Goal: Feedback & Contribution: Submit feedback/report problem

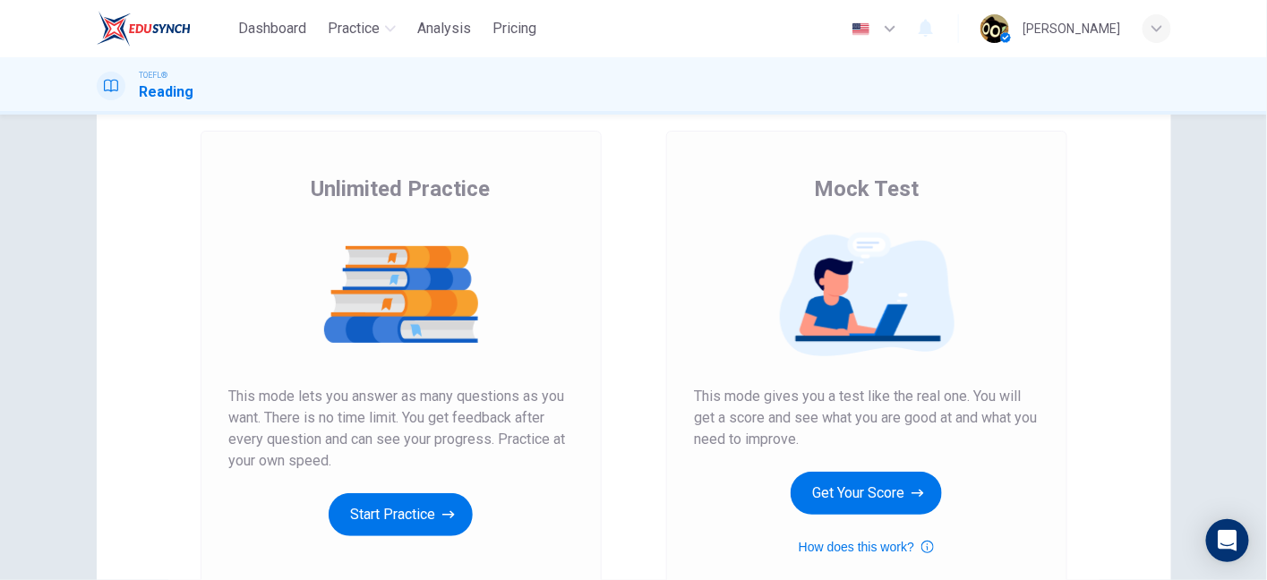
scroll to position [97, 0]
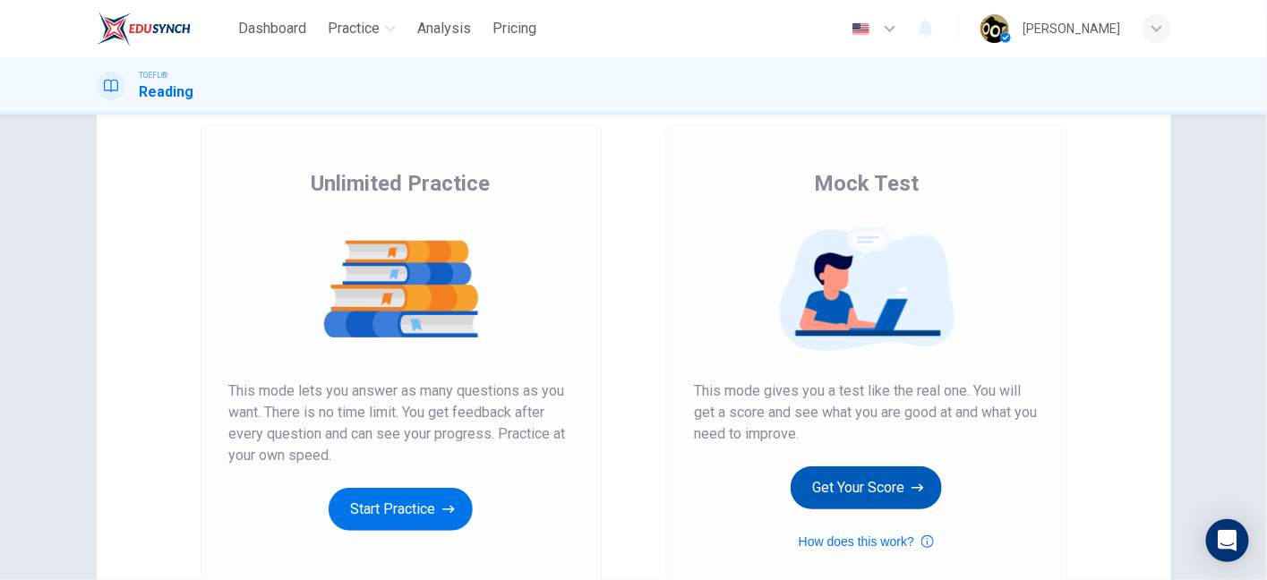
click at [812, 490] on button "Get Your Score" at bounding box center [865, 487] width 151 height 43
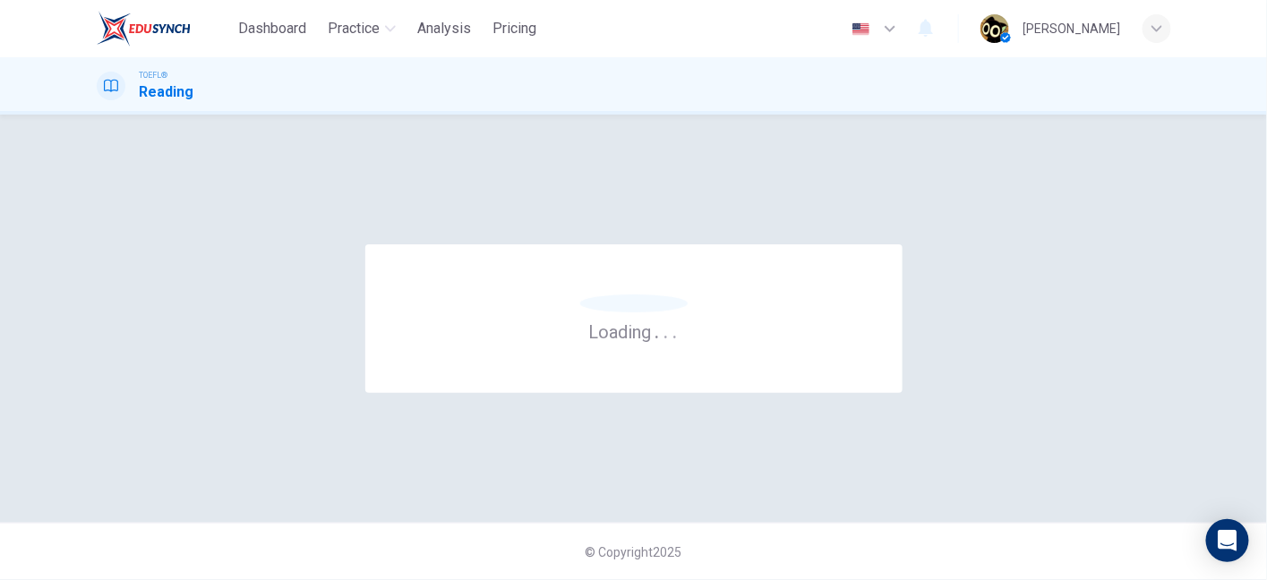
scroll to position [0, 0]
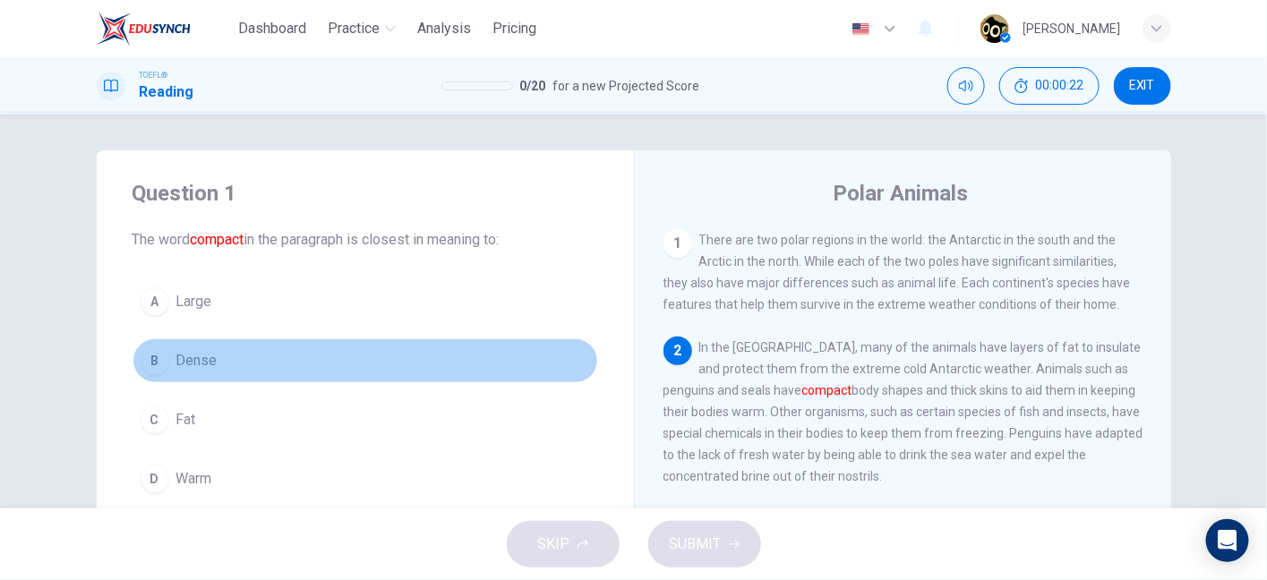
click at [320, 371] on button "B Dense" at bounding box center [364, 360] width 465 height 45
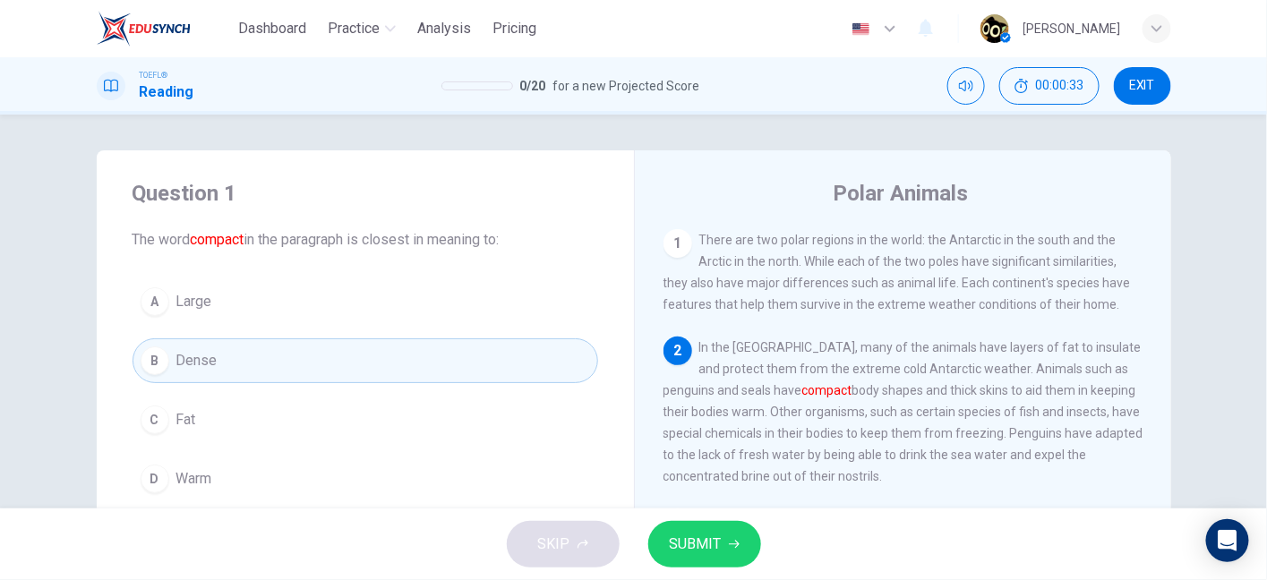
click at [898, 392] on span "In the Antarctic, many of the animals have layers of fat to insulate and protec…" at bounding box center [903, 411] width 480 height 143
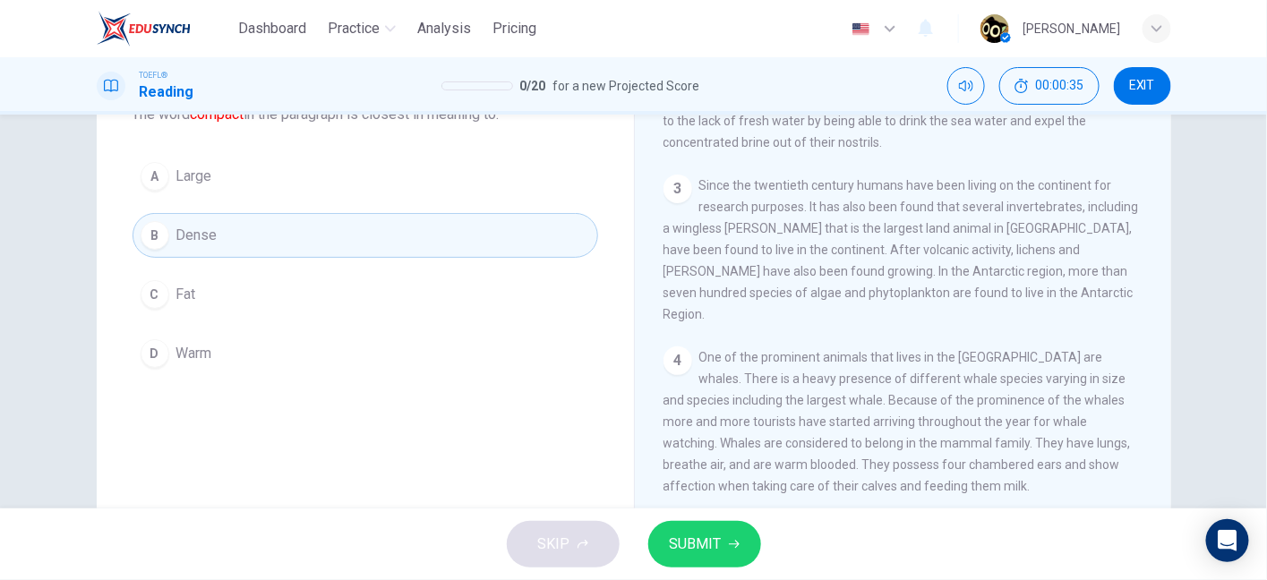
scroll to position [104, 0]
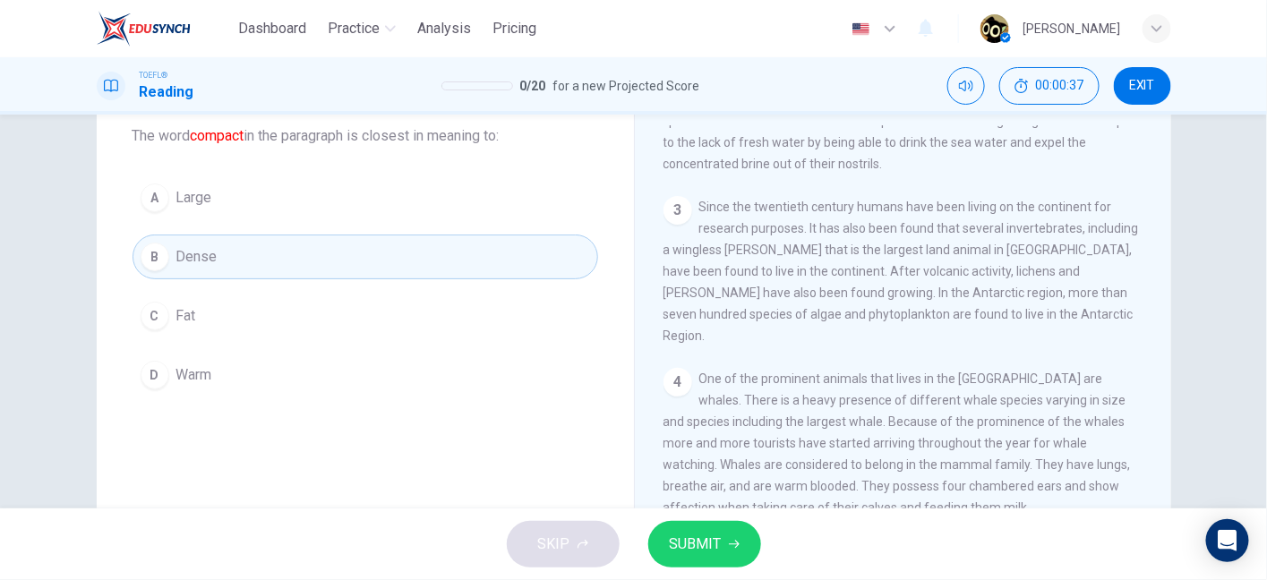
click at [716, 542] on span "SUBMIT" at bounding box center [696, 544] width 52 height 25
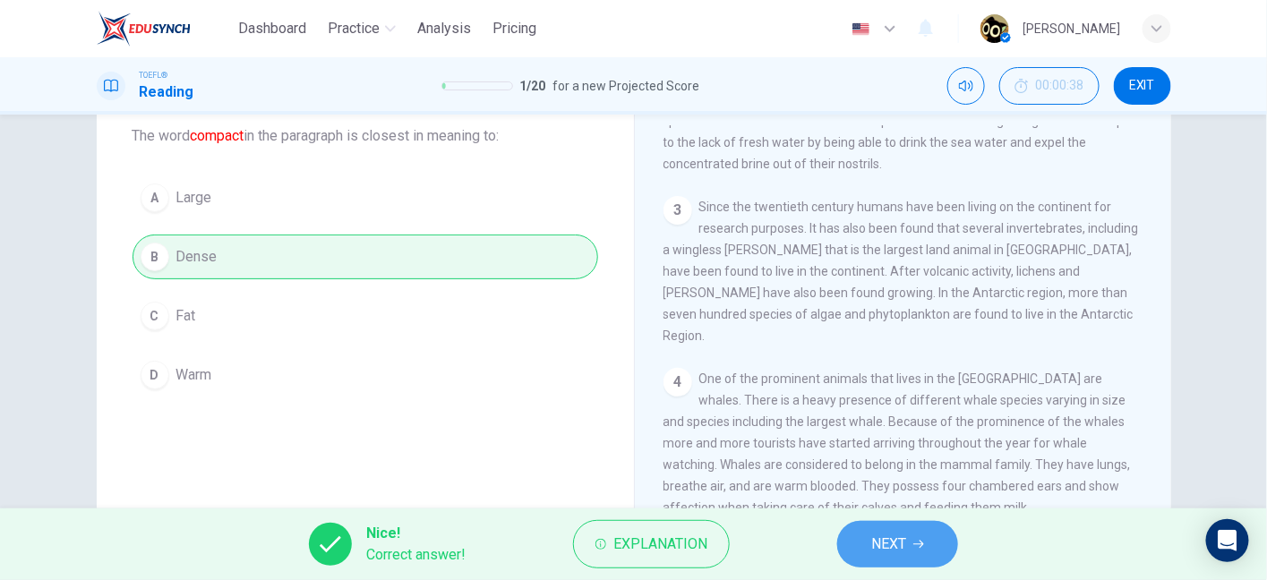
click at [864, 526] on button "NEXT" at bounding box center [897, 544] width 121 height 47
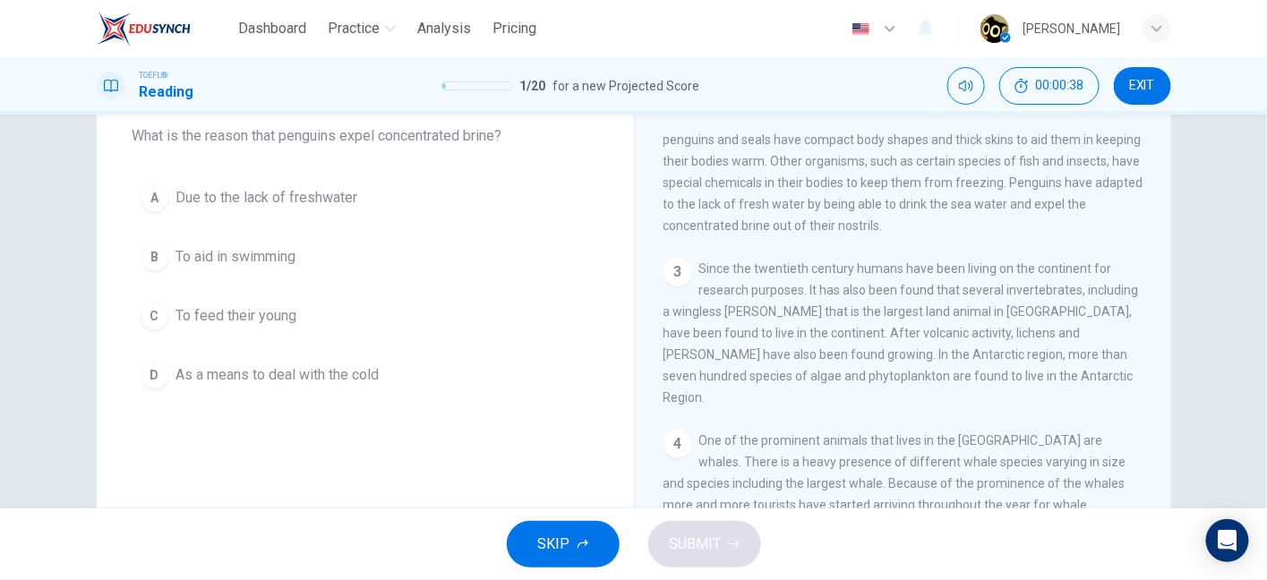
scroll to position [112, 0]
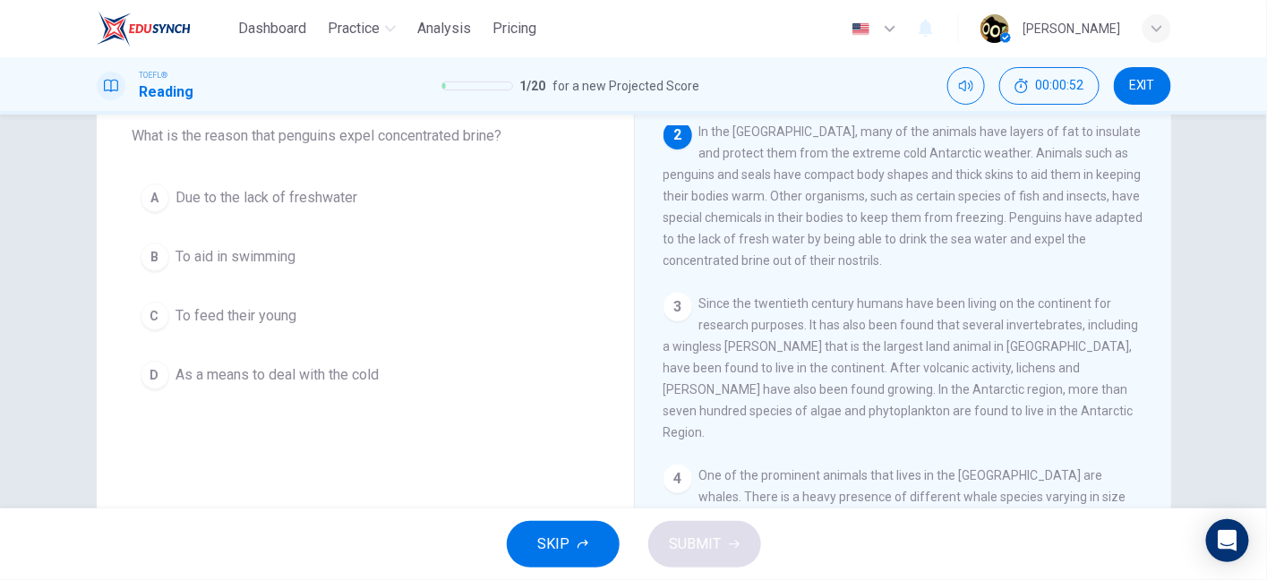
click at [764, 415] on span "Since the twentieth century humans have been living on the continent for resear…" at bounding box center [900, 367] width 475 height 143
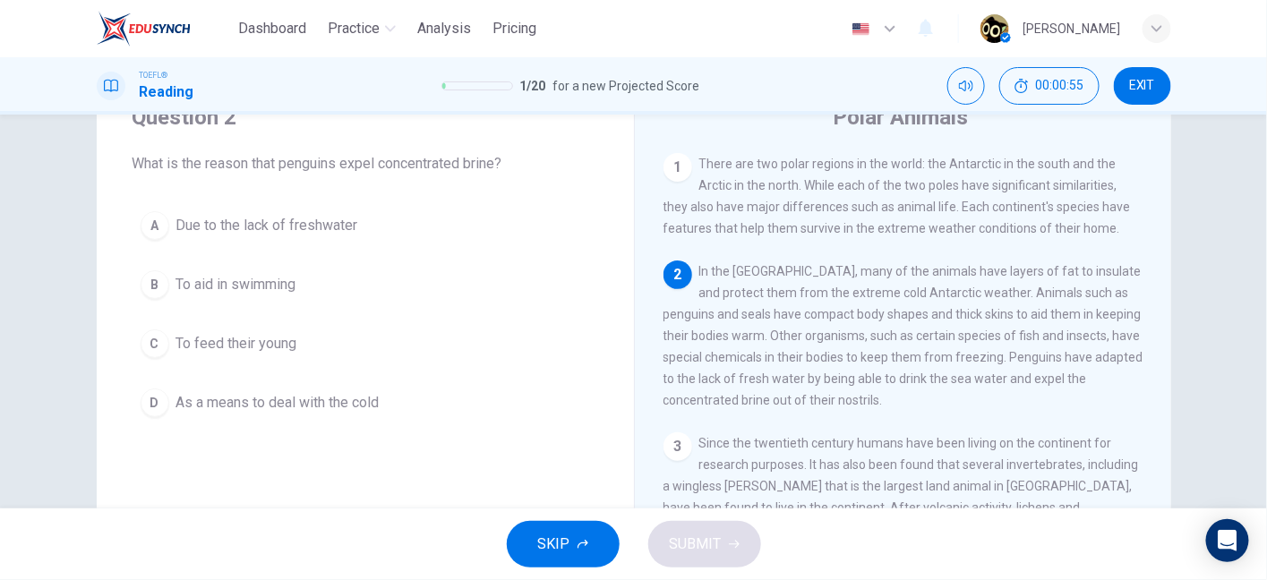
scroll to position [73, 0]
drag, startPoint x: 262, startPoint y: 160, endPoint x: 532, endPoint y: 147, distance: 269.8
click at [532, 147] on div "Question 2 What is the reason that penguins expel concentrated brine?" at bounding box center [364, 142] width 465 height 72
click at [482, 171] on span "What is the reason that penguins expel concentrated brine?" at bounding box center [364, 166] width 465 height 21
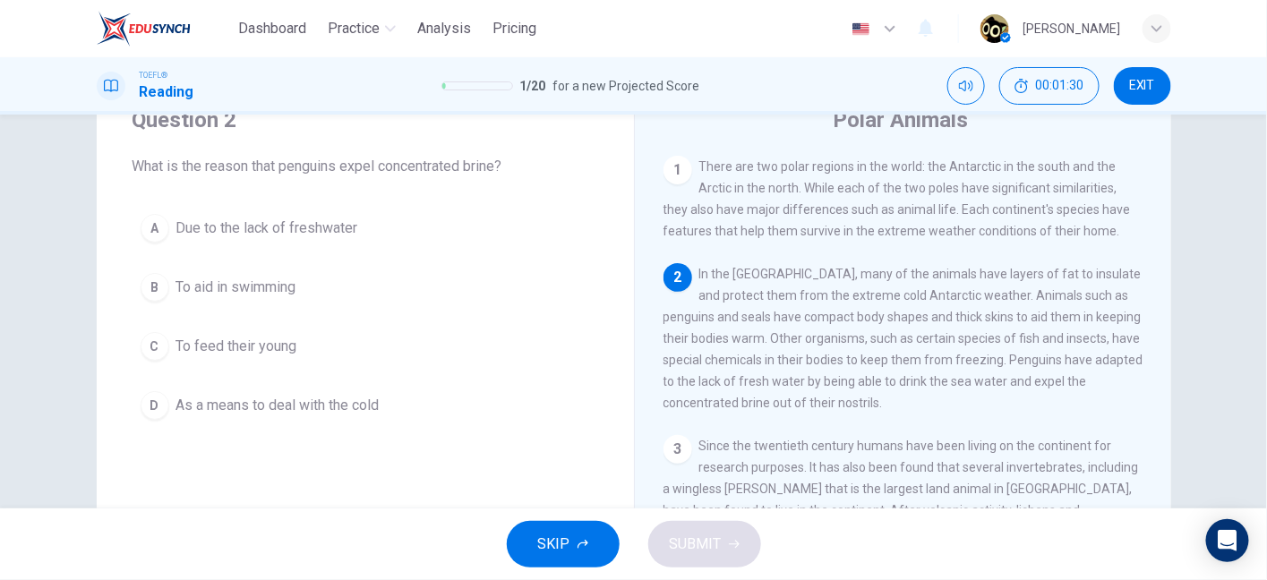
drag, startPoint x: 301, startPoint y: 159, endPoint x: 474, endPoint y: 166, distance: 172.9
click at [474, 166] on span "What is the reason that penguins expel concentrated brine?" at bounding box center [364, 166] width 465 height 21
drag, startPoint x: 724, startPoint y: 275, endPoint x: 913, endPoint y: 278, distance: 188.9
click at [913, 278] on span "In the Antarctic, many of the animals have layers of fat to insulate and protec…" at bounding box center [903, 338] width 480 height 143
drag, startPoint x: 913, startPoint y: 278, endPoint x: 711, endPoint y: 313, distance: 205.3
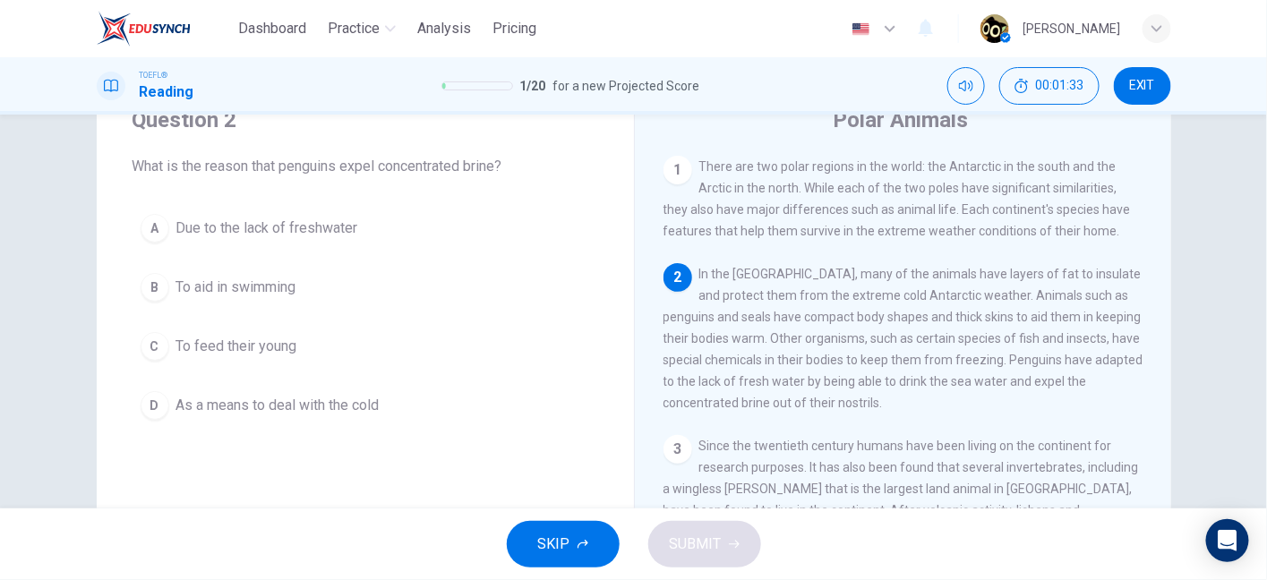
click at [711, 313] on div "2 In the Antarctic, many of the animals have layers of fat to insulate and prot…" at bounding box center [903, 338] width 480 height 150
drag, startPoint x: 711, startPoint y: 313, endPoint x: 921, endPoint y: 319, distance: 210.4
click at [921, 319] on div "2 In the Antarctic, many of the animals have layers of fat to insulate and prot…" at bounding box center [903, 338] width 480 height 150
drag, startPoint x: 743, startPoint y: 330, endPoint x: 936, endPoint y: 365, distance: 196.5
click at [936, 365] on span "In the Antarctic, many of the animals have layers of fat to insulate and protec…" at bounding box center [903, 338] width 480 height 143
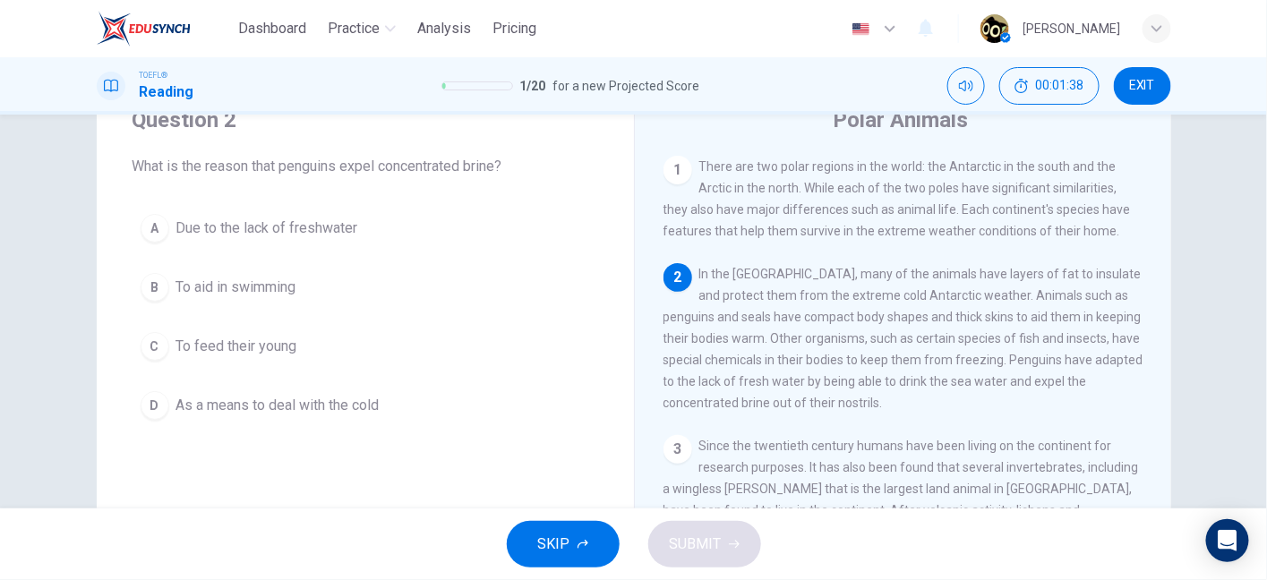
drag, startPoint x: 909, startPoint y: 335, endPoint x: 1042, endPoint y: 325, distance: 133.7
click at [1042, 325] on div "2 In the Antarctic, many of the animals have layers of fat to insulate and prot…" at bounding box center [903, 338] width 480 height 150
drag, startPoint x: 1062, startPoint y: 325, endPoint x: 1084, endPoint y: 318, distance: 23.5
click at [1084, 318] on span "In the Antarctic, many of the animals have layers of fat to insulate and protec…" at bounding box center [903, 338] width 480 height 143
drag, startPoint x: 713, startPoint y: 350, endPoint x: 888, endPoint y: 349, distance: 174.6
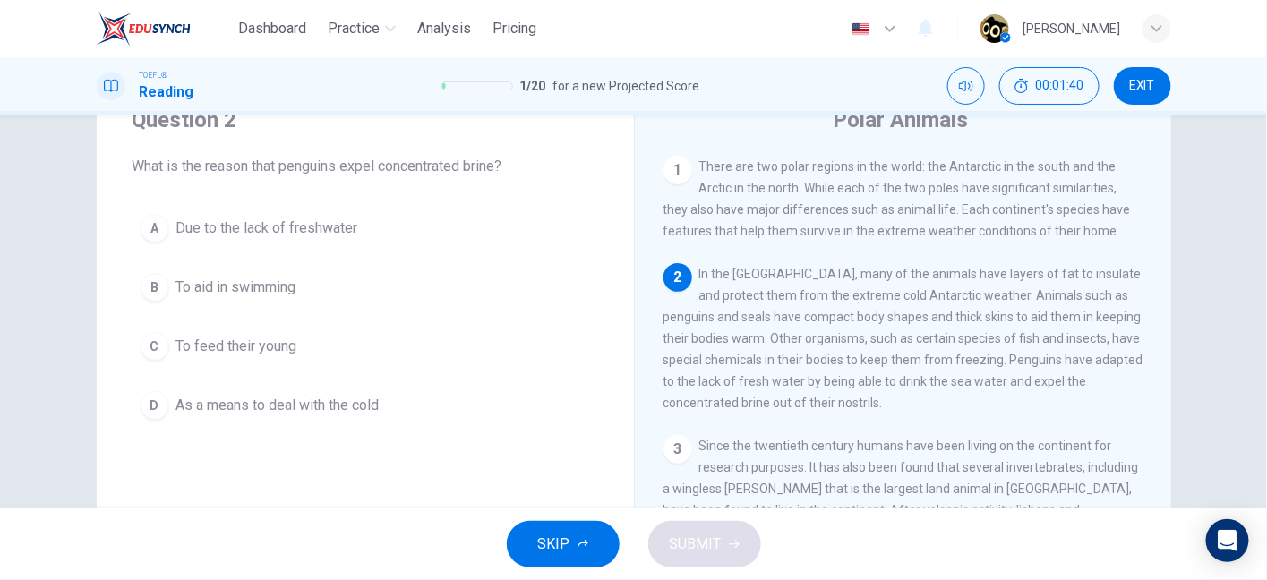
click at [888, 349] on span "In the Antarctic, many of the animals have layers of fat to insulate and protec…" at bounding box center [903, 338] width 480 height 143
drag, startPoint x: 771, startPoint y: 367, endPoint x: 961, endPoint y: 363, distance: 190.7
click at [961, 363] on span "In the Antarctic, many of the animals have layers of fat to insulate and protec…" at bounding box center [903, 338] width 480 height 143
drag, startPoint x: 961, startPoint y: 363, endPoint x: 1065, endPoint y: 371, distance: 104.1
click at [1065, 371] on span "In the Antarctic, many of the animals have layers of fat to insulate and protec…" at bounding box center [903, 338] width 480 height 143
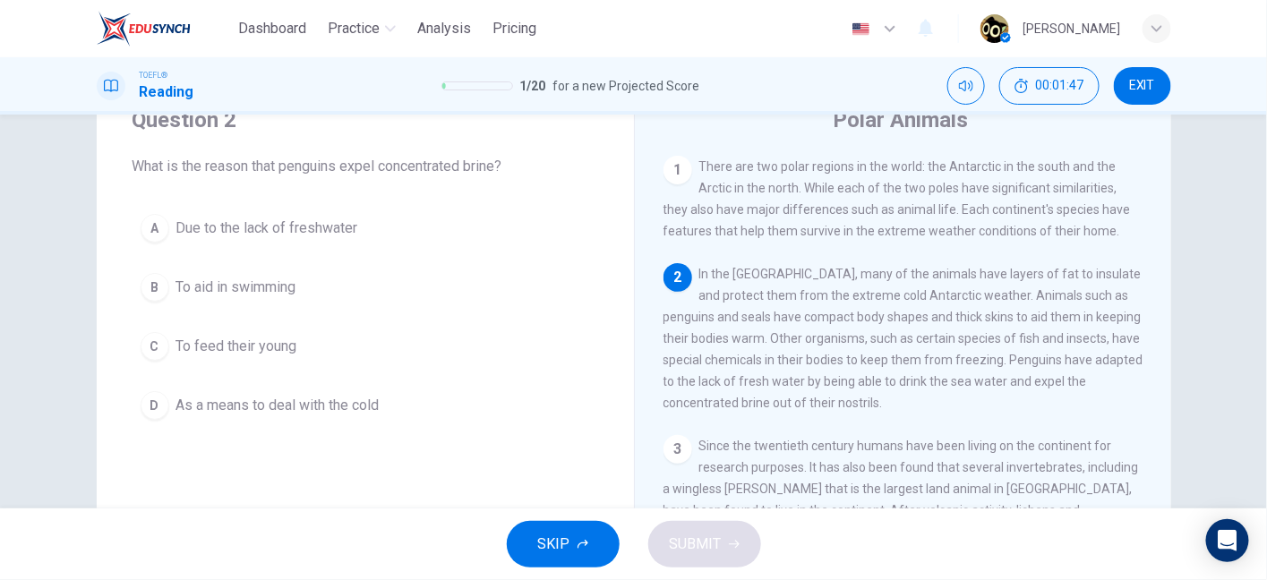
drag, startPoint x: 674, startPoint y: 390, endPoint x: 768, endPoint y: 388, distance: 94.0
click at [768, 388] on span "In the Antarctic, many of the animals have layers of fat to insulate and protec…" at bounding box center [903, 338] width 480 height 143
drag, startPoint x: 768, startPoint y: 388, endPoint x: 863, endPoint y: 388, distance: 94.9
click at [863, 388] on span "In the Antarctic, many of the animals have layers of fat to insulate and protec…" at bounding box center [903, 338] width 480 height 143
drag, startPoint x: 965, startPoint y: 395, endPoint x: 1042, endPoint y: 383, distance: 77.9
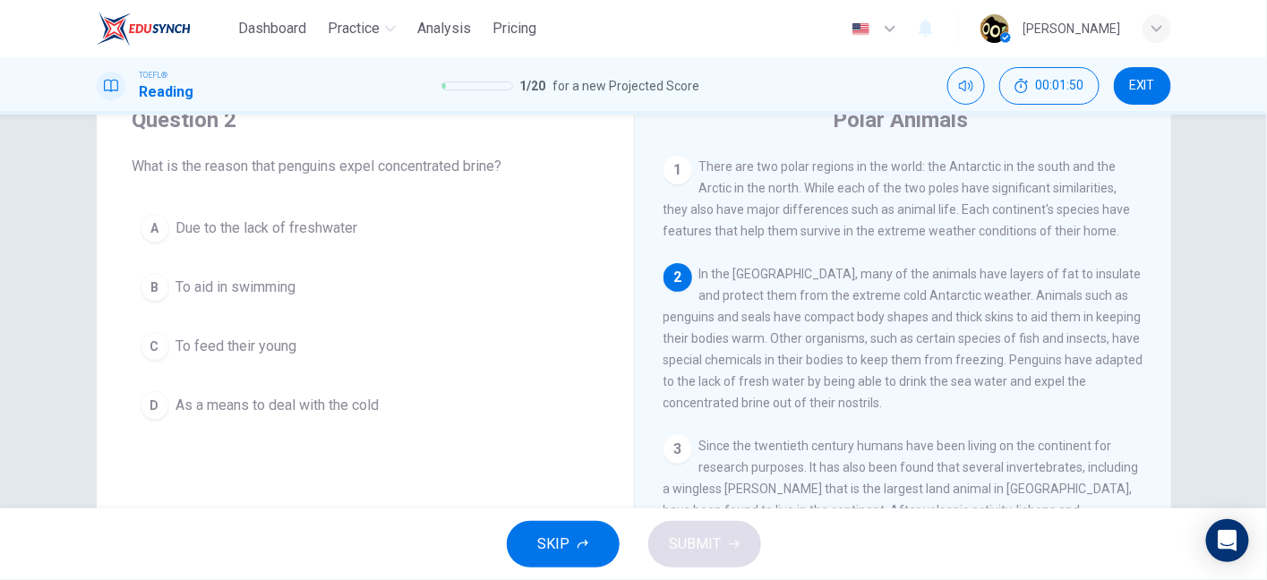
click at [1042, 383] on div "2 In the Antarctic, many of the animals have layers of fat to insulate and prot…" at bounding box center [903, 338] width 480 height 150
drag, startPoint x: 687, startPoint y: 405, endPoint x: 760, endPoint y: 426, distance: 76.2
click at [760, 414] on div "2 In the Antarctic, many of the animals have layers of fat to insulate and prot…" at bounding box center [903, 338] width 480 height 150
drag, startPoint x: 725, startPoint y: 350, endPoint x: 899, endPoint y: 363, distance: 174.1
click at [899, 363] on span "In the Antarctic, many of the animals have layers of fat to insulate and protec…" at bounding box center [903, 338] width 480 height 143
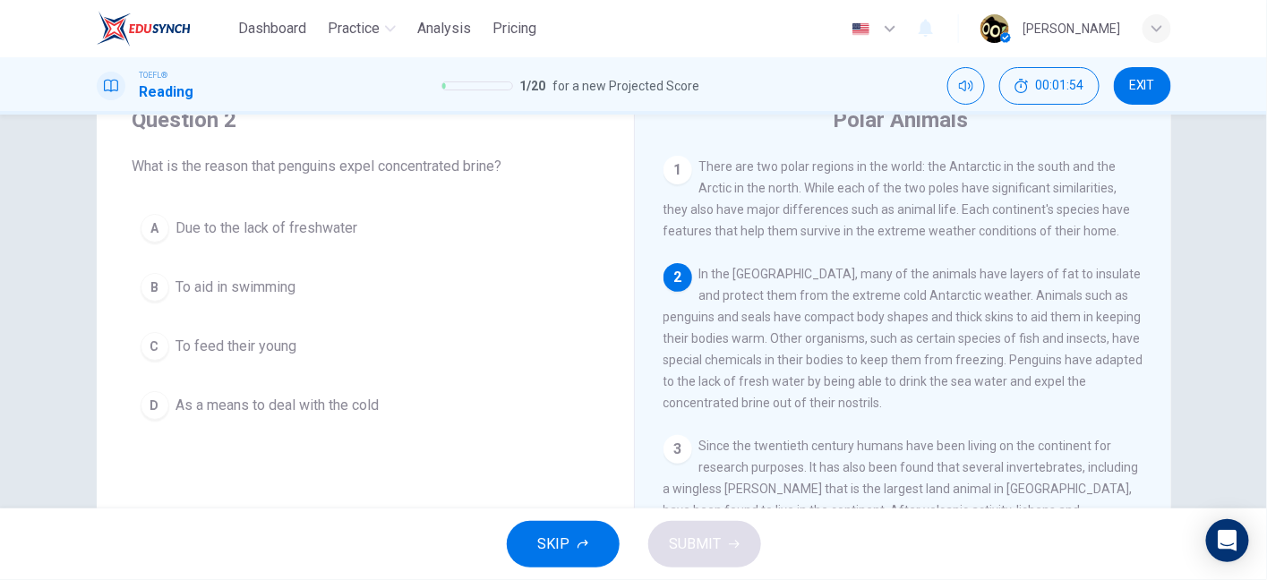
drag, startPoint x: 899, startPoint y: 363, endPoint x: 931, endPoint y: 357, distance: 32.7
click at [931, 357] on div "2 In the Antarctic, many of the animals have layers of fat to insulate and prot…" at bounding box center [903, 338] width 480 height 150
click at [294, 233] on span "Due to the lack of freshwater" at bounding box center [267, 228] width 182 height 21
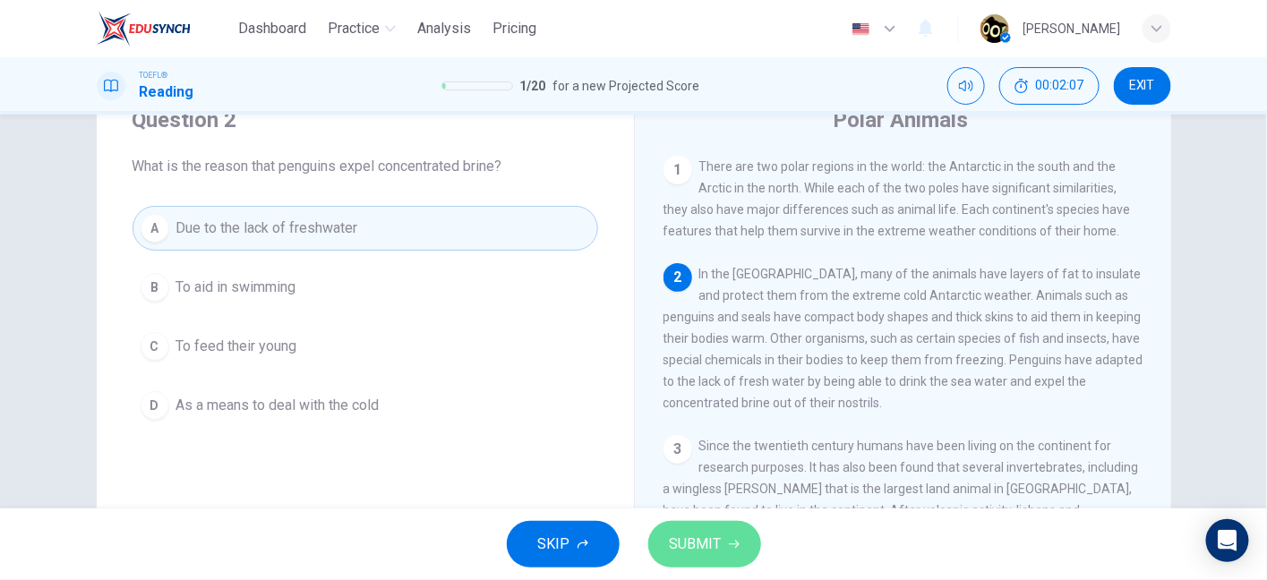
click at [687, 553] on span "SUBMIT" at bounding box center [696, 544] width 52 height 25
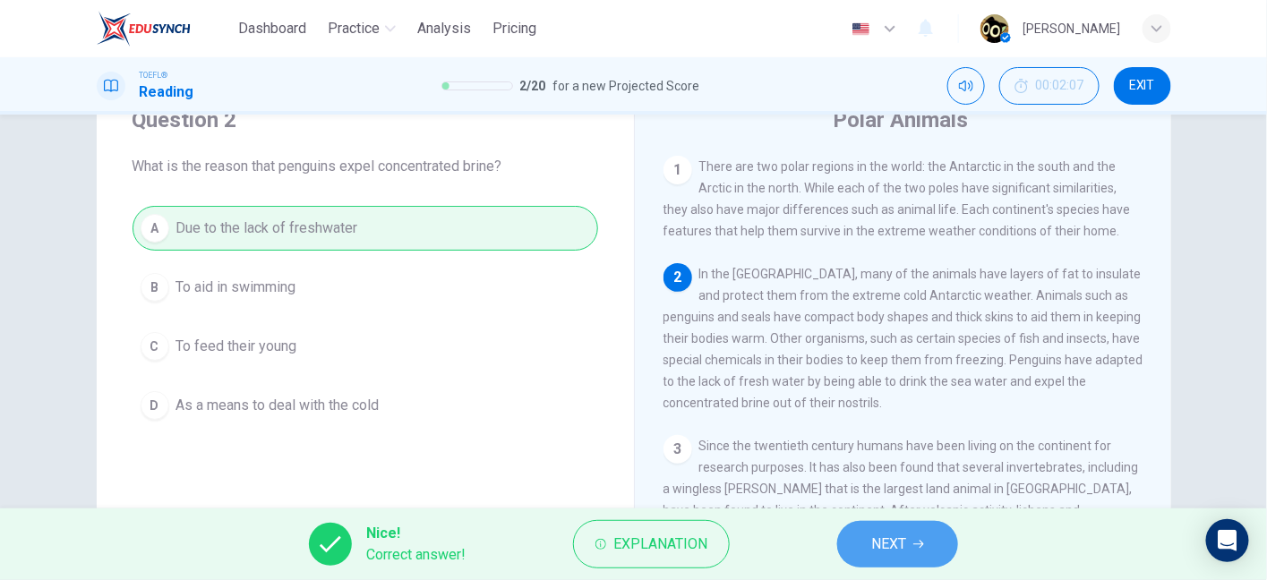
click at [921, 541] on icon "button" at bounding box center [918, 545] width 11 height 8
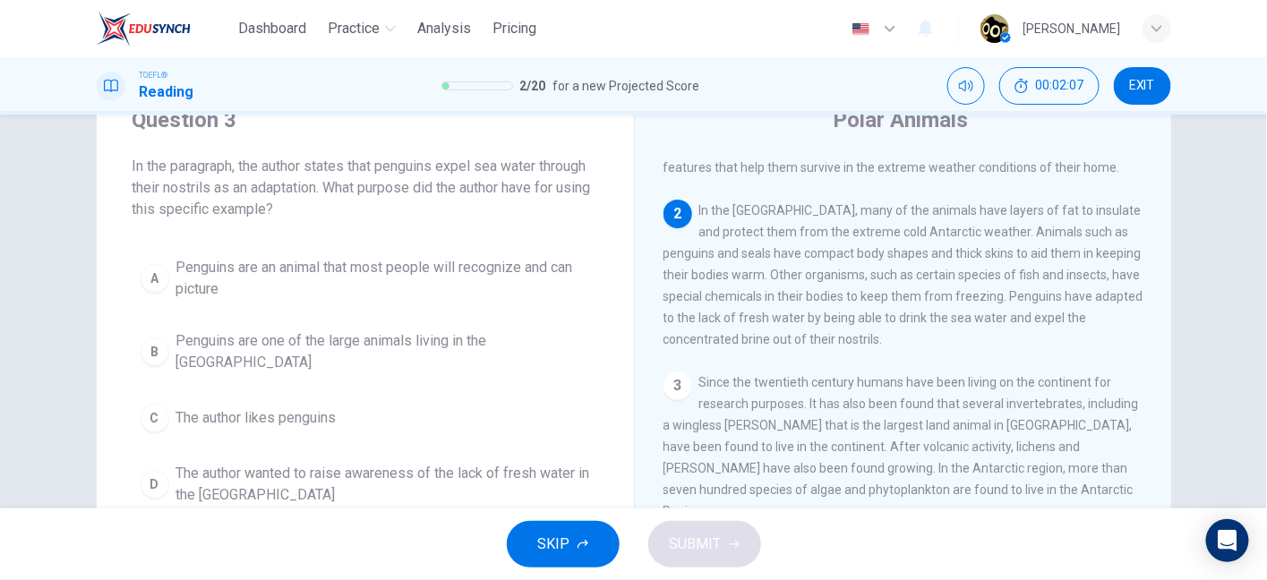
scroll to position [112, 0]
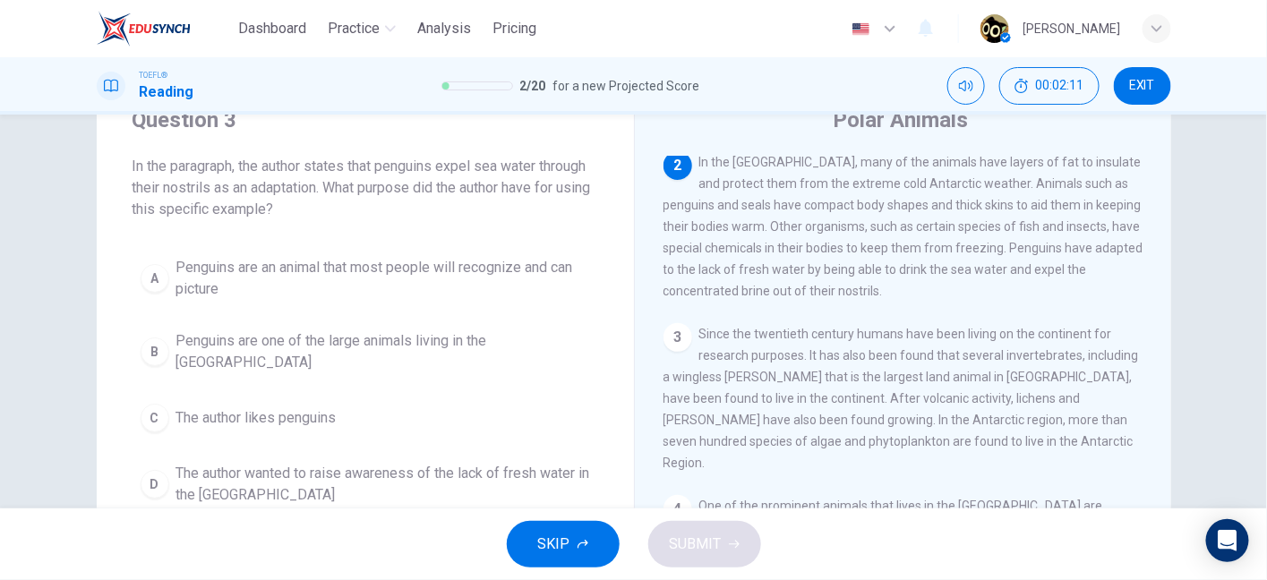
drag, startPoint x: 240, startPoint y: 160, endPoint x: 466, endPoint y: 158, distance: 226.5
click at [466, 158] on span "In the paragraph, the author states that penguins expel sea water through their…" at bounding box center [364, 188] width 465 height 64
drag, startPoint x: 466, startPoint y: 158, endPoint x: 558, endPoint y: 167, distance: 91.7
click at [558, 167] on span "In the paragraph, the author states that penguins expel sea water through their…" at bounding box center [364, 188] width 465 height 64
drag, startPoint x: 141, startPoint y: 187, endPoint x: 265, endPoint y: 198, distance: 124.0
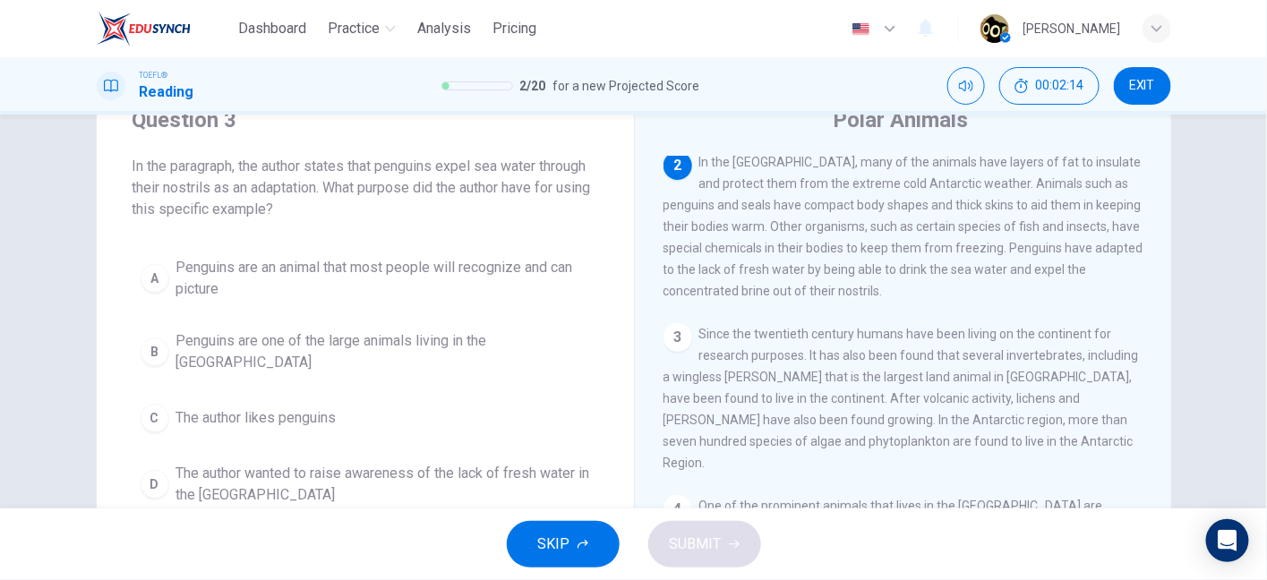
click at [265, 198] on span "In the paragraph, the author states that penguins expel sea water through their…" at bounding box center [364, 188] width 465 height 64
drag, startPoint x: 265, startPoint y: 198, endPoint x: 317, endPoint y: 194, distance: 52.0
click at [317, 194] on span "In the paragraph, the author states that penguins expel sea water through their…" at bounding box center [364, 188] width 465 height 64
drag, startPoint x: 334, startPoint y: 191, endPoint x: 438, endPoint y: 193, distance: 103.9
click at [438, 193] on span "In the paragraph, the author states that penguins expel sea water through their…" at bounding box center [364, 188] width 465 height 64
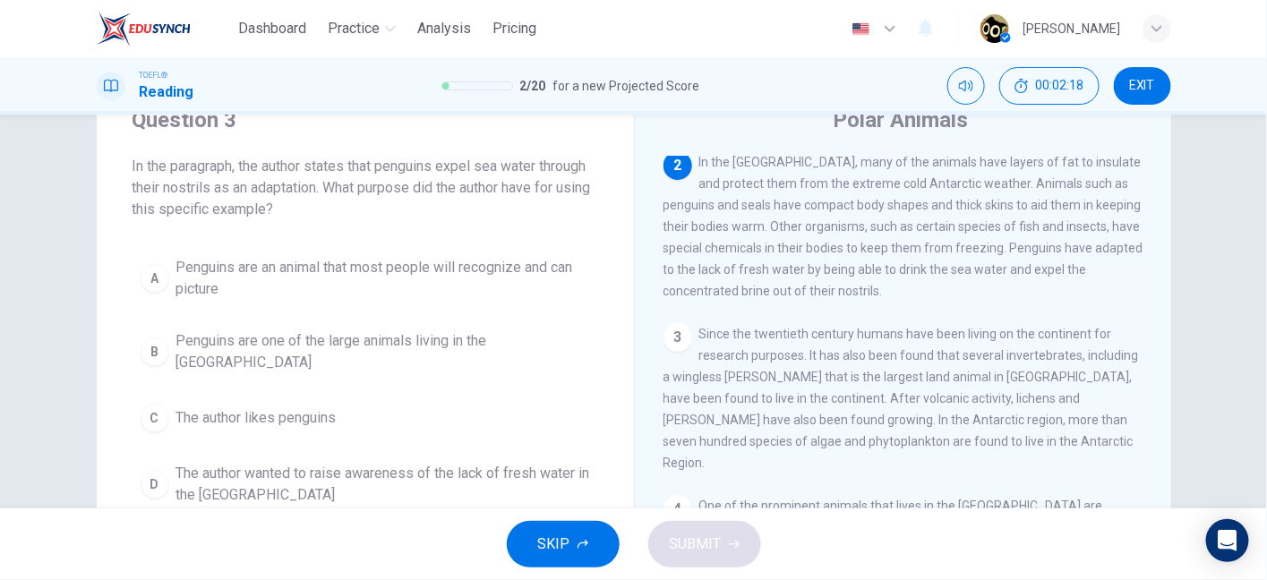
drag, startPoint x: 165, startPoint y: 209, endPoint x: 322, endPoint y: 197, distance: 158.0
click at [322, 197] on span "In the paragraph, the author states that penguins expel sea water through their…" at bounding box center [364, 188] width 465 height 64
drag, startPoint x: 952, startPoint y: 253, endPoint x: 752, endPoint y: 262, distance: 200.7
click at [752, 262] on span "In the Antarctic, many of the animals have layers of fat to insulate and protec…" at bounding box center [903, 226] width 480 height 143
drag, startPoint x: 752, startPoint y: 262, endPoint x: 772, endPoint y: 310, distance: 51.7
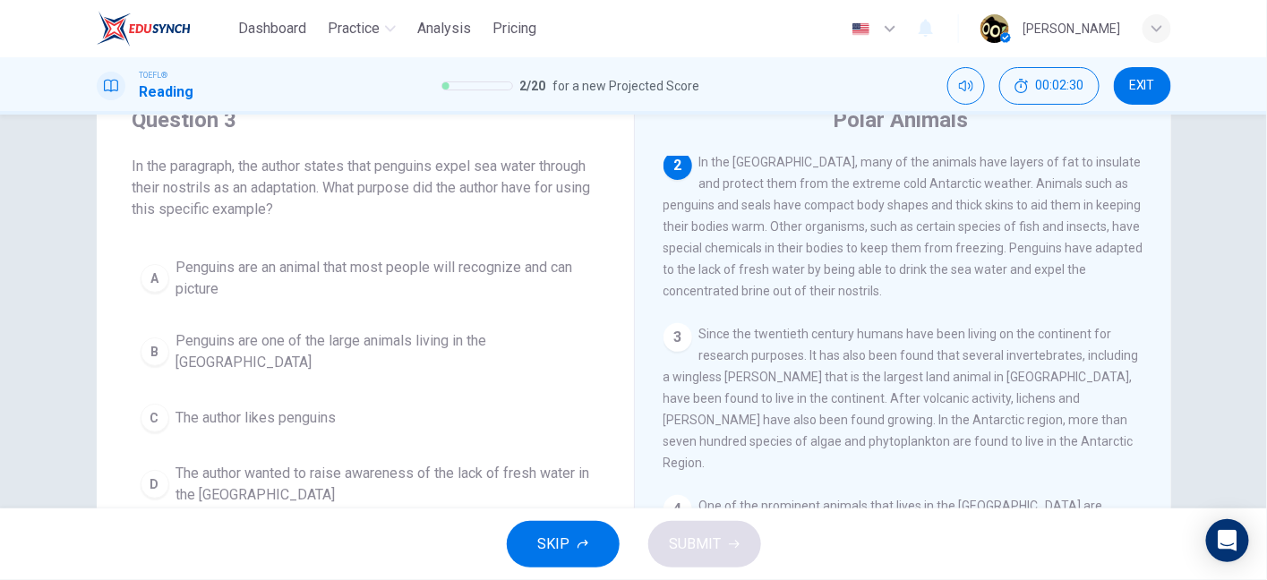
click at [772, 298] on span "In the Antarctic, many of the animals have layers of fat to insulate and protec…" at bounding box center [903, 226] width 480 height 143
drag, startPoint x: 772, startPoint y: 310, endPoint x: 800, endPoint y: 305, distance: 28.1
click at [800, 302] on div "2 In the Antarctic, many of the animals have layers of fat to insulate and prot…" at bounding box center [903, 226] width 480 height 150
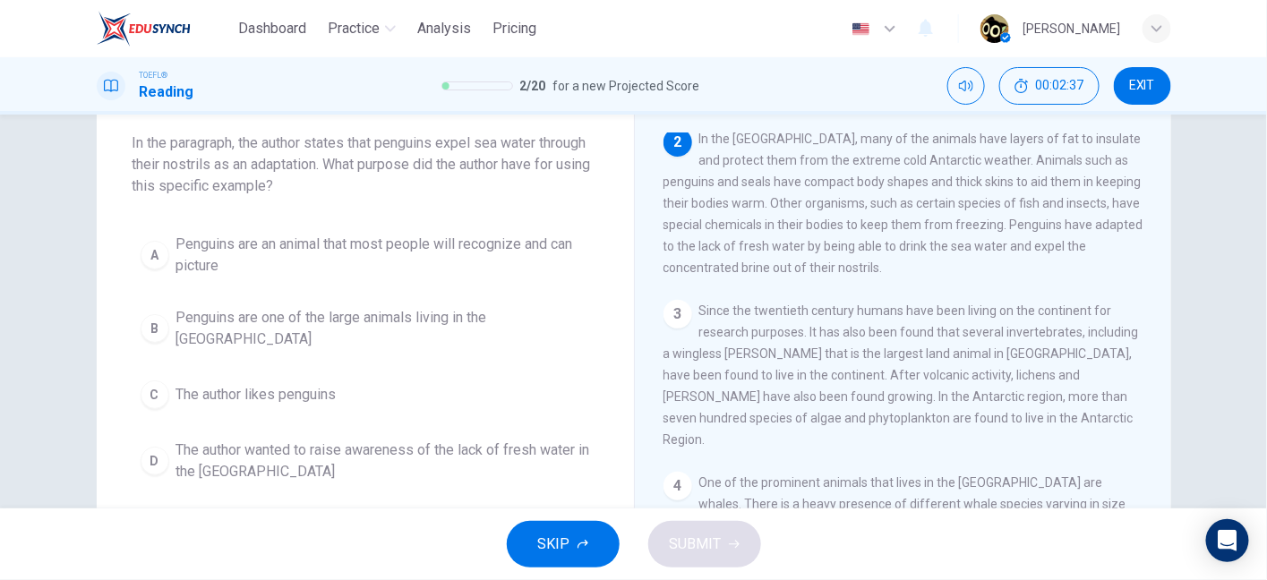
scroll to position [102, 0]
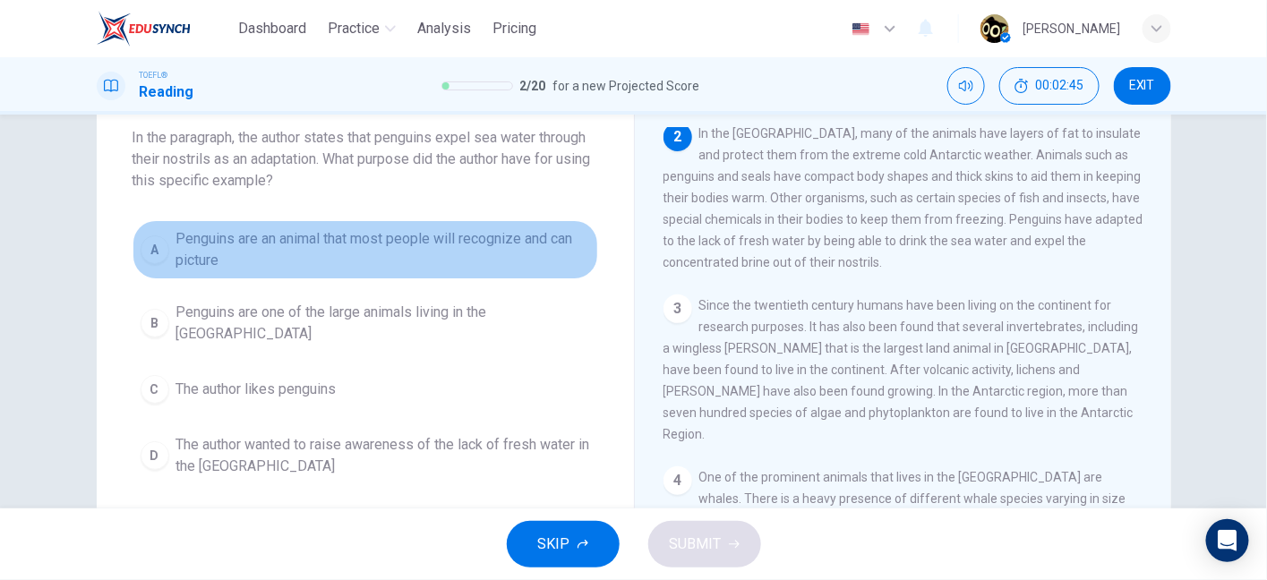
click at [370, 226] on button "A Penguins are an animal that most people will recognize and can picture" at bounding box center [364, 249] width 465 height 59
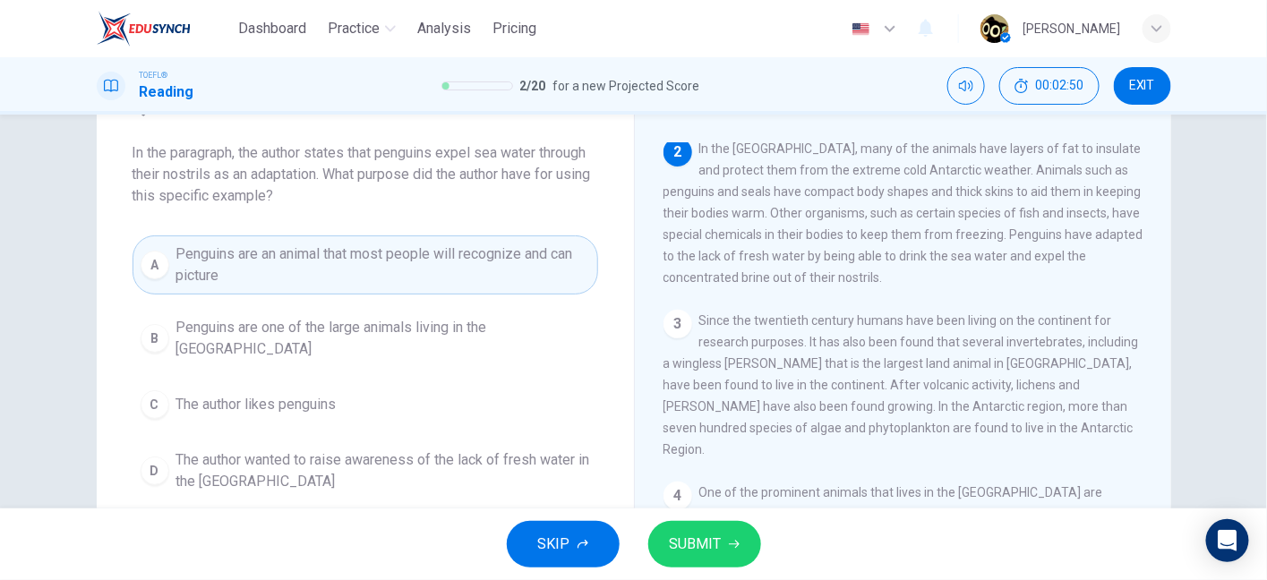
scroll to position [84, 0]
click at [696, 539] on span "SUBMIT" at bounding box center [696, 544] width 52 height 25
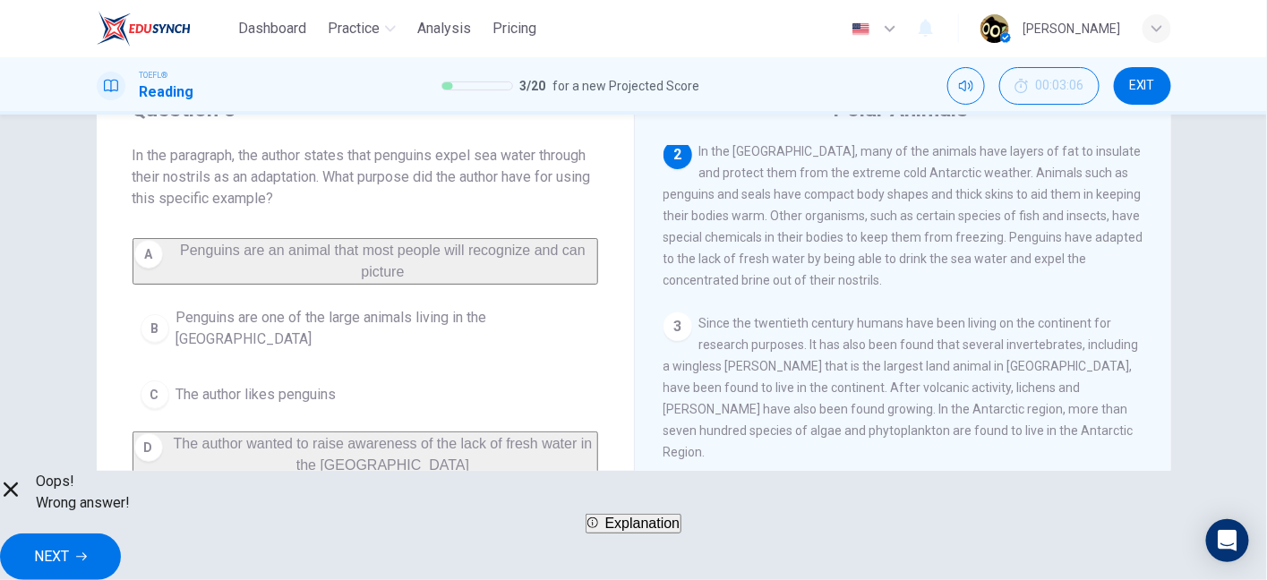
click at [502, 445] on div "A Penguins are an animal that most people will recognize and can picture B Peng…" at bounding box center [364, 358] width 465 height 240
drag, startPoint x: 502, startPoint y: 445, endPoint x: 677, endPoint y: 551, distance: 204.5
click at [677, 551] on div "Dashboard Practice Analysis Pricing English en ​ Fernanda Milanez Brugnari TOEF…" at bounding box center [633, 290] width 1267 height 580
click at [677, 531] on span "Explanation" at bounding box center [642, 523] width 75 height 15
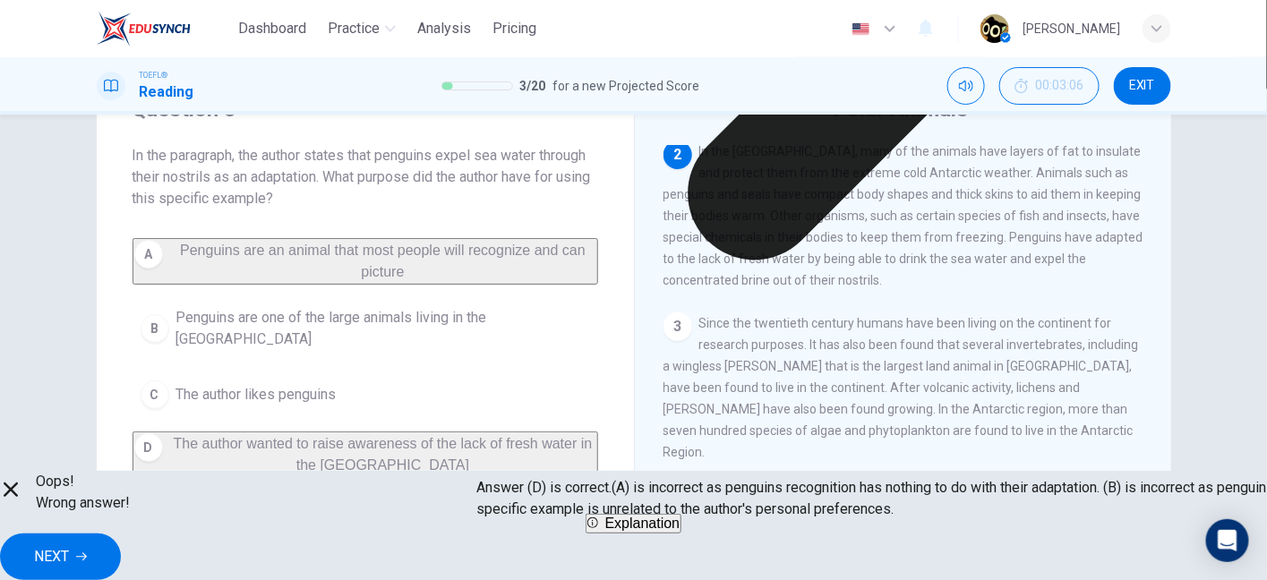
drag, startPoint x: 666, startPoint y: 426, endPoint x: 740, endPoint y: 425, distance: 74.3
click at [740, 477] on p "Answer (D) is correct.(A) is incorrect as penguins recognition has nothing to d…" at bounding box center [1110, 498] width 1267 height 43
drag, startPoint x: 516, startPoint y: 433, endPoint x: 734, endPoint y: 434, distance: 217.5
click at [734, 477] on p "Answer (D) is correct.(A) is incorrect as penguins recognition has nothing to d…" at bounding box center [1110, 498] width 1267 height 43
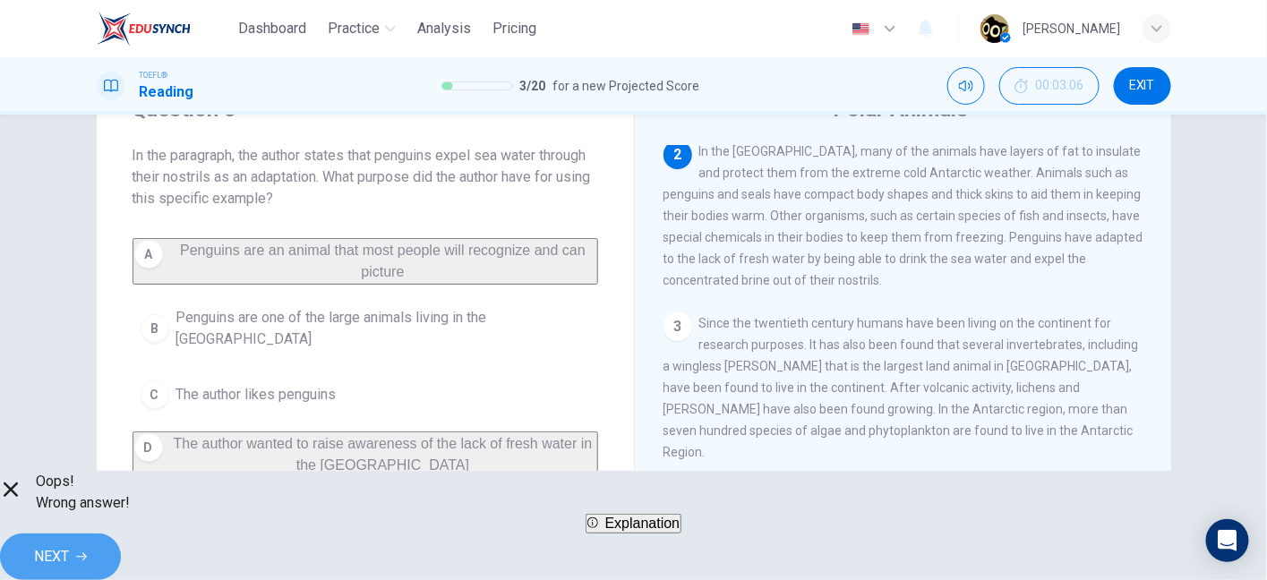
click at [69, 551] on span "NEXT" at bounding box center [51, 556] width 35 height 25
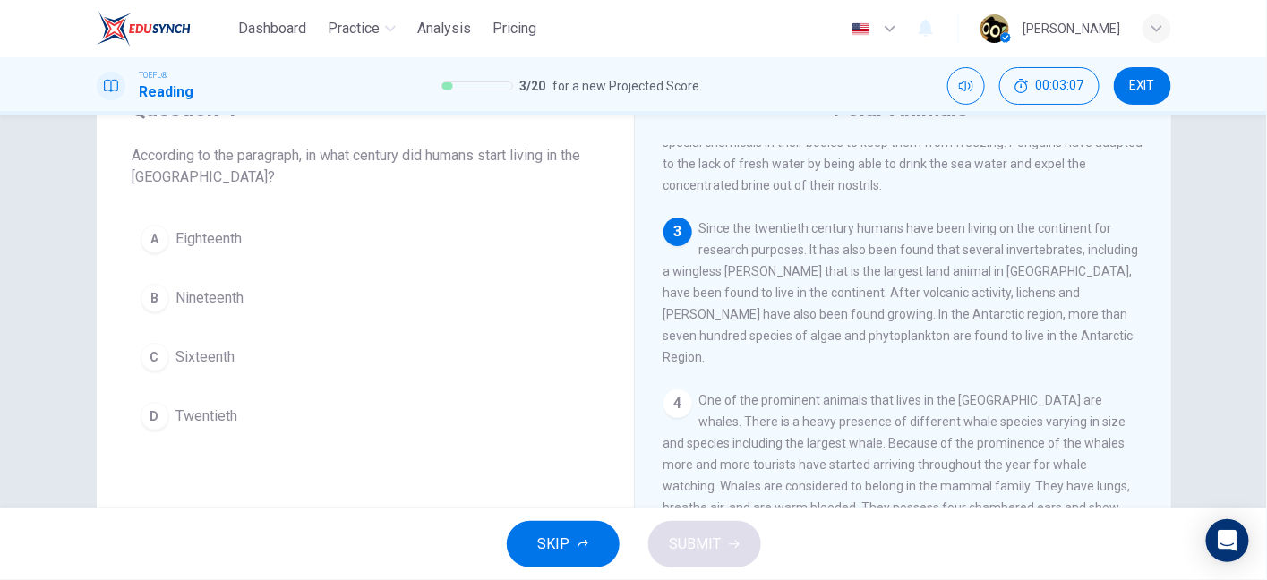
scroll to position [206, 0]
drag, startPoint x: 700, startPoint y: 249, endPoint x: 771, endPoint y: 248, distance: 70.7
click at [771, 248] on span "Since the twentieth century humans have been living on the continent for resear…" at bounding box center [900, 293] width 475 height 143
drag, startPoint x: 508, startPoint y: 165, endPoint x: 551, endPoint y: 159, distance: 44.2
click at [551, 159] on span "According to the paragraph, in what century did humans start living in the Anta…" at bounding box center [364, 166] width 465 height 43
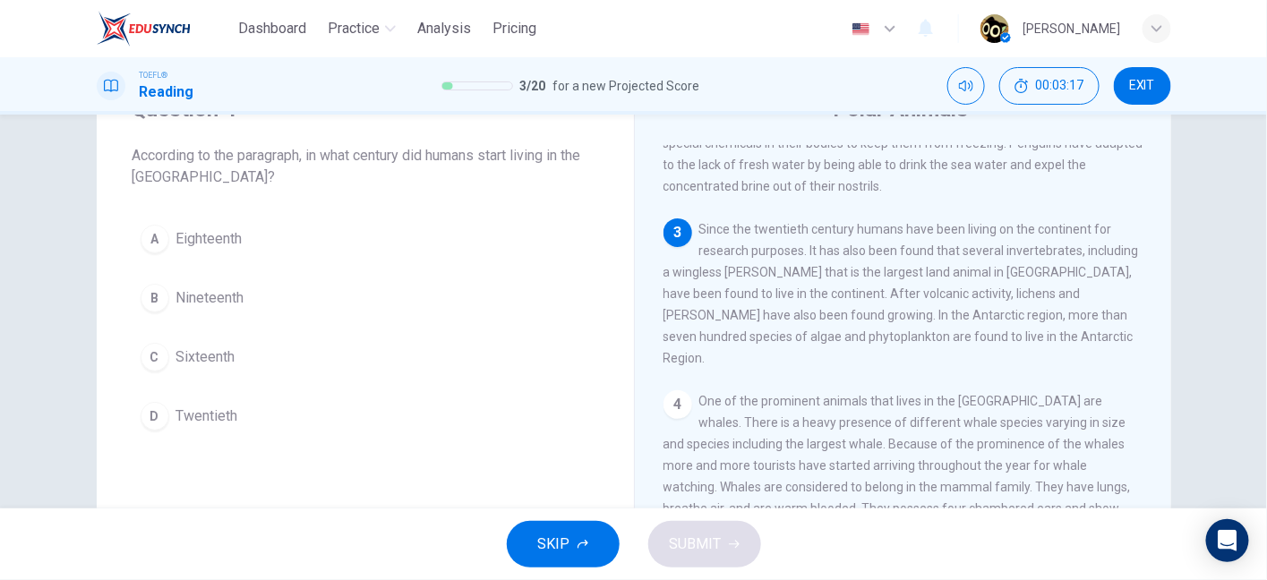
click at [782, 241] on span "Since the twentieth century humans have been living on the continent for resear…" at bounding box center [900, 293] width 475 height 143
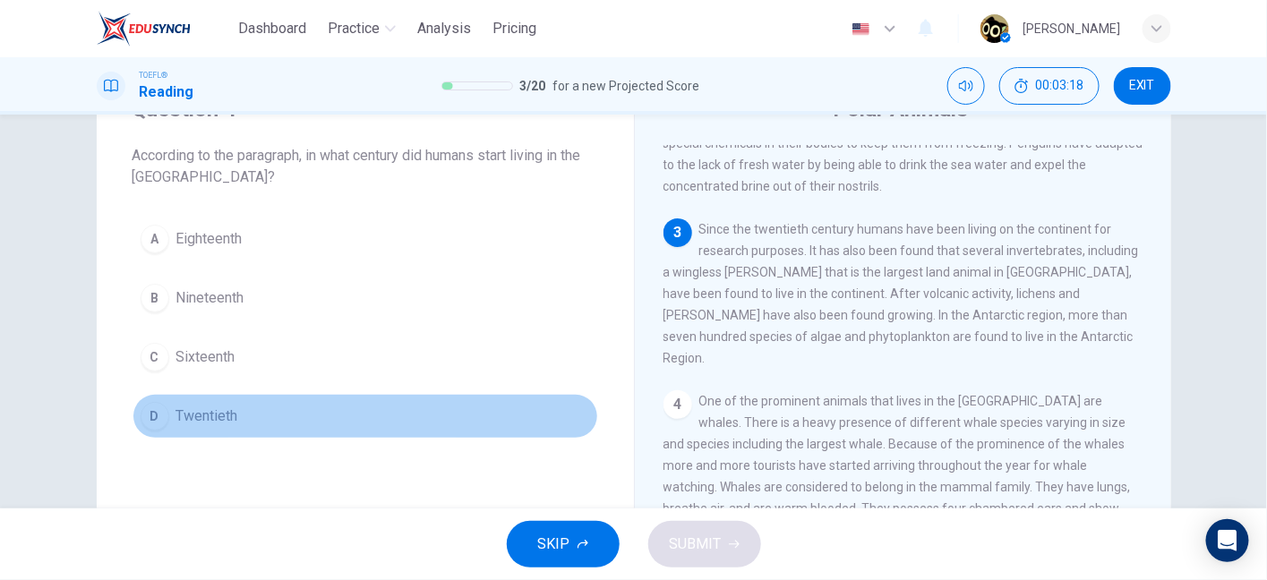
click at [352, 435] on button "D Twentieth" at bounding box center [364, 416] width 465 height 45
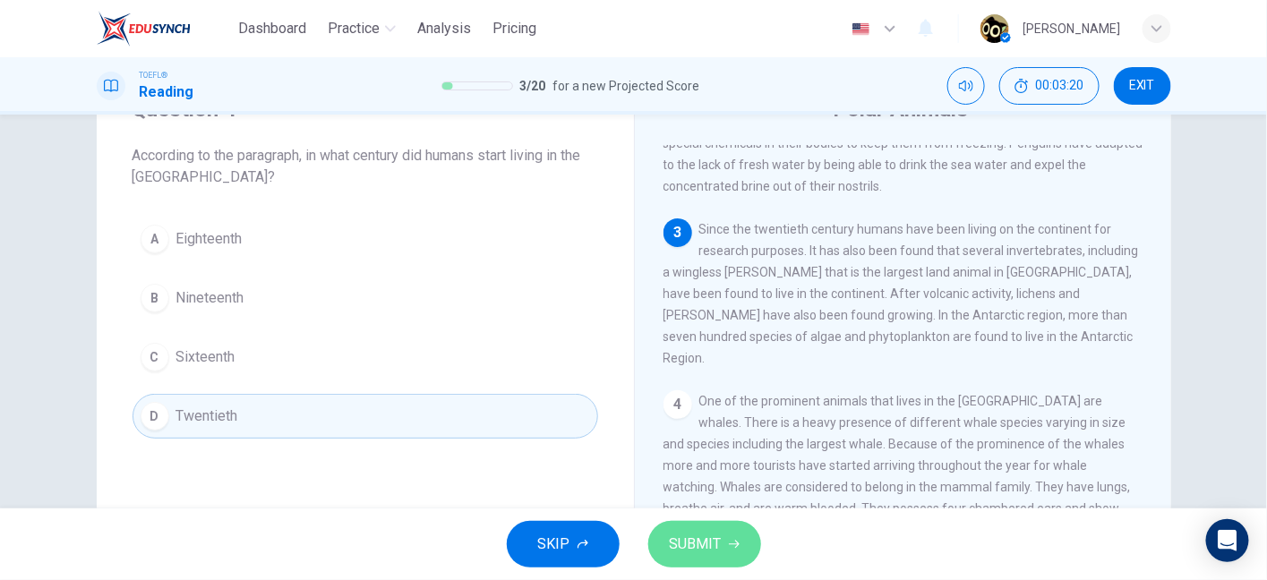
click at [684, 551] on span "SUBMIT" at bounding box center [696, 544] width 52 height 25
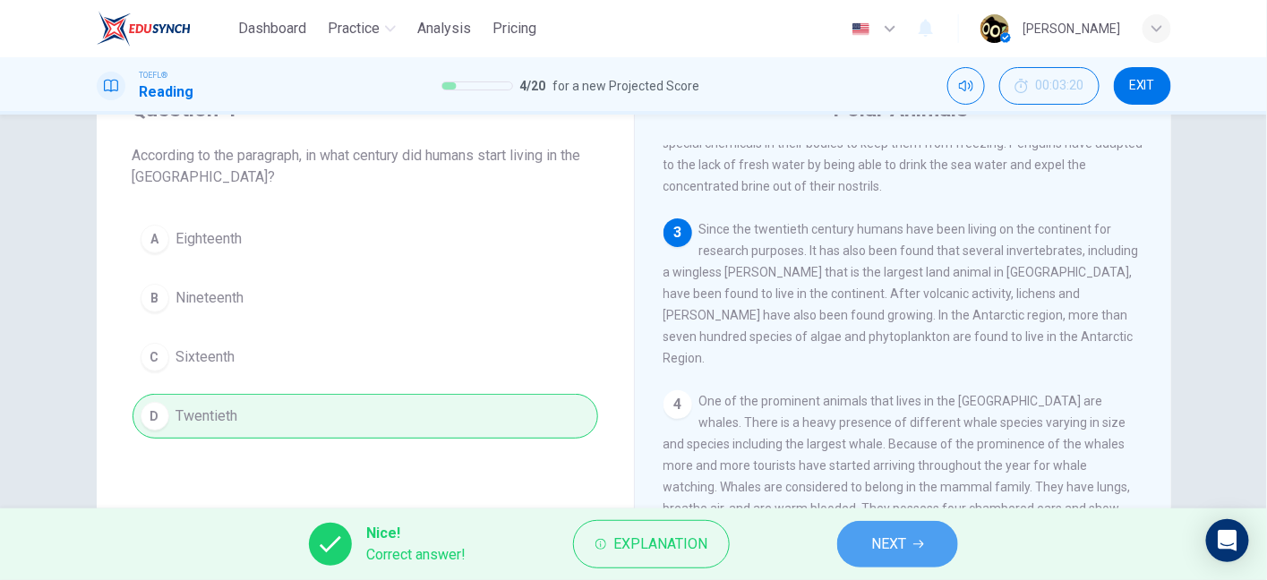
click at [866, 551] on button "NEXT" at bounding box center [897, 544] width 121 height 47
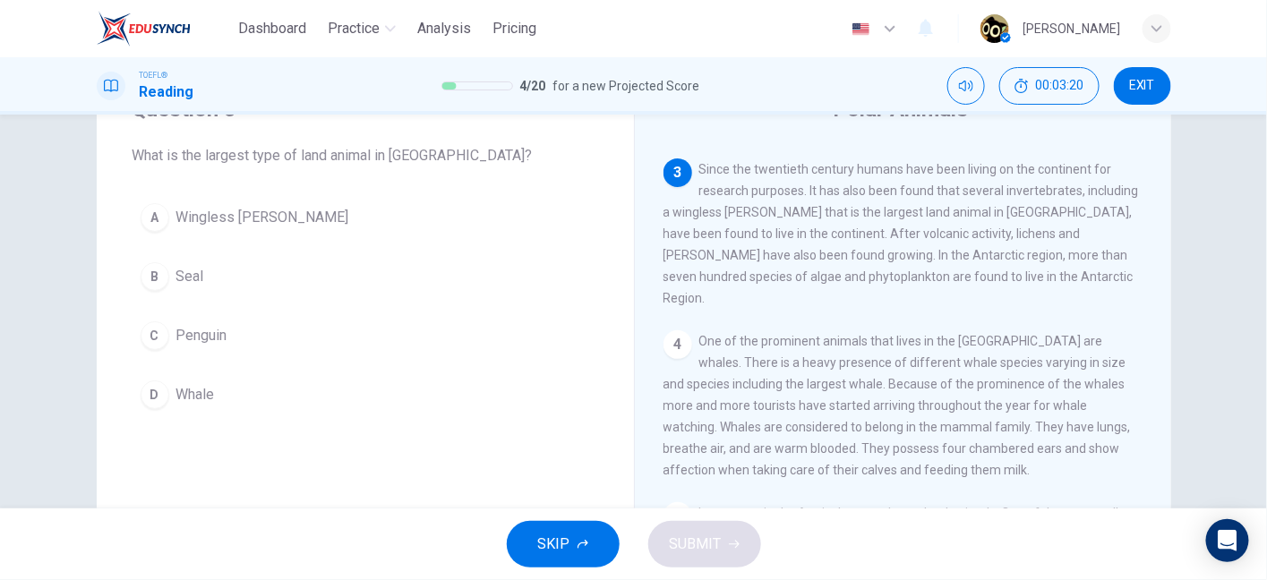
scroll to position [294, 0]
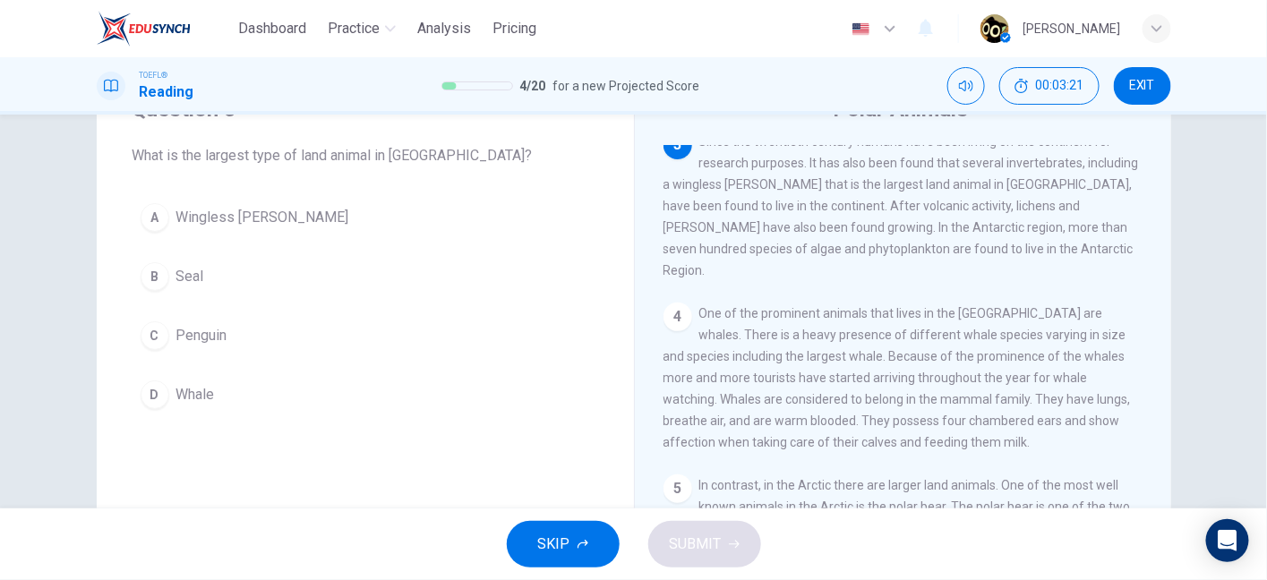
drag, startPoint x: 376, startPoint y: 160, endPoint x: 425, endPoint y: 160, distance: 49.2
click at [425, 160] on span "What is the largest type of land animal in Antarctica?" at bounding box center [364, 155] width 465 height 21
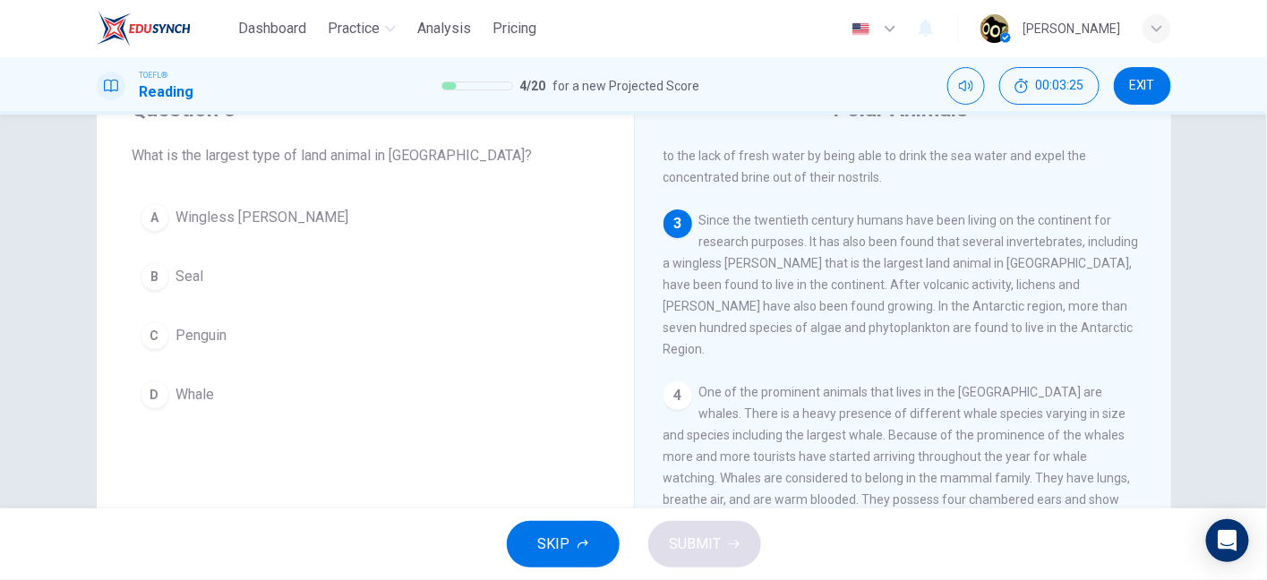
scroll to position [216, 0]
drag, startPoint x: 807, startPoint y: 257, endPoint x: 922, endPoint y: 260, distance: 115.5
click at [922, 260] on span "Since the twentieth century humans have been living on the continent for resear…" at bounding box center [900, 283] width 475 height 143
drag, startPoint x: 690, startPoint y: 280, endPoint x: 729, endPoint y: 287, distance: 39.2
click at [729, 287] on div "3 Since the twentieth century humans have been living on the continent for rese…" at bounding box center [903, 284] width 480 height 150
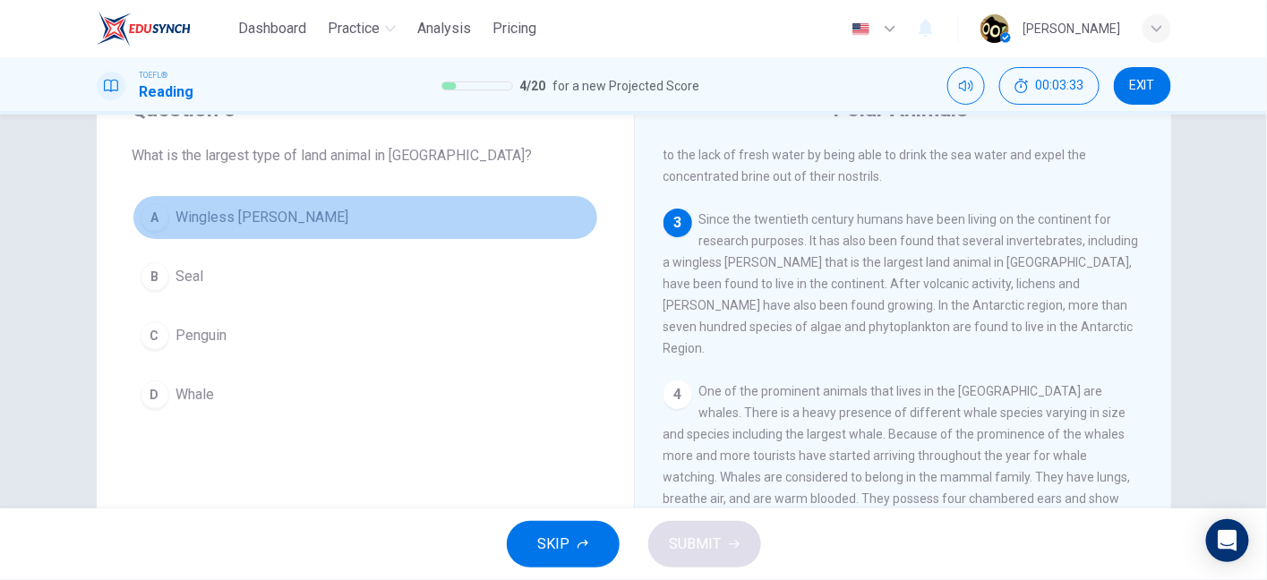
click at [259, 234] on button "A Wingless midge" at bounding box center [364, 217] width 465 height 45
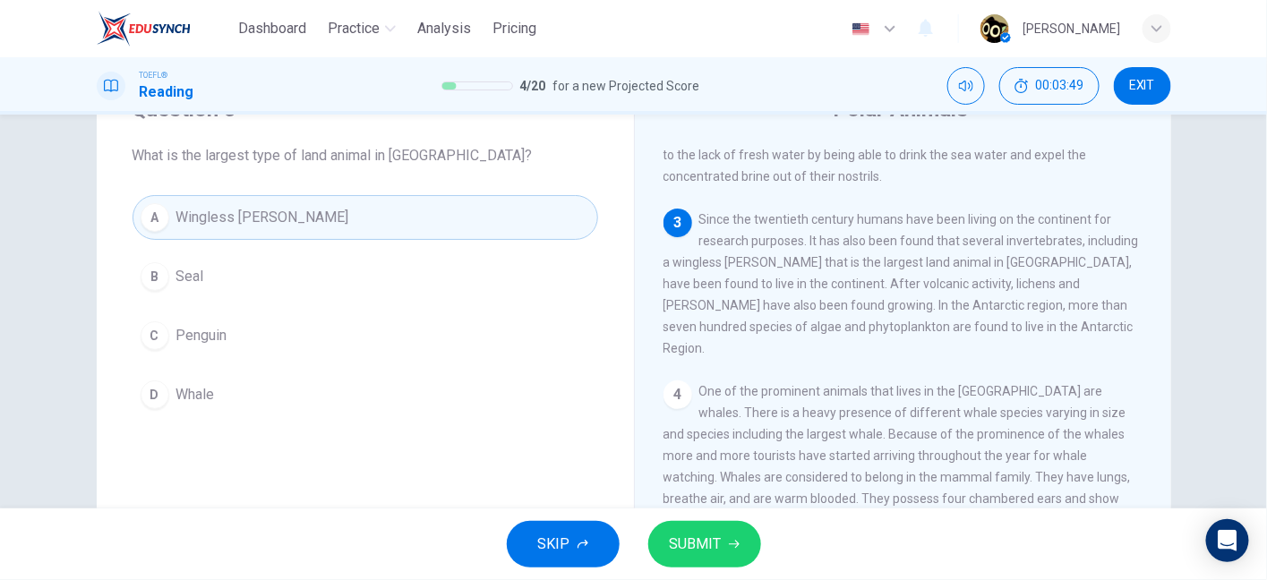
drag, startPoint x: 236, startPoint y: 155, endPoint x: 342, endPoint y: 159, distance: 105.7
click at [342, 159] on span "What is the largest type of land animal in Antarctica?" at bounding box center [364, 155] width 465 height 21
drag, startPoint x: 342, startPoint y: 159, endPoint x: 411, endPoint y: 155, distance: 69.1
click at [411, 155] on span "What is the largest type of land animal in Antarctica?" at bounding box center [364, 155] width 465 height 21
drag, startPoint x: 876, startPoint y: 272, endPoint x: 688, endPoint y: 303, distance: 190.4
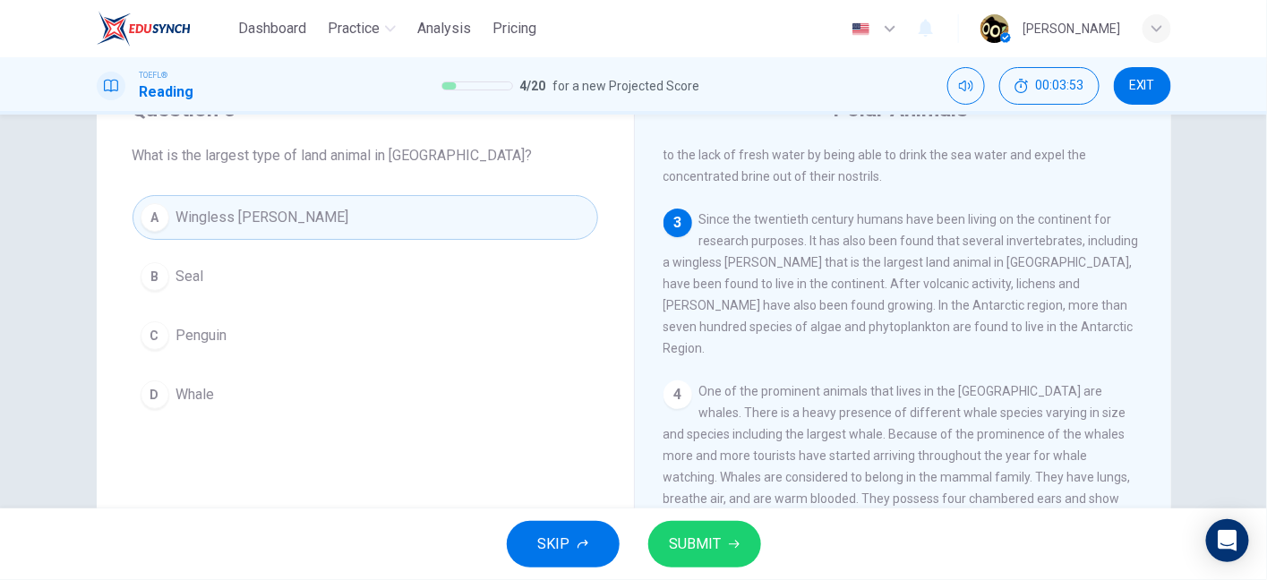
click at [688, 303] on span "Since the twentieth century humans have been living on the continent for resear…" at bounding box center [900, 283] width 475 height 143
drag, startPoint x: 688, startPoint y: 303, endPoint x: 735, endPoint y: 303, distance: 46.5
click at [735, 303] on span "Since the twentieth century humans have been living on the continent for resear…" at bounding box center [900, 283] width 475 height 143
click at [714, 532] on span "SUBMIT" at bounding box center [696, 544] width 52 height 25
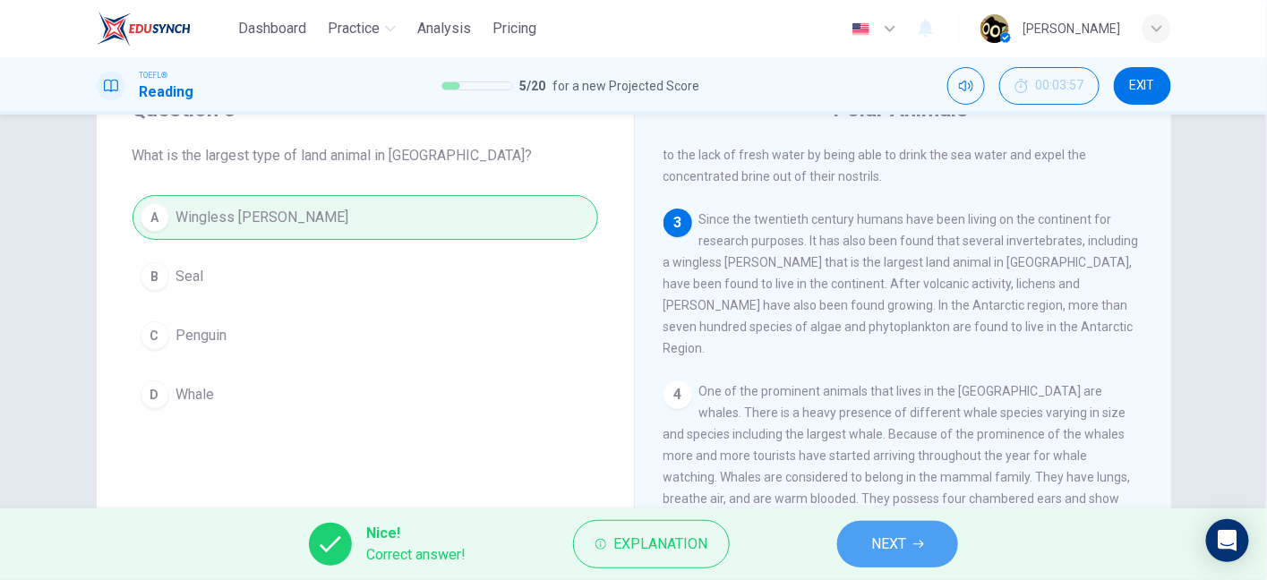
click at [898, 550] on span "NEXT" at bounding box center [888, 544] width 35 height 25
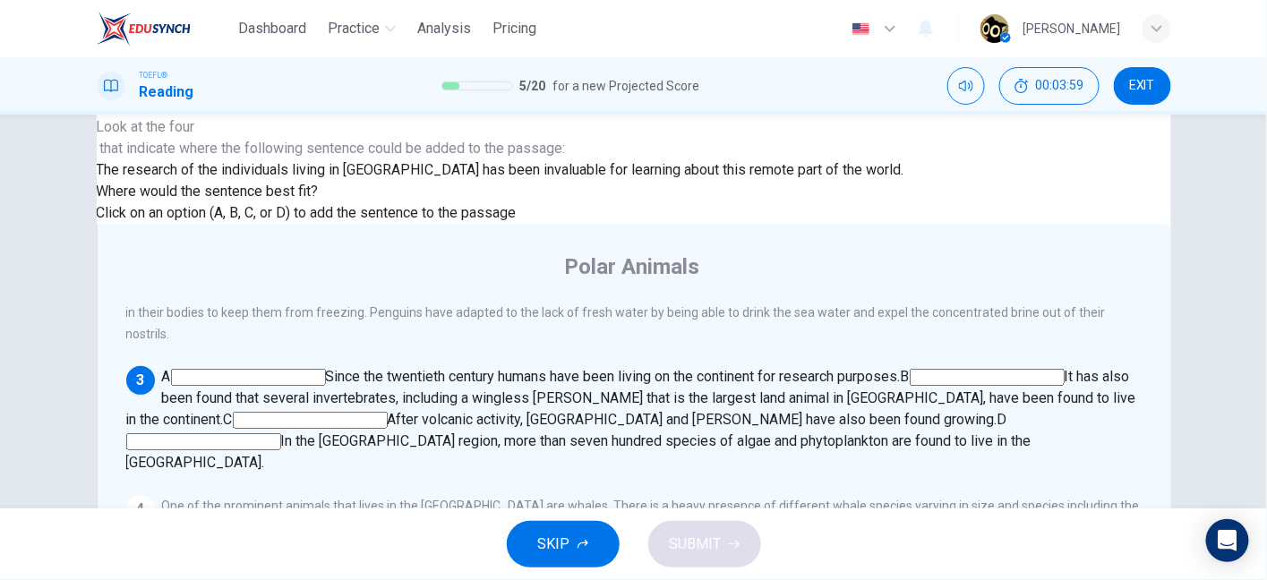
scroll to position [241, 0]
drag, startPoint x: 290, startPoint y: 253, endPoint x: 446, endPoint y: 265, distance: 156.2
click at [446, 178] on span "The research of the individuals living in Antarctica has been invaluable for le…" at bounding box center [500, 169] width 807 height 17
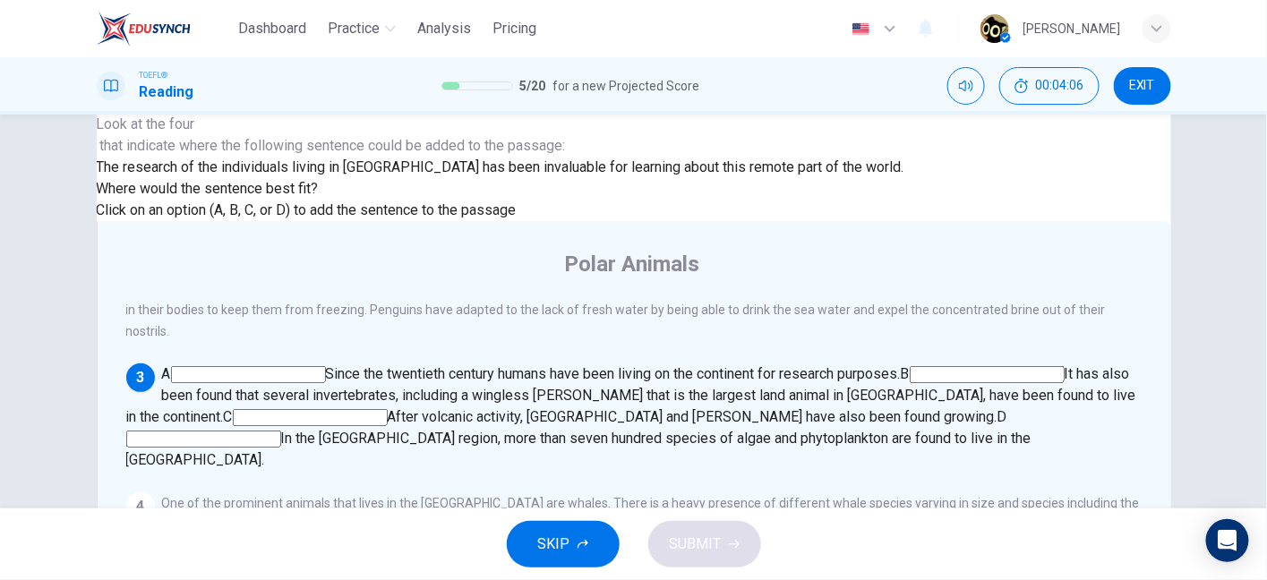
scroll to position [84, 0]
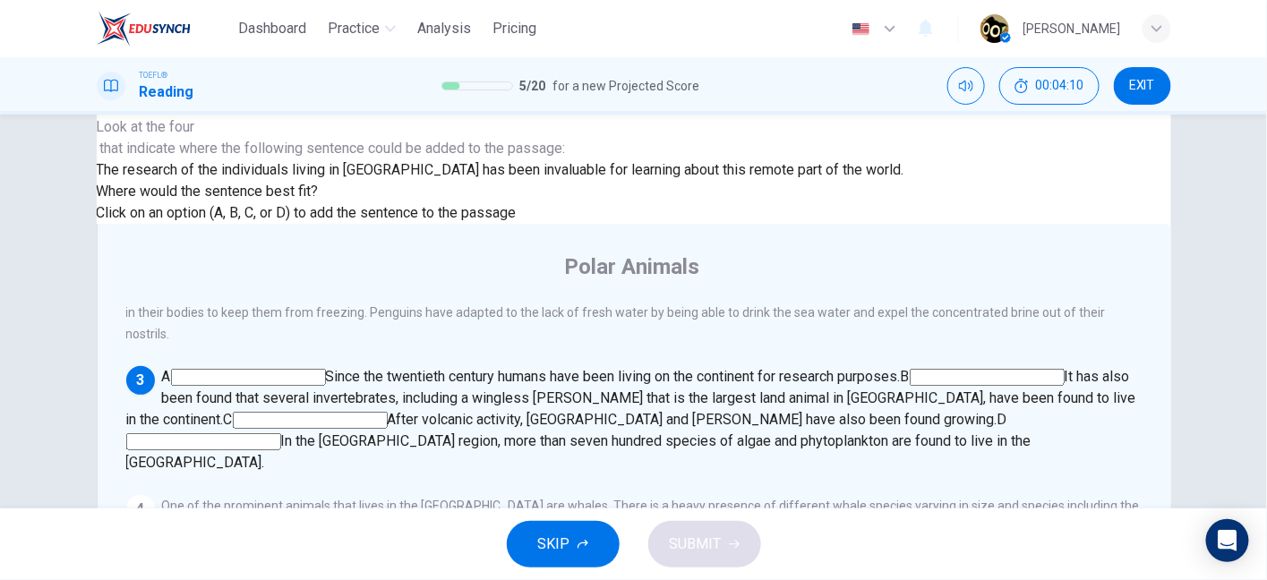
click at [326, 369] on input at bounding box center [248, 377] width 155 height 17
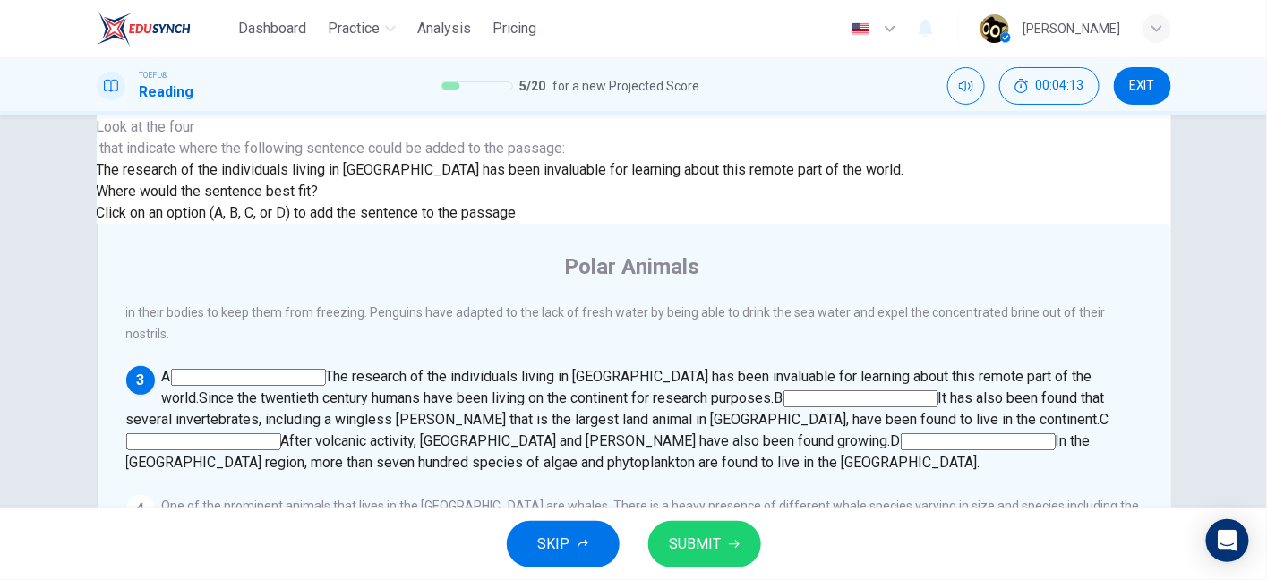
drag, startPoint x: 714, startPoint y: 262, endPoint x: 854, endPoint y: 265, distance: 139.7
click at [774, 389] on span "Since the twentieth century humans have been living on the continent for resear…" at bounding box center [487, 397] width 575 height 17
click at [938, 390] on input at bounding box center [860, 398] width 155 height 17
drag, startPoint x: 874, startPoint y: 243, endPoint x: 1001, endPoint y: 242, distance: 127.1
click at [1001, 368] on span "The research of the individuals living in Antarctica has been invaluable for le…" at bounding box center [625, 387] width 926 height 38
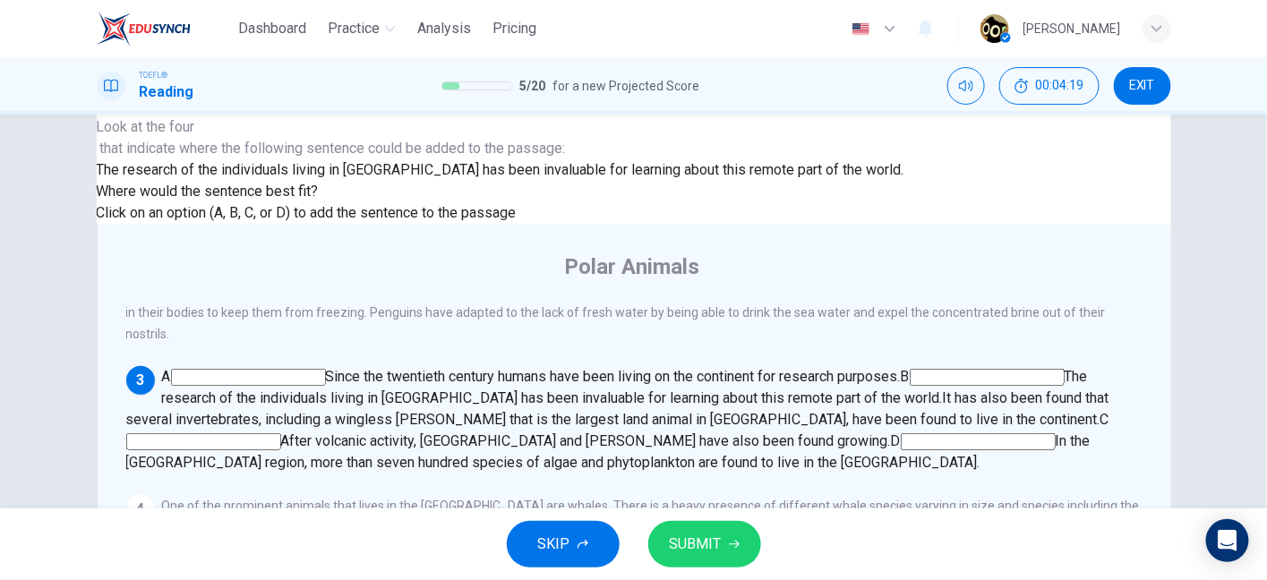
drag, startPoint x: 728, startPoint y: 264, endPoint x: 818, endPoint y: 277, distance: 91.4
click at [818, 366] on div "A Since the twentieth century humans have been living on the continent for rese…" at bounding box center [634, 419] width 1017 height 107
click at [818, 389] on span "It has also been found that several invertebrates, including a wingless midge t…" at bounding box center [617, 408] width 983 height 38
drag, startPoint x: 768, startPoint y: 290, endPoint x: 845, endPoint y: 286, distance: 77.1
click at [845, 389] on span "It has also been found that several invertebrates, including a wingless midge t…" at bounding box center [617, 408] width 983 height 38
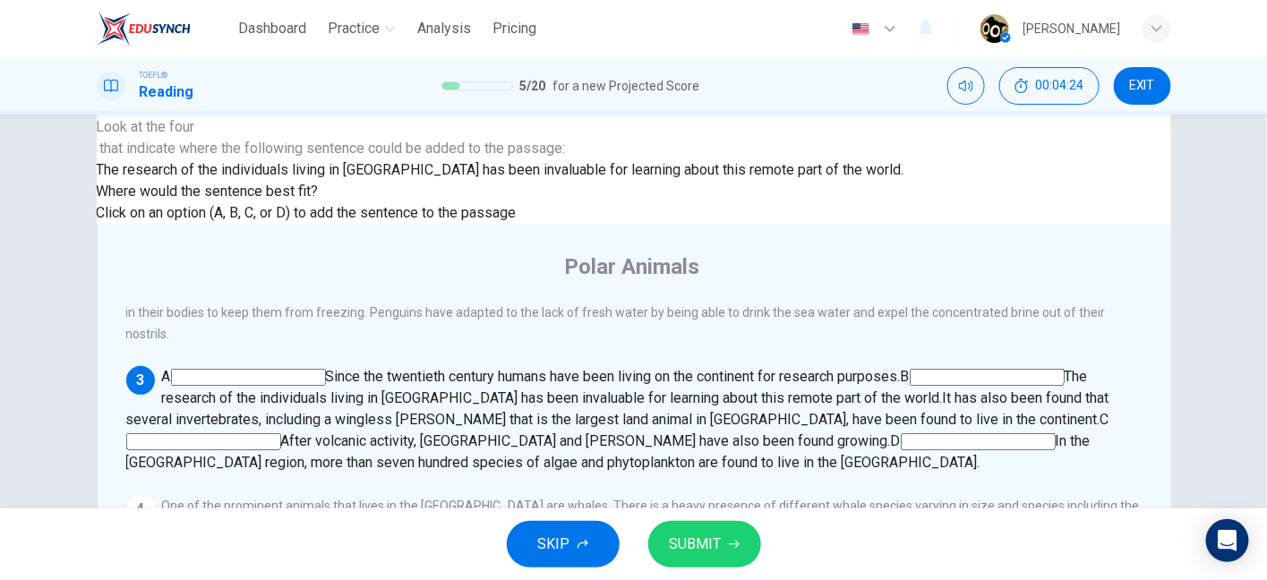
drag, startPoint x: 845, startPoint y: 286, endPoint x: 904, endPoint y: 286, distance: 59.1
click at [904, 389] on span "It has also been found that several invertebrates, including a wingless midge t…" at bounding box center [617, 408] width 983 height 38
drag, startPoint x: 721, startPoint y: 346, endPoint x: 865, endPoint y: 323, distance: 146.0
click at [865, 366] on div "A Since the twentieth century humans have been living on the continent for rese…" at bounding box center [634, 419] width 1017 height 107
click at [326, 369] on input at bounding box center [248, 377] width 155 height 17
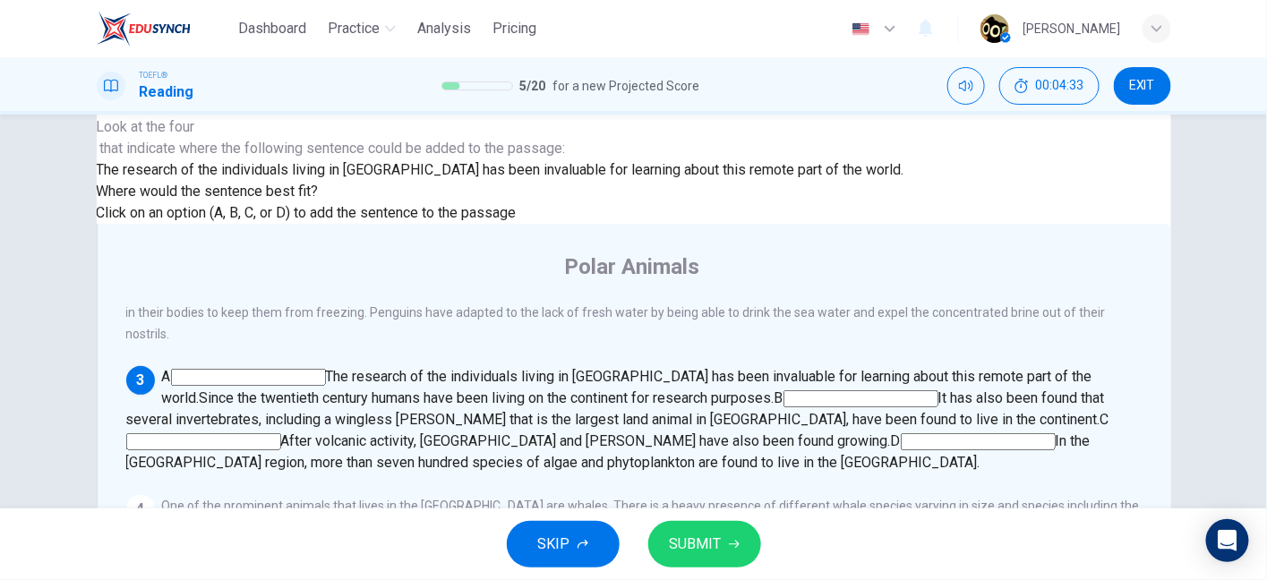
drag, startPoint x: 804, startPoint y: 216, endPoint x: 945, endPoint y: 217, distance: 141.4
click at [945, 368] on span "The research of the individuals living in Antarctica has been invaluable for le…" at bounding box center [627, 387] width 930 height 38
drag, startPoint x: 945, startPoint y: 217, endPoint x: 984, endPoint y: 213, distance: 38.7
click at [984, 368] on span "The research of the individuals living in Antarctica has been invaluable for le…" at bounding box center [627, 387] width 930 height 38
drag, startPoint x: 778, startPoint y: 229, endPoint x: 907, endPoint y: 227, distance: 128.9
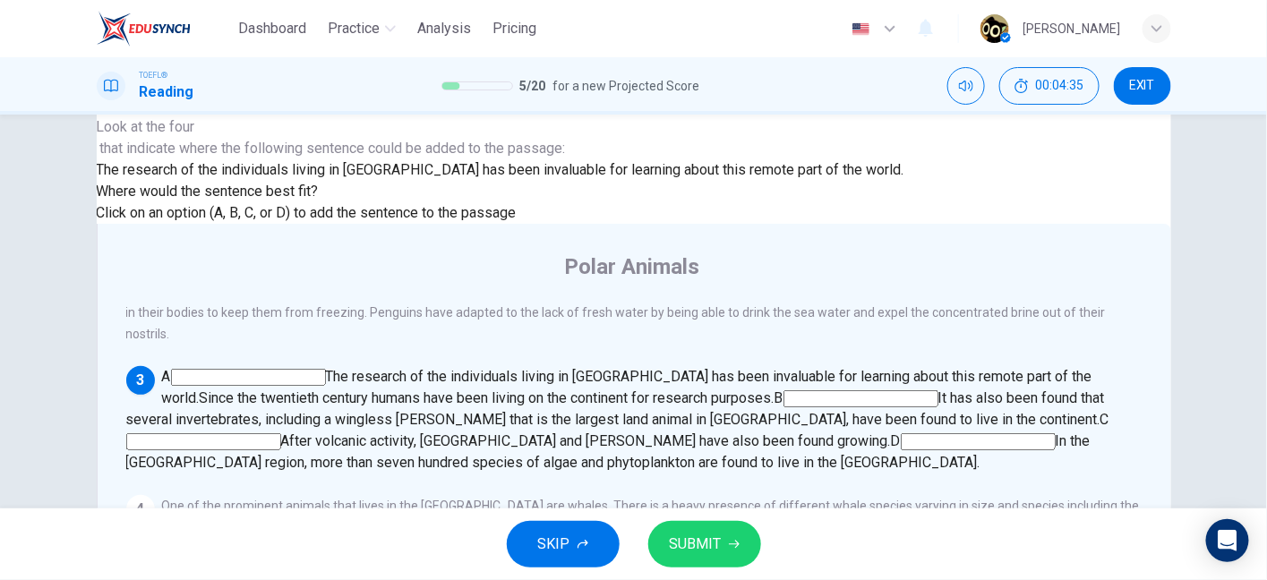
click at [907, 368] on span "The research of the individuals living in Antarctica has been invaluable for le…" at bounding box center [627, 387] width 930 height 38
drag, startPoint x: 943, startPoint y: 234, endPoint x: 683, endPoint y: 266, distance: 261.6
click at [683, 389] on span "Since the twentieth century humans have been living on the continent for resear…" at bounding box center [487, 397] width 575 height 17
drag, startPoint x: 683, startPoint y: 266, endPoint x: 846, endPoint y: 264, distance: 162.9
click at [774, 389] on span "Since the twentieth century humans have been living on the continent for resear…" at bounding box center [487, 397] width 575 height 17
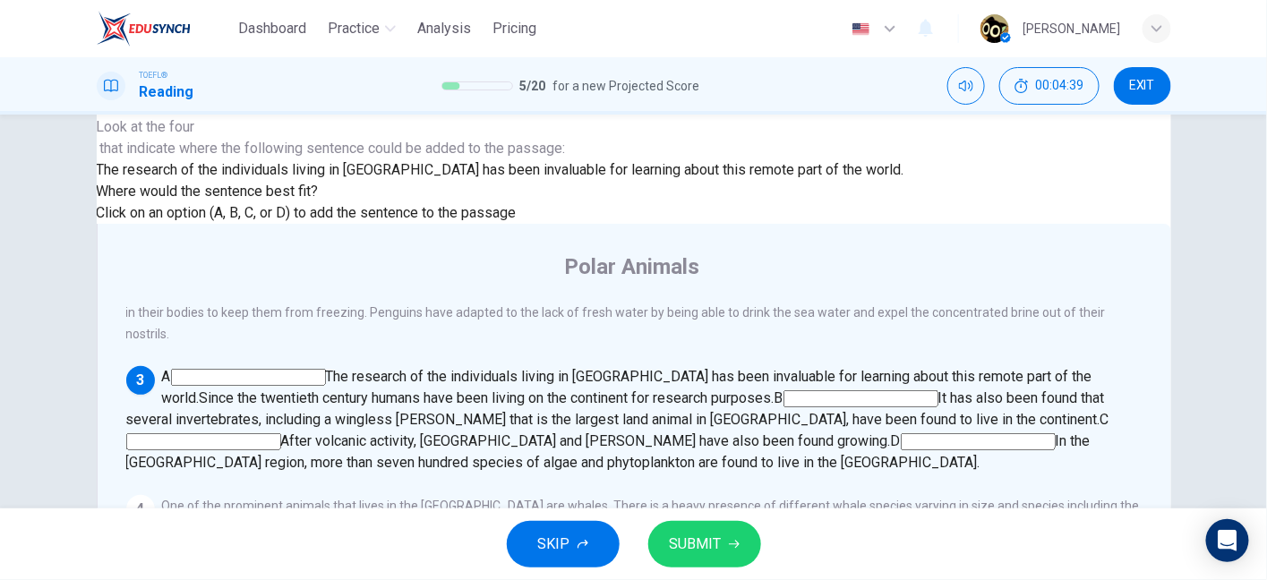
drag, startPoint x: 846, startPoint y: 264, endPoint x: 984, endPoint y: 265, distance: 137.9
click at [774, 389] on span "Since the twentieth century humans have been living on the continent for resear…" at bounding box center [487, 397] width 575 height 17
click at [938, 390] on input at bounding box center [860, 398] width 155 height 17
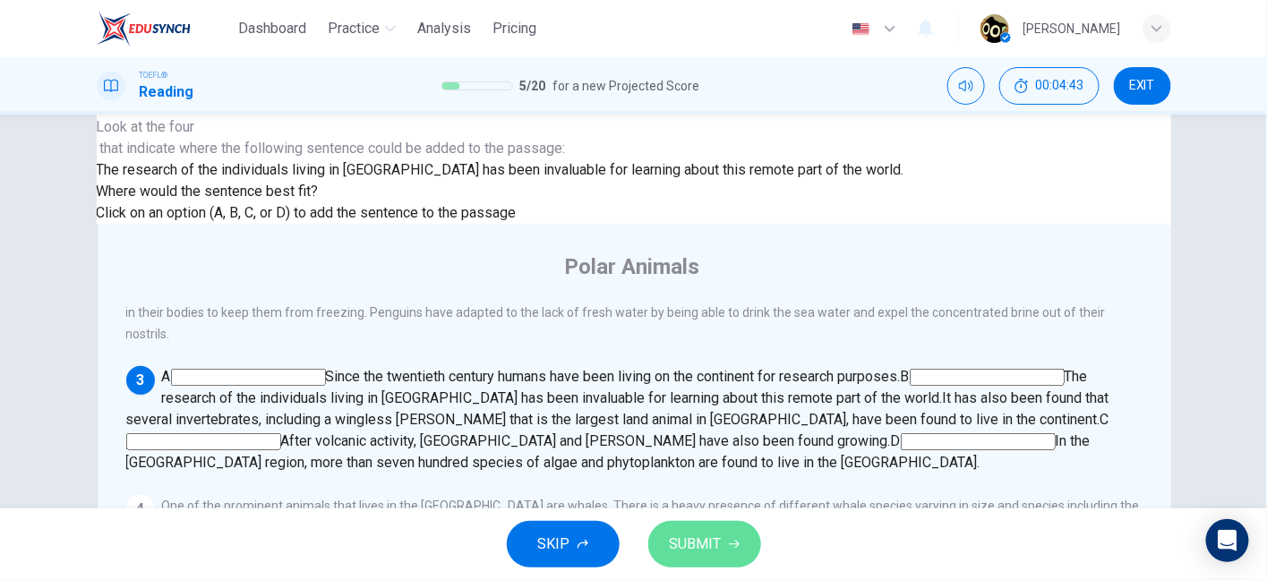
click at [704, 532] on span "SUBMIT" at bounding box center [696, 544] width 52 height 25
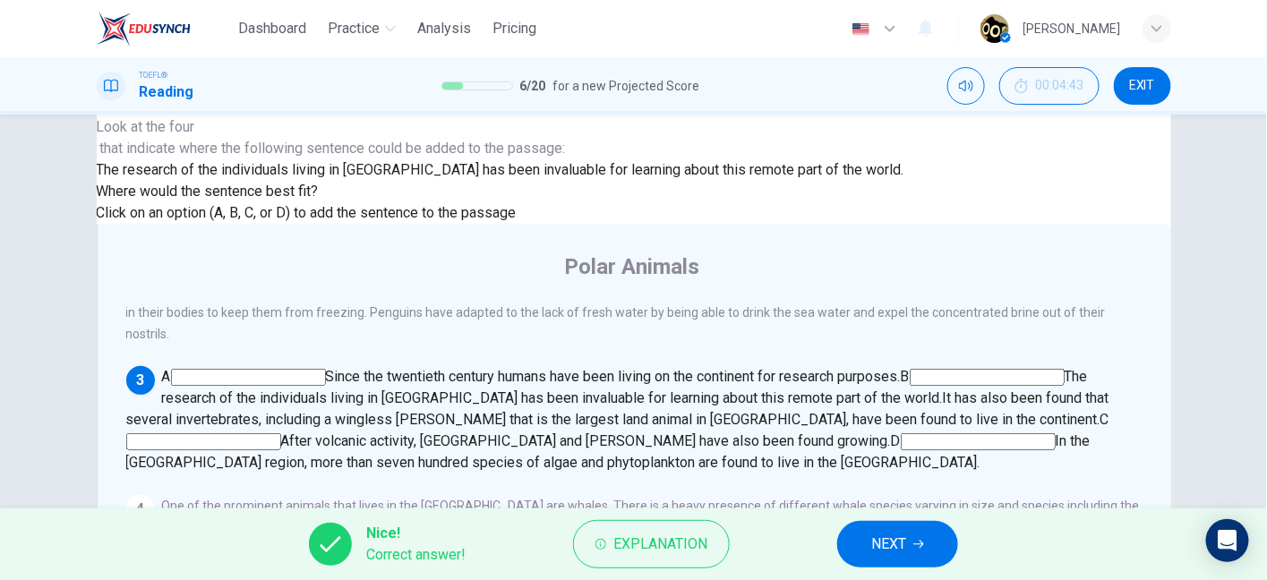
drag, startPoint x: 865, startPoint y: 520, endPoint x: 883, endPoint y: 543, distance: 29.9
click at [883, 543] on div "Nice! Correct answer! Explanation NEXT" at bounding box center [633, 544] width 1267 height 72
click at [883, 543] on span "NEXT" at bounding box center [888, 544] width 35 height 25
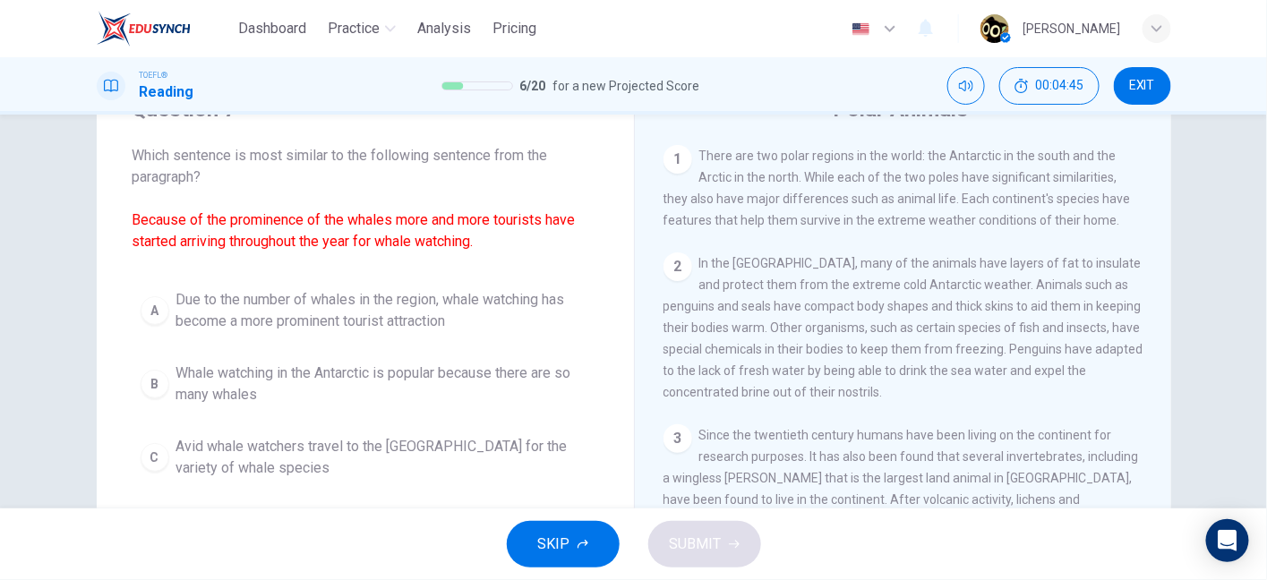
drag, startPoint x: 140, startPoint y: 216, endPoint x: 331, endPoint y: 246, distance: 194.0
click at [331, 246] on font "Because of the prominence of the whales more and more tourists have started arr…" at bounding box center [353, 230] width 443 height 38
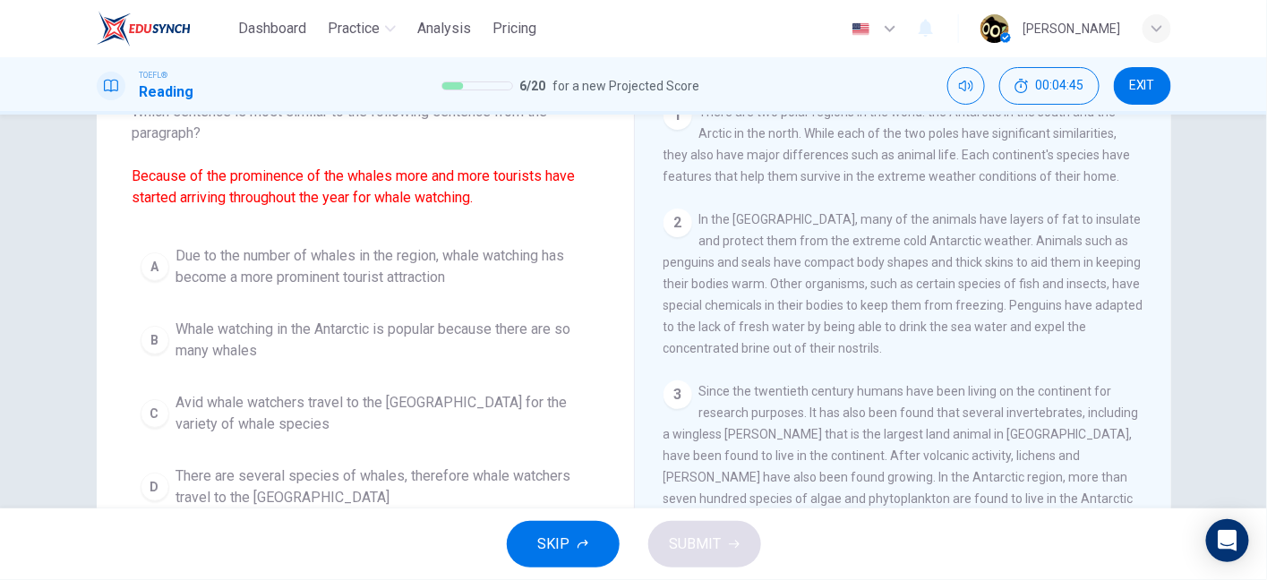
scroll to position [130, 0]
drag, startPoint x: 252, startPoint y: 183, endPoint x: 331, endPoint y: 183, distance: 79.7
click at [331, 183] on span "Which sentence is most similar to the following sentence from the paragraph? Be…" at bounding box center [364, 152] width 465 height 107
drag, startPoint x: 385, startPoint y: 183, endPoint x: 463, endPoint y: 183, distance: 77.9
click at [463, 183] on span "Which sentence is most similar to the following sentence from the paragraph? Be…" at bounding box center [364, 152] width 465 height 107
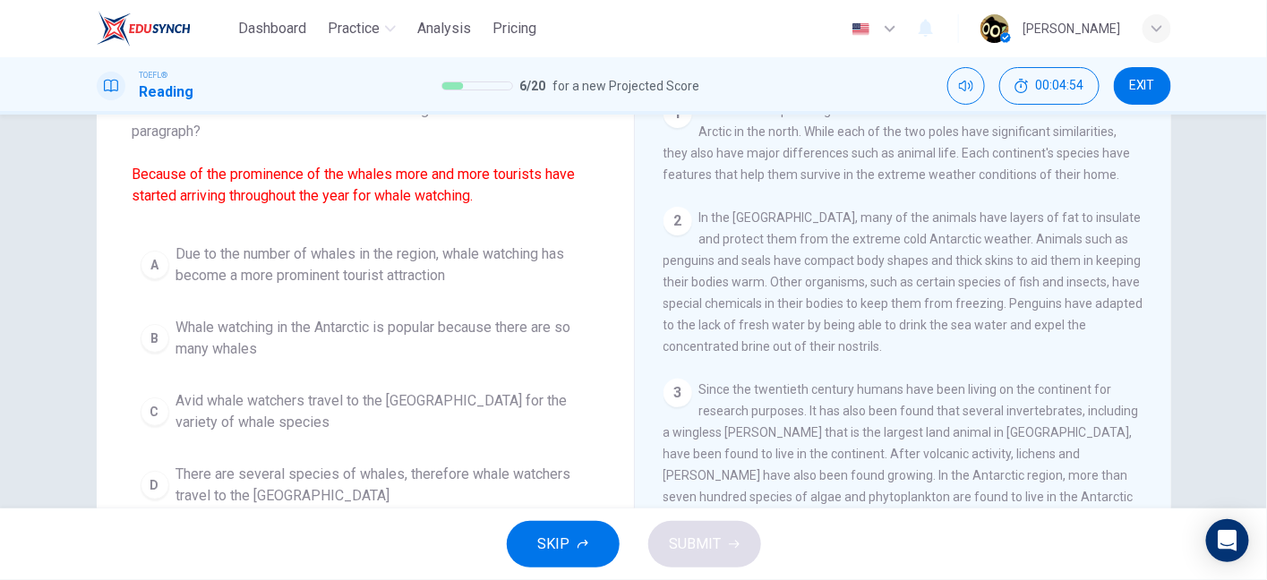
drag, startPoint x: 205, startPoint y: 188, endPoint x: 385, endPoint y: 195, distance: 180.1
click at [385, 195] on font "Because of the prominence of the whales more and more tourists have started arr…" at bounding box center [353, 185] width 443 height 38
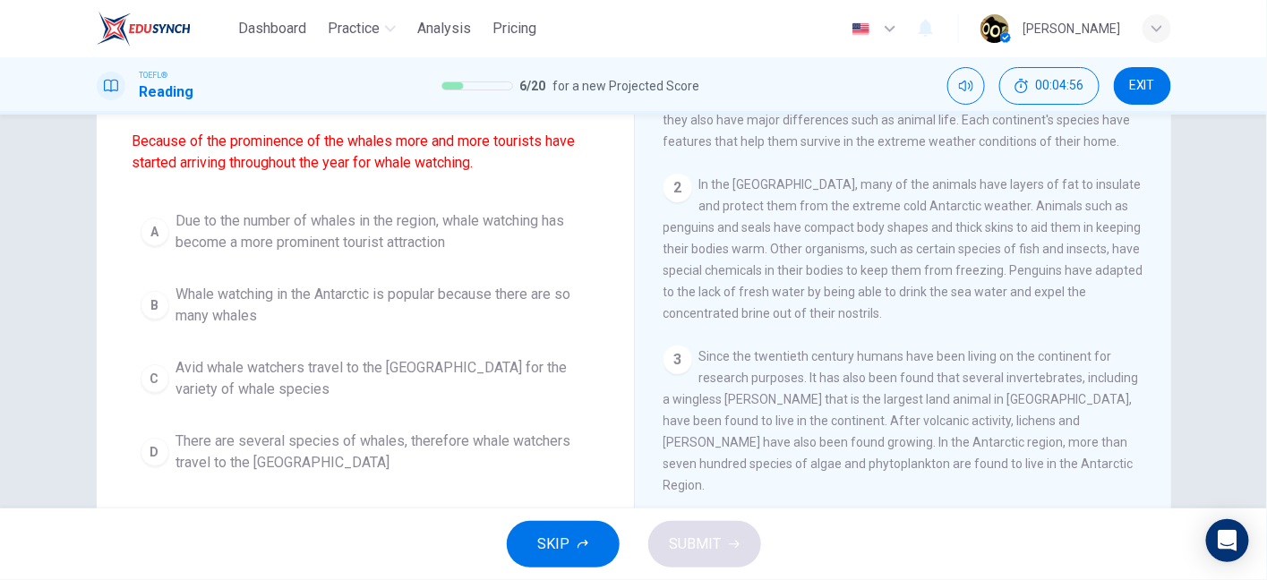
scroll to position [164, 0]
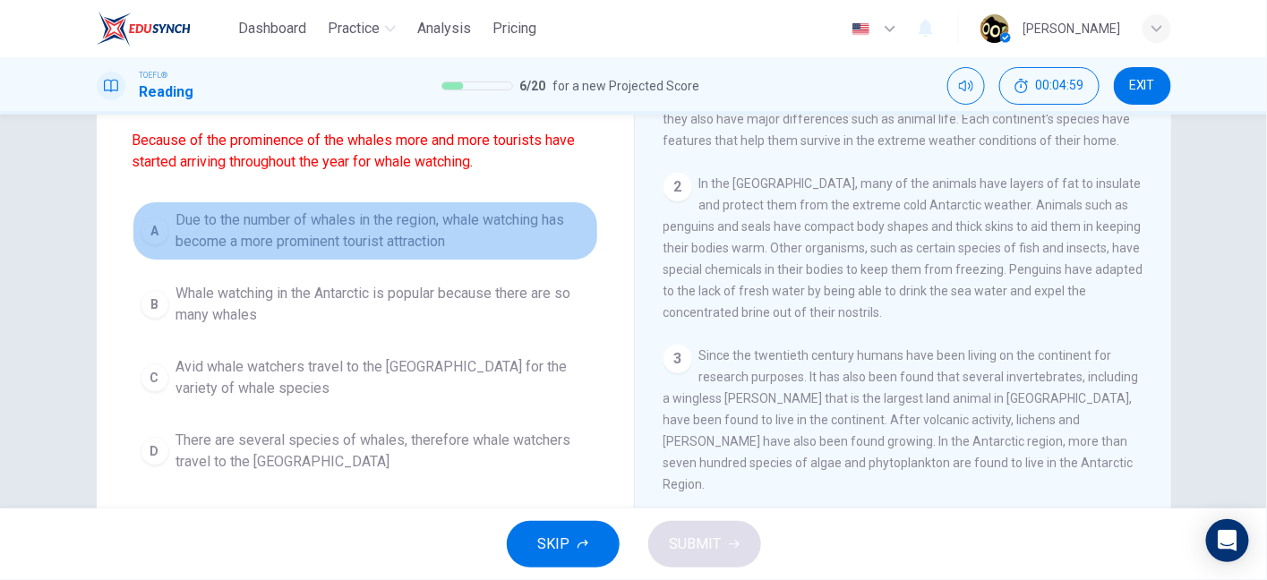
click at [380, 233] on span "Due to the number of whales in the region, whale watching has become a more pro…" at bounding box center [383, 230] width 414 height 43
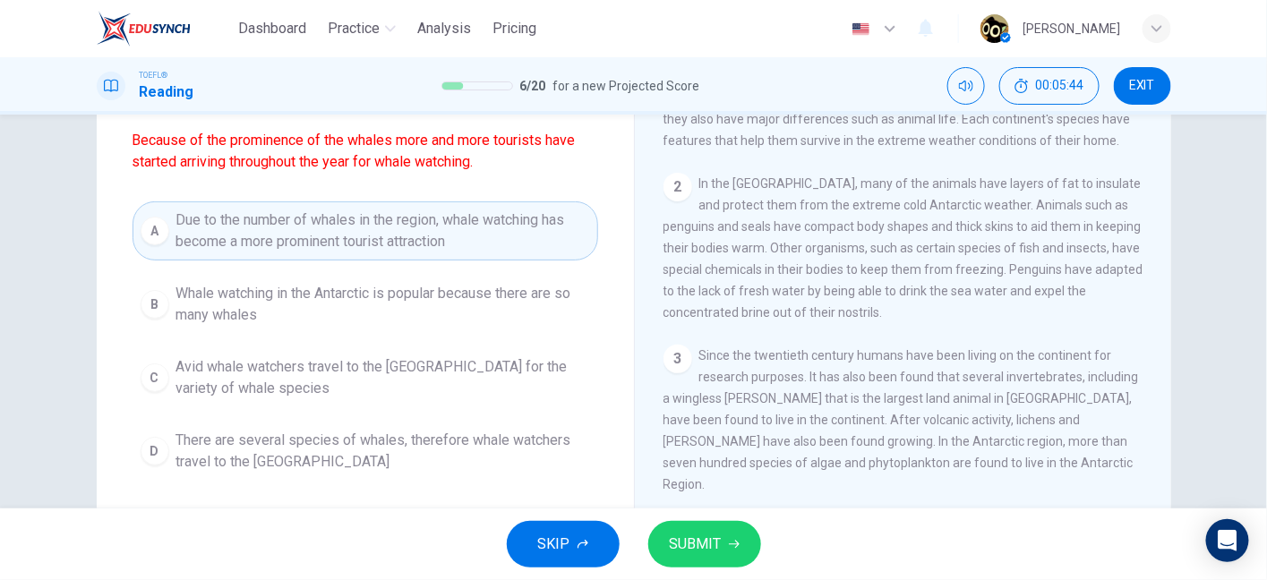
drag, startPoint x: 459, startPoint y: 147, endPoint x: 476, endPoint y: 385, distance: 238.7
click at [476, 385] on div "Question 7 Which sentence is most similar to the following sentence from the pa…" at bounding box center [365, 248] width 537 height 523
click at [710, 560] on button "SUBMIT" at bounding box center [704, 544] width 113 height 47
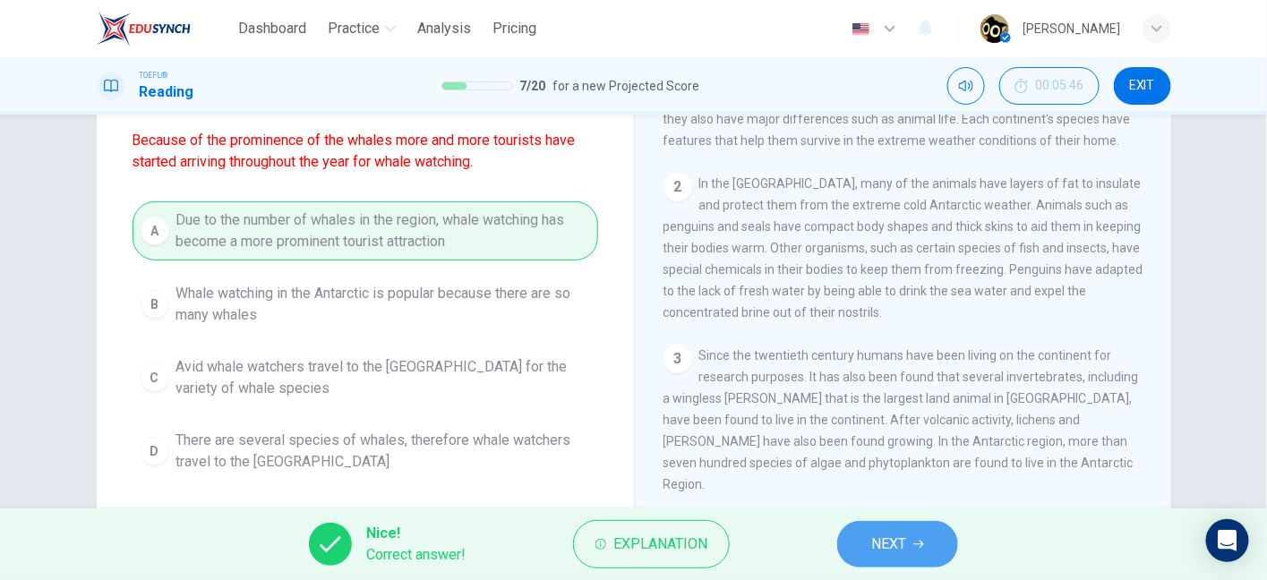
click at [868, 538] on button "NEXT" at bounding box center [897, 544] width 121 height 47
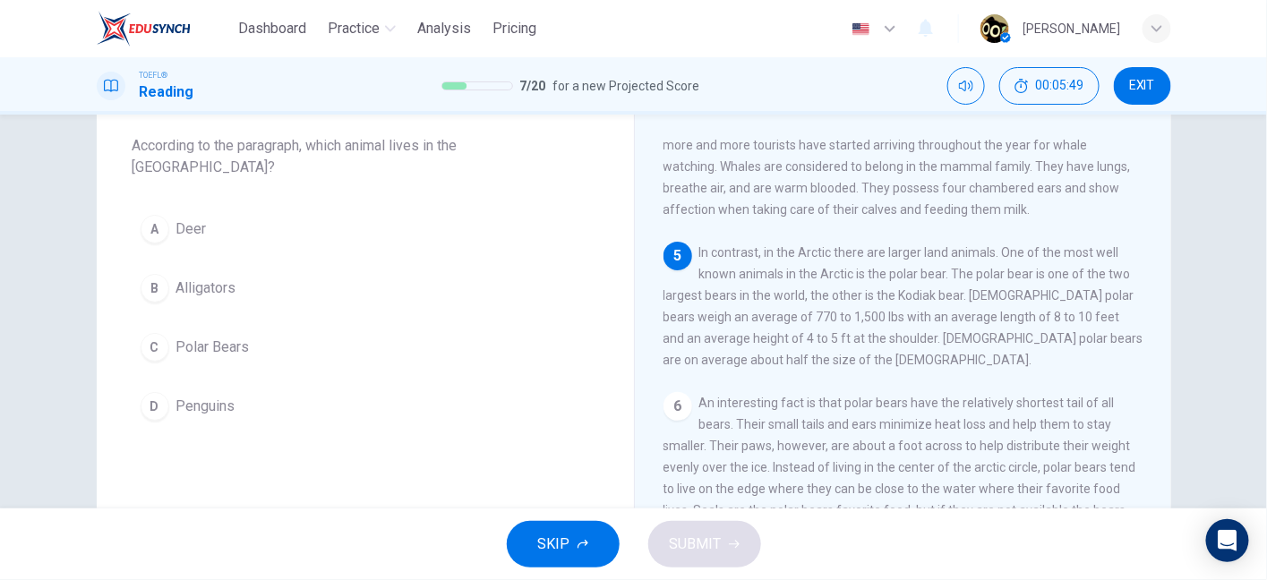
scroll to position [550, 0]
drag, startPoint x: 780, startPoint y: 236, endPoint x: 960, endPoint y: 222, distance: 180.5
click at [960, 245] on span "In contrast, in the Arctic there are larger land animals. One of the most well …" at bounding box center [903, 306] width 480 height 122
drag, startPoint x: 960, startPoint y: 222, endPoint x: 1044, endPoint y: 235, distance: 85.1
click at [1044, 245] on span "In contrast, in the Arctic there are larger land animals. One of the most well …" at bounding box center [903, 306] width 480 height 122
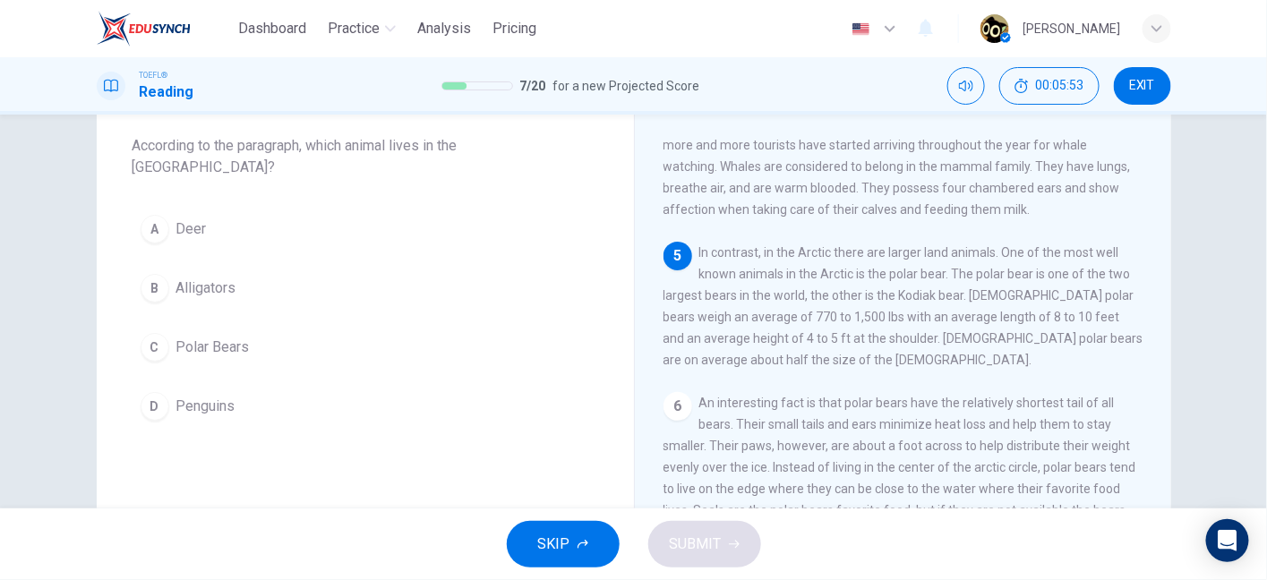
drag, startPoint x: 799, startPoint y: 248, endPoint x: 913, endPoint y: 261, distance: 114.5
click at [913, 261] on div "5 In contrast, in the Arctic there are larger land animals. One of the most wel…" at bounding box center [903, 306] width 480 height 129
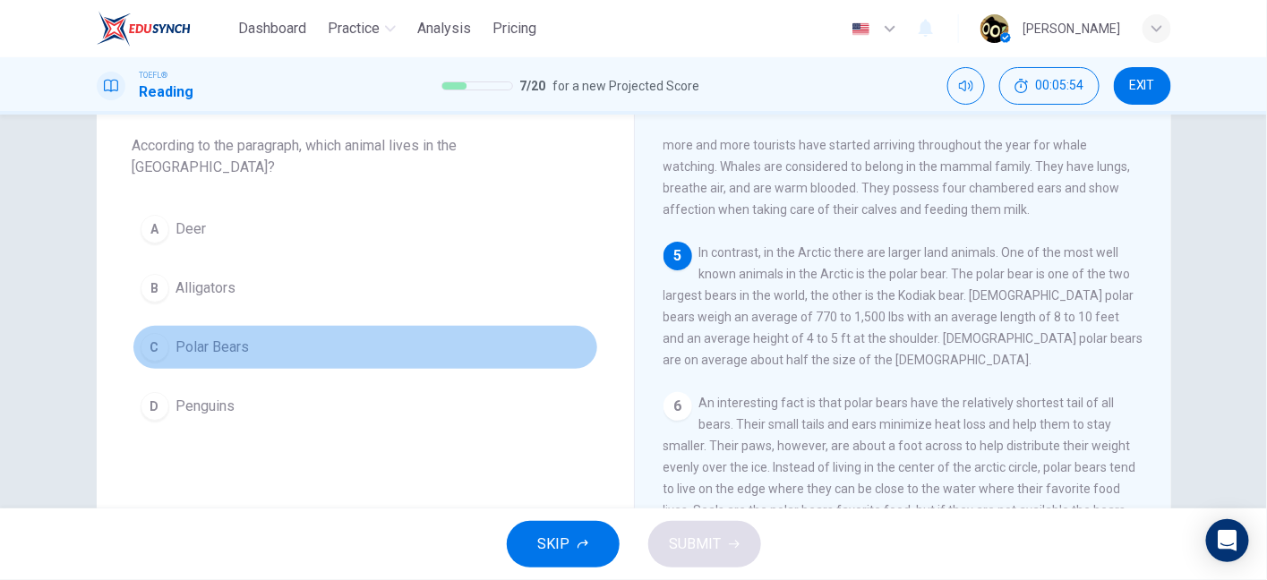
click at [272, 329] on button "C Polar Bears" at bounding box center [364, 347] width 465 height 45
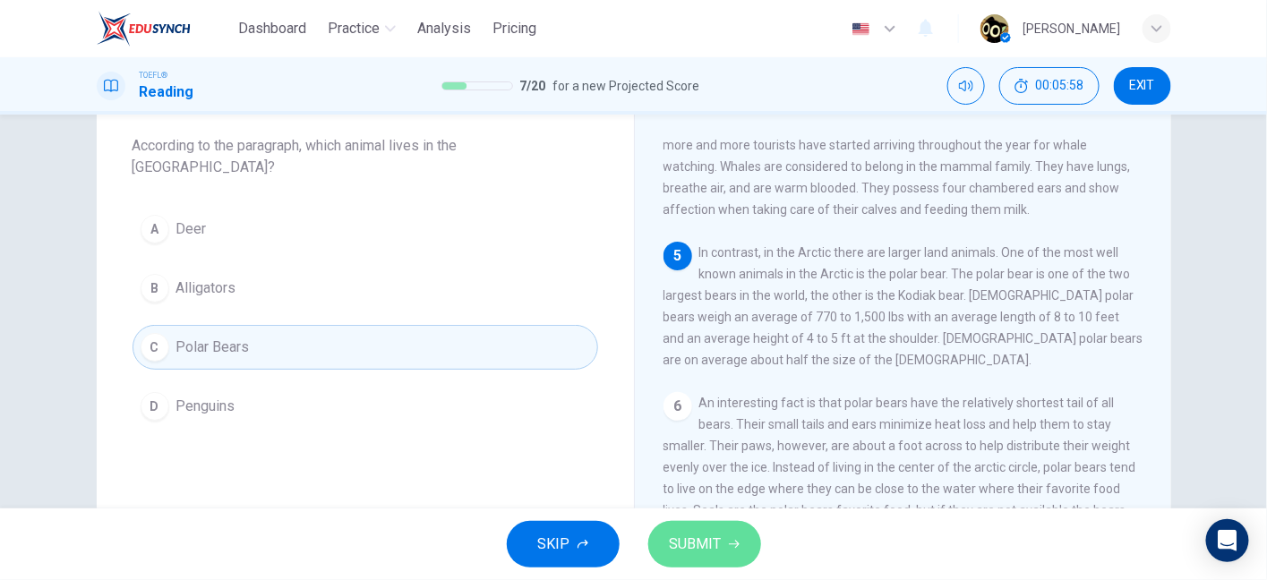
click at [705, 538] on span "SUBMIT" at bounding box center [696, 544] width 52 height 25
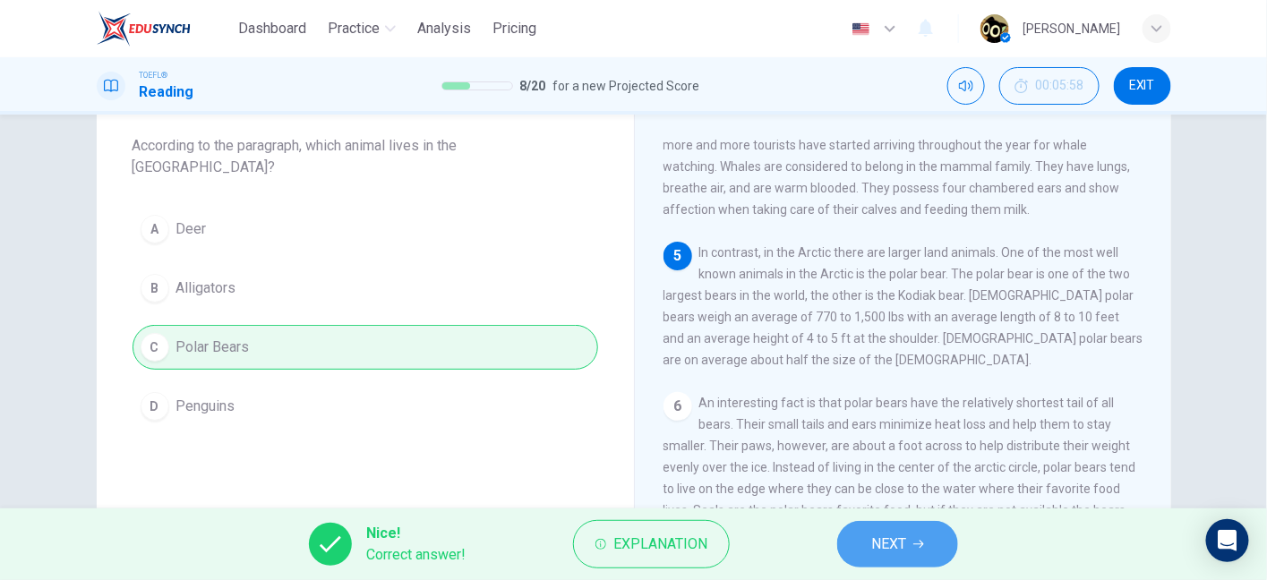
click at [891, 558] on button "NEXT" at bounding box center [897, 544] width 121 height 47
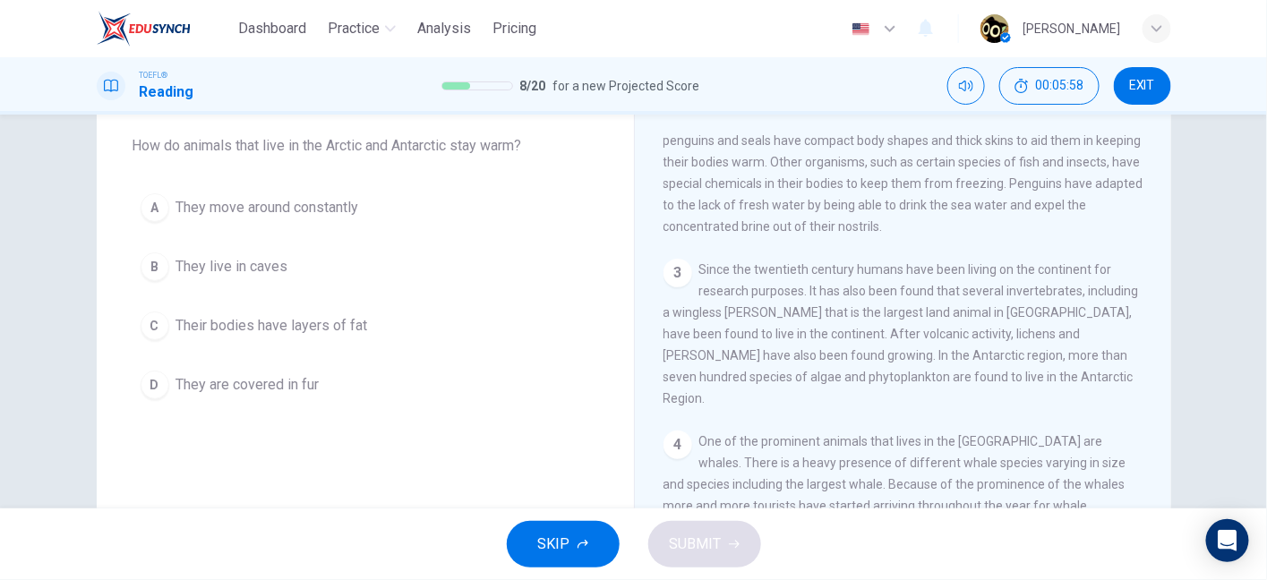
scroll to position [112, 0]
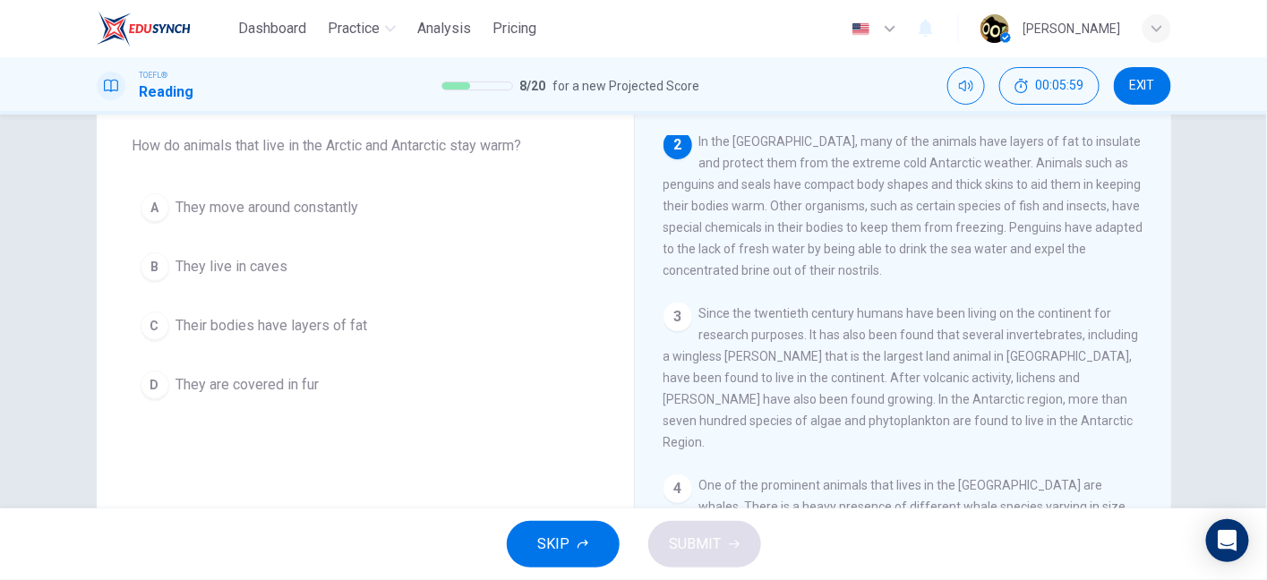
drag, startPoint x: 257, startPoint y: 139, endPoint x: 444, endPoint y: 153, distance: 187.6
click at [444, 153] on span "How do animals that live in the Arctic and Antarctic stay warm?" at bounding box center [364, 145] width 465 height 21
drag, startPoint x: 490, startPoint y: 150, endPoint x: 516, endPoint y: 149, distance: 26.0
click at [516, 149] on span "How do animals that live in the Arctic and Antarctic stay warm?" at bounding box center [364, 145] width 465 height 21
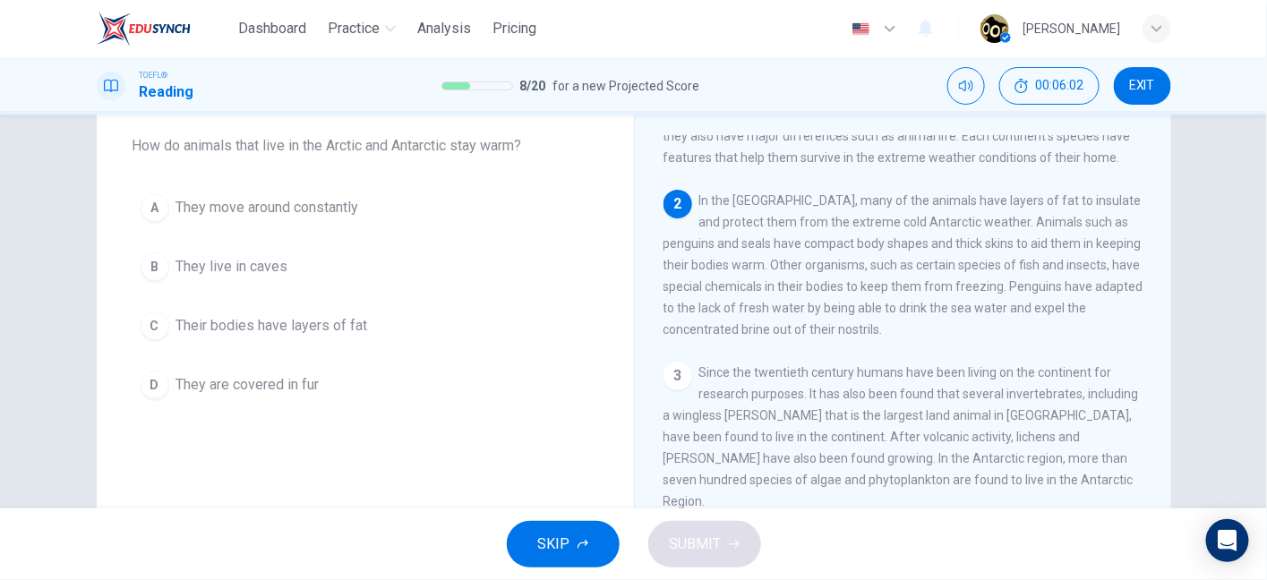
scroll to position [48, 0]
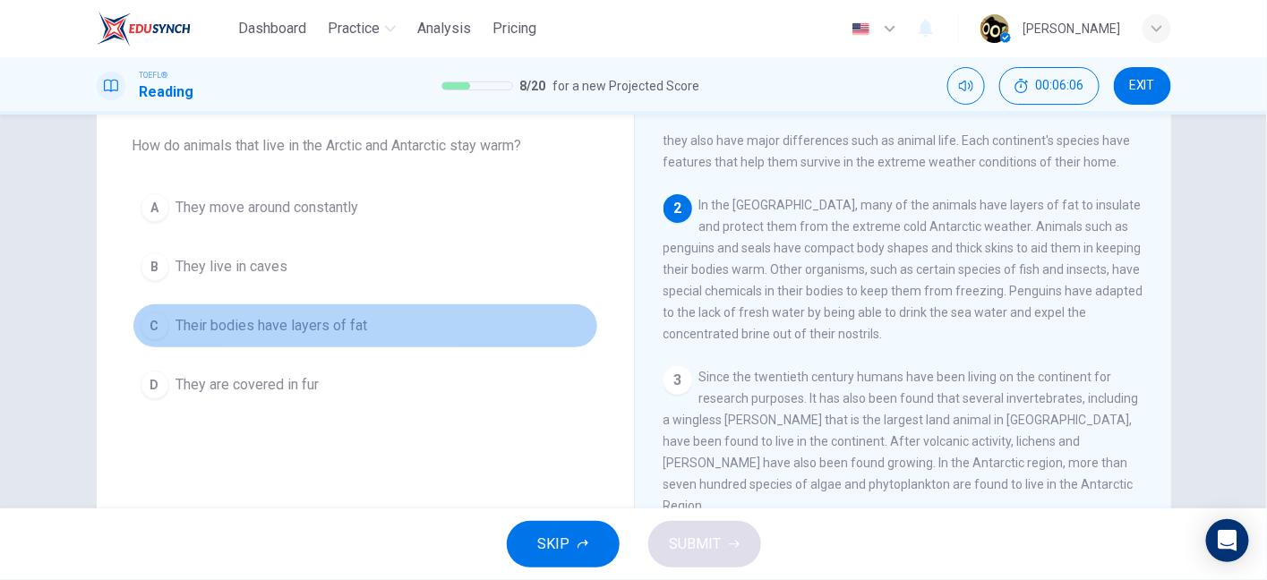
click at [323, 329] on span "Their bodies have layers of fat" at bounding box center [272, 325] width 192 height 21
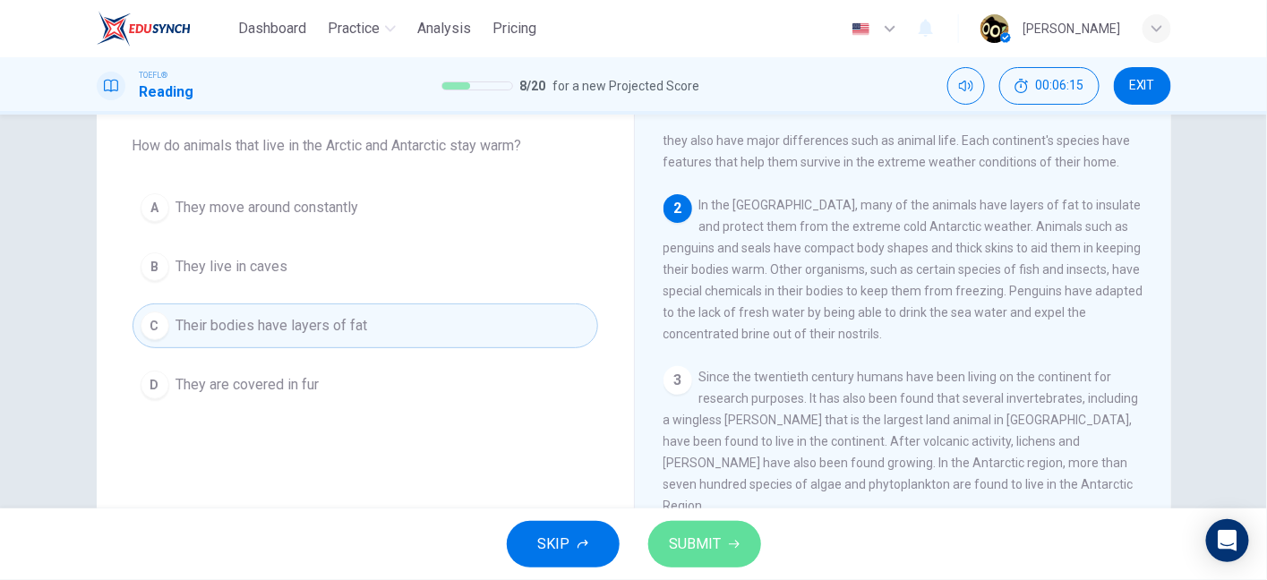
click at [693, 537] on span "SUBMIT" at bounding box center [696, 544] width 52 height 25
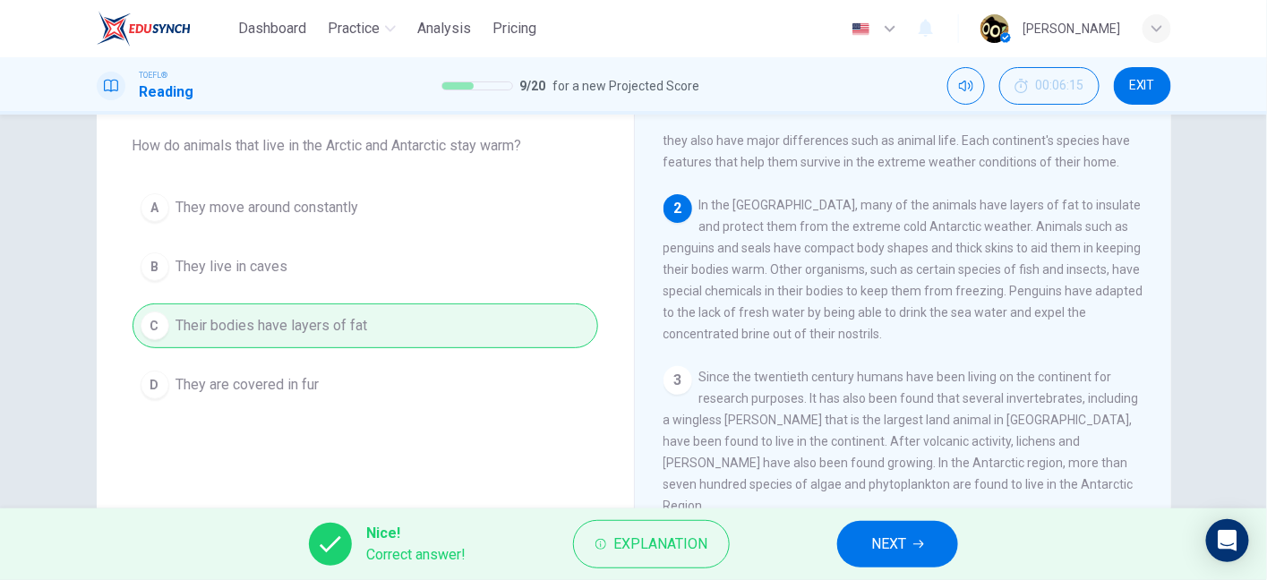
click at [861, 539] on button "NEXT" at bounding box center [897, 544] width 121 height 47
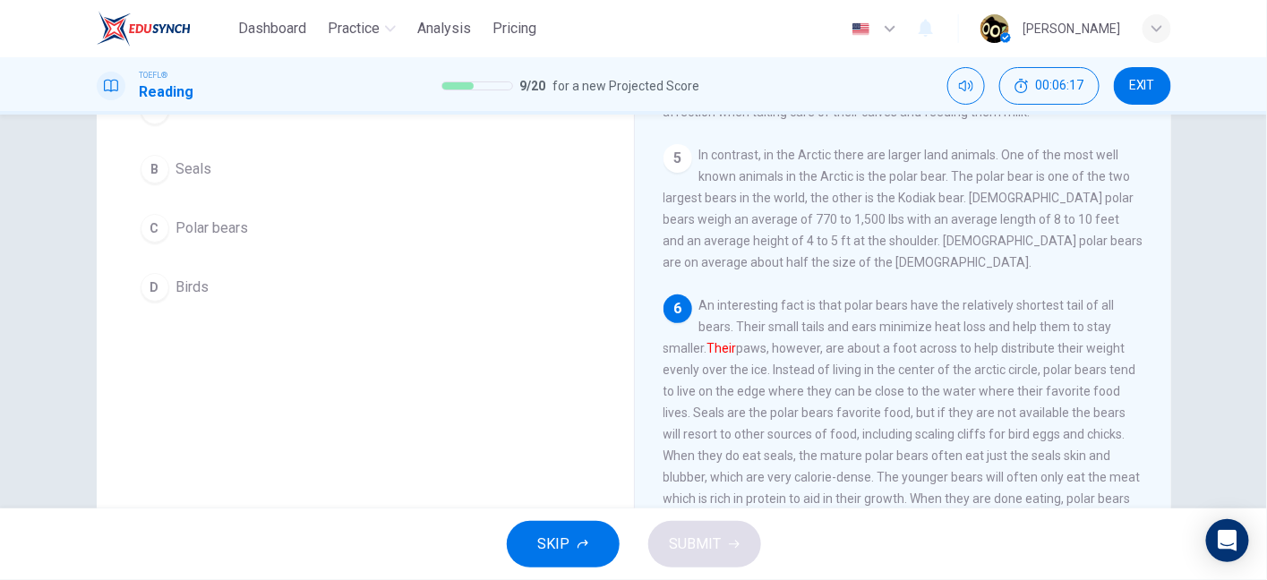
scroll to position [184, 0]
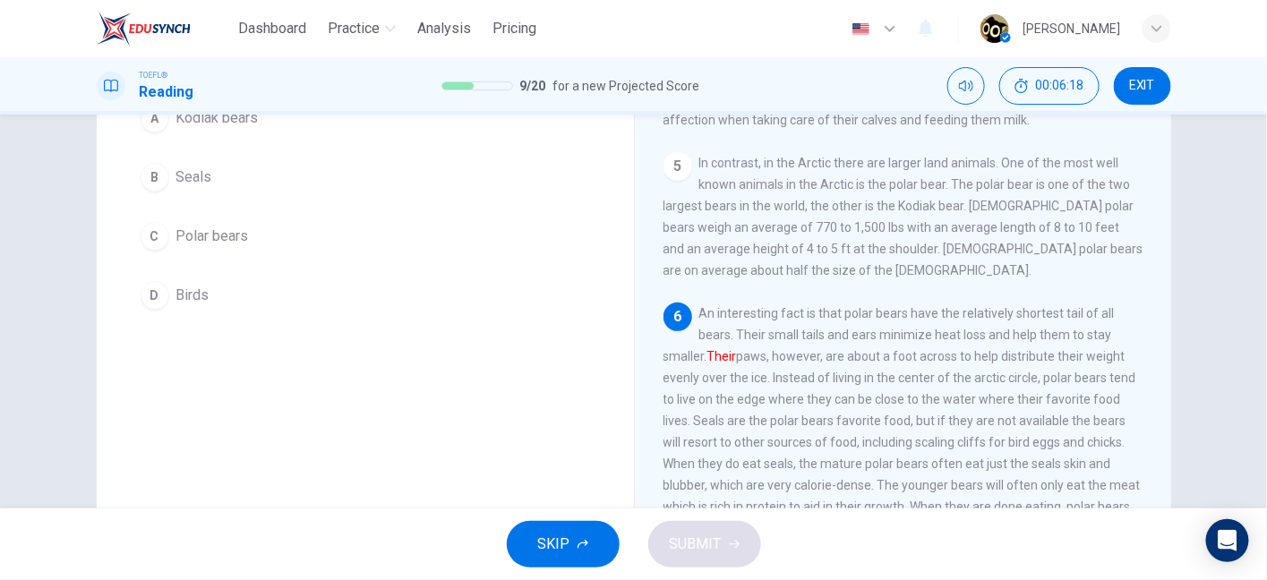
drag, startPoint x: 714, startPoint y: 305, endPoint x: 890, endPoint y: 289, distance: 176.2
click at [890, 303] on div "6 An interesting fact is that polar bears have the relatively shortest tail of …" at bounding box center [903, 421] width 480 height 236
drag, startPoint x: 981, startPoint y: 291, endPoint x: 1090, endPoint y: 323, distance: 113.9
click at [1090, 323] on span "An interesting fact is that polar bears have the relatively shortest tail of al…" at bounding box center [901, 420] width 477 height 229
drag, startPoint x: 751, startPoint y: 330, endPoint x: 807, endPoint y: 323, distance: 56.0
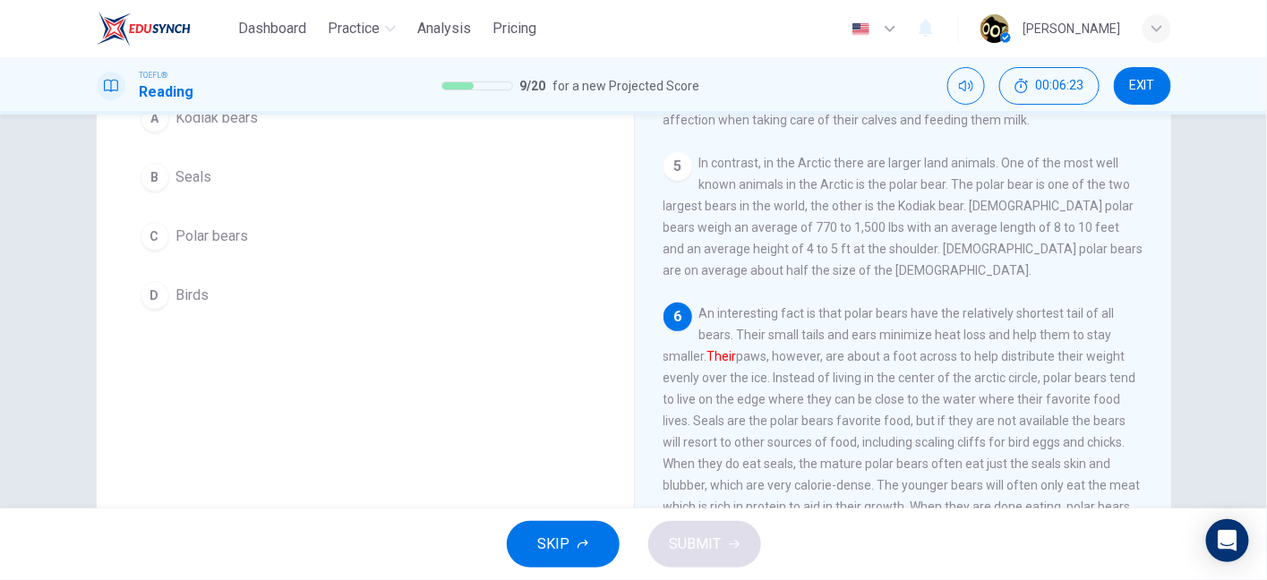
click at [807, 323] on div "6 An interesting fact is that polar bears have the relatively shortest tail of …" at bounding box center [903, 421] width 480 height 236
drag, startPoint x: 807, startPoint y: 323, endPoint x: 905, endPoint y: 319, distance: 98.6
click at [905, 319] on span "An interesting fact is that polar bears have the relatively shortest tail of al…" at bounding box center [901, 420] width 477 height 229
drag, startPoint x: 938, startPoint y: 320, endPoint x: 1012, endPoint y: 323, distance: 74.3
click at [1012, 323] on span "An interesting fact is that polar bears have the relatively shortest tail of al…" at bounding box center [901, 420] width 477 height 229
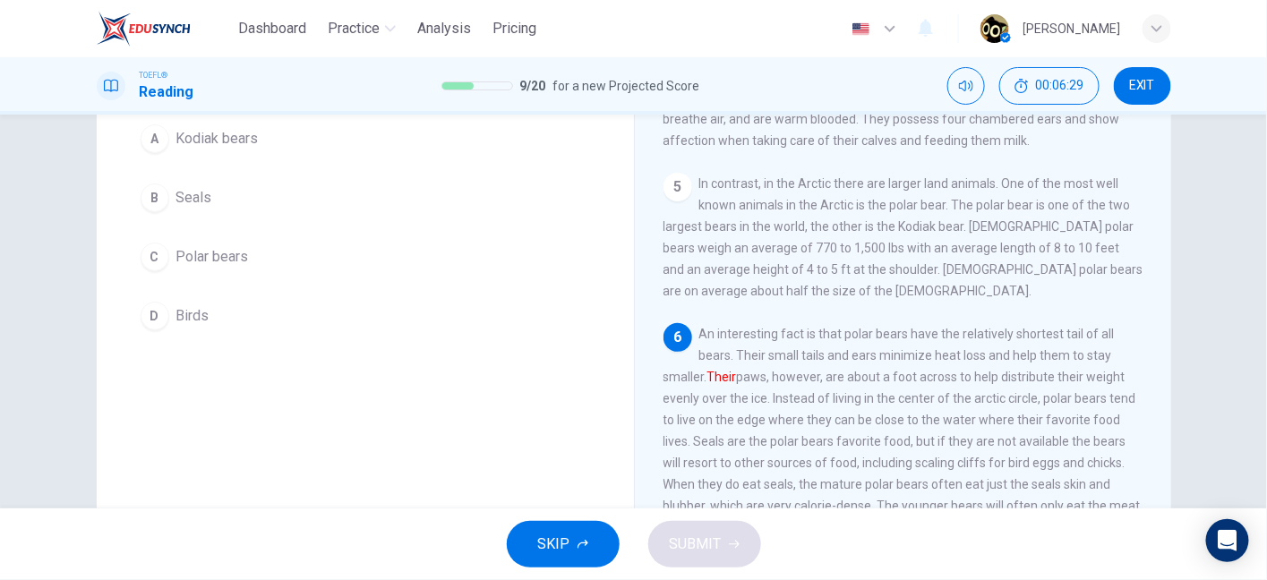
scroll to position [161, 0]
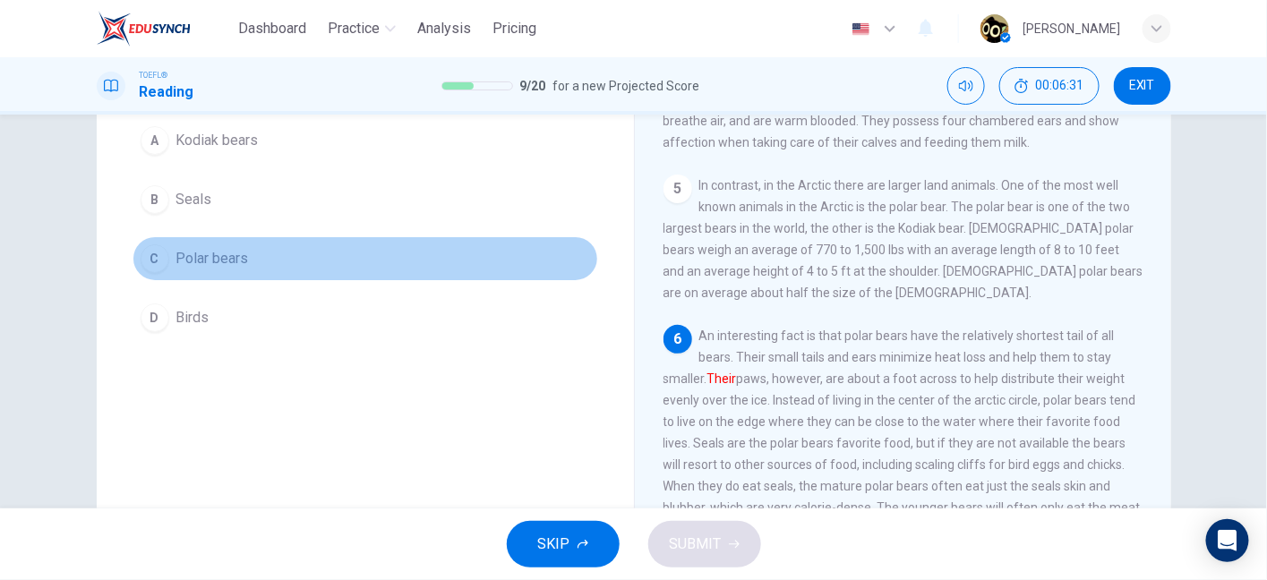
click at [226, 275] on button "C Polar bears" at bounding box center [364, 258] width 465 height 45
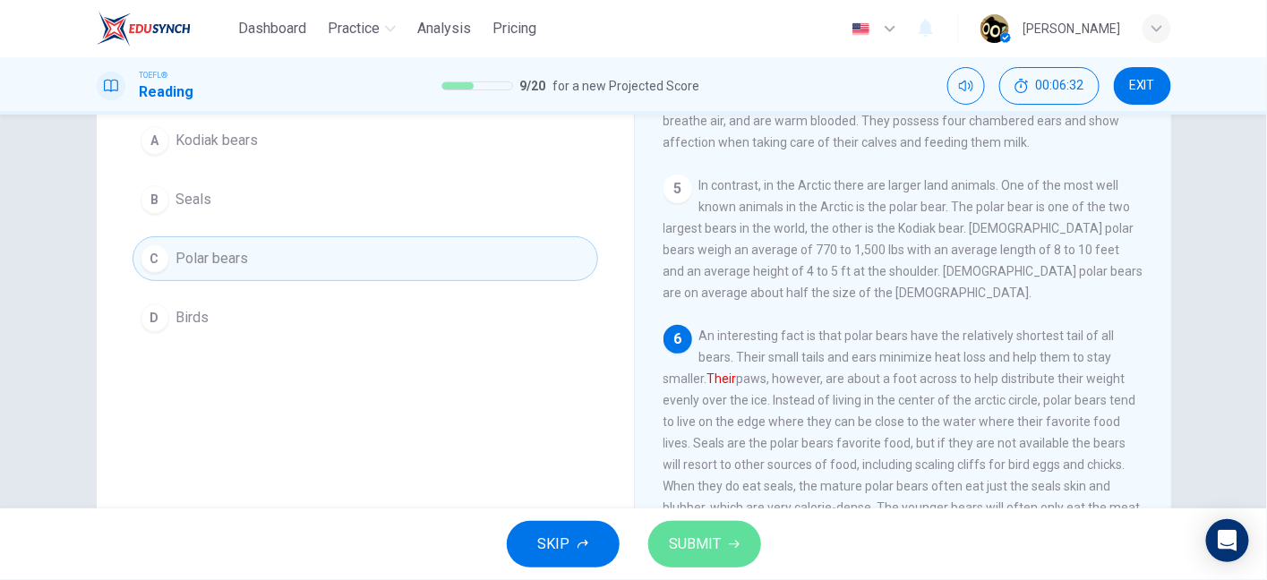
click at [676, 535] on span "SUBMIT" at bounding box center [696, 544] width 52 height 25
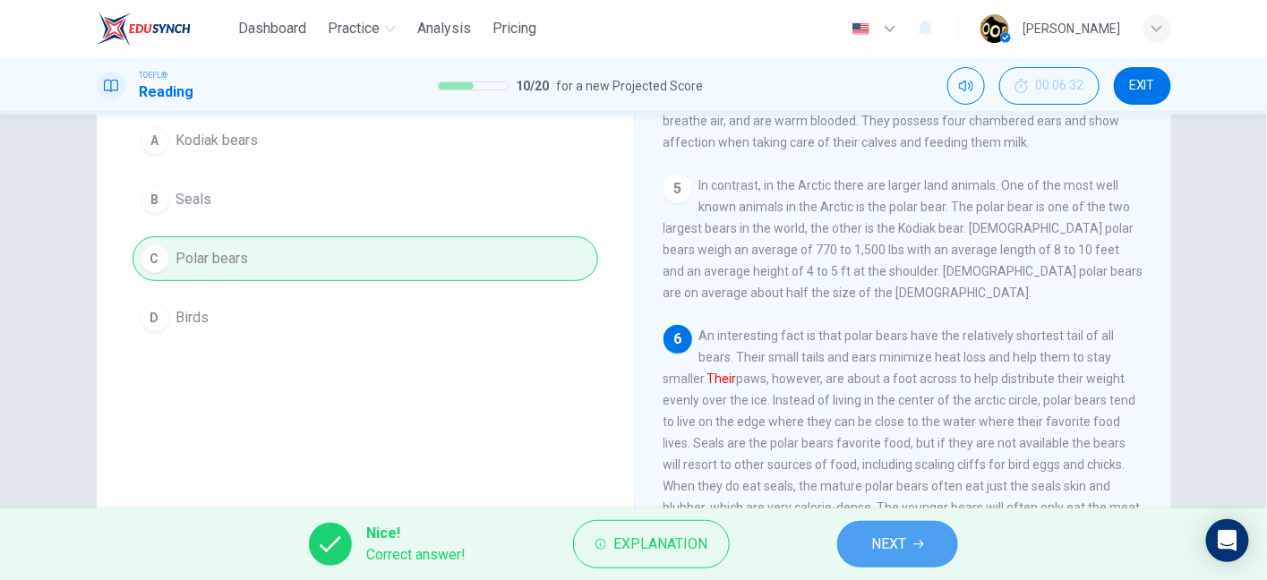
click at [878, 546] on span "NEXT" at bounding box center [888, 544] width 35 height 25
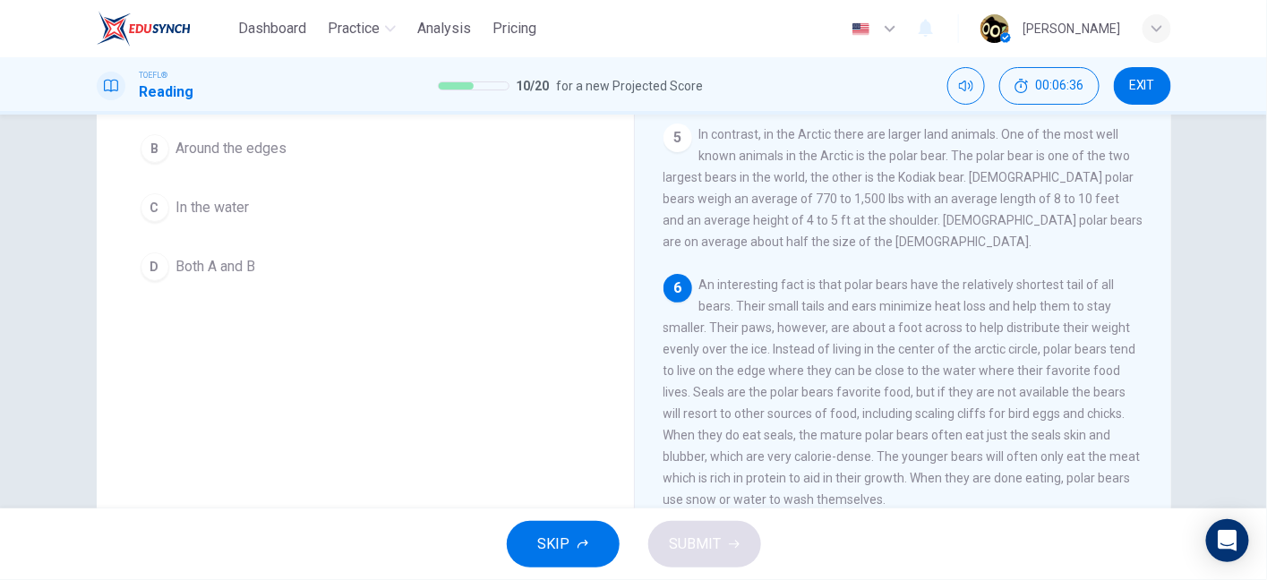
scroll to position [222, 0]
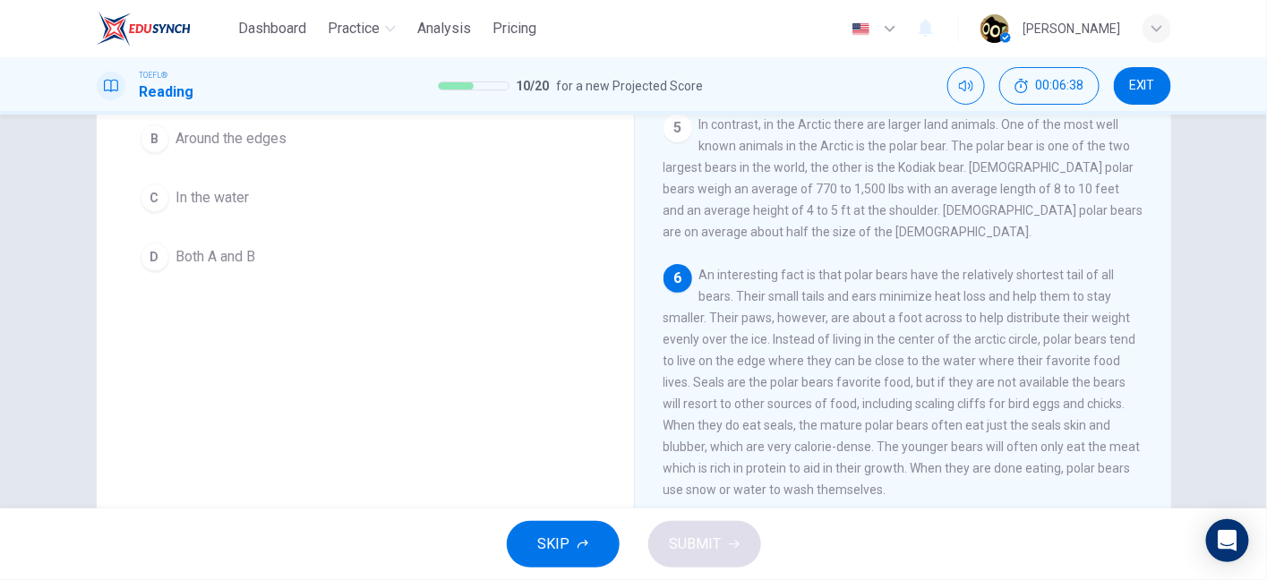
drag, startPoint x: 775, startPoint y: 261, endPoint x: 947, endPoint y: 274, distance: 172.3
click at [947, 274] on div "6 An interesting fact is that polar bears have the relatively shortest tail of …" at bounding box center [903, 382] width 480 height 236
drag, startPoint x: 909, startPoint y: 282, endPoint x: 1071, endPoint y: 269, distance: 163.4
click at [1071, 269] on div "6 An interesting fact is that polar bears have the relatively shortest tail of …" at bounding box center [903, 382] width 480 height 236
drag, startPoint x: 782, startPoint y: 311, endPoint x: 899, endPoint y: 334, distance: 118.7
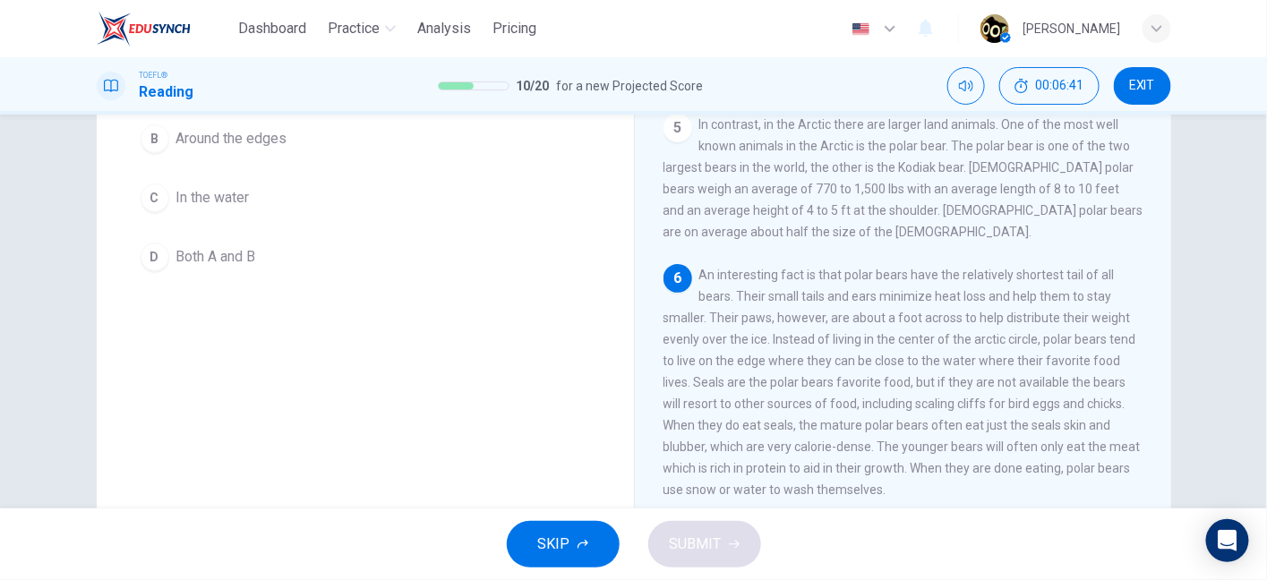
click at [899, 334] on span "An interesting fact is that polar bears have the relatively shortest tail of al…" at bounding box center [901, 382] width 477 height 229
drag, startPoint x: 761, startPoint y: 331, endPoint x: 1042, endPoint y: 331, distance: 281.1
click at [1042, 331] on span "An interesting fact is that polar bears have the relatively shortest tail of al…" at bounding box center [901, 382] width 477 height 229
drag, startPoint x: 676, startPoint y: 356, endPoint x: 717, endPoint y: 350, distance: 41.6
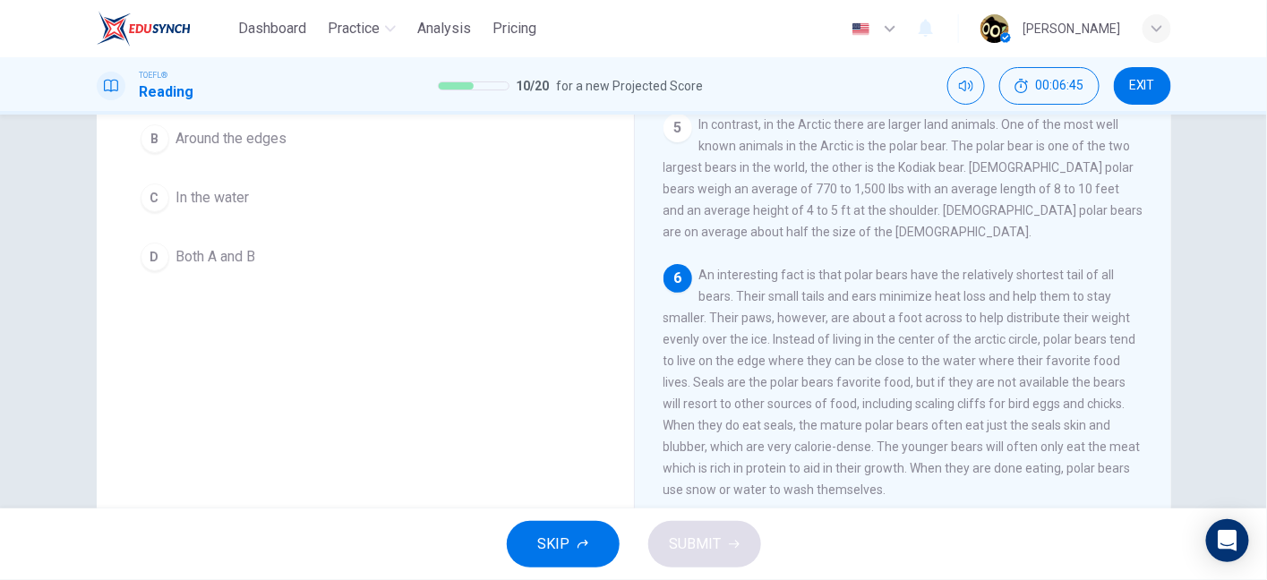
click at [717, 350] on span "An interesting fact is that polar bears have the relatively shortest tail of al…" at bounding box center [901, 382] width 477 height 229
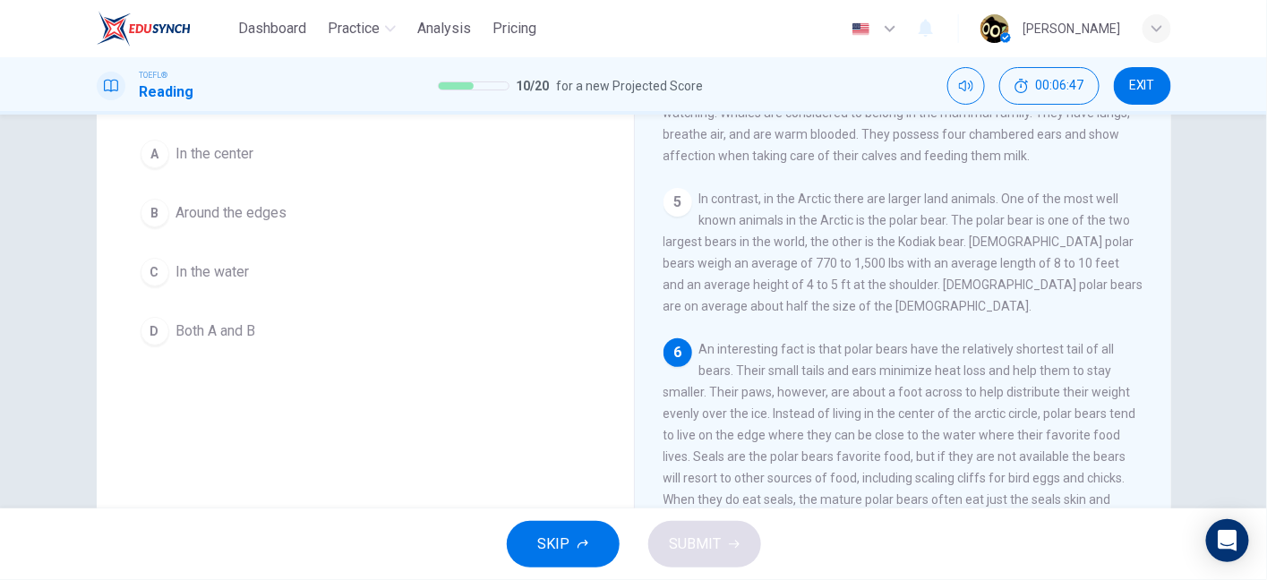
scroll to position [145, 0]
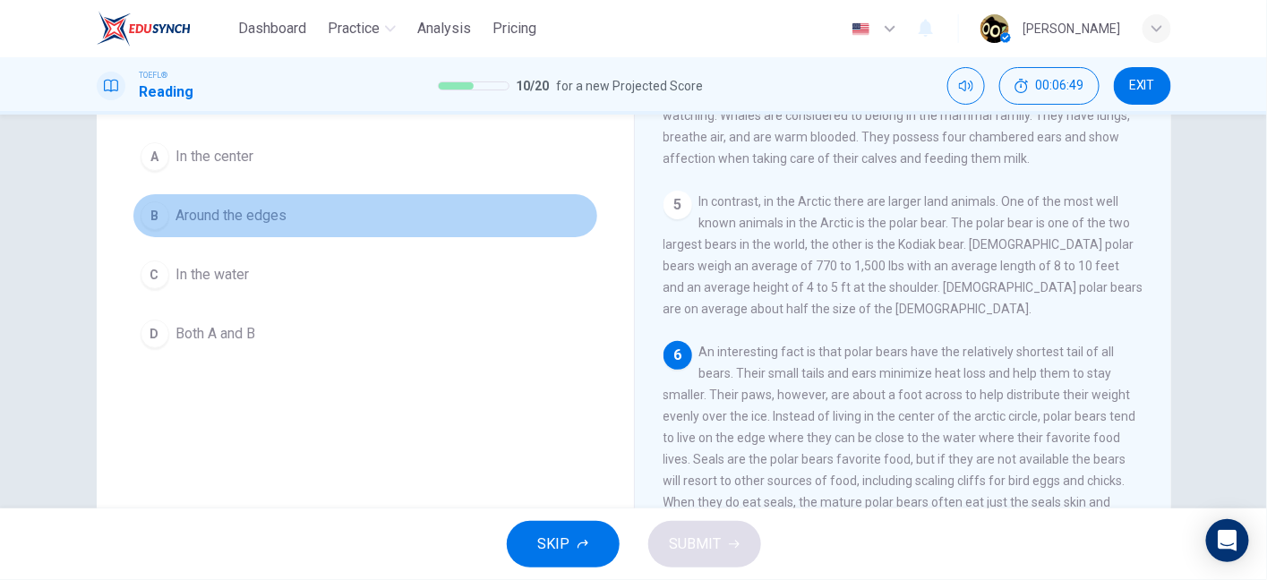
click at [293, 214] on button "B Around the edges" at bounding box center [364, 215] width 465 height 45
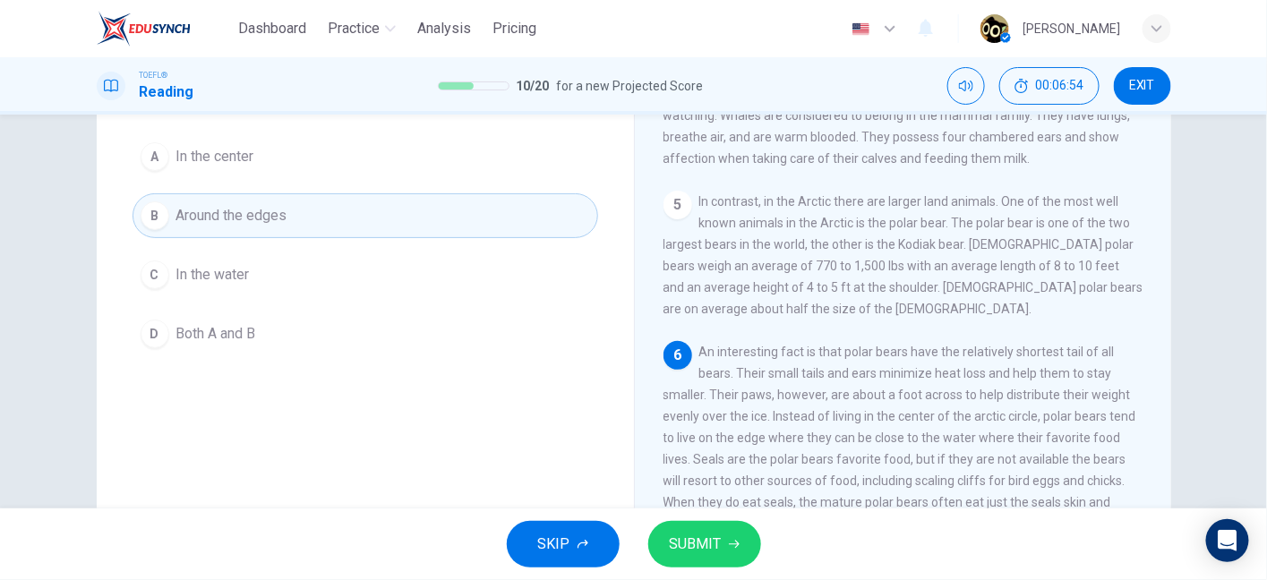
drag, startPoint x: 807, startPoint y: 401, endPoint x: 904, endPoint y: 405, distance: 97.7
click at [904, 405] on span "An interesting fact is that polar bears have the relatively shortest tail of al…" at bounding box center [901, 459] width 477 height 229
drag, startPoint x: 904, startPoint y: 405, endPoint x: 1022, endPoint y: 413, distance: 118.4
click at [1022, 413] on div "6 An interesting fact is that polar bears have the relatively shortest tail of …" at bounding box center [903, 459] width 480 height 236
drag, startPoint x: 710, startPoint y: 433, endPoint x: 865, endPoint y: 438, distance: 154.9
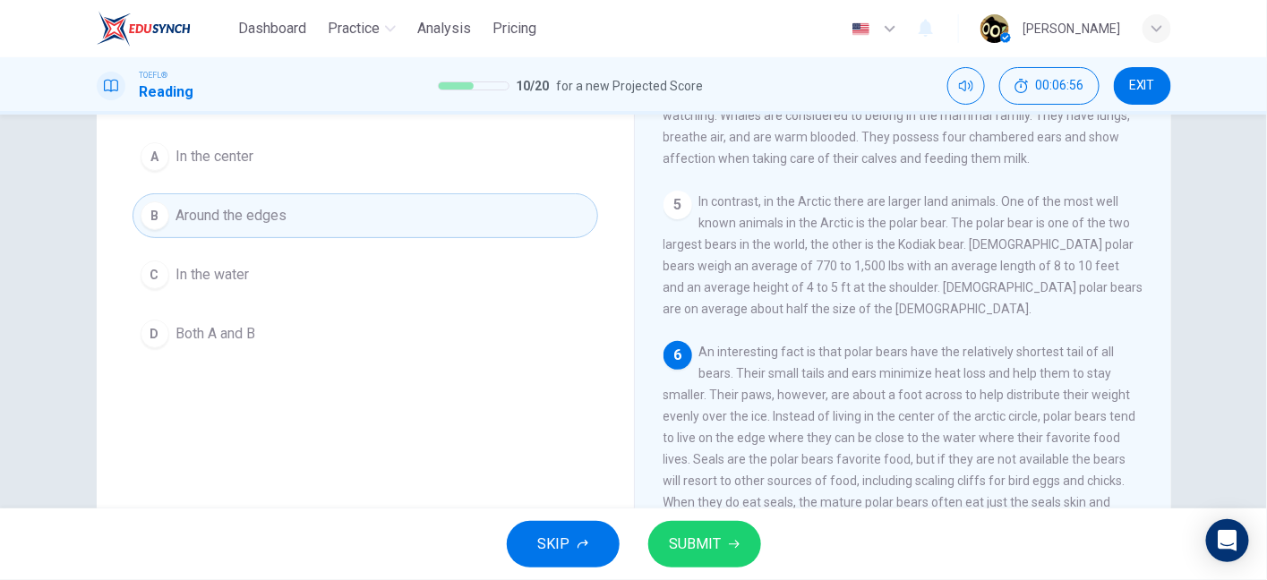
click at [865, 438] on div "6 An interesting fact is that polar bears have the relatively shortest tail of …" at bounding box center [903, 459] width 480 height 236
drag, startPoint x: 899, startPoint y: 438, endPoint x: 953, endPoint y: 436, distance: 54.6
click at [953, 436] on div "6 An interesting fact is that polar bears have the relatively shortest tail of …" at bounding box center [903, 459] width 480 height 236
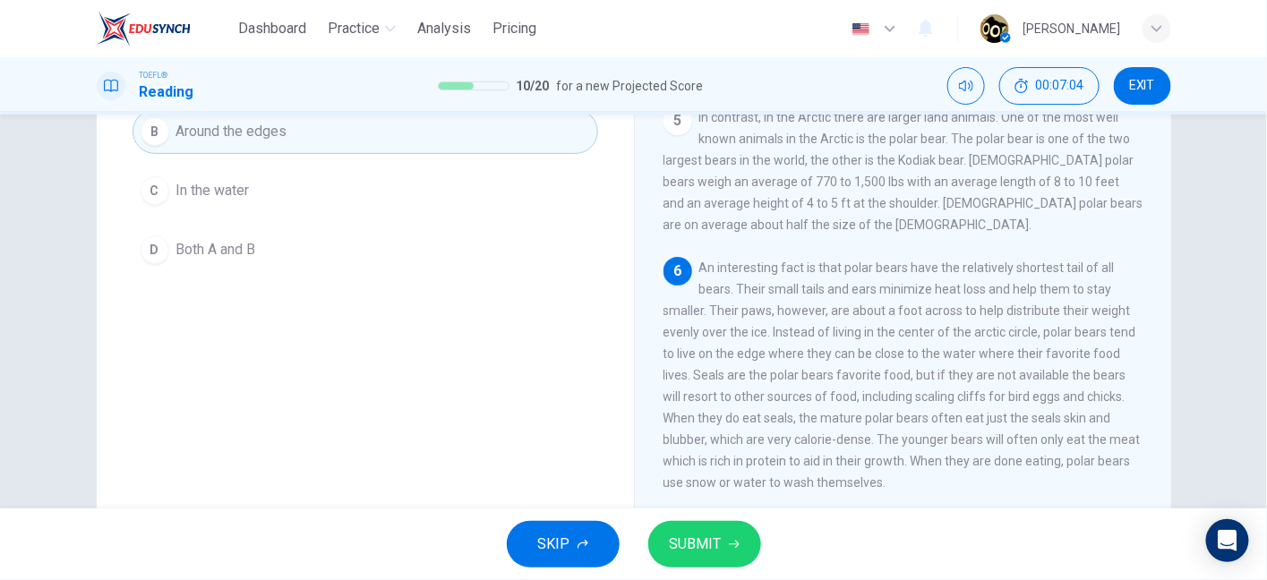
scroll to position [235, 0]
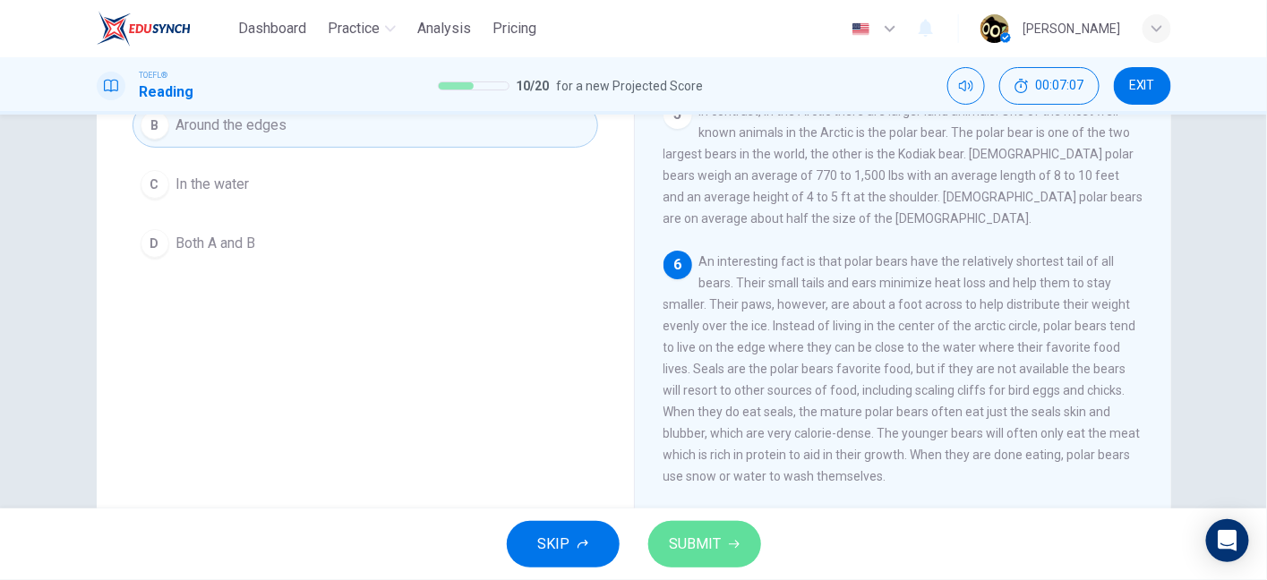
click at [685, 558] on button "SUBMIT" at bounding box center [704, 544] width 113 height 47
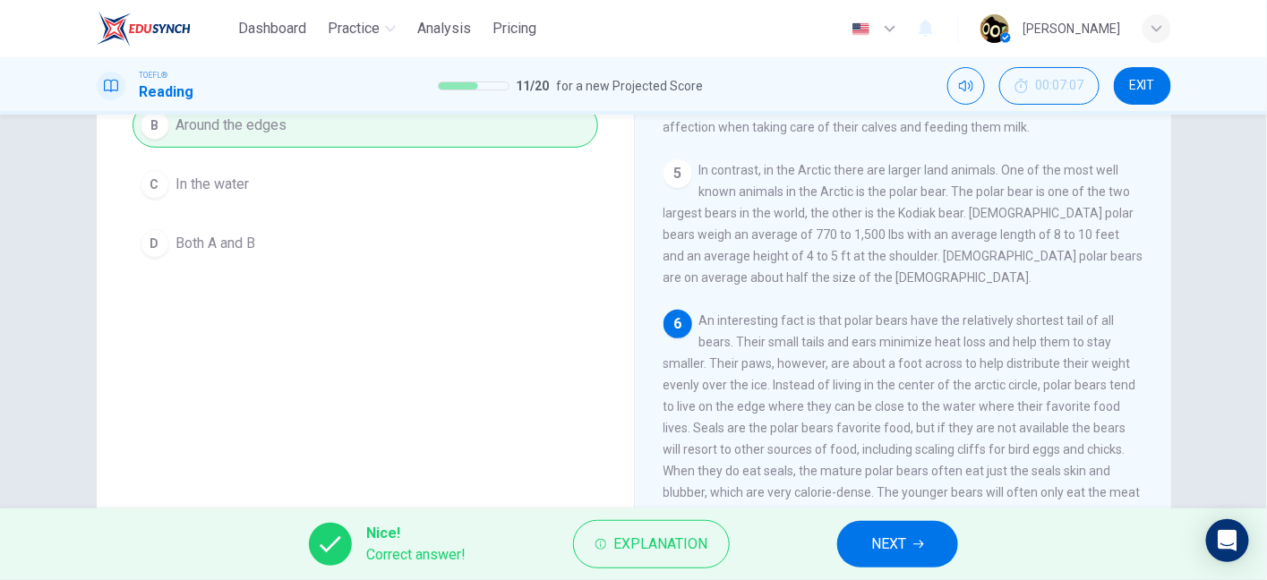
scroll to position [481, 0]
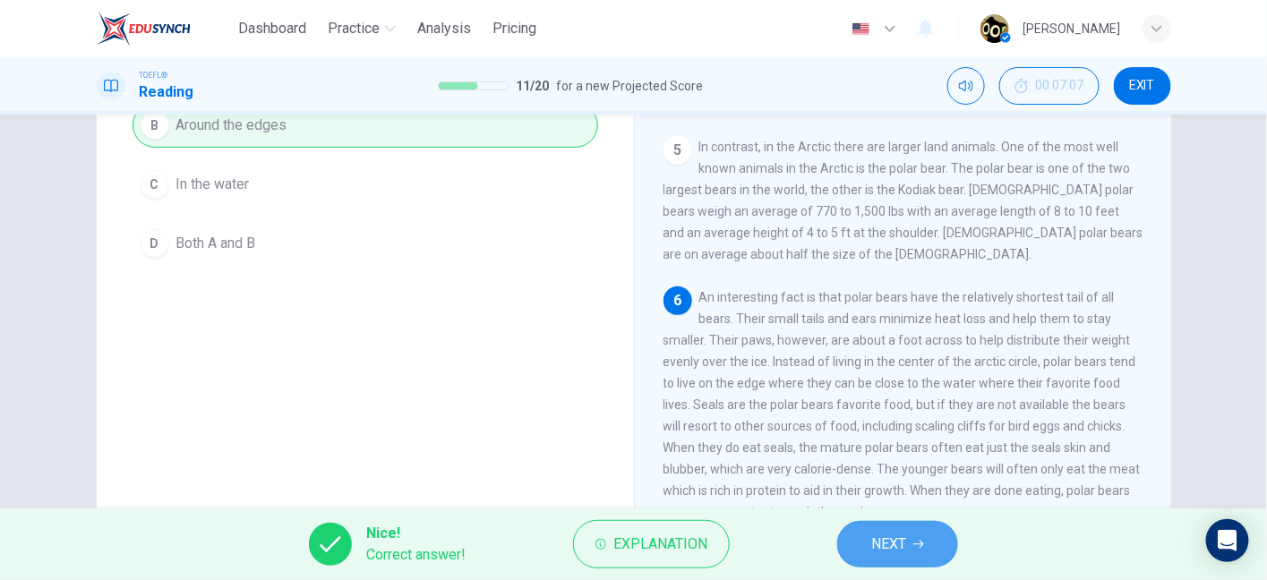
click at [904, 549] on span "NEXT" at bounding box center [888, 544] width 35 height 25
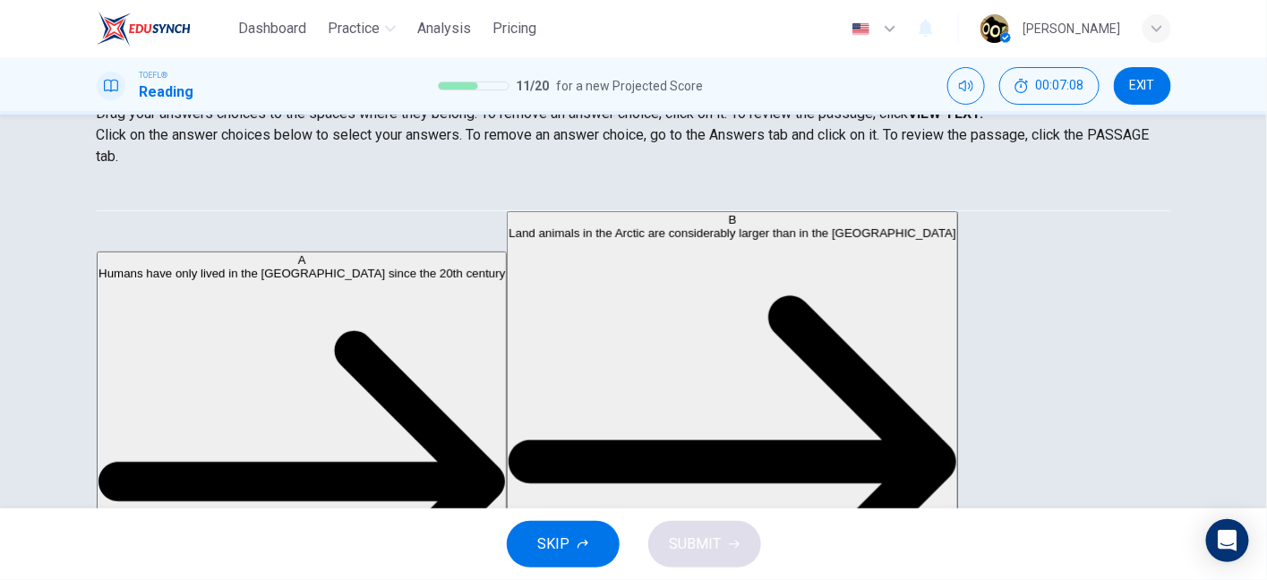
scroll to position [299, 0]
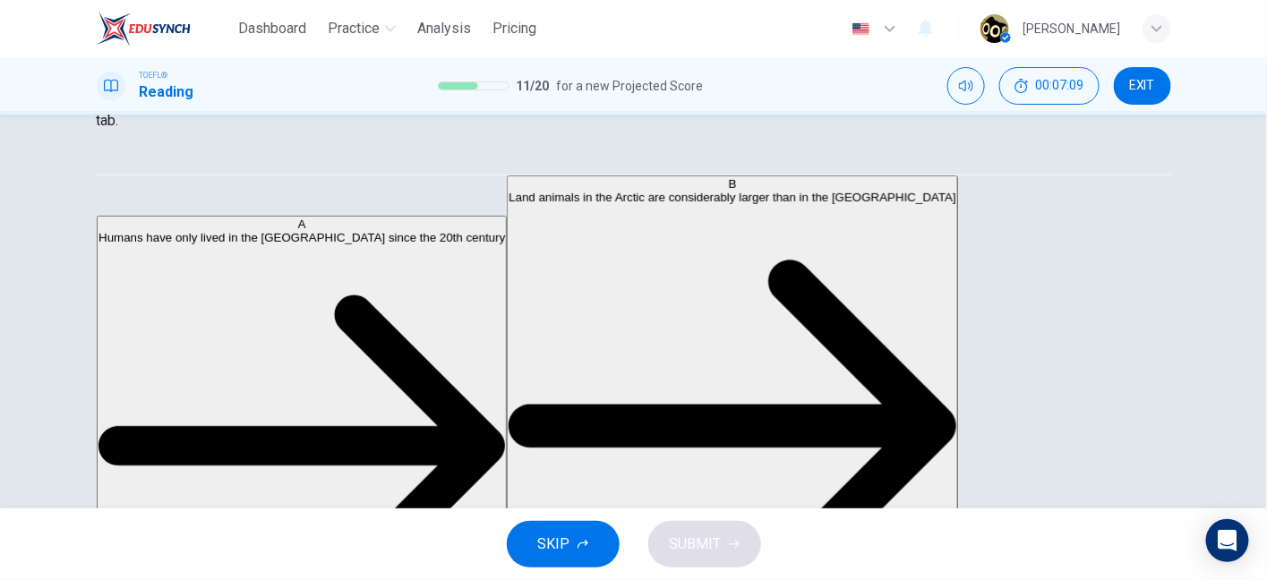
drag, startPoint x: 507, startPoint y: 157, endPoint x: 586, endPoint y: 158, distance: 79.7
drag, startPoint x: 600, startPoint y: 148, endPoint x: 665, endPoint y: 155, distance: 65.7
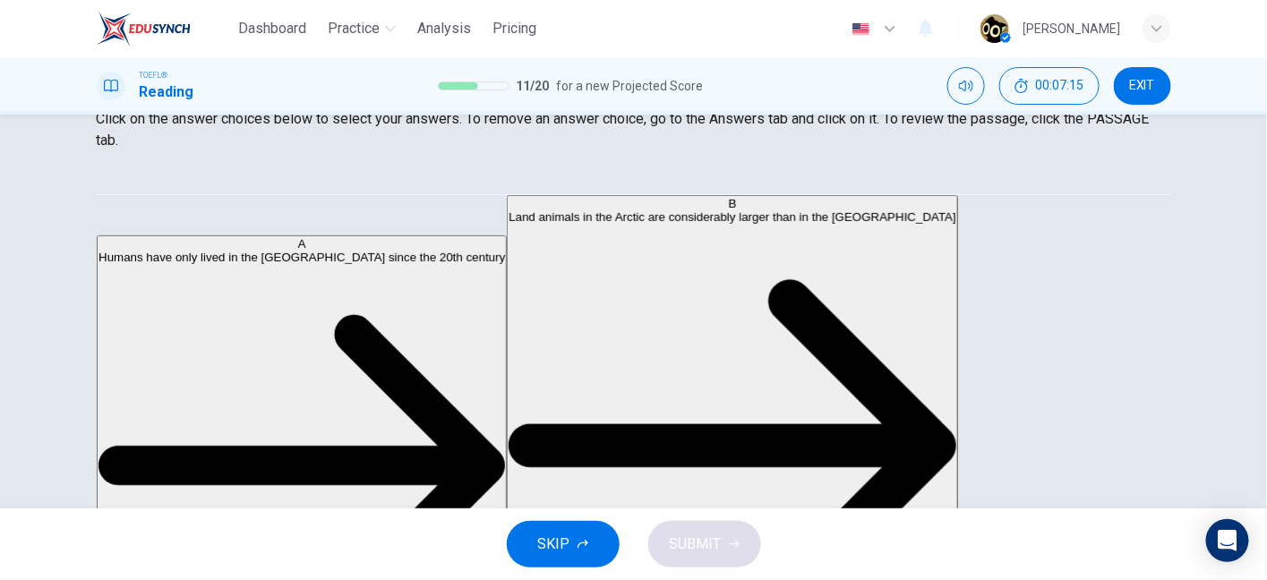
scroll to position [440, 0]
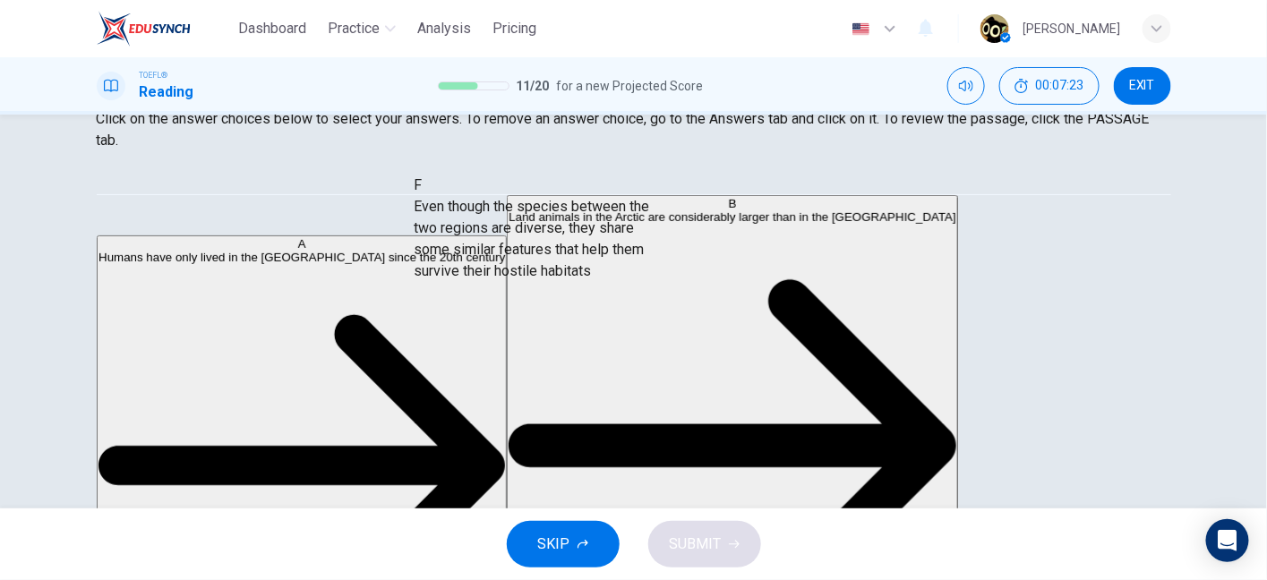
drag, startPoint x: 261, startPoint y: 356, endPoint x: 558, endPoint y: 214, distance: 328.7
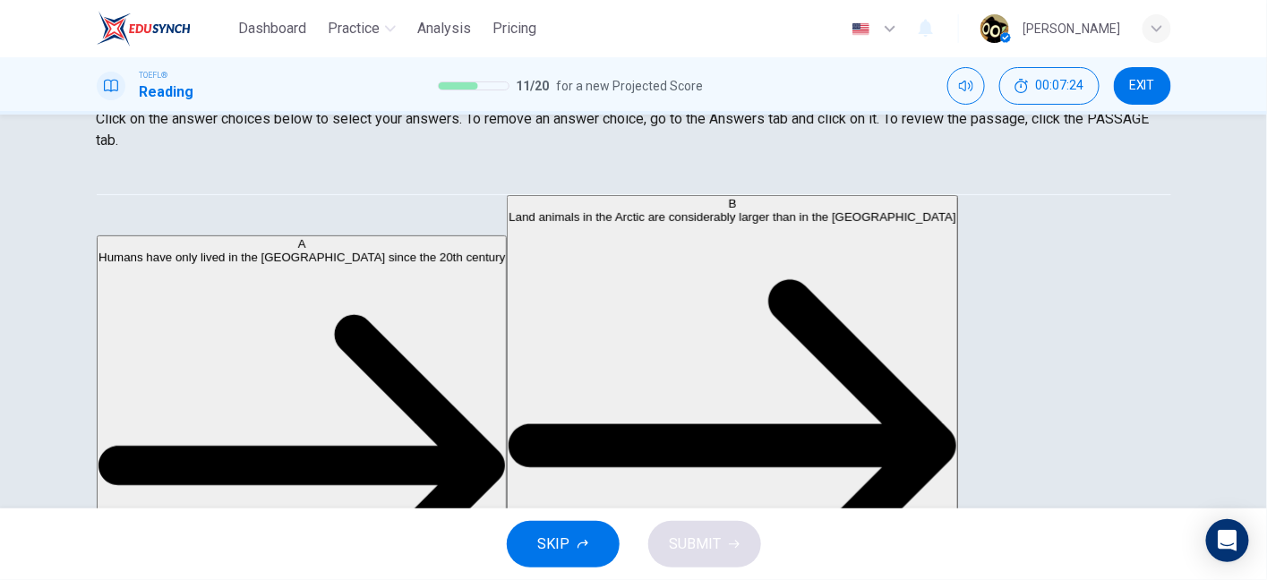
scroll to position [289, 0]
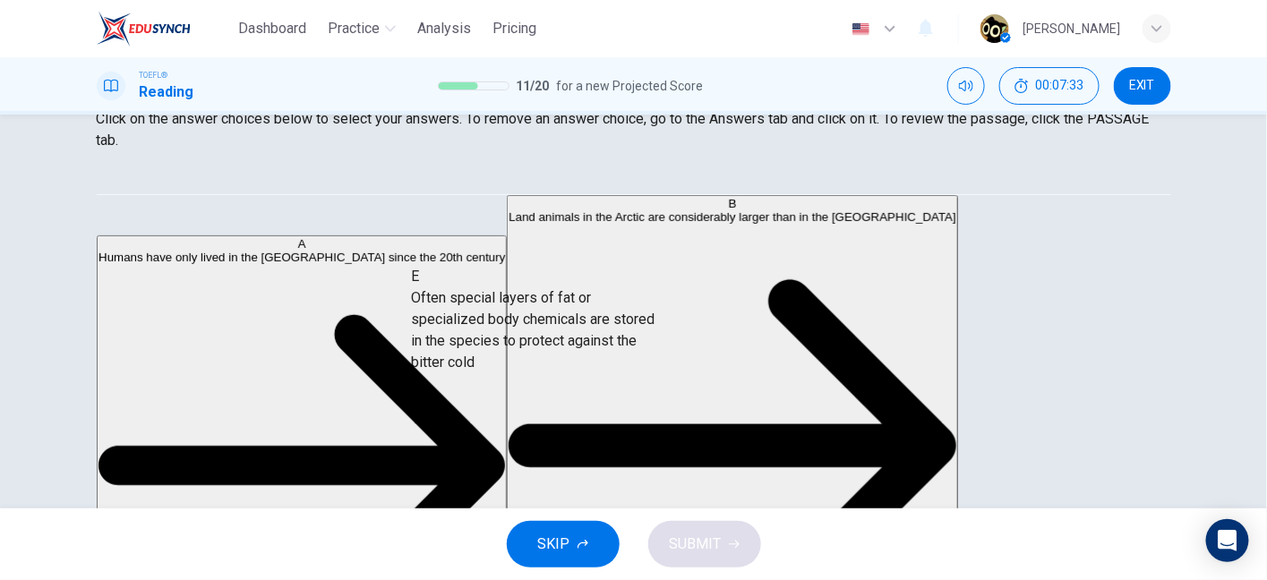
drag, startPoint x: 214, startPoint y: 403, endPoint x: 510, endPoint y: 327, distance: 305.9
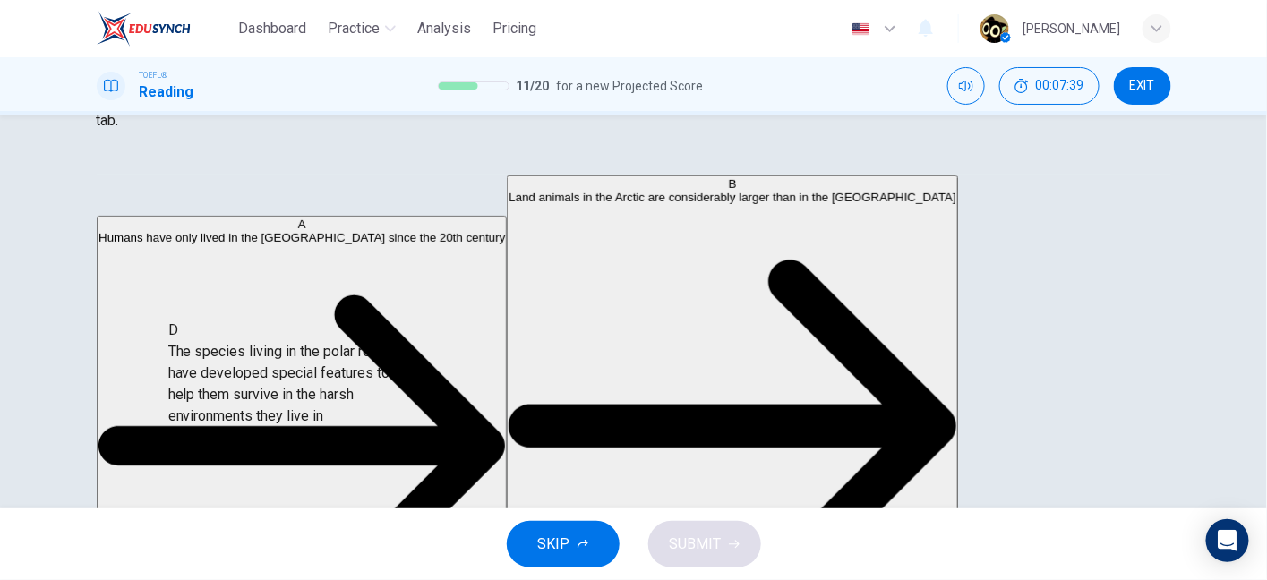
scroll to position [145, 0]
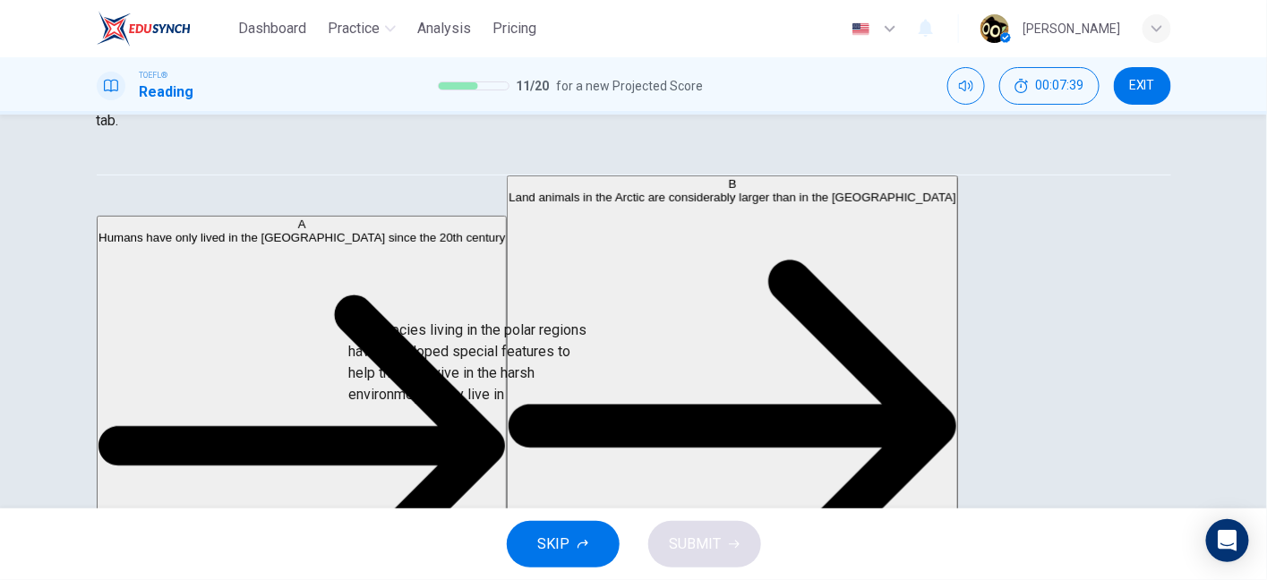
drag, startPoint x: 319, startPoint y: 393, endPoint x: 576, endPoint y: 374, distance: 257.6
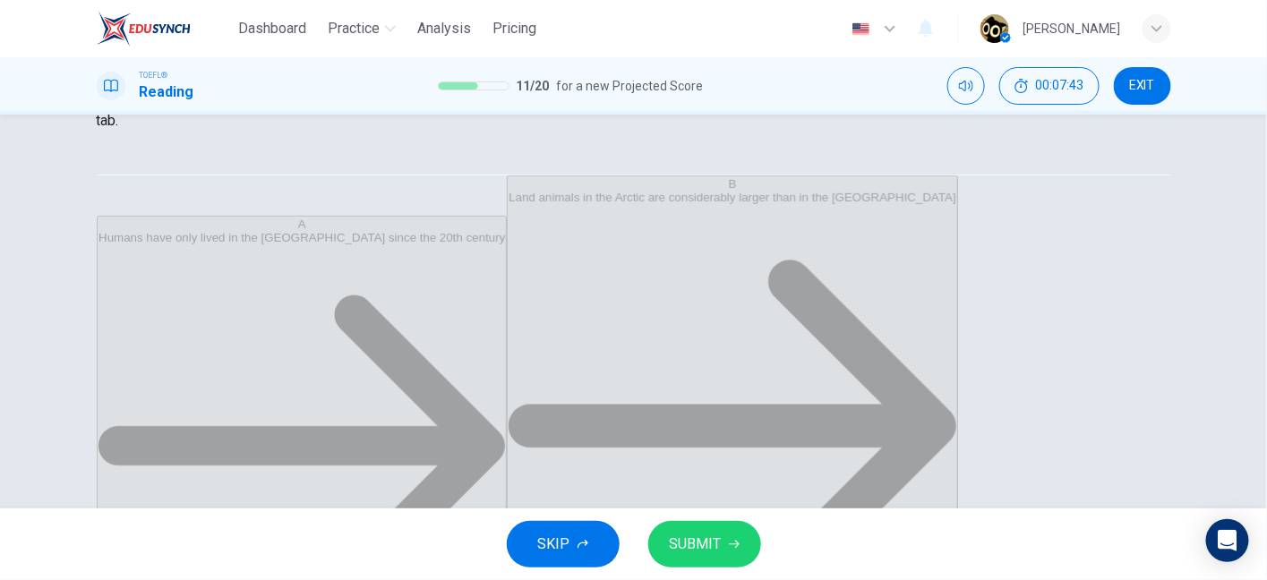
scroll to position [0, 0]
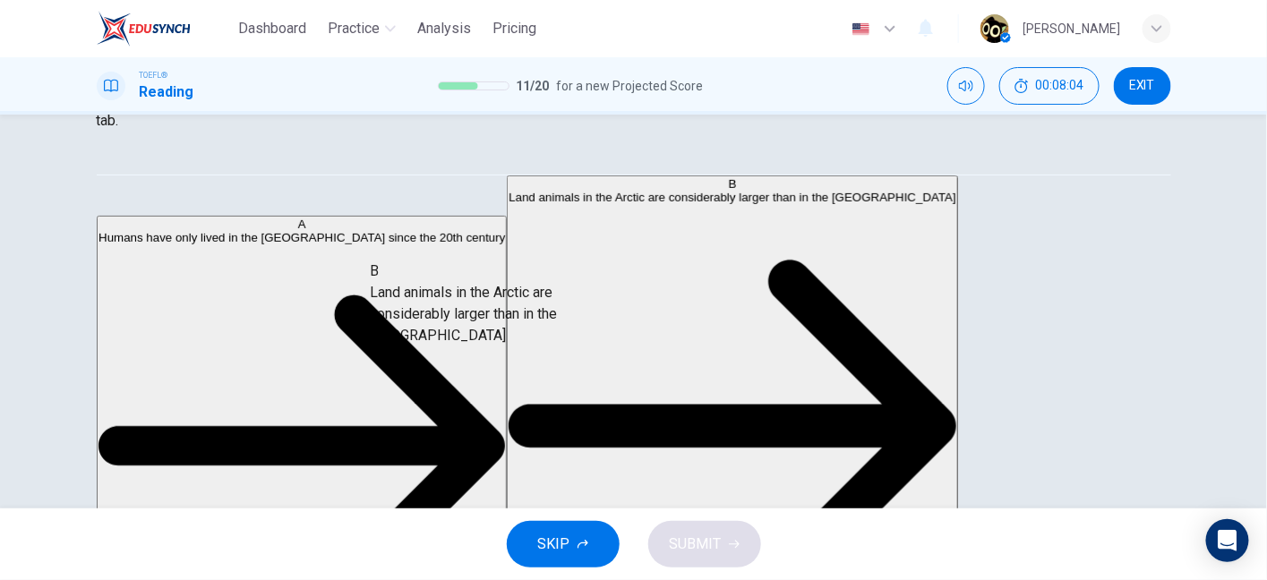
drag, startPoint x: 213, startPoint y: 289, endPoint x: 498, endPoint y: 312, distance: 285.6
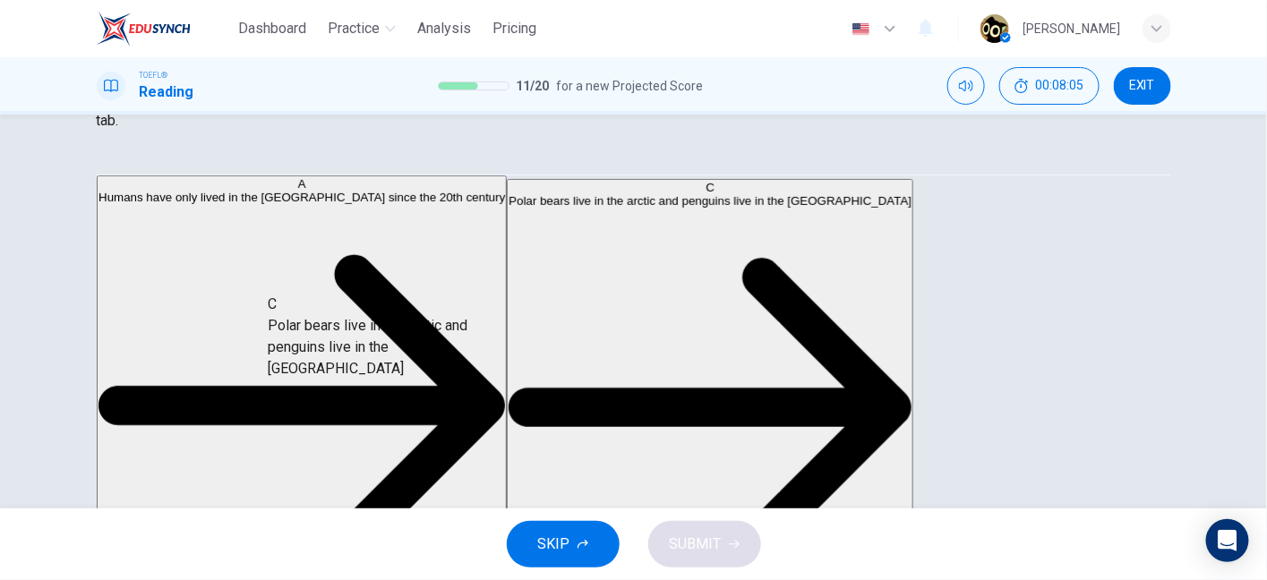
drag, startPoint x: 267, startPoint y: 293, endPoint x: 614, endPoint y: 391, distance: 361.0
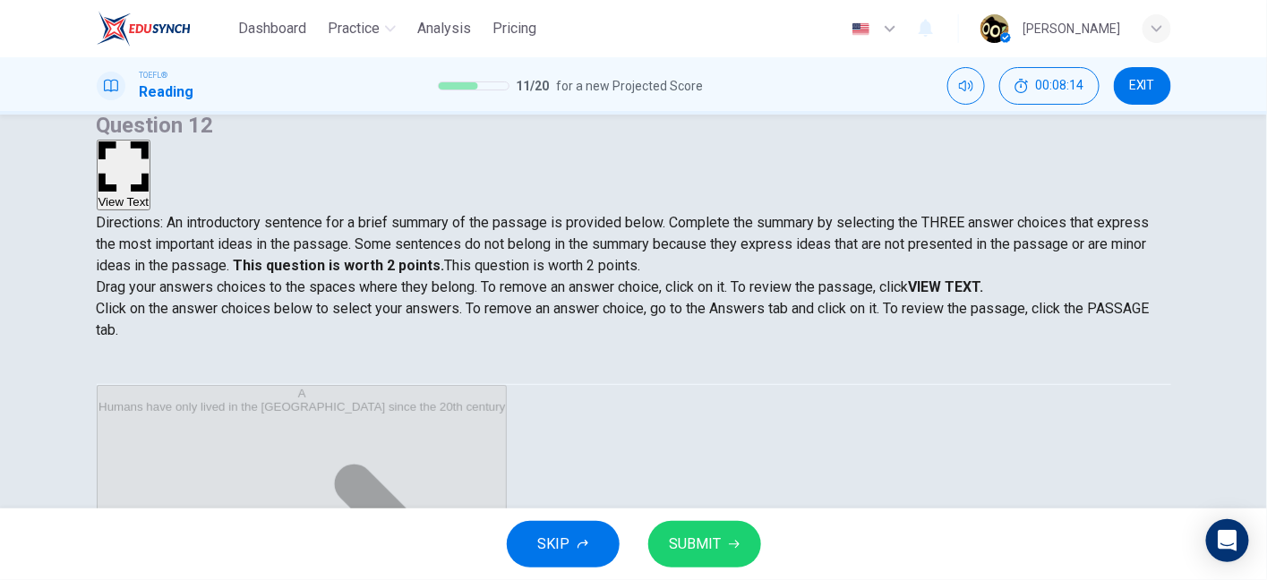
scroll to position [28, 0]
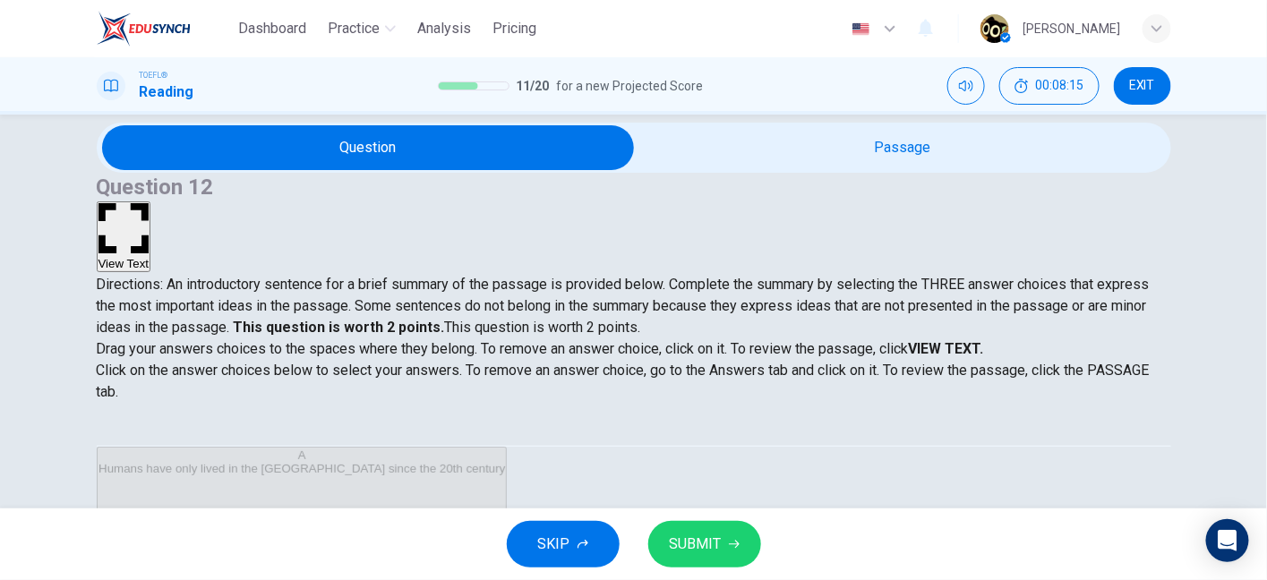
click at [151, 201] on button "View Text" at bounding box center [124, 236] width 55 height 71
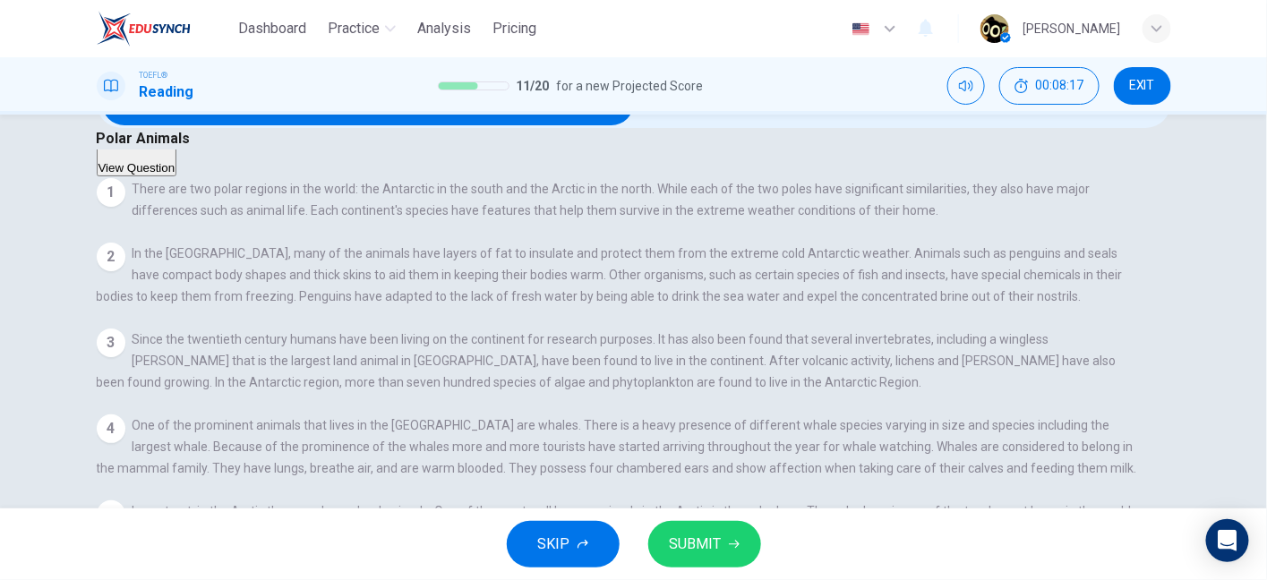
scroll to position [75, 0]
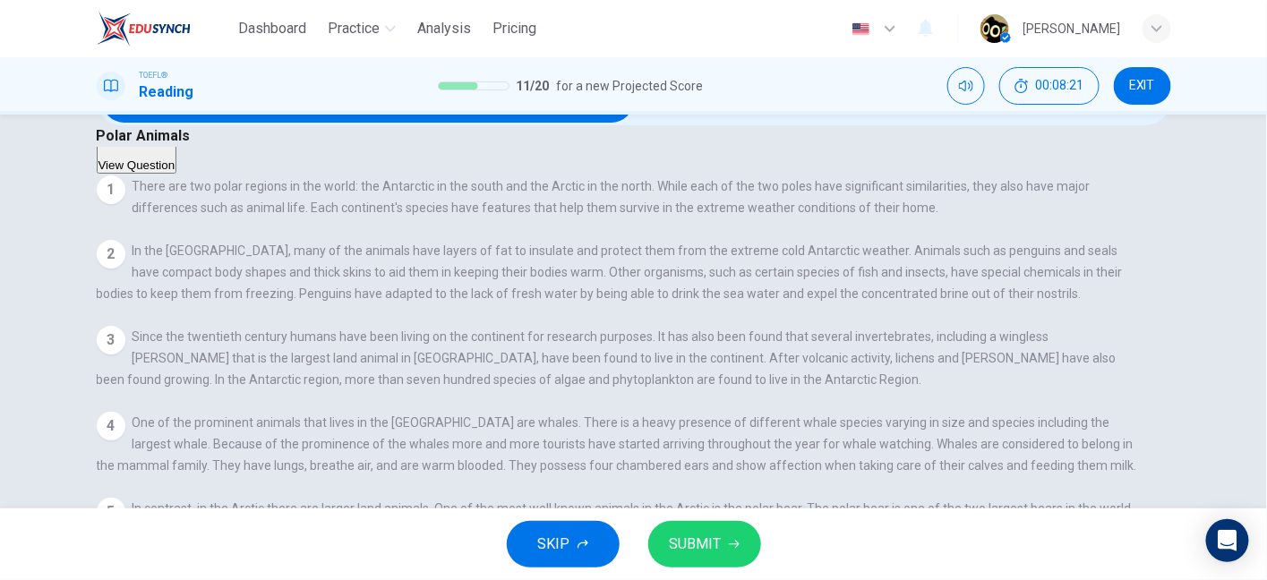
drag, startPoint x: 463, startPoint y: 313, endPoint x: 650, endPoint y: 316, distance: 187.1
click at [650, 329] on span "Since the twentieth century humans have been living on the continent for resear…" at bounding box center [607, 357] width 1020 height 57
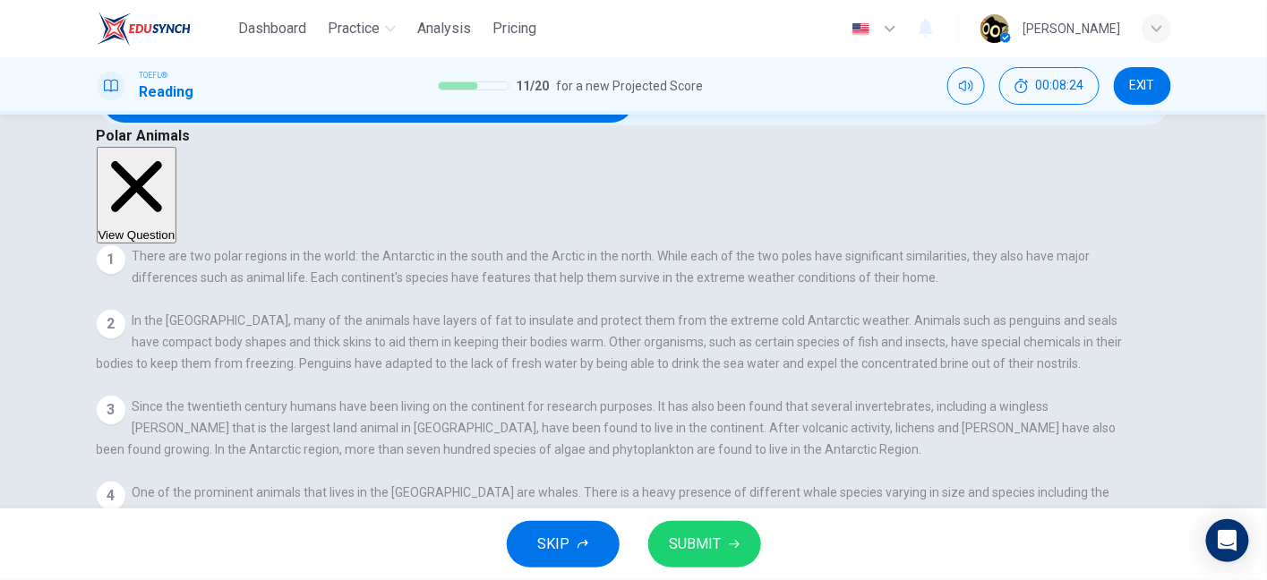
drag, startPoint x: 460, startPoint y: 296, endPoint x: 638, endPoint y: 296, distance: 178.1
click at [638, 313] on span "In the Antarctic, many of the animals have layers of fat to insulate and protec…" at bounding box center [610, 341] width 1026 height 57
click at [744, 313] on span "In the Antarctic, many of the animals have layers of fat to insulate and protec…" at bounding box center [610, 341] width 1026 height 57
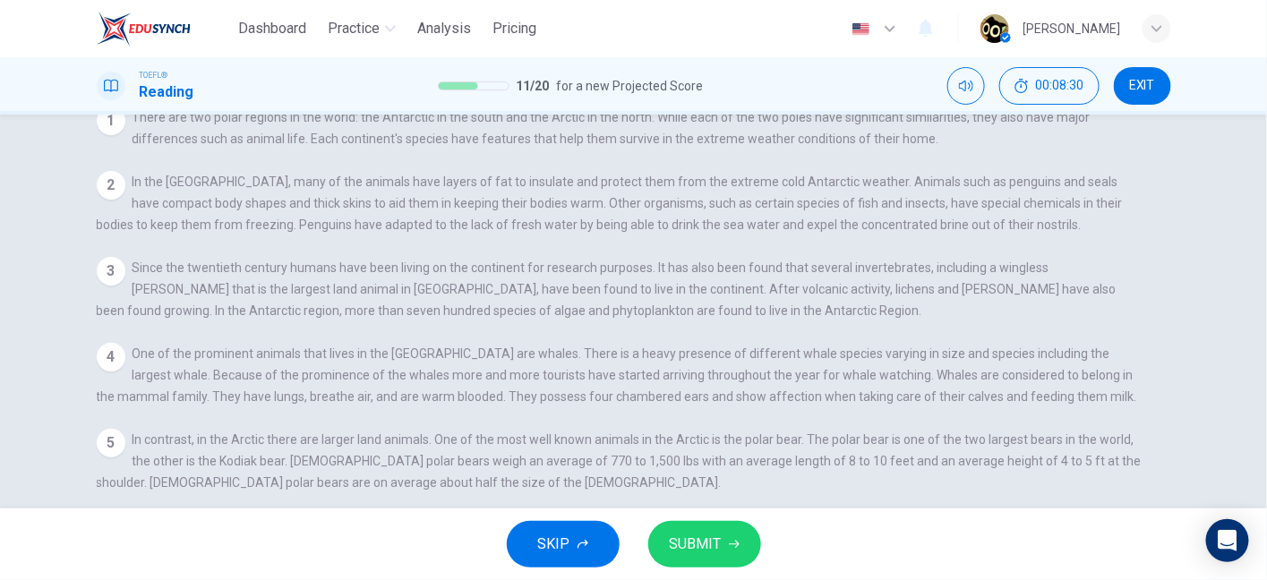
scroll to position [154, 0]
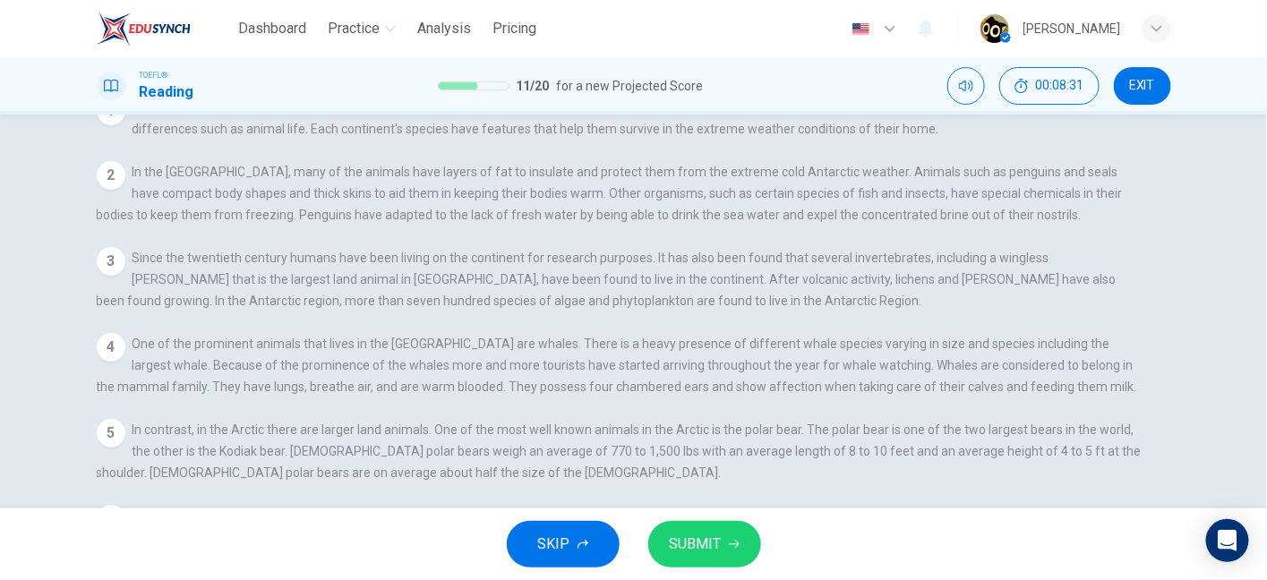
drag, startPoint x: 634, startPoint y: 402, endPoint x: 714, endPoint y: 399, distance: 80.6
click at [714, 419] on div "5 In contrast, in the Arctic there are larger land animals. One of the most wel…" at bounding box center [620, 451] width 1046 height 64
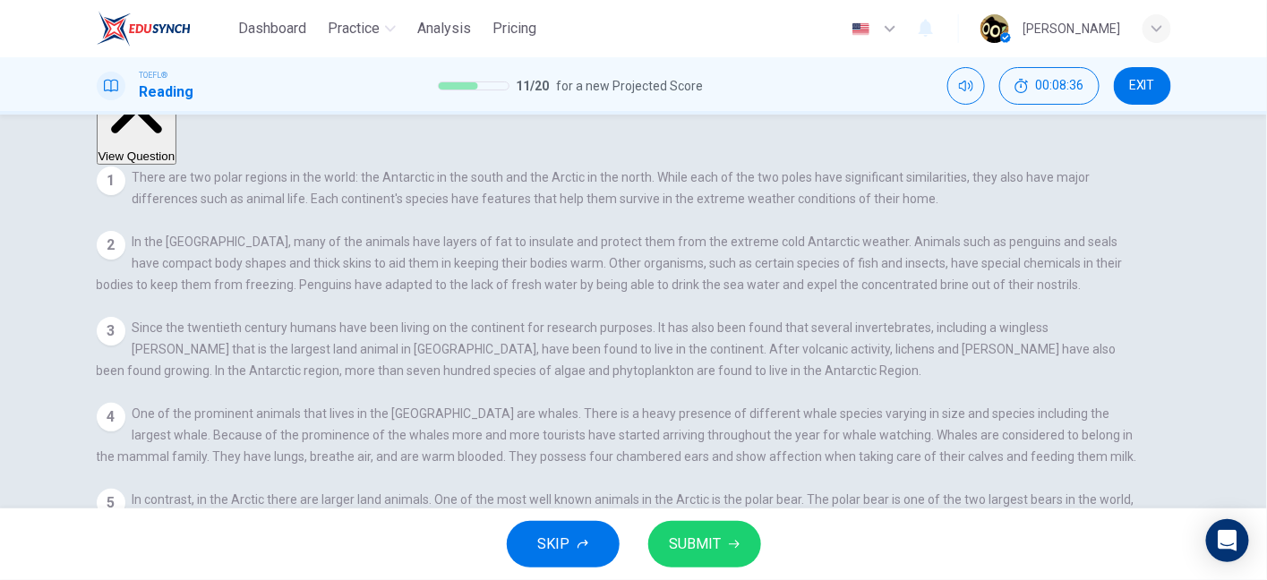
scroll to position [0, 0]
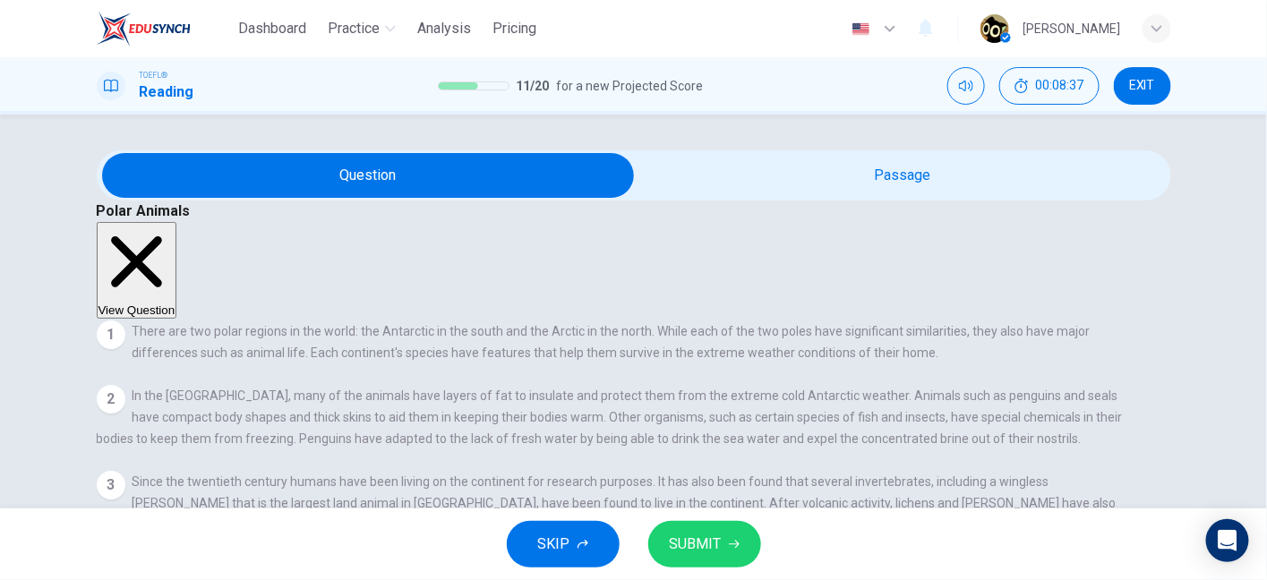
click at [177, 222] on button "View Question" at bounding box center [137, 270] width 81 height 97
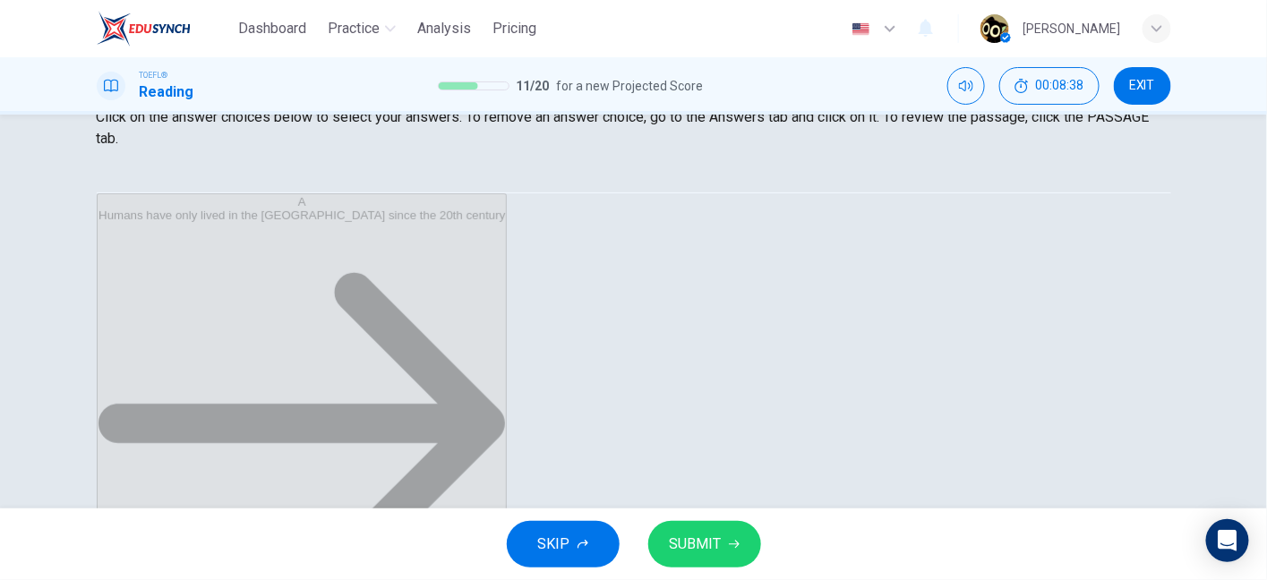
scroll to position [286, 0]
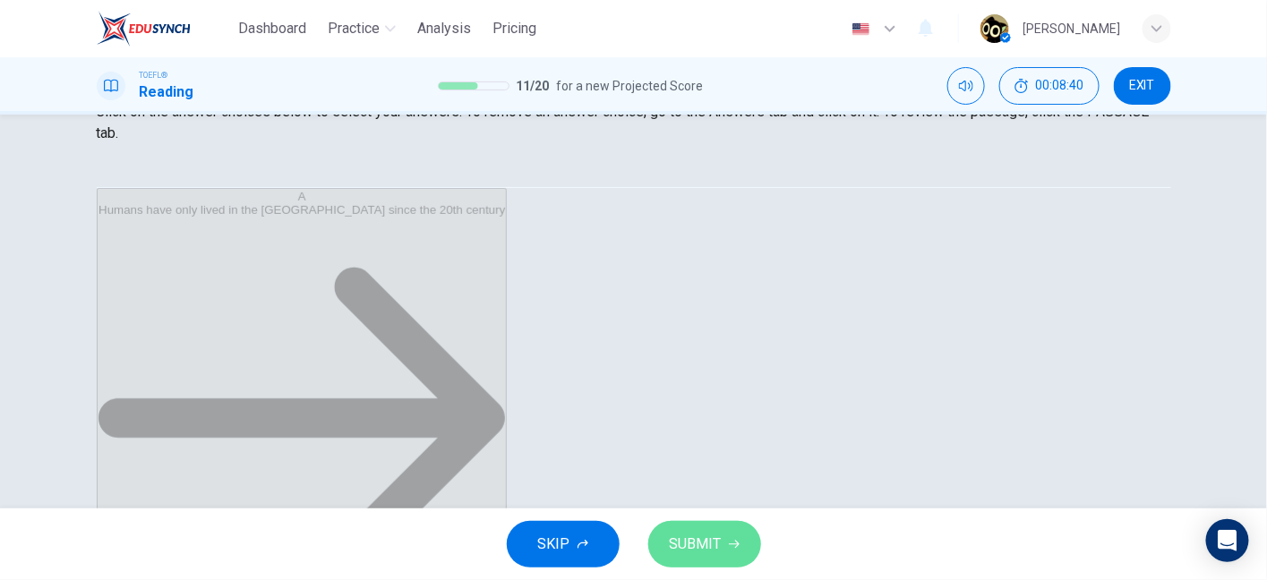
click at [696, 545] on span "SUBMIT" at bounding box center [696, 544] width 52 height 25
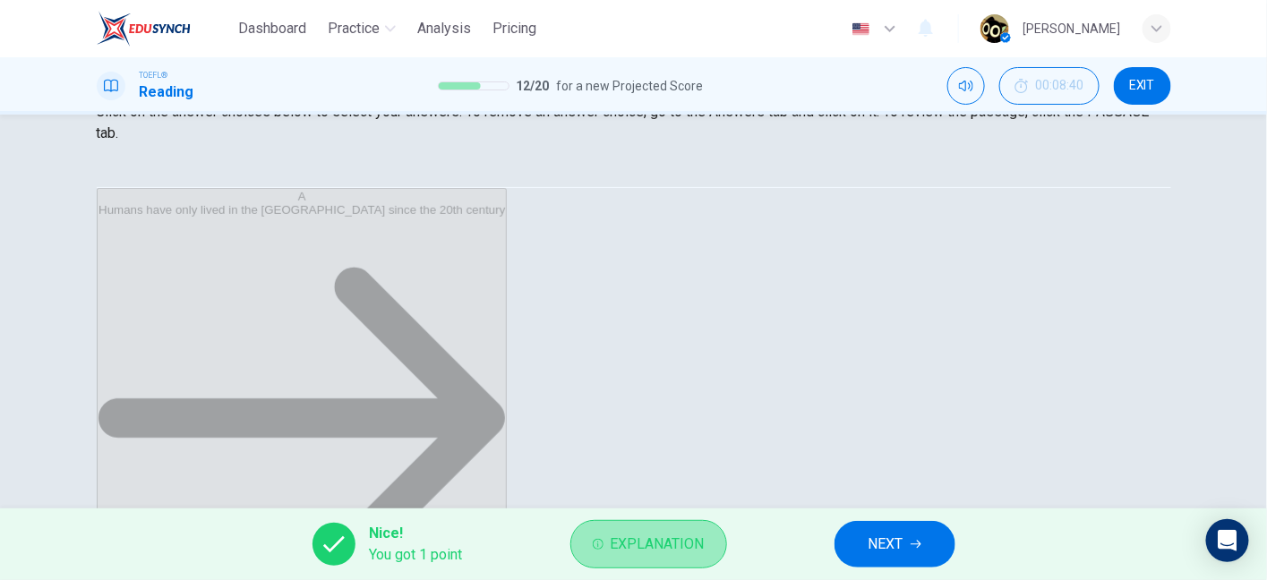
click at [637, 559] on button "Explanation" at bounding box center [648, 544] width 157 height 48
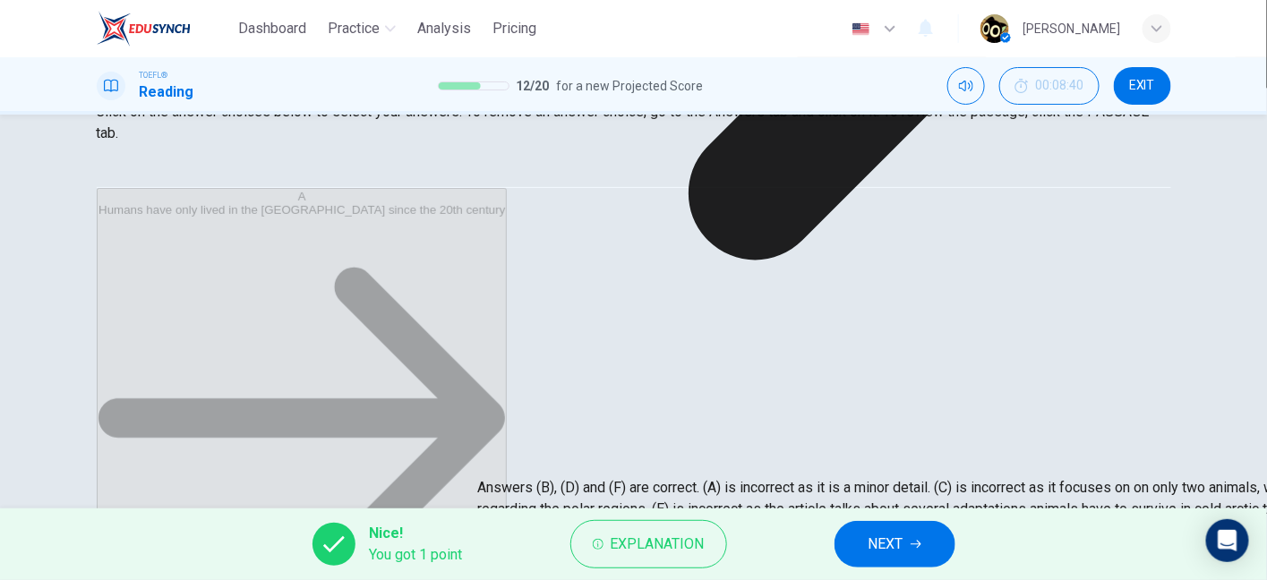
click at [553, 477] on p "Answers (B), (D) and (F) are correct. (A) is incorrect as it is a minor detail.…" at bounding box center [1110, 498] width 1267 height 43
drag, startPoint x: 348, startPoint y: 337, endPoint x: 326, endPoint y: 390, distance: 58.2
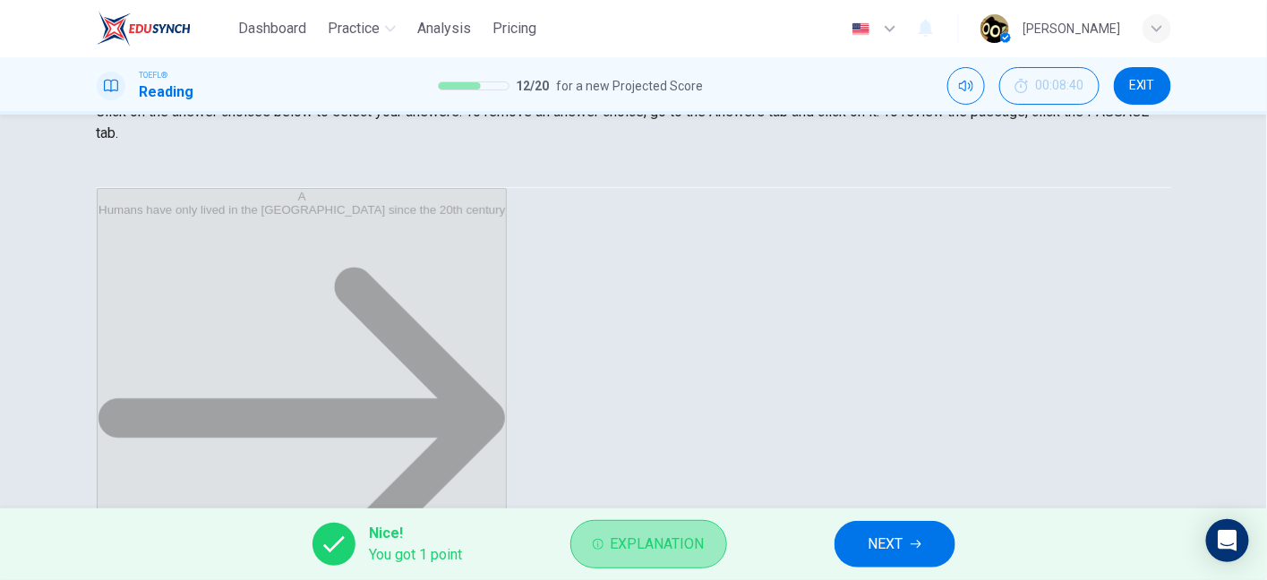
click at [644, 540] on span "Explanation" at bounding box center [657, 544] width 94 height 25
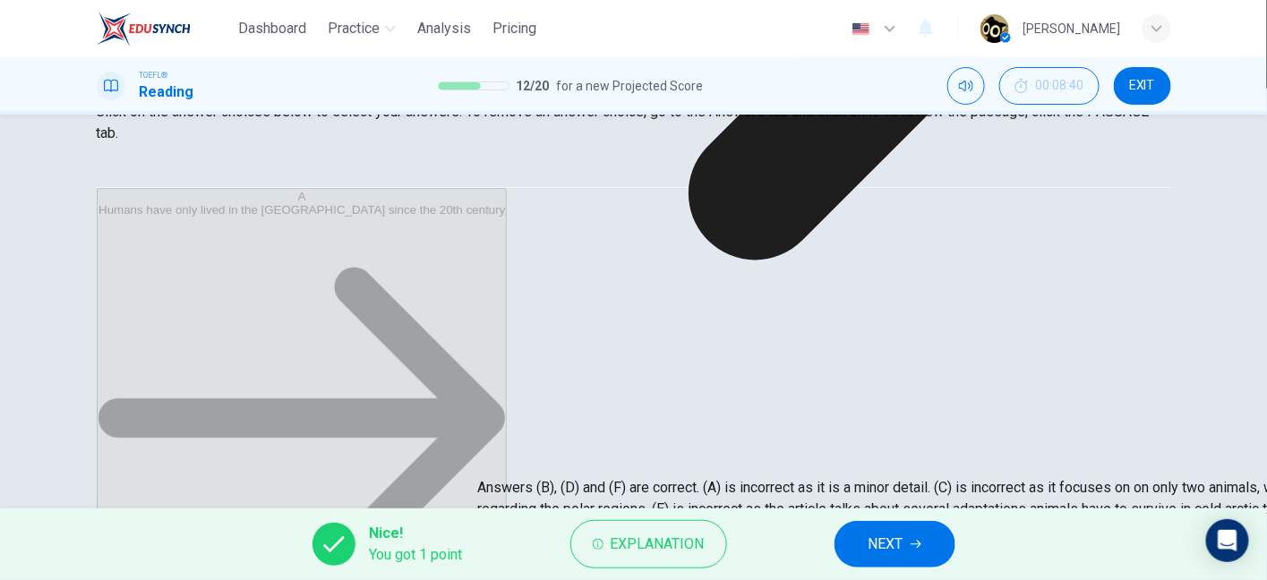
drag, startPoint x: 603, startPoint y: 410, endPoint x: 502, endPoint y: 421, distance: 101.7
click at [502, 477] on p "Answers (B), (D) and (F) are correct. (A) is incorrect as it is a minor detail.…" at bounding box center [1110, 498] width 1267 height 43
drag, startPoint x: 502, startPoint y: 421, endPoint x: 623, endPoint y: 436, distance: 121.8
click at [623, 477] on p "Answers (B), (D) and (F) are correct. (A) is incorrect as it is a minor detail.…" at bounding box center [1110, 498] width 1267 height 43
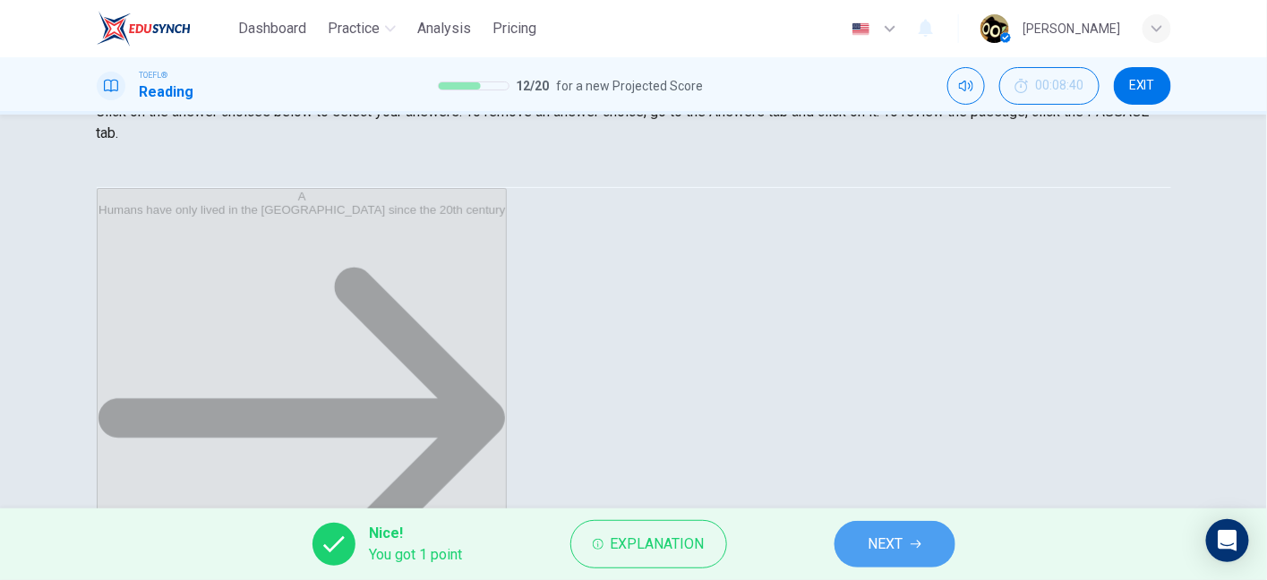
click at [865, 541] on button "NEXT" at bounding box center [894, 544] width 121 height 47
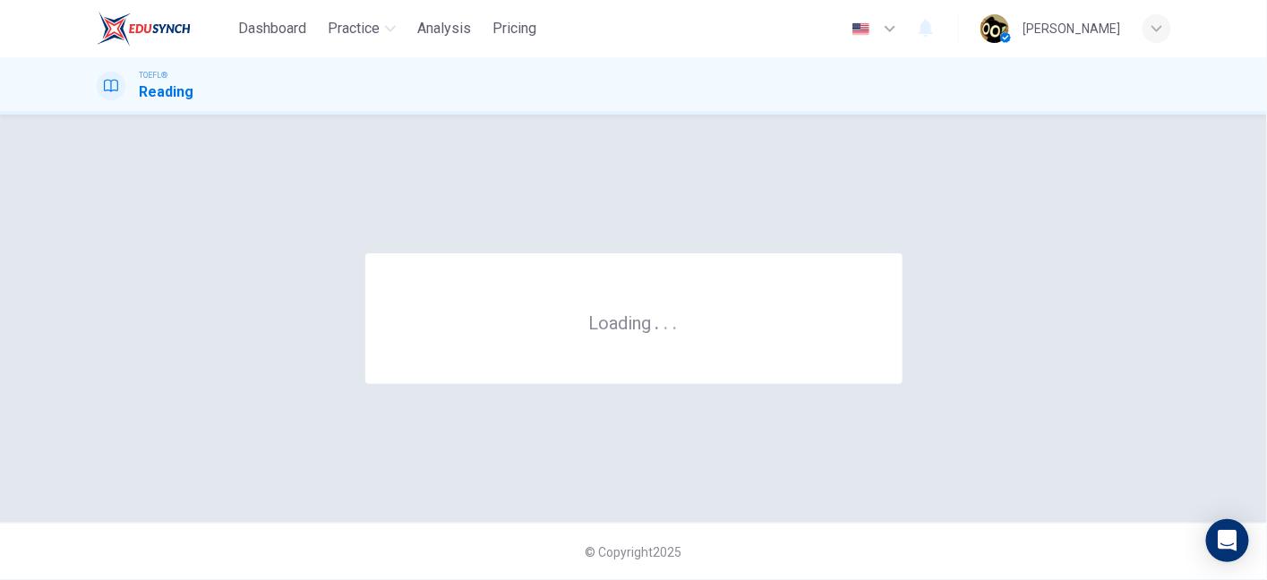
scroll to position [0, 0]
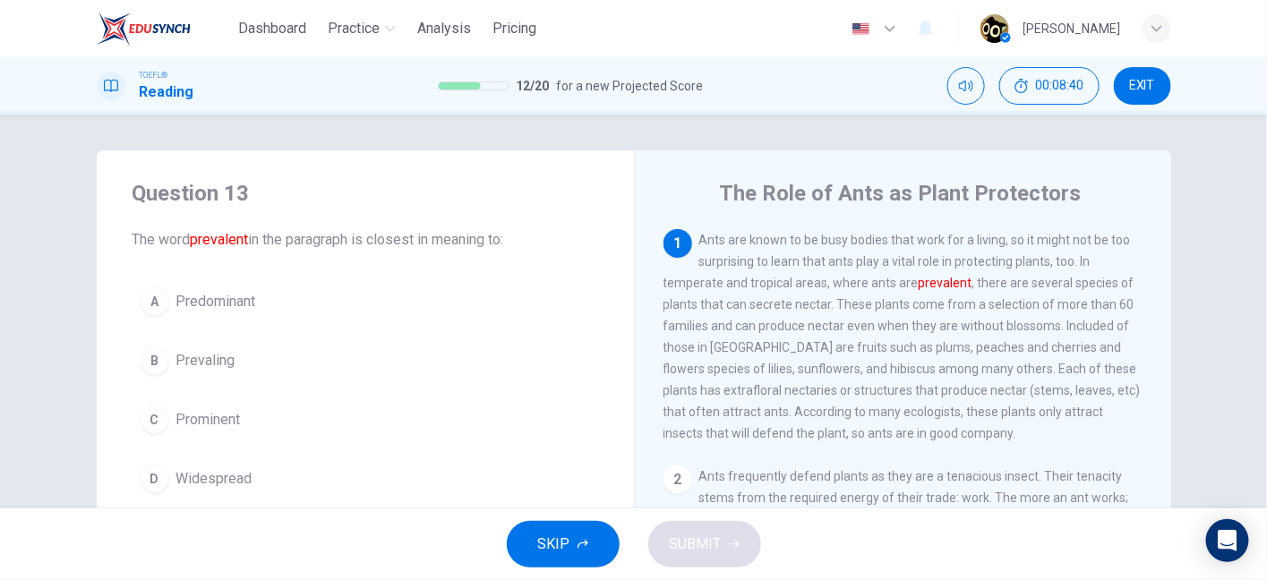
drag, startPoint x: 791, startPoint y: 166, endPoint x: 813, endPoint y: 246, distance: 82.5
click at [813, 246] on div "The Role of Ants as Plant Protectors 1 Ants are known to be busy bodies that wo…" at bounding box center [902, 461] width 537 height 622
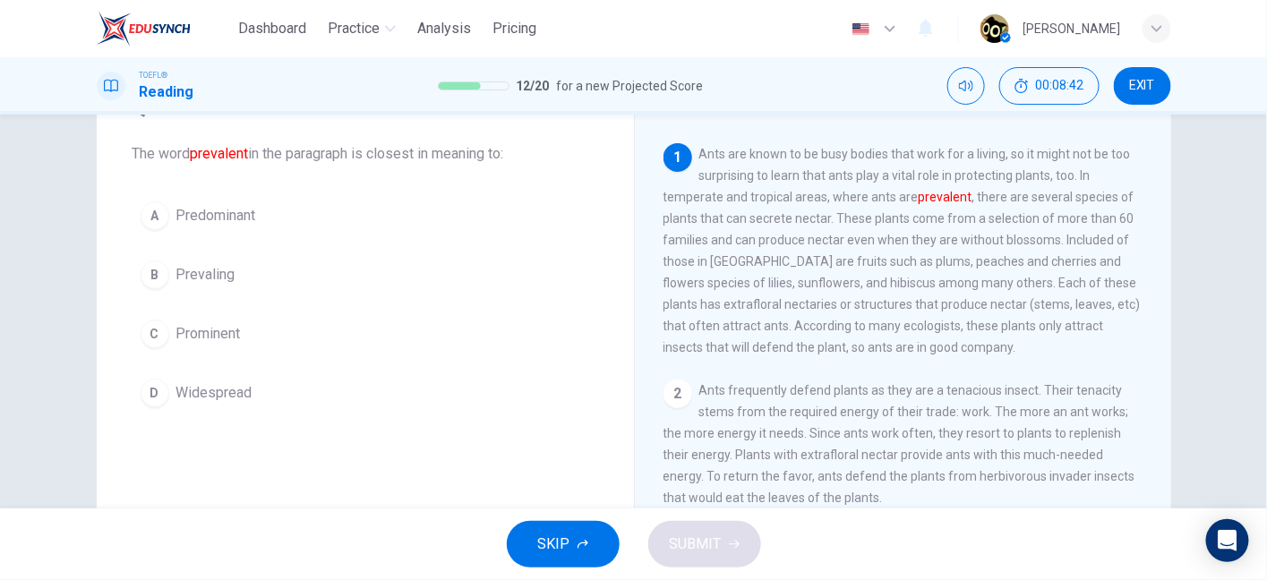
scroll to position [84, 0]
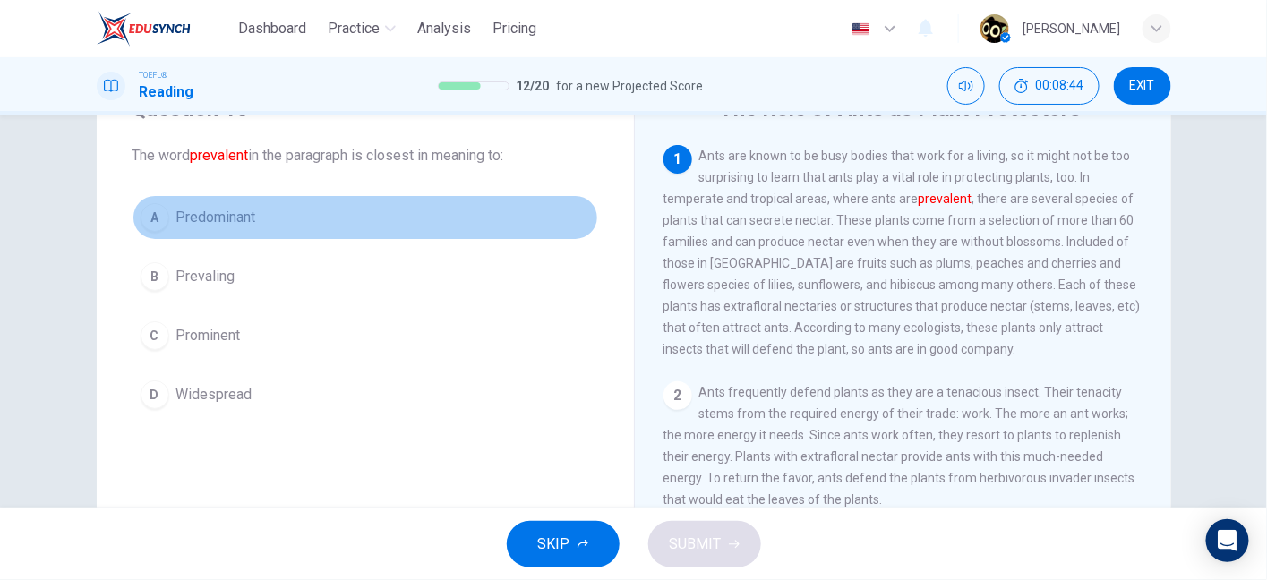
click at [258, 216] on button "A Predominant" at bounding box center [364, 217] width 465 height 45
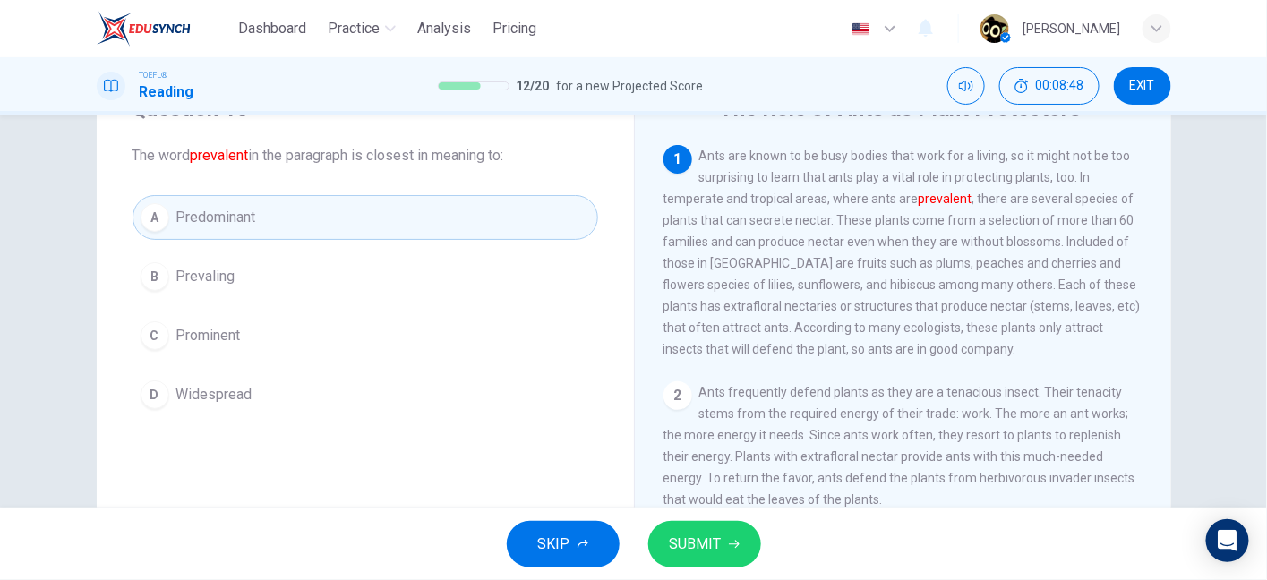
drag, startPoint x: 747, startPoint y: 202, endPoint x: 871, endPoint y: 208, distance: 124.5
click at [871, 208] on span "Ants are known to be busy bodies that work for a living, so it might not be too…" at bounding box center [901, 253] width 477 height 208
click at [730, 558] on button "SUBMIT" at bounding box center [704, 544] width 113 height 47
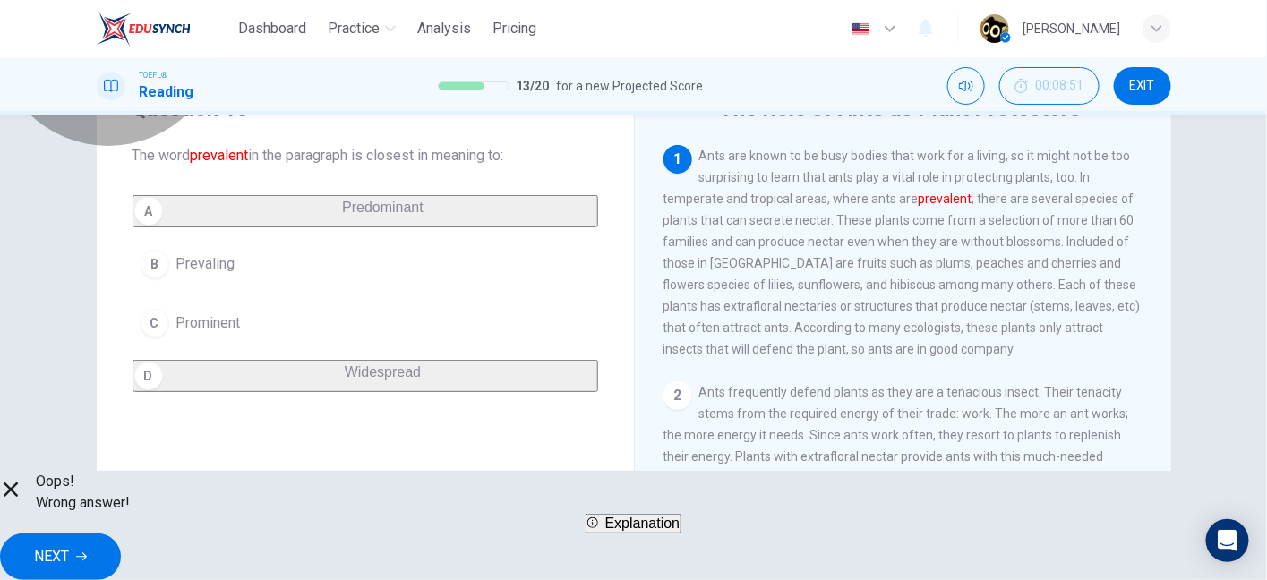
click at [679, 531] on span "Explanation" at bounding box center [642, 523] width 75 height 15
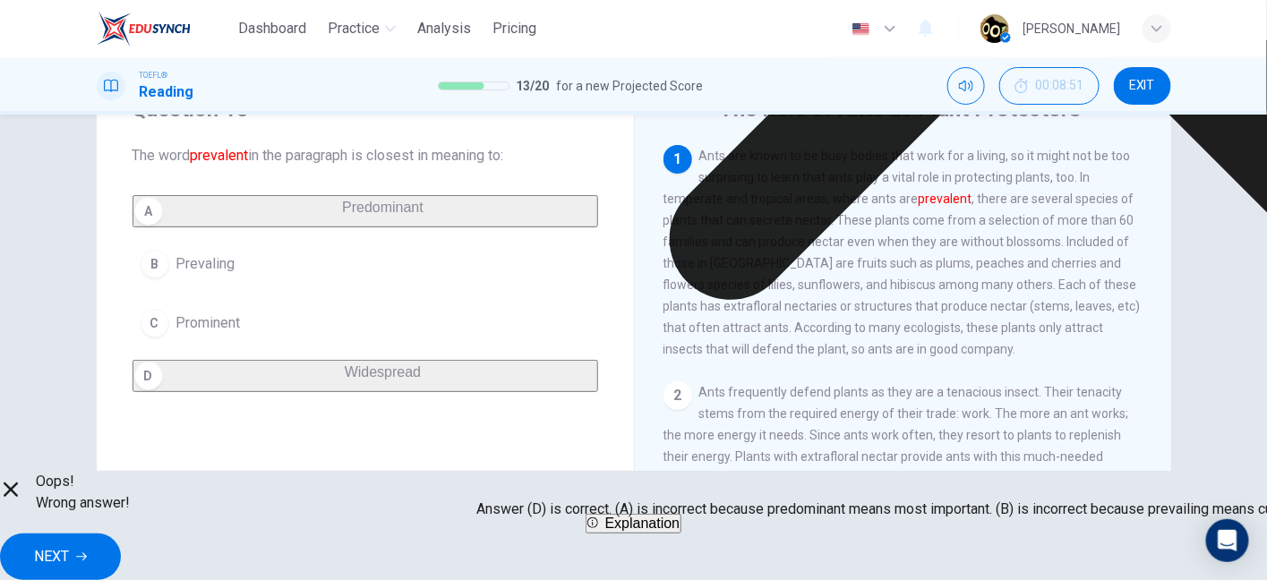
drag, startPoint x: 594, startPoint y: 448, endPoint x: 685, endPoint y: 454, distance: 90.6
click at [685, 499] on p "Answer (D) is correct. (A) is incorrect because predominant means most importan…" at bounding box center [1055, 509] width 1156 height 21
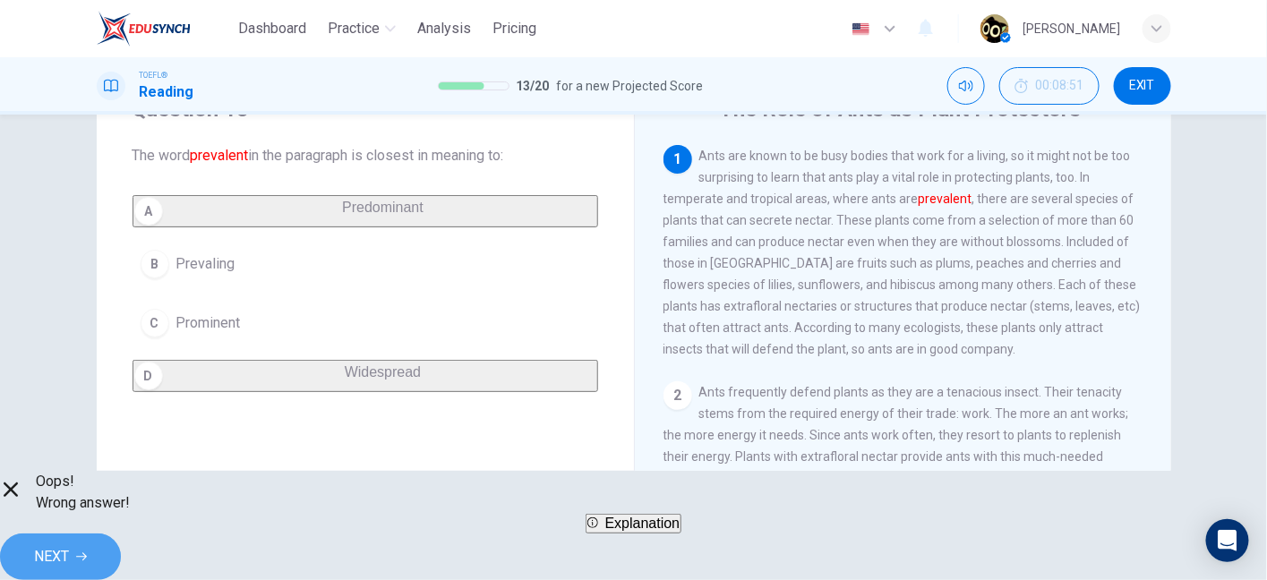
click at [69, 551] on span "NEXT" at bounding box center [51, 556] width 35 height 25
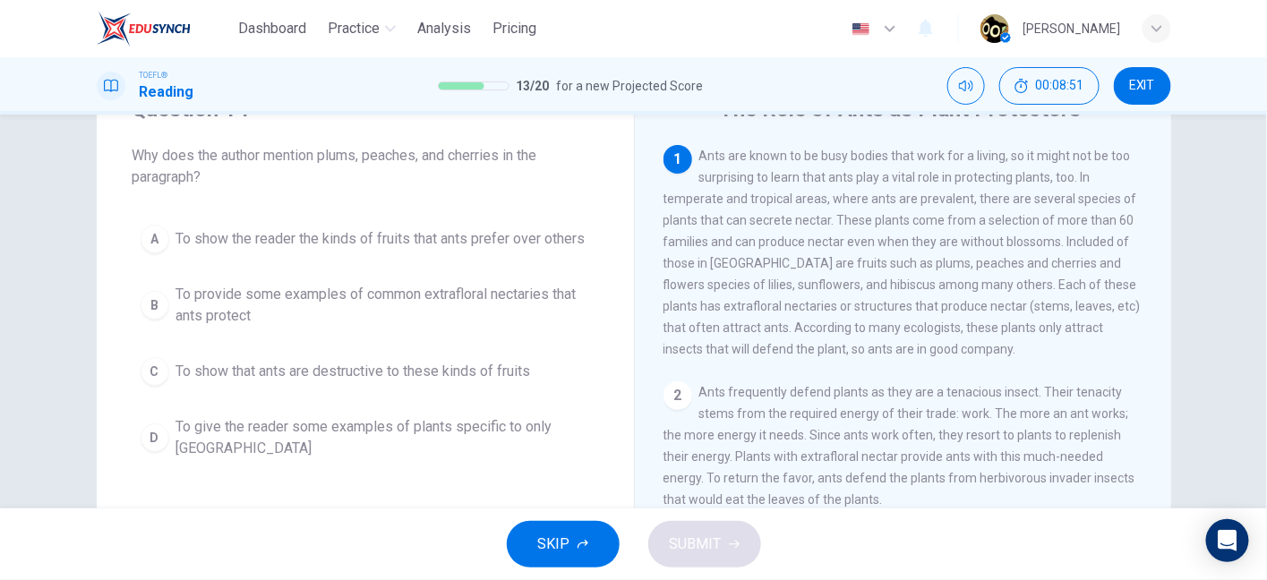
click at [888, 551] on div "SKIP SUBMIT" at bounding box center [633, 544] width 1267 height 72
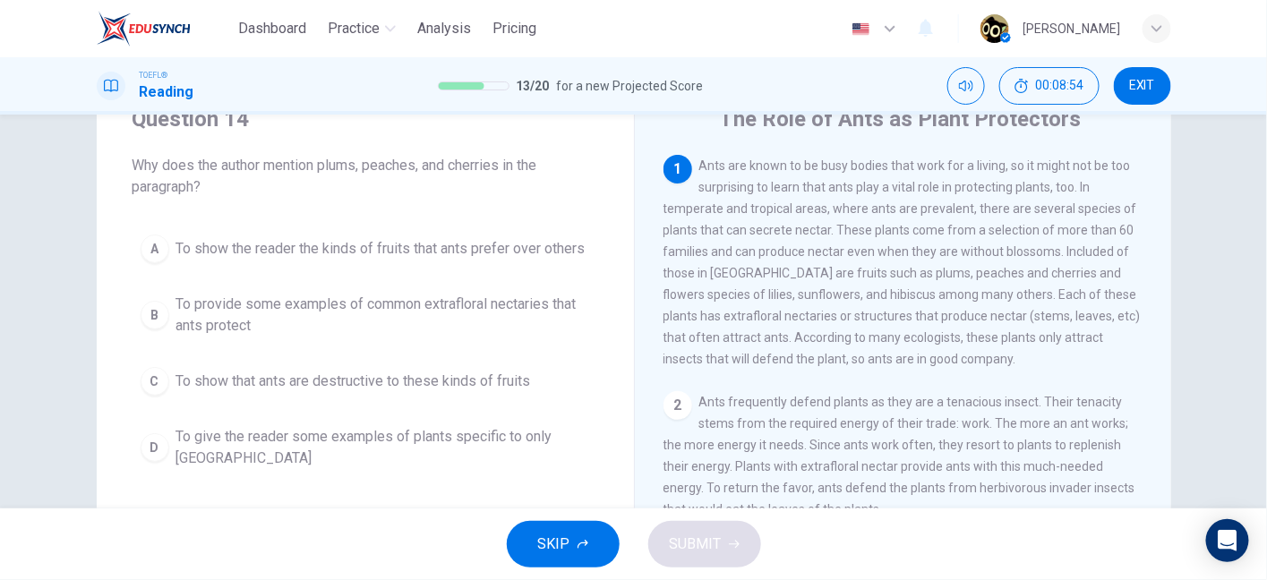
scroll to position [99, 0]
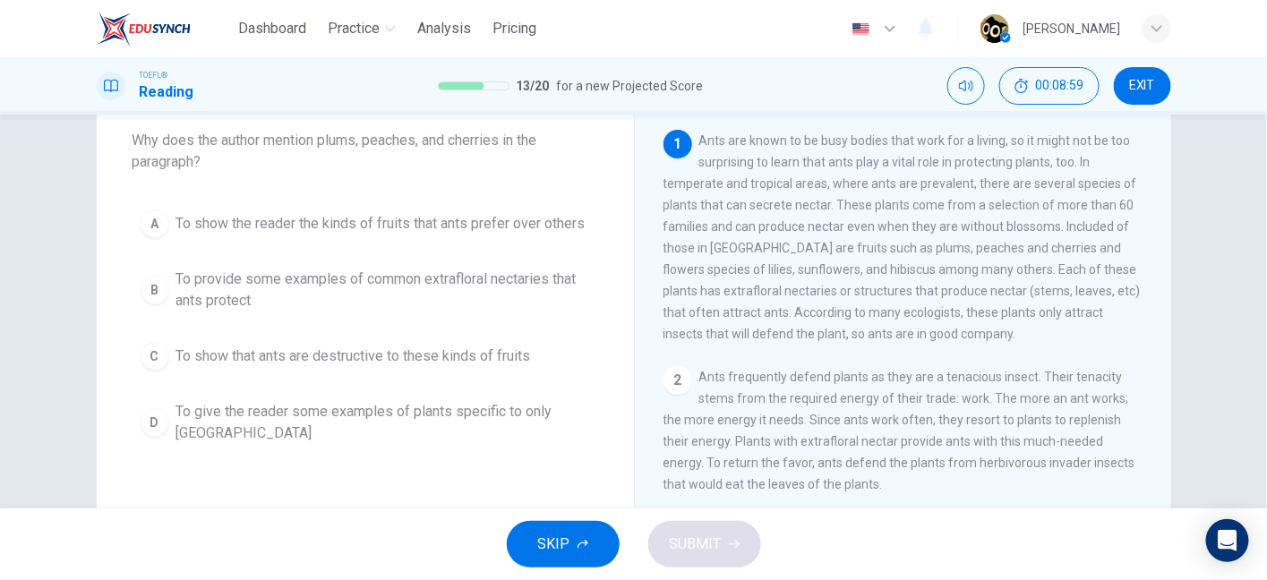
drag, startPoint x: 720, startPoint y: 140, endPoint x: 824, endPoint y: 143, distance: 104.8
click at [824, 143] on span "Ants are known to be busy bodies that work for a living, so it might not be too…" at bounding box center [901, 237] width 477 height 208
drag, startPoint x: 824, startPoint y: 143, endPoint x: 886, endPoint y: 141, distance: 61.8
click at [886, 141] on span "Ants are known to be busy bodies that work for a living, so it might not be too…" at bounding box center [901, 237] width 477 height 208
drag, startPoint x: 886, startPoint y: 141, endPoint x: 914, endPoint y: 141, distance: 27.8
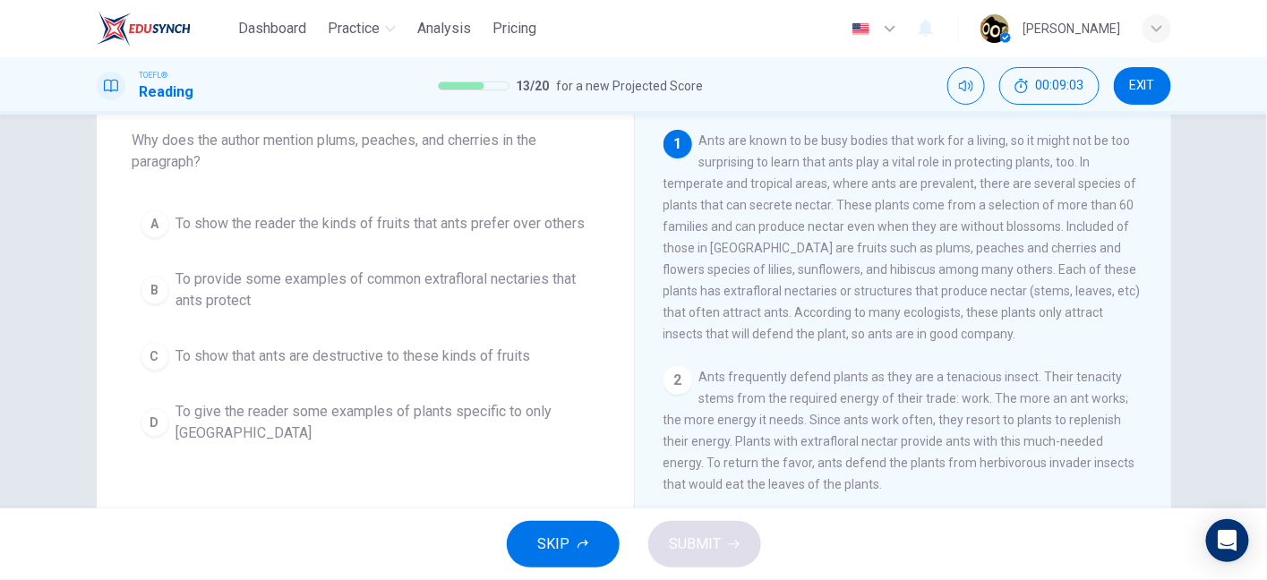
click at [914, 141] on span "Ants are known to be busy bodies that work for a living, so it might not be too…" at bounding box center [901, 237] width 477 height 208
drag, startPoint x: 914, startPoint y: 141, endPoint x: 1065, endPoint y: 141, distance: 151.3
click at [1065, 141] on span "Ants are known to be busy bodies that work for a living, so it might not be too…" at bounding box center [901, 237] width 477 height 208
drag, startPoint x: 1065, startPoint y: 141, endPoint x: 1116, endPoint y: 140, distance: 51.0
click at [1116, 140] on span "Ants are known to be busy bodies that work for a living, so it might not be too…" at bounding box center [901, 237] width 477 height 208
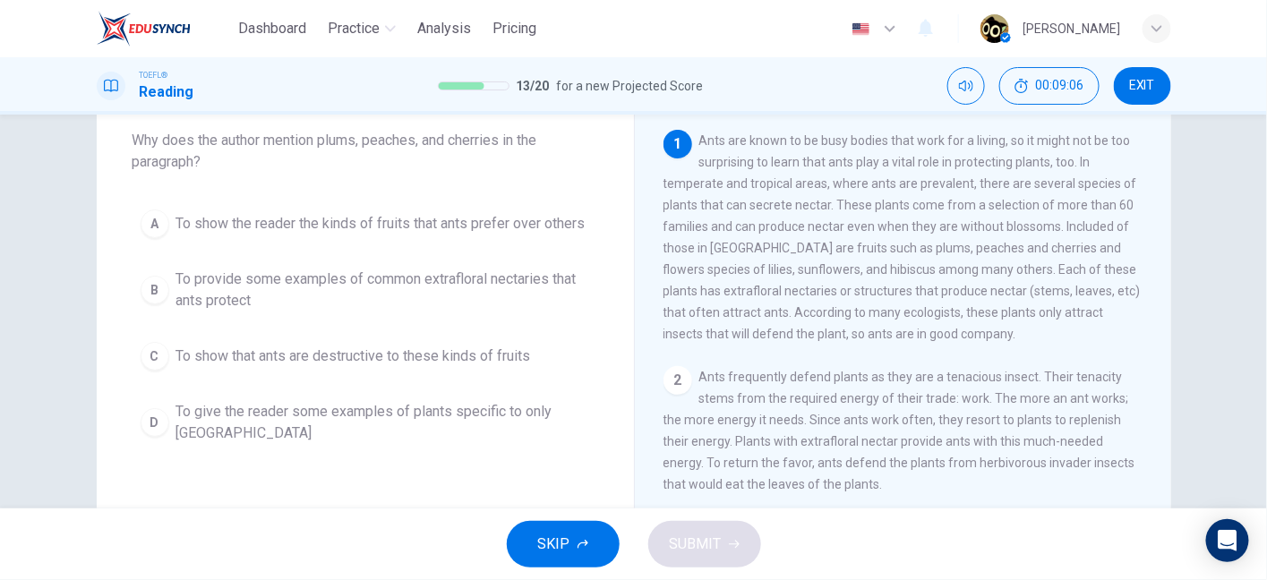
drag, startPoint x: 698, startPoint y: 170, endPoint x: 817, endPoint y: 168, distance: 119.1
click at [817, 168] on span "Ants are known to be busy bodies that work for a living, so it might not be too…" at bounding box center [901, 237] width 477 height 208
drag, startPoint x: 817, startPoint y: 168, endPoint x: 892, endPoint y: 165, distance: 75.3
click at [892, 165] on span "Ants are known to be busy bodies that work for a living, so it might not be too…" at bounding box center [901, 237] width 477 height 208
click at [939, 175] on div "1 Ants are known to be busy bodies that work for a living, so it might not be t…" at bounding box center [903, 237] width 480 height 215
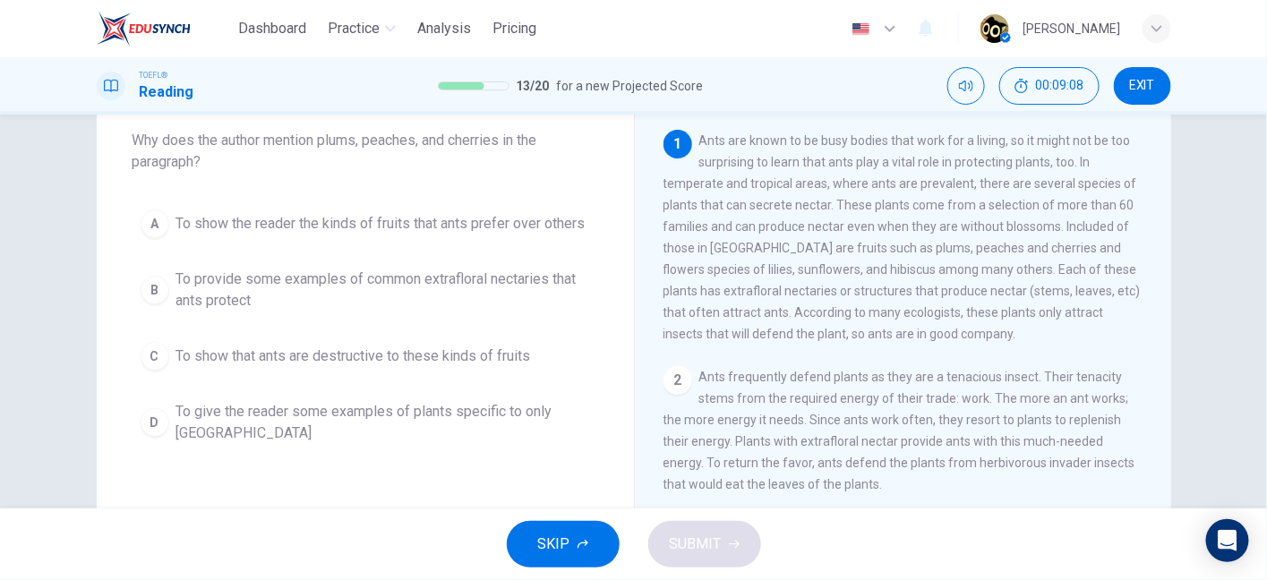
drag, startPoint x: 939, startPoint y: 175, endPoint x: 978, endPoint y: 166, distance: 40.4
click at [978, 166] on div "1 Ants are known to be busy bodies that work for a living, so it might not be t…" at bounding box center [903, 237] width 480 height 215
drag, startPoint x: 698, startPoint y: 184, endPoint x: 814, endPoint y: 188, distance: 115.5
click at [814, 188] on span "Ants are known to be busy bodies that work for a living, so it might not be too…" at bounding box center [901, 237] width 477 height 208
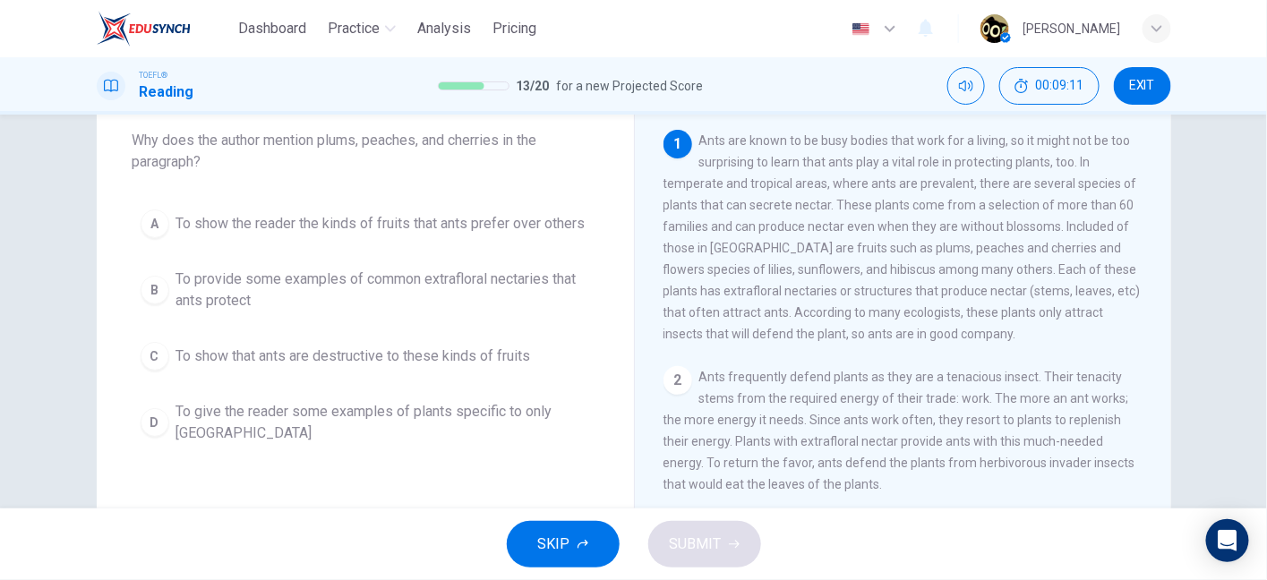
drag, startPoint x: 814, startPoint y: 188, endPoint x: 957, endPoint y: 186, distance: 143.2
click at [957, 186] on span "Ants are known to be busy bodies that work for a living, so it might not be too…" at bounding box center [901, 237] width 477 height 208
drag, startPoint x: 883, startPoint y: 218, endPoint x: 914, endPoint y: 216, distance: 30.6
click at [914, 216] on div "1 Ants are known to be busy bodies that work for a living, so it might not be t…" at bounding box center [903, 237] width 480 height 215
drag, startPoint x: 879, startPoint y: 216, endPoint x: 1072, endPoint y: 212, distance: 193.4
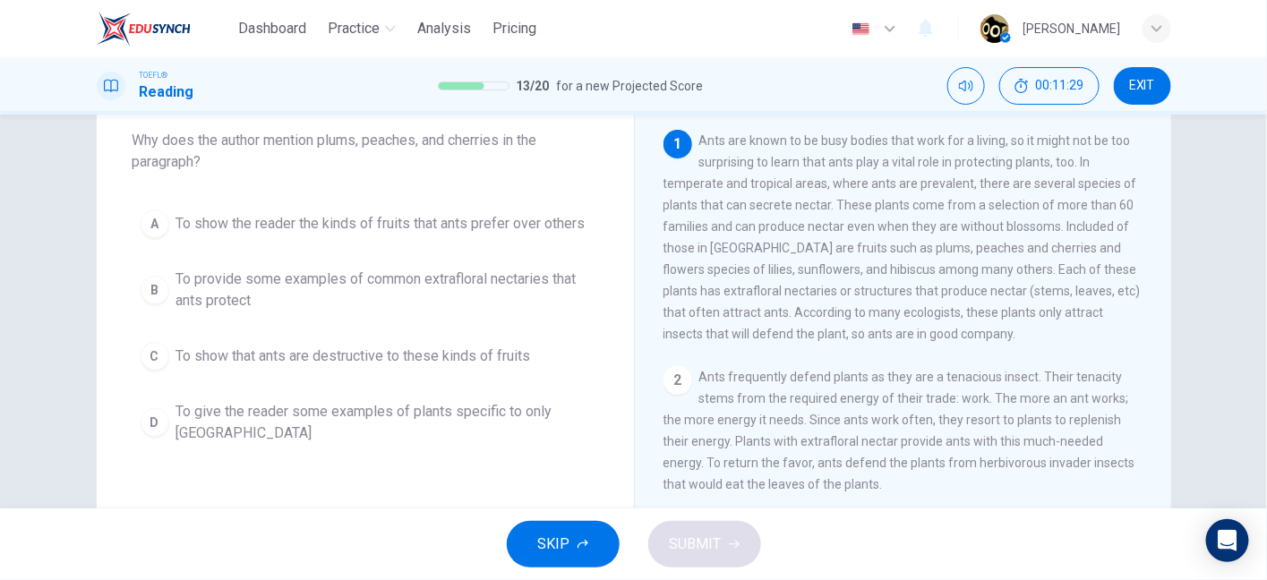
click at [1072, 212] on span "Ants are known to be busy bodies that work for a living, so it might not be too…" at bounding box center [901, 237] width 477 height 208
drag, startPoint x: 701, startPoint y: 240, endPoint x: 940, endPoint y: 230, distance: 239.2
click at [940, 230] on div "1 Ants are known to be busy bodies that work for a living, so it might not be t…" at bounding box center [903, 237] width 480 height 215
drag, startPoint x: 890, startPoint y: 233, endPoint x: 1021, endPoint y: 240, distance: 131.8
click at [1021, 240] on div "1 Ants are known to be busy bodies that work for a living, so it might not be t…" at bounding box center [903, 237] width 480 height 215
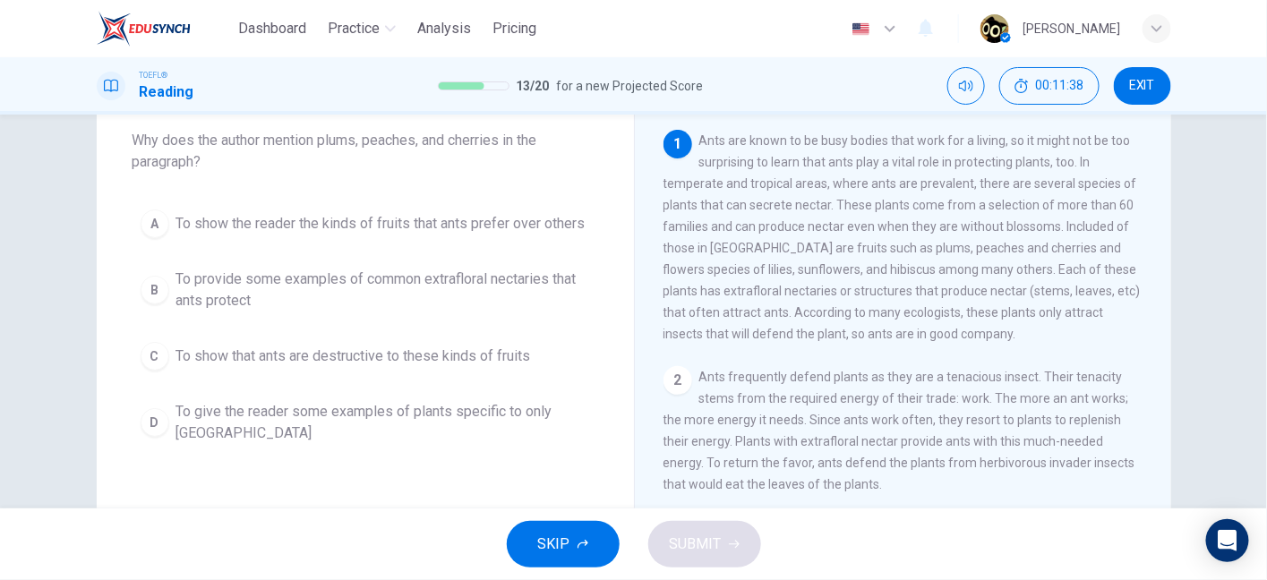
drag, startPoint x: 1063, startPoint y: 235, endPoint x: 1105, endPoint y: 230, distance: 42.4
click at [1105, 230] on span "Ants are known to be busy bodies that work for a living, so it might not be too…" at bounding box center [901, 237] width 477 height 208
drag, startPoint x: 665, startPoint y: 271, endPoint x: 770, endPoint y: 252, distance: 106.4
click at [770, 252] on span "Ants are known to be busy bodies that work for a living, so it might not be too…" at bounding box center [901, 237] width 477 height 208
drag, startPoint x: 770, startPoint y: 252, endPoint x: 871, endPoint y: 260, distance: 101.5
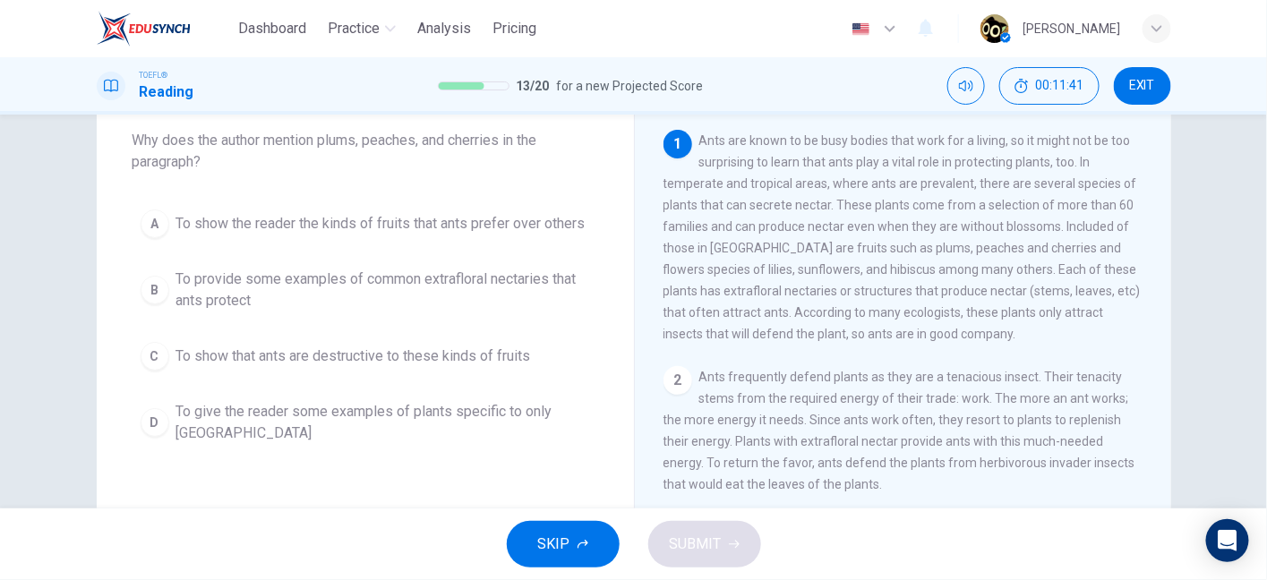
click at [871, 260] on span "Ants are known to be busy bodies that work for a living, so it might not be too…" at bounding box center [901, 237] width 477 height 208
drag, startPoint x: 871, startPoint y: 260, endPoint x: 991, endPoint y: 257, distance: 120.0
click at [991, 257] on span "Ants are known to be busy bodies that work for a living, so it might not be too…" at bounding box center [901, 237] width 477 height 208
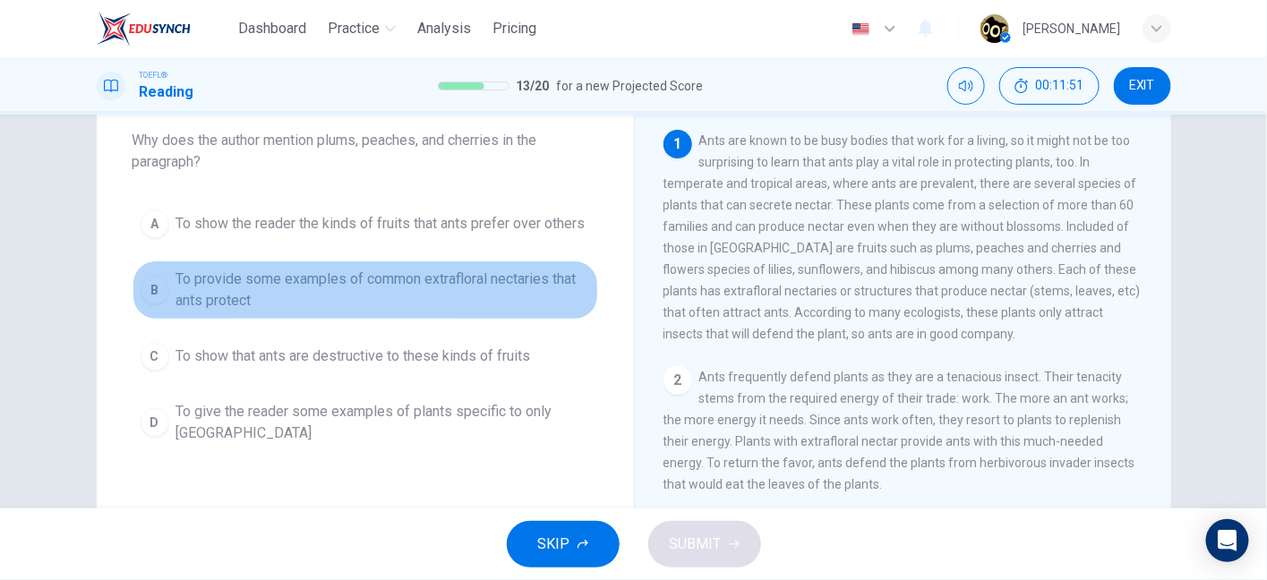
click at [472, 283] on span "To provide some examples of common extrafloral nectaries that ants protect" at bounding box center [383, 290] width 414 height 43
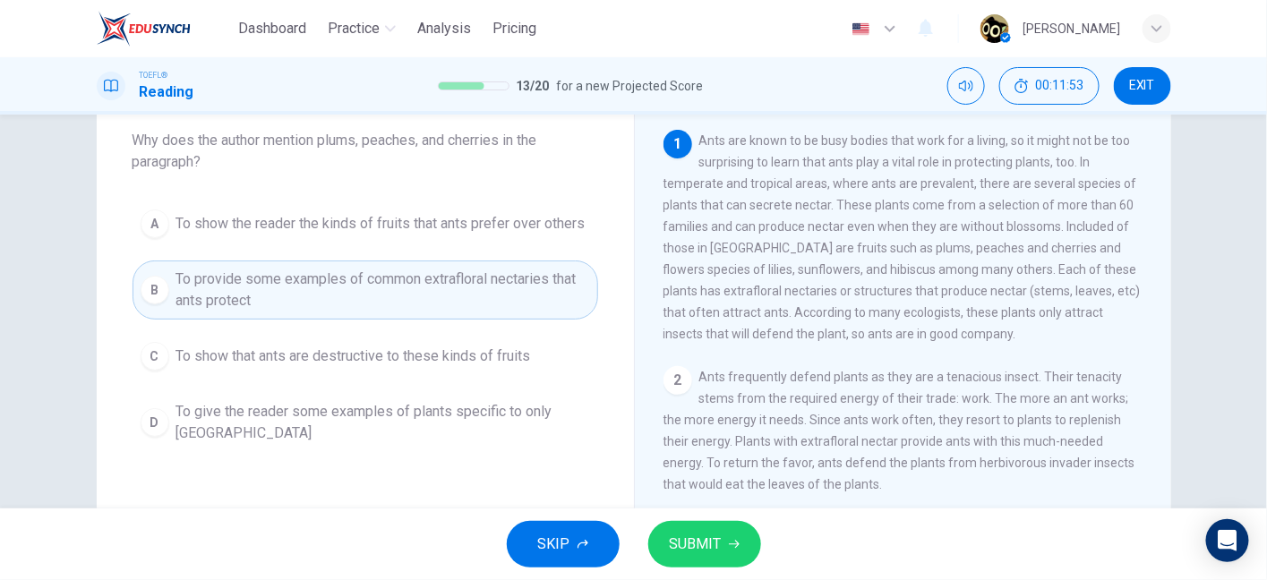
scroll to position [94, 0]
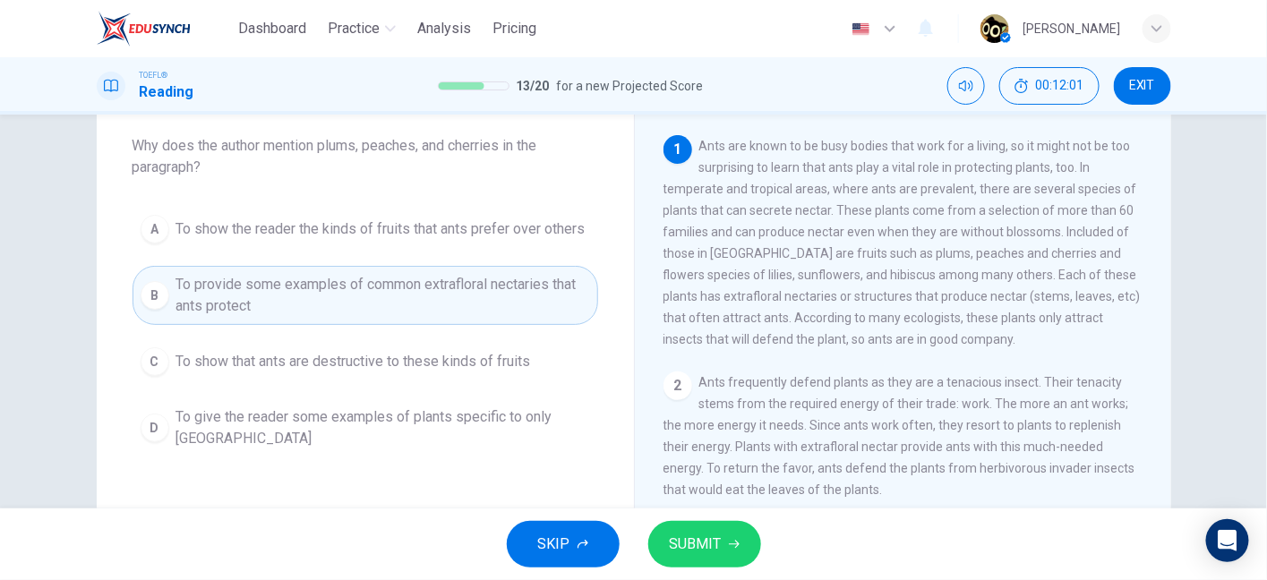
drag, startPoint x: 1000, startPoint y: 172, endPoint x: 1046, endPoint y: 167, distance: 46.8
click at [1046, 167] on span "Ants are known to be busy bodies that work for a living, so it might not be too…" at bounding box center [901, 243] width 477 height 208
drag, startPoint x: 1060, startPoint y: 231, endPoint x: 1150, endPoint y: 244, distance: 91.4
click at [1150, 244] on div "1 Ants are known to be busy bodies that work for a living, so it might not be t…" at bounding box center [914, 392] width 503 height 515
drag, startPoint x: 808, startPoint y: 262, endPoint x: 1004, endPoint y: 286, distance: 197.4
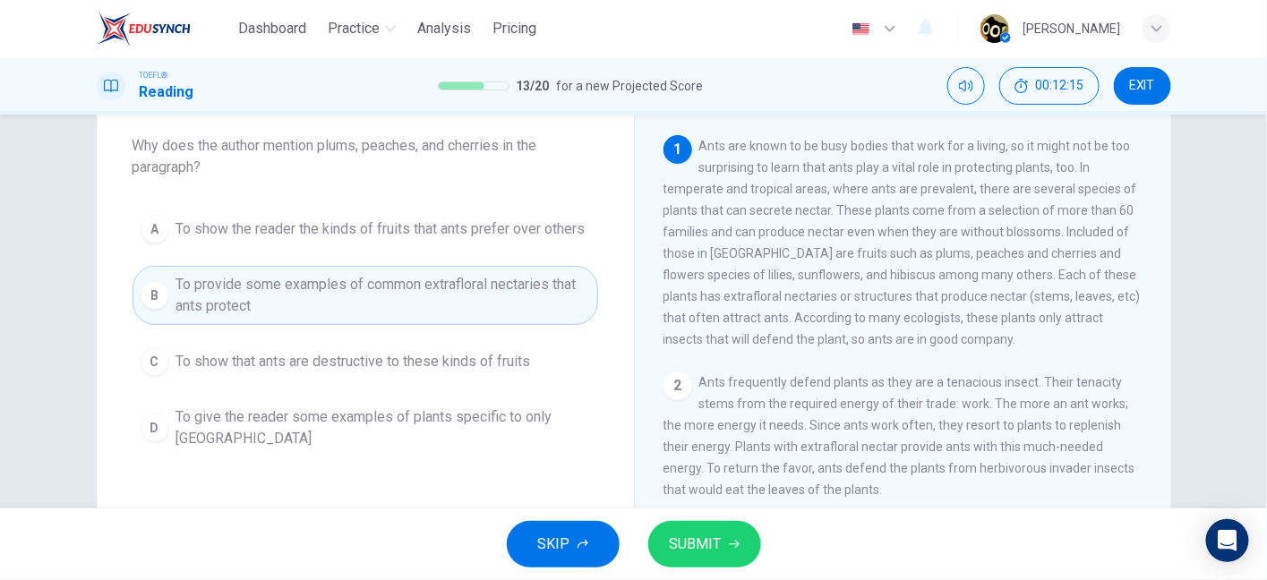
click at [1004, 286] on span "Ants are known to be busy bodies that work for a living, so it might not be too…" at bounding box center [901, 243] width 477 height 208
drag, startPoint x: 1004, startPoint y: 286, endPoint x: 771, endPoint y: 311, distance: 235.0
click at [771, 311] on span "Ants are known to be busy bodies that work for a living, so it might not be too…" at bounding box center [901, 243] width 477 height 208
drag, startPoint x: 771, startPoint y: 311, endPoint x: 963, endPoint y: 307, distance: 192.5
click at [963, 307] on span "Ants are known to be busy bodies that work for a living, so it might not be too…" at bounding box center [901, 243] width 477 height 208
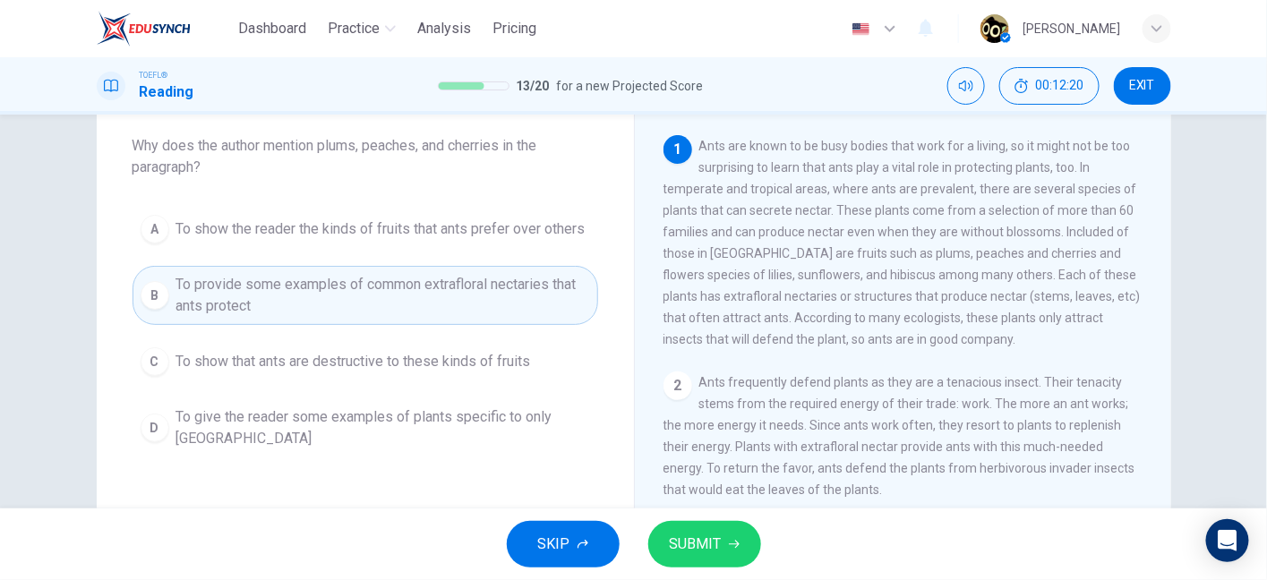
click at [963, 307] on span "Ants are known to be busy bodies that work for a living, so it might not be too…" at bounding box center [901, 243] width 477 height 208
drag, startPoint x: 963, startPoint y: 307, endPoint x: 1056, endPoint y: 311, distance: 93.2
click at [1056, 311] on span "Ants are known to be busy bodies that work for a living, so it might not be too…" at bounding box center [901, 243] width 477 height 208
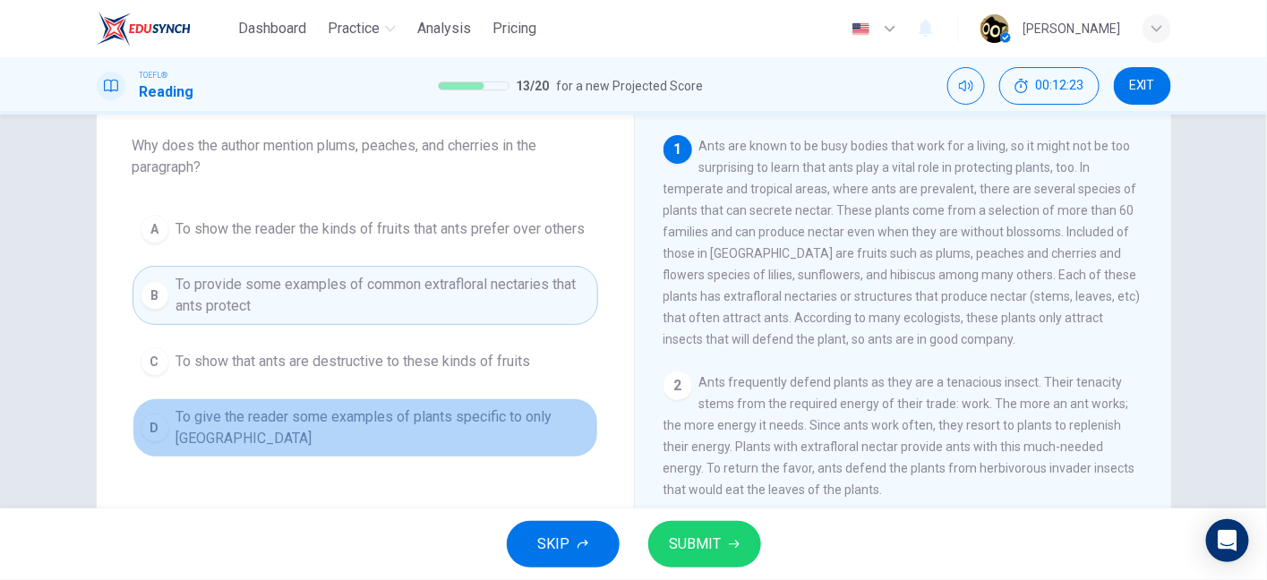
click at [467, 414] on span "To give the reader some examples of plants specific to only North America" at bounding box center [383, 427] width 414 height 43
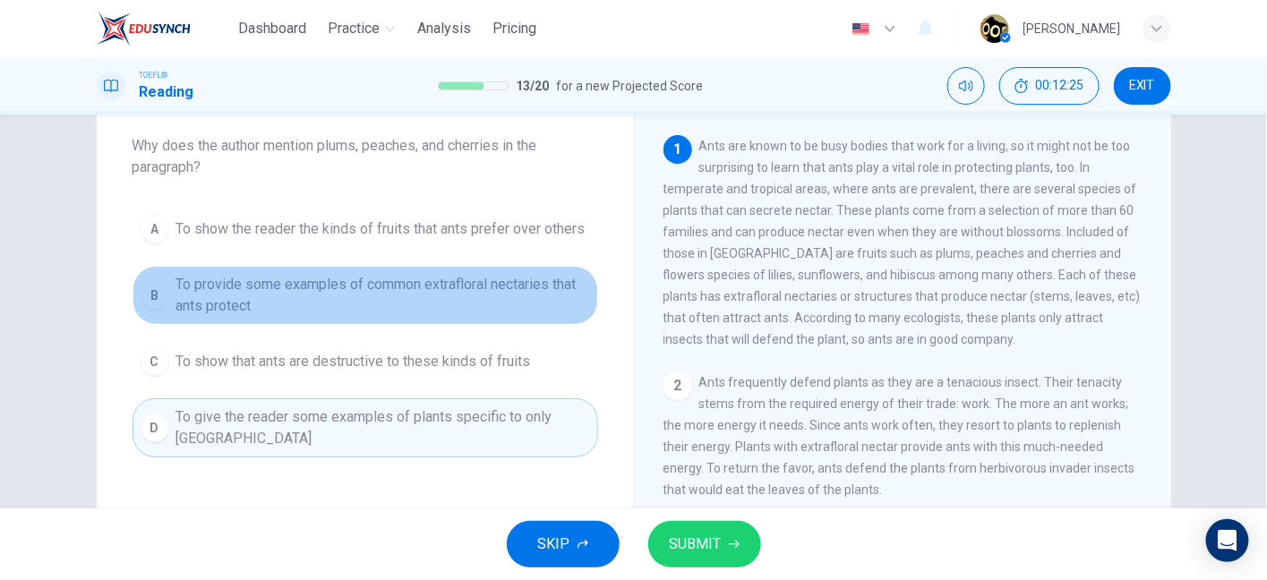
click at [446, 298] on span "To provide some examples of common extrafloral nectaries that ants protect" at bounding box center [383, 295] width 414 height 43
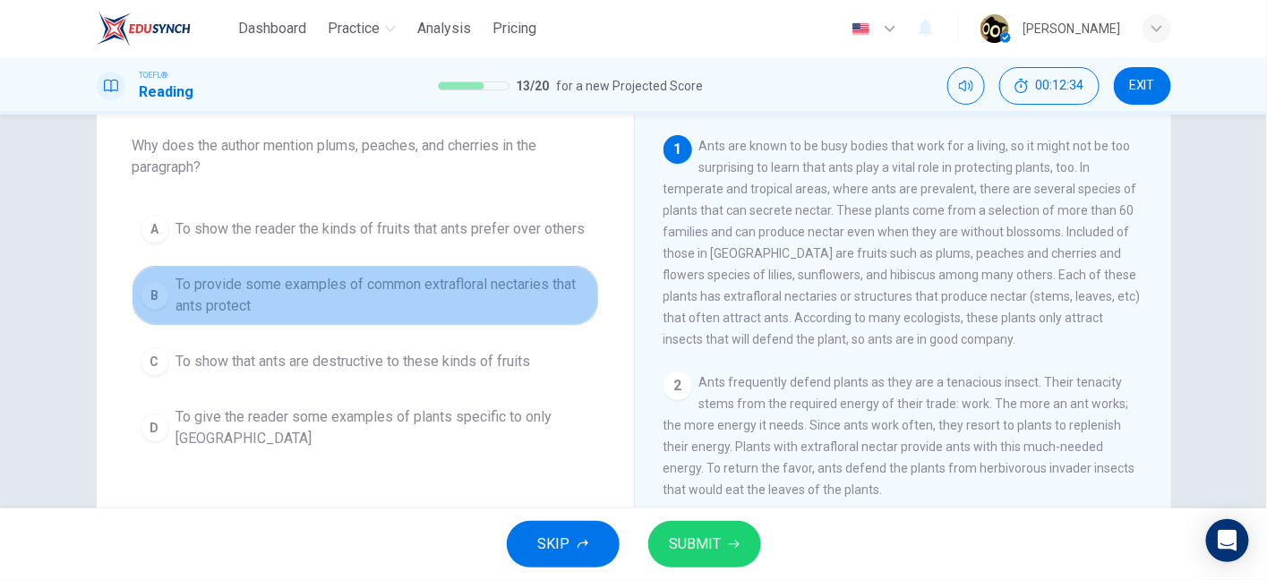
click at [508, 304] on span "To provide some examples of common extrafloral nectaries that ants protect" at bounding box center [383, 295] width 414 height 43
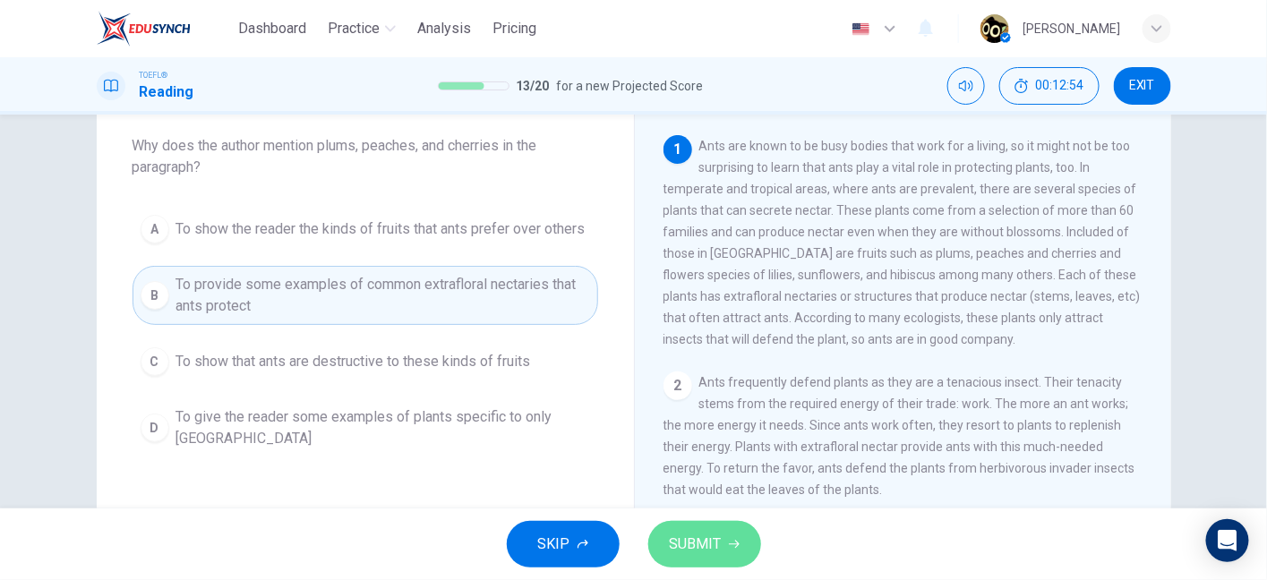
click at [721, 558] on button "SUBMIT" at bounding box center [704, 544] width 113 height 47
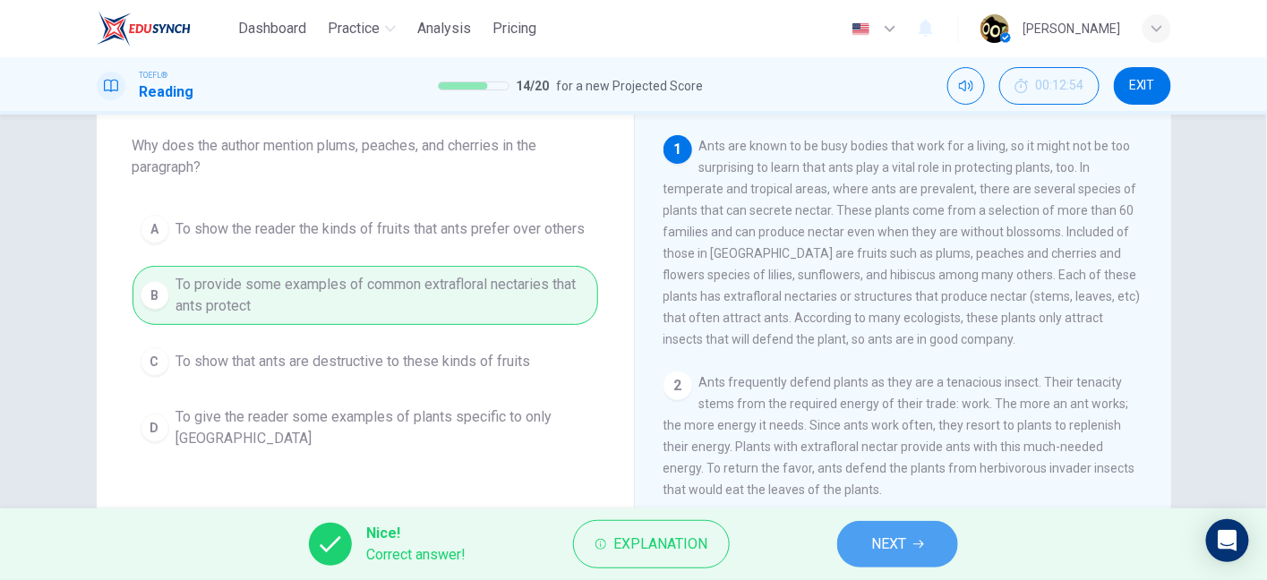
click at [909, 563] on button "NEXT" at bounding box center [897, 544] width 121 height 47
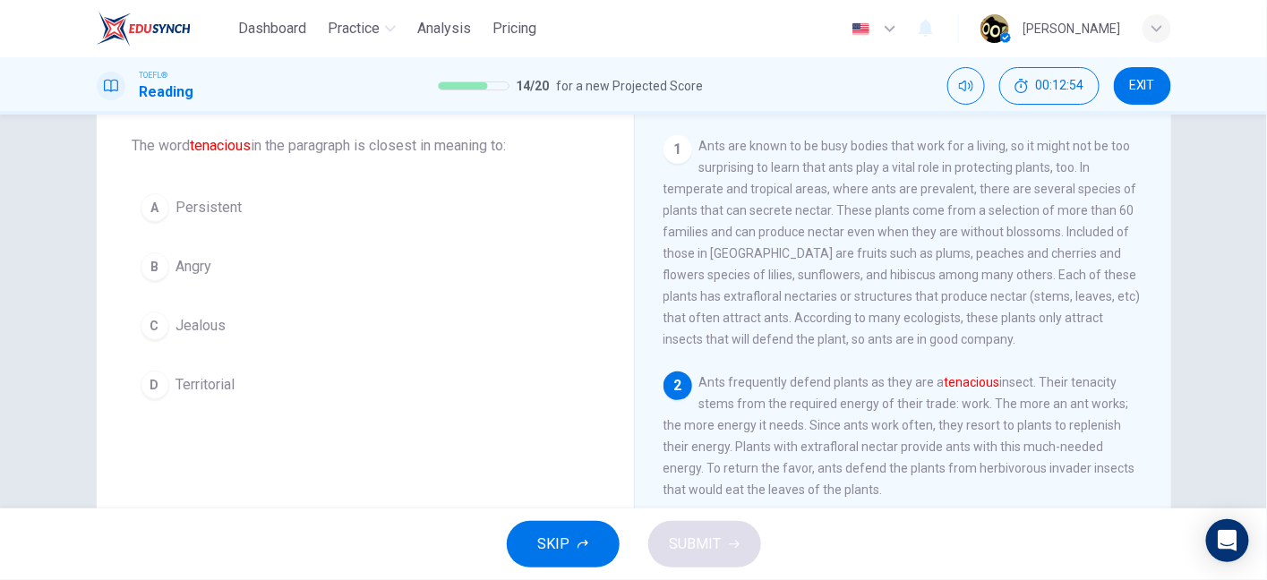
scroll to position [51, 0]
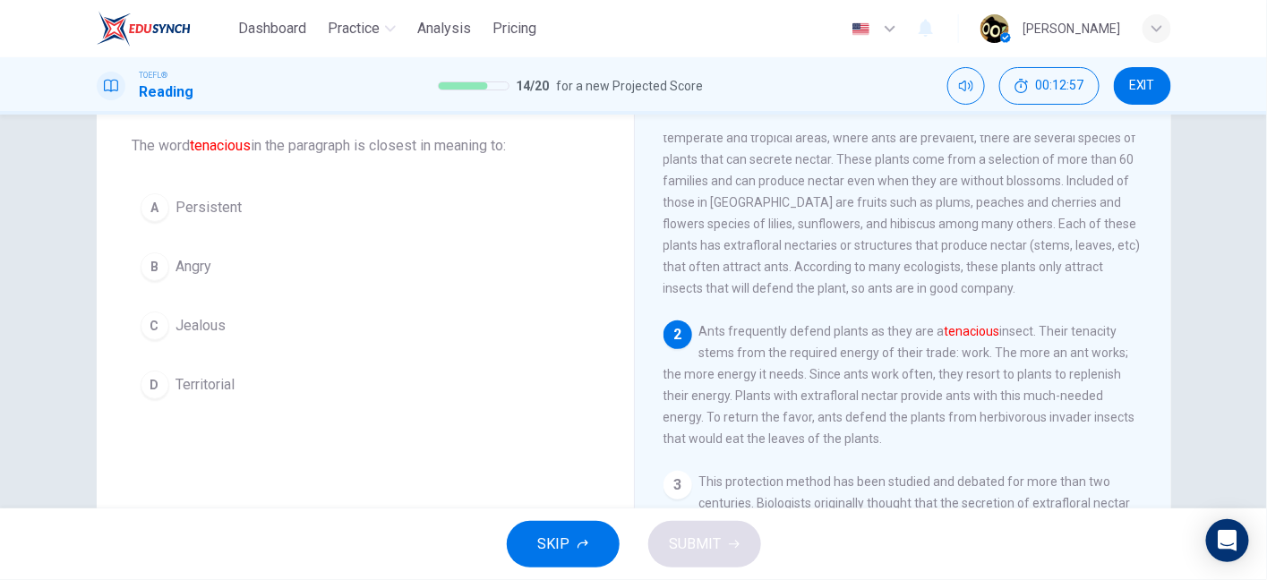
click at [352, 221] on button "A Persistent" at bounding box center [364, 207] width 465 height 45
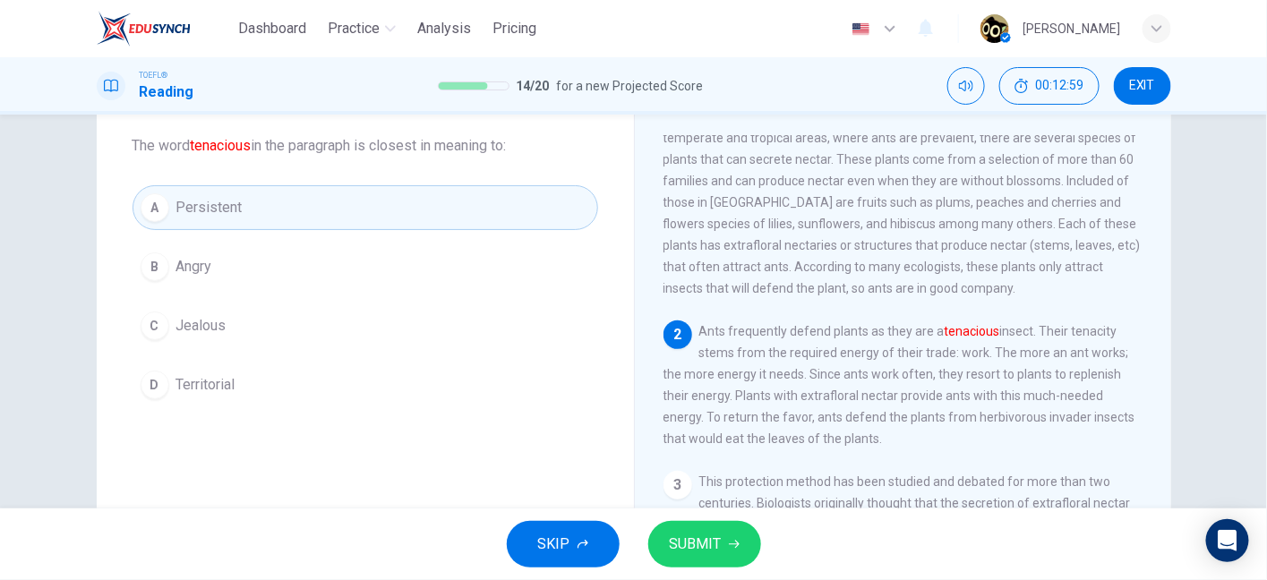
drag, startPoint x: 804, startPoint y: 344, endPoint x: 875, endPoint y: 341, distance: 71.7
click at [875, 341] on span "Ants frequently defend plants as they are a tenacious insect. Their tenacity st…" at bounding box center [899, 385] width 472 height 122
drag, startPoint x: 875, startPoint y: 341, endPoint x: 909, endPoint y: 346, distance: 33.4
click at [909, 346] on span "Ants frequently defend plants as they are a tenacious insect. Their tenacity st…" at bounding box center [899, 385] width 472 height 122
drag, startPoint x: 722, startPoint y: 364, endPoint x: 781, endPoint y: 367, distance: 59.1
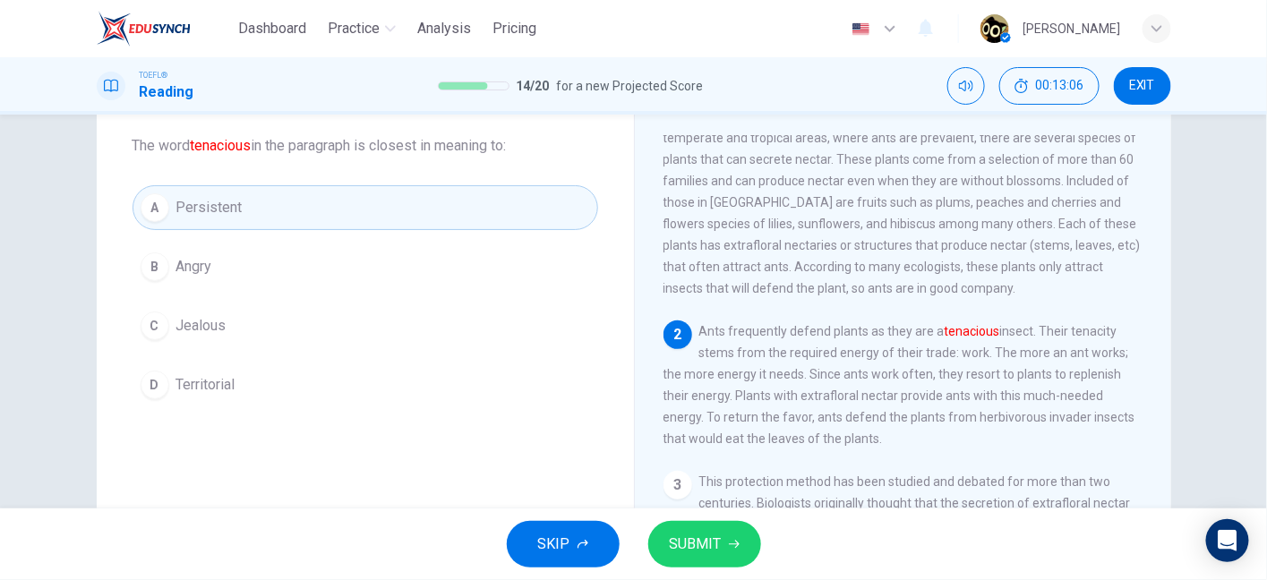
click at [781, 367] on span "Ants frequently defend plants as they are a tenacious insect. Their tenacity st…" at bounding box center [899, 385] width 472 height 122
drag, startPoint x: 781, startPoint y: 367, endPoint x: 814, endPoint y: 367, distance: 32.2
click at [814, 367] on span "Ants frequently defend plants as they are a tenacious insect. Their tenacity st…" at bounding box center [899, 385] width 472 height 122
drag, startPoint x: 814, startPoint y: 367, endPoint x: 886, endPoint y: 364, distance: 72.6
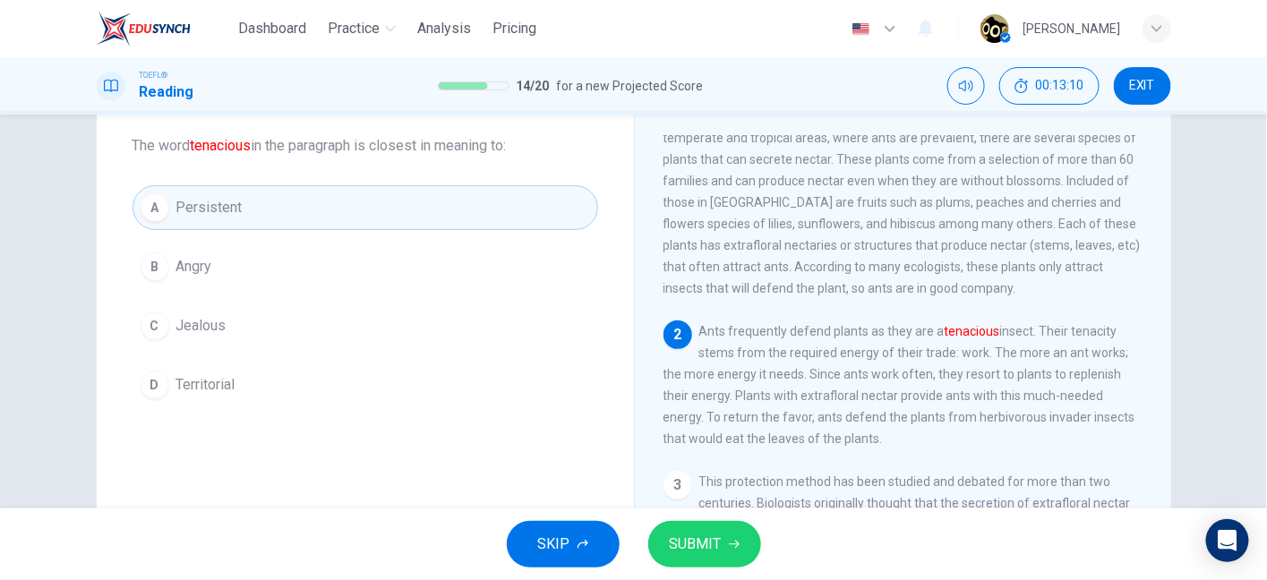
click at [886, 364] on span "Ants frequently defend plants as they are a tenacious insect. Their tenacity st…" at bounding box center [899, 385] width 472 height 122
drag, startPoint x: 886, startPoint y: 364, endPoint x: 973, endPoint y: 426, distance: 106.6
click at [973, 426] on div "2 Ants frequently defend plants as they are a tenacious insect. Their tenacity …" at bounding box center [903, 384] width 480 height 129
click at [696, 540] on span "SUBMIT" at bounding box center [696, 544] width 52 height 25
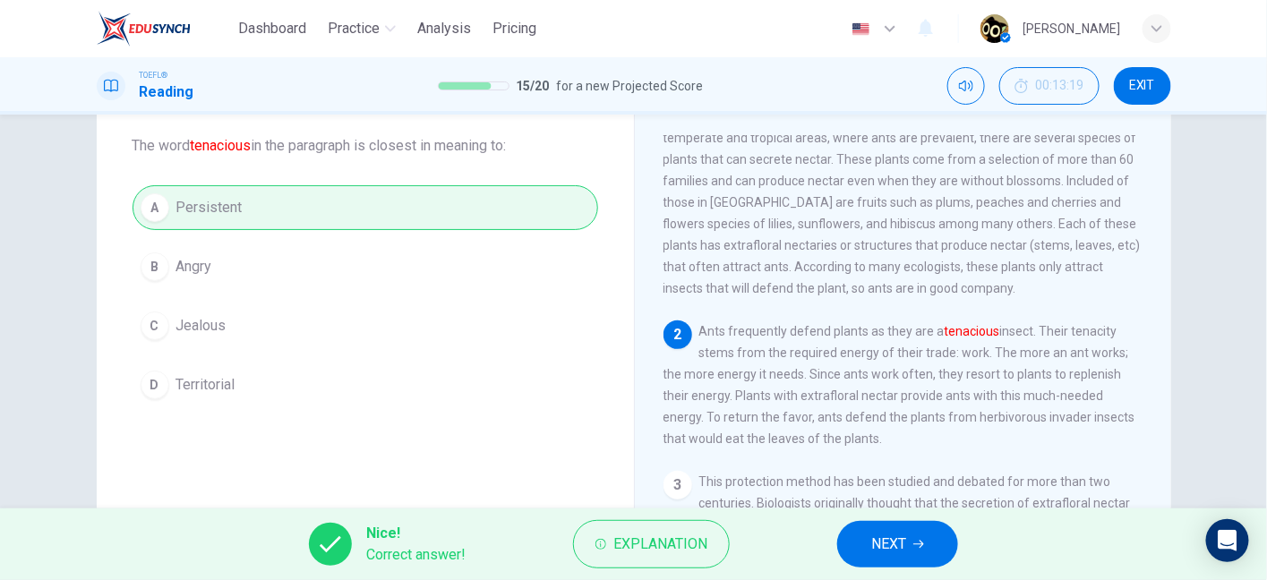
drag, startPoint x: 952, startPoint y: 569, endPoint x: 916, endPoint y: 543, distance: 45.0
click at [916, 543] on div "Nice! Correct answer! Explanation NEXT" at bounding box center [633, 544] width 1267 height 72
click at [916, 543] on icon "button" at bounding box center [918, 544] width 11 height 11
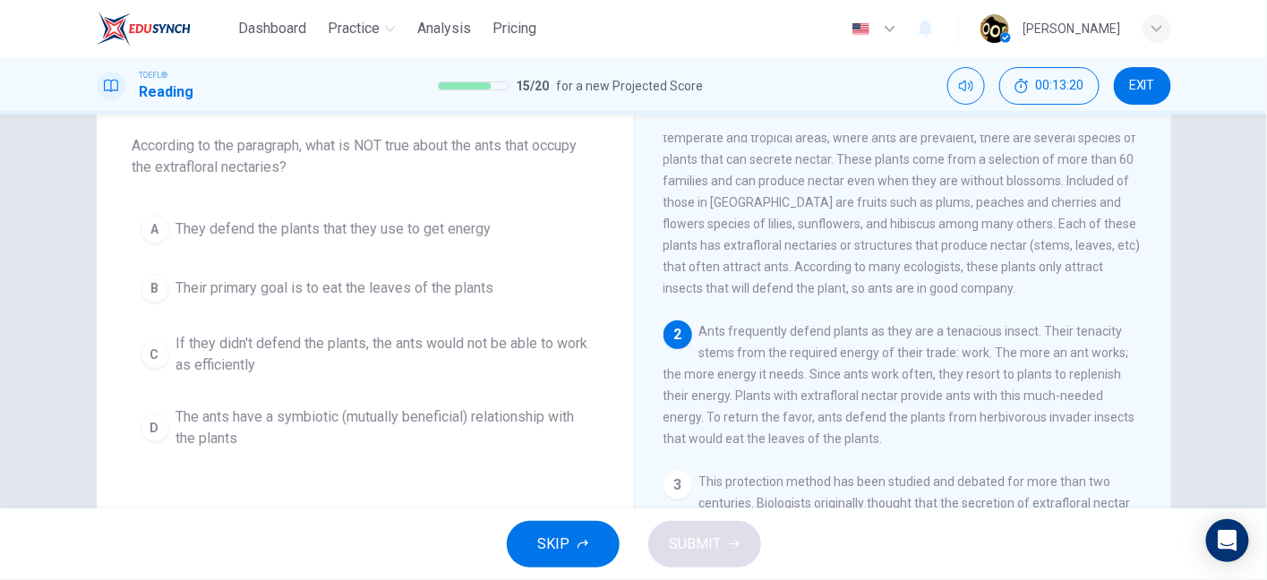
drag, startPoint x: 370, startPoint y: 147, endPoint x: 562, endPoint y: 166, distance: 193.5
click at [562, 166] on span "According to the paragraph, what is NOT true about the ants that occupy the ext…" at bounding box center [364, 156] width 465 height 43
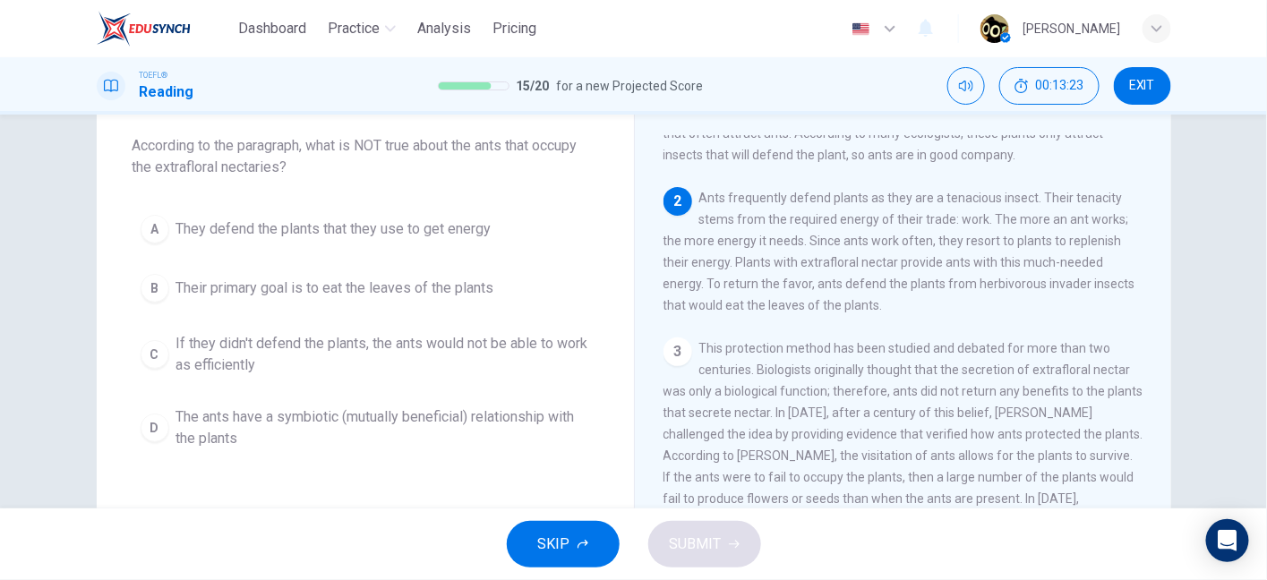
scroll to position [183, 0]
drag, startPoint x: 709, startPoint y: 207, endPoint x: 852, endPoint y: 203, distance: 143.3
click at [852, 203] on div "2 Ants frequently defend plants as they are a tenacious insect. Their tenacity …" at bounding box center [903, 253] width 480 height 129
drag, startPoint x: 812, startPoint y: 215, endPoint x: 985, endPoint y: 226, distance: 173.2
click at [985, 226] on div "2 Ants frequently defend plants as they are a tenacious insect. Their tenacity …" at bounding box center [903, 253] width 480 height 129
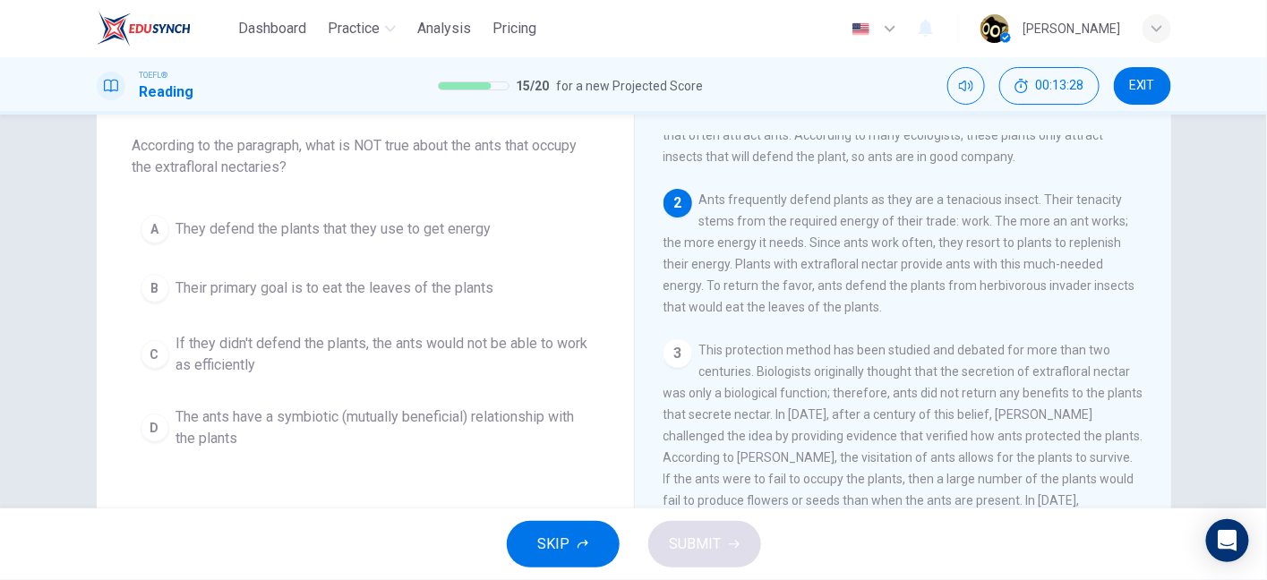
click at [982, 231] on span "Ants frequently defend plants as they are a tenacious insect. Their tenacity st…" at bounding box center [899, 253] width 472 height 122
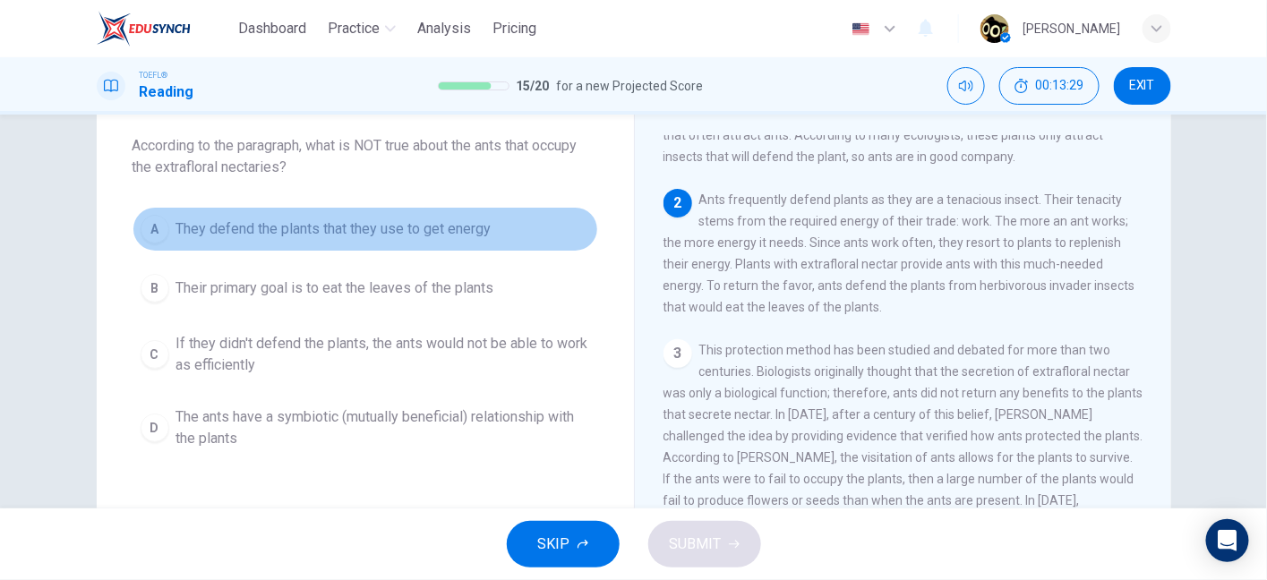
click at [445, 231] on span "They defend the plants that they use to get energy" at bounding box center [333, 228] width 315 height 21
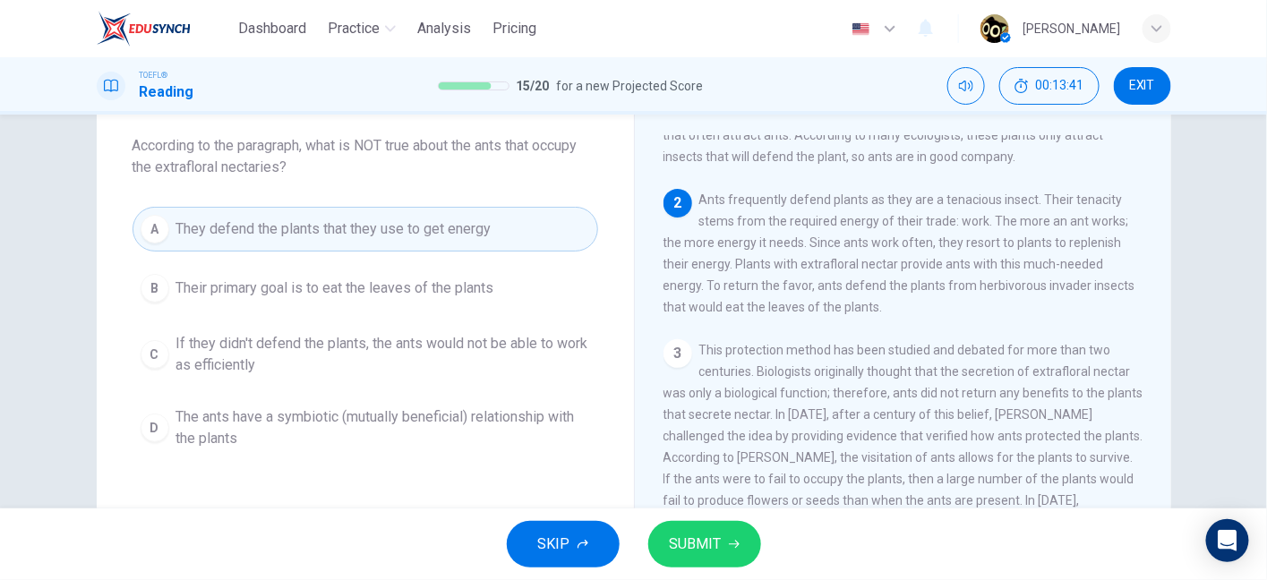
drag, startPoint x: 880, startPoint y: 230, endPoint x: 946, endPoint y: 233, distance: 66.3
click at [946, 233] on span "Ants frequently defend plants as they are a tenacious insect. Their tenacity st…" at bounding box center [899, 253] width 472 height 122
drag, startPoint x: 671, startPoint y: 258, endPoint x: 794, endPoint y: 267, distance: 123.0
click at [794, 267] on div "2 Ants frequently defend plants as they are a tenacious insect. Their tenacity …" at bounding box center [903, 253] width 480 height 129
drag, startPoint x: 662, startPoint y: 283, endPoint x: 732, endPoint y: 283, distance: 69.8
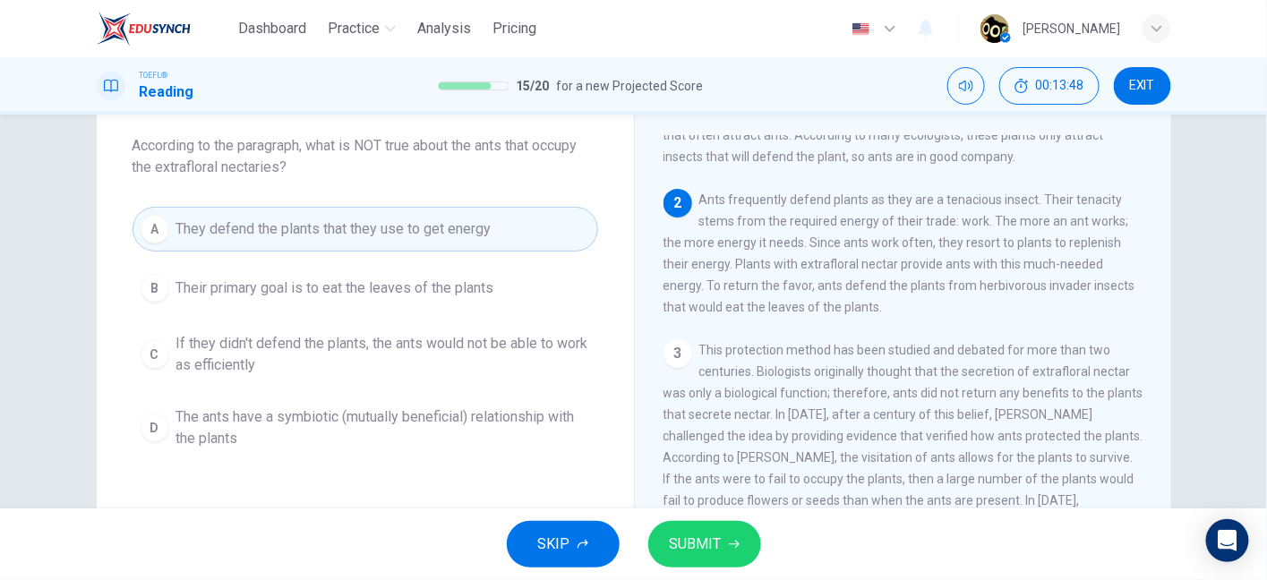
click at [732, 283] on span "Ants frequently defend plants as they are a tenacious insect. Their tenacity st…" at bounding box center [899, 253] width 472 height 122
drag, startPoint x: 732, startPoint y: 283, endPoint x: 874, endPoint y: 289, distance: 141.6
click at [874, 289] on div "2 Ants frequently defend plants as they are a tenacious insect. Their tenacity …" at bounding box center [903, 253] width 480 height 129
drag, startPoint x: 898, startPoint y: 283, endPoint x: 1003, endPoint y: 292, distance: 106.0
click at [1003, 292] on div "2 Ants frequently defend plants as they are a tenacious insect. Their tenacity …" at bounding box center [903, 253] width 480 height 129
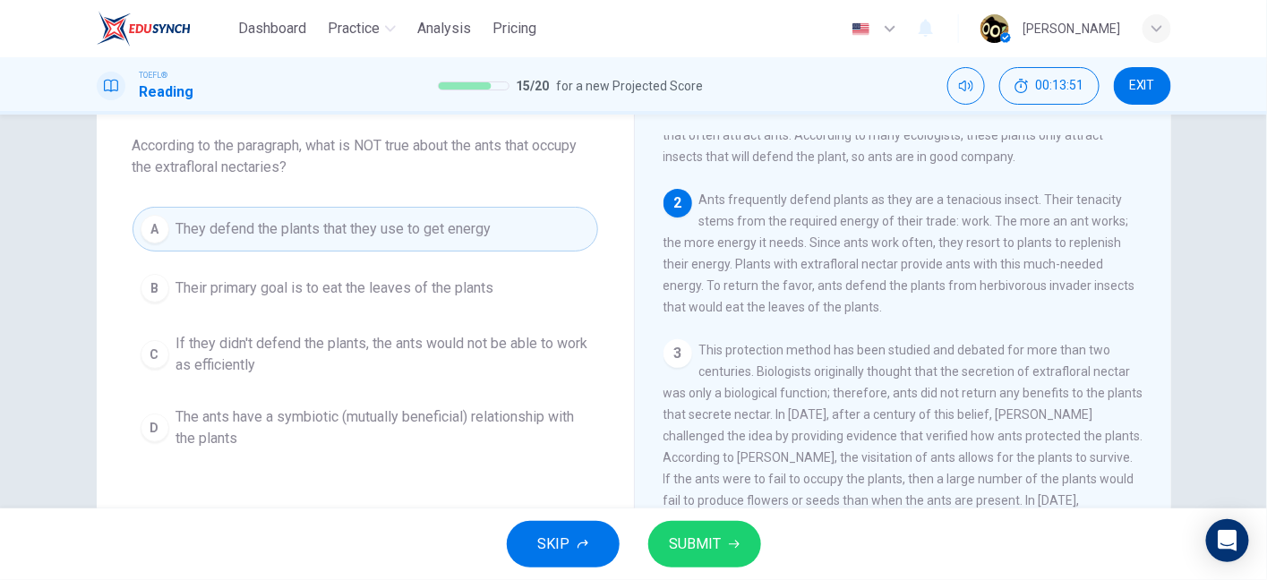
drag, startPoint x: 669, startPoint y: 301, endPoint x: 698, endPoint y: 305, distance: 29.9
click at [698, 305] on span "Ants frequently defend plants as they are a tenacious insect. Their tenacity st…" at bounding box center [899, 253] width 472 height 122
drag, startPoint x: 698, startPoint y: 305, endPoint x: 886, endPoint y: 325, distance: 189.0
click at [886, 318] on div "2 Ants frequently defend plants as they are a tenacious insect. Their tenacity …" at bounding box center [903, 253] width 480 height 129
drag, startPoint x: 904, startPoint y: 315, endPoint x: 986, endPoint y: 298, distance: 84.1
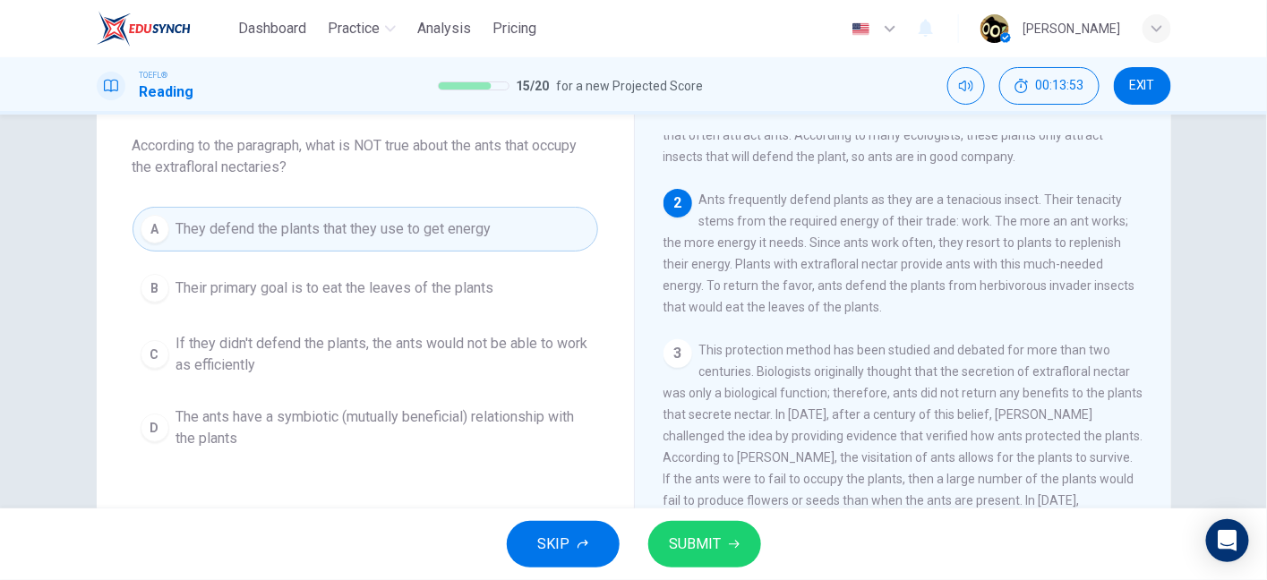
click at [986, 298] on div "2 Ants frequently defend plants as they are a tenacious insect. Their tenacity …" at bounding box center [903, 253] width 480 height 129
drag, startPoint x: 986, startPoint y: 298, endPoint x: 1072, endPoint y: 301, distance: 86.0
click at [1072, 301] on span "Ants frequently defend plants as they are a tenacious insect. Their tenacity st…" at bounding box center [899, 253] width 472 height 122
drag, startPoint x: 669, startPoint y: 325, endPoint x: 779, endPoint y: 328, distance: 110.1
click at [779, 314] on span "Ants frequently defend plants as they are a tenacious insect. Their tenacity st…" at bounding box center [899, 253] width 472 height 122
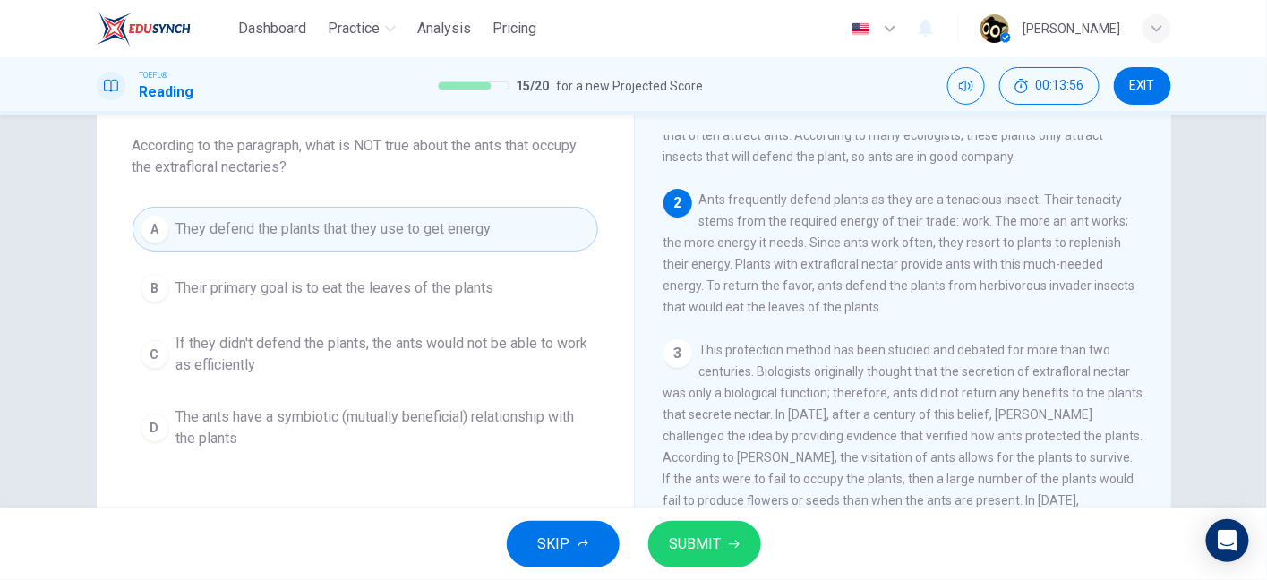
drag, startPoint x: 779, startPoint y: 328, endPoint x: 853, endPoint y: 326, distance: 74.3
click at [853, 314] on span "Ants frequently defend plants as they are a tenacious insect. Their tenacity st…" at bounding box center [899, 253] width 472 height 122
click at [508, 280] on button "B Their primary goal is to eat the leaves of the plants" at bounding box center [364, 288] width 465 height 45
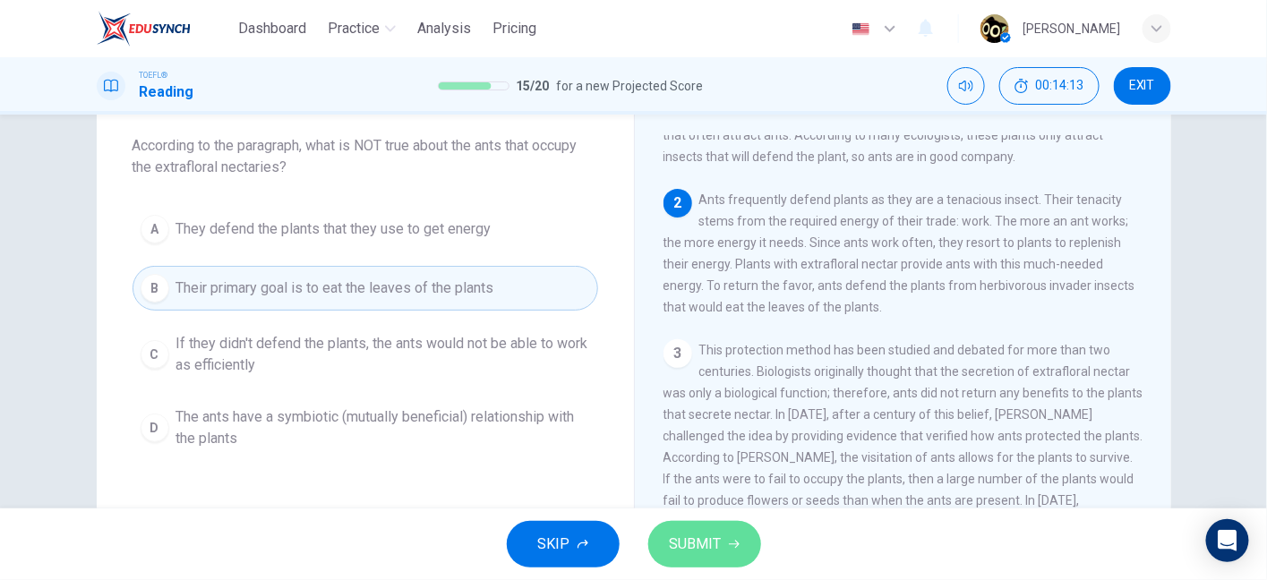
click at [690, 536] on span "SUBMIT" at bounding box center [696, 544] width 52 height 25
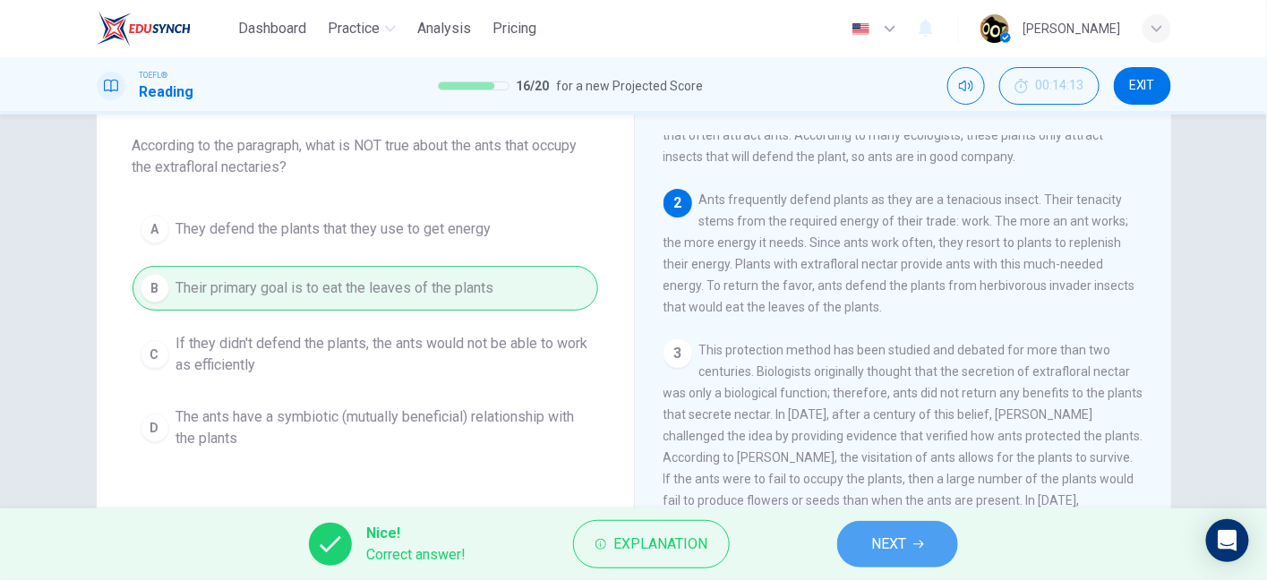
click at [892, 543] on span "NEXT" at bounding box center [888, 544] width 35 height 25
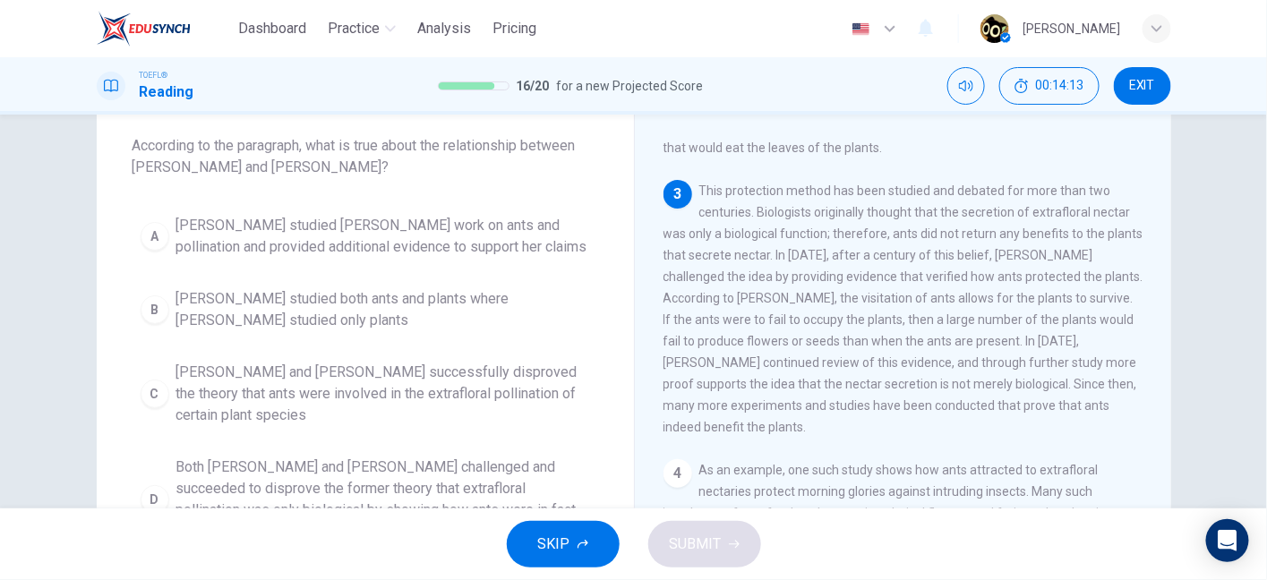
scroll to position [346, 0]
drag, startPoint x: 279, startPoint y: 142, endPoint x: 405, endPoint y: 147, distance: 126.3
click at [405, 147] on span "According to the paragraph, what is true about the relationship between Wheeler…" at bounding box center [364, 156] width 465 height 43
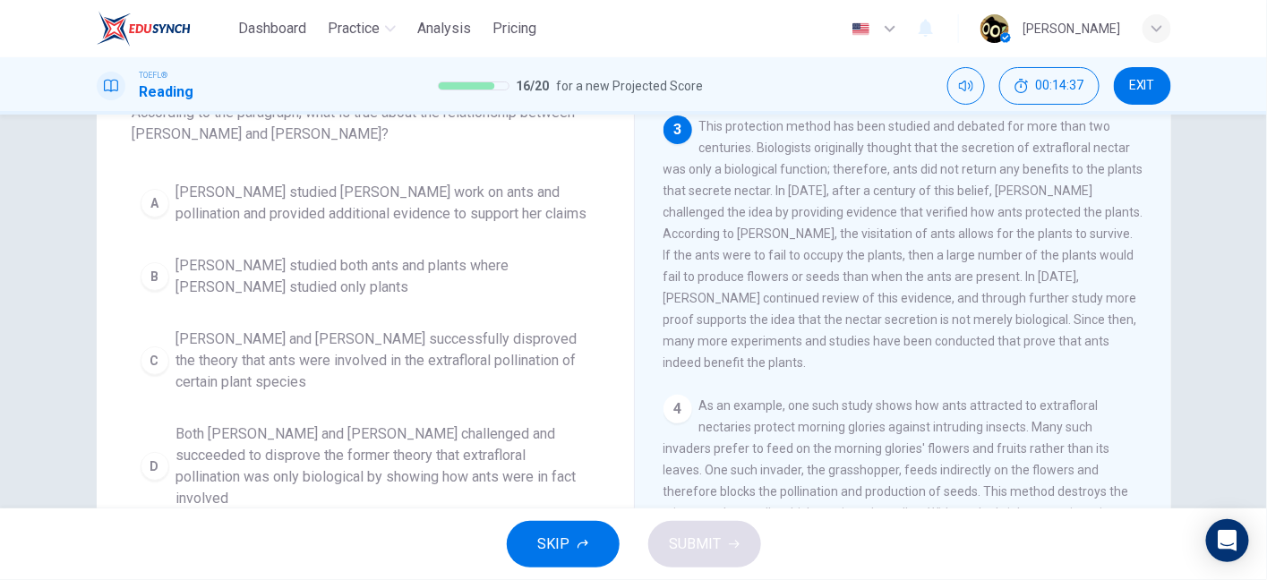
scroll to position [123, 0]
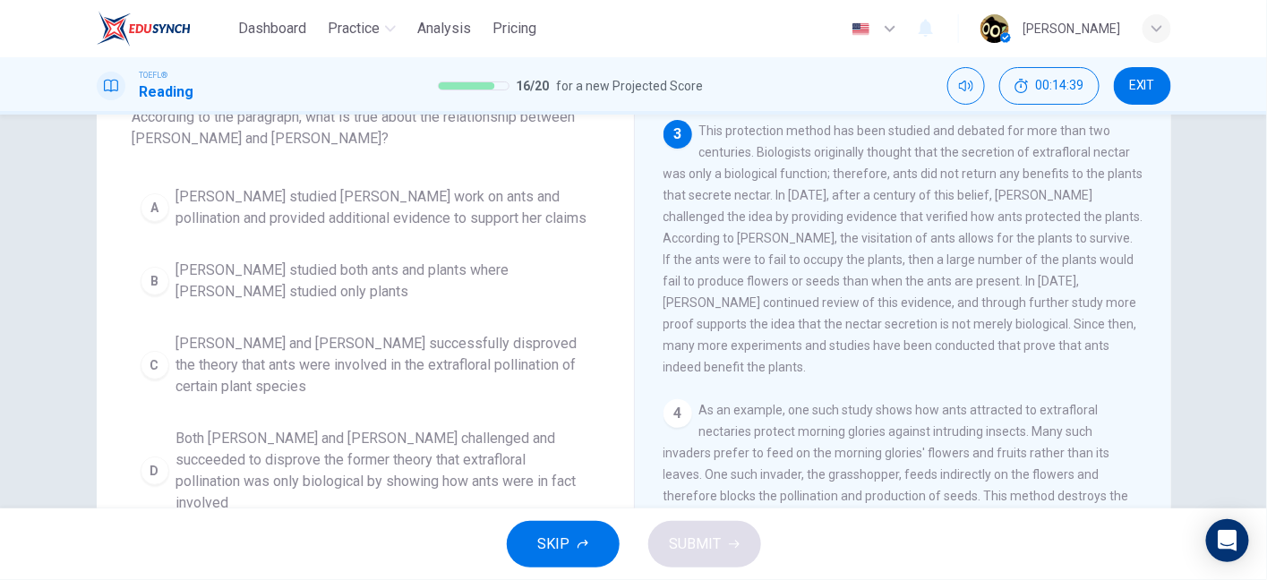
drag, startPoint x: 696, startPoint y: 149, endPoint x: 844, endPoint y: 158, distance: 148.0
click at [844, 158] on span "This protection method has been studied and debated for more than two centuries…" at bounding box center [903, 249] width 480 height 251
drag, startPoint x: 844, startPoint y: 158, endPoint x: 943, endPoint y: 159, distance: 98.5
click at [943, 159] on div "3 This protection method has been studied and debated for more than two centuri…" at bounding box center [903, 249] width 480 height 258
drag, startPoint x: 744, startPoint y: 172, endPoint x: 902, endPoint y: 180, distance: 158.6
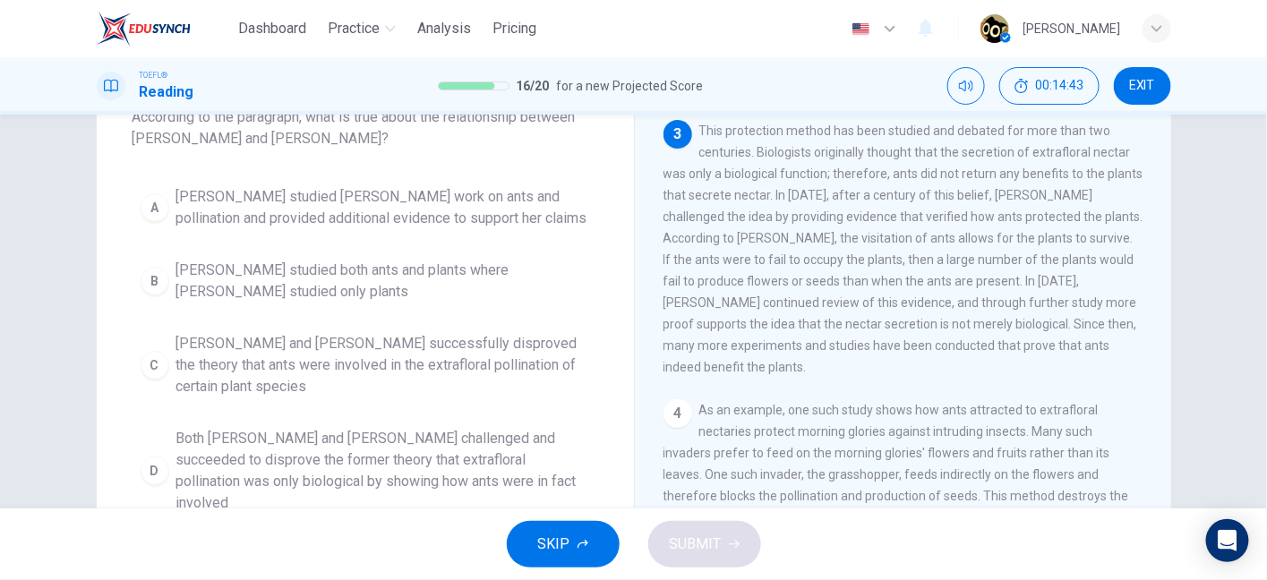
click at [902, 180] on span "This protection method has been studied and debated for more than two centuries…" at bounding box center [903, 249] width 480 height 251
click at [716, 268] on span "This protection method has been studied and debated for more than two centuries…" at bounding box center [903, 249] width 480 height 251
click at [750, 179] on span "This protection method has been studied and debated for more than two centuries…" at bounding box center [903, 249] width 480 height 251
drag, startPoint x: 750, startPoint y: 179, endPoint x: 740, endPoint y: 295, distance: 116.8
click at [740, 295] on span "This protection method has been studied and debated for more than two centuries…" at bounding box center [903, 249] width 480 height 251
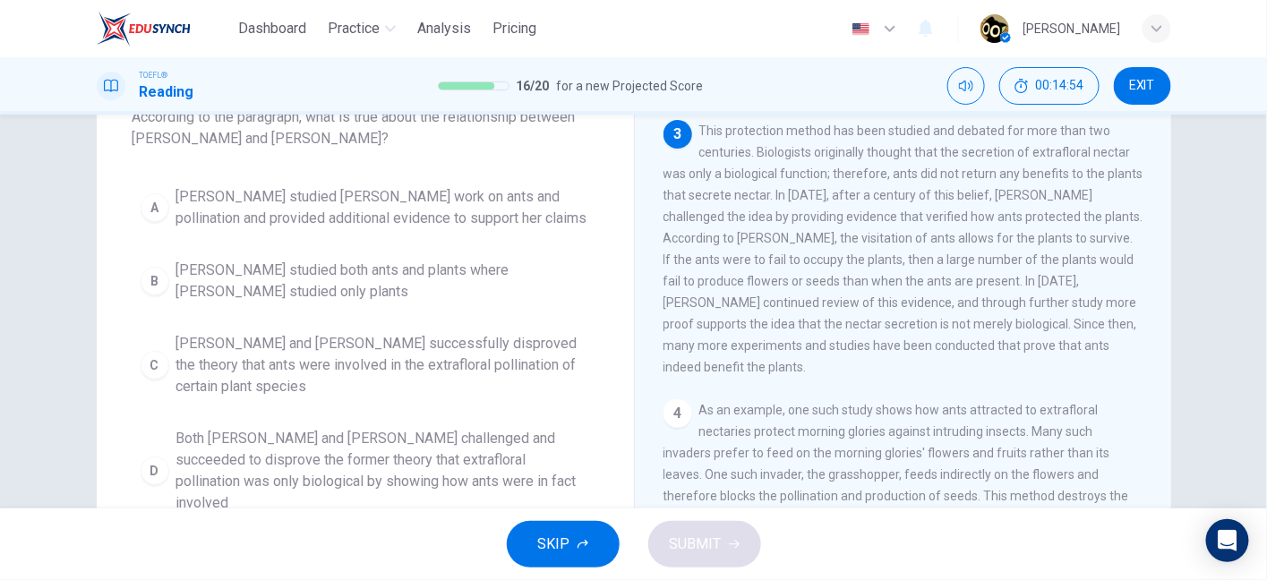
drag, startPoint x: 723, startPoint y: 242, endPoint x: 809, endPoint y: 239, distance: 86.0
click at [809, 239] on span "This protection method has been studied and debated for more than two centuries…" at bounding box center [903, 249] width 480 height 251
drag, startPoint x: 708, startPoint y: 241, endPoint x: 848, endPoint y: 248, distance: 139.8
click at [848, 248] on span "This protection method has been studied and debated for more than two centuries…" at bounding box center [903, 249] width 480 height 251
drag, startPoint x: 900, startPoint y: 241, endPoint x: 981, endPoint y: 245, distance: 80.7
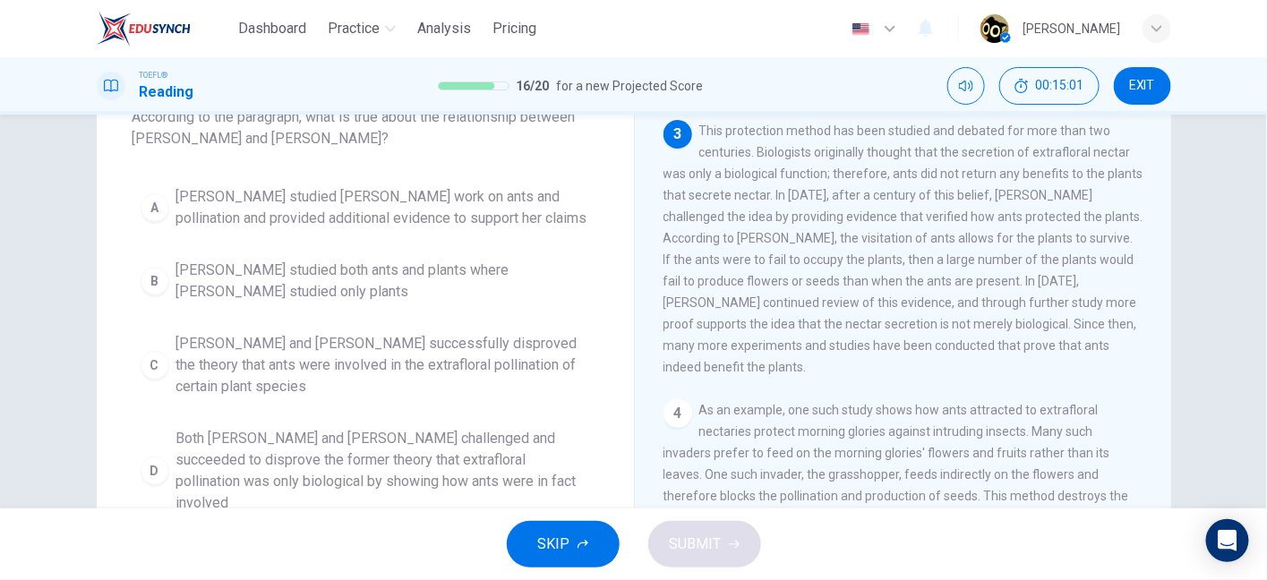
click at [981, 245] on span "This protection method has been studied and debated for more than two centuries…" at bounding box center [903, 249] width 480 height 251
drag, startPoint x: 663, startPoint y: 266, endPoint x: 709, endPoint y: 265, distance: 45.7
click at [709, 265] on span "This protection method has been studied and debated for more than two centuries…" at bounding box center [903, 249] width 480 height 251
drag, startPoint x: 716, startPoint y: 267, endPoint x: 759, endPoint y: 275, distance: 43.7
click at [759, 275] on div "3 This protection method has been studied and debated for more than two centuri…" at bounding box center [903, 249] width 480 height 258
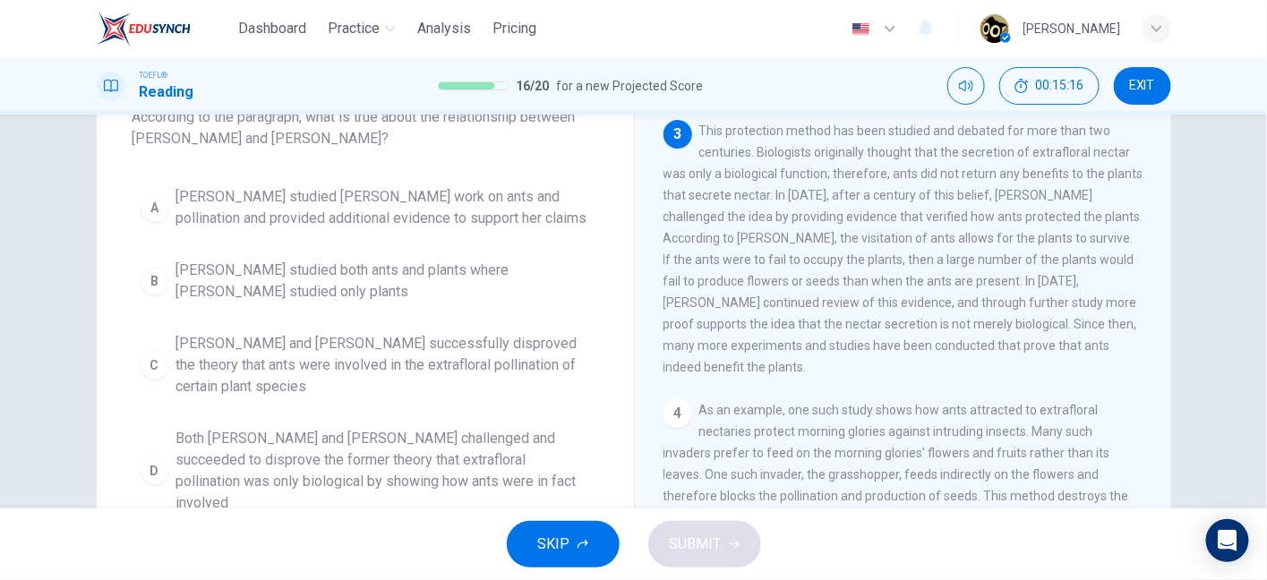
drag, startPoint x: 704, startPoint y: 284, endPoint x: 783, endPoint y: 288, distance: 78.9
click at [783, 288] on span "This protection method has been studied and debated for more than two centuries…" at bounding box center [903, 249] width 480 height 251
drag, startPoint x: 923, startPoint y: 292, endPoint x: 949, endPoint y: 290, distance: 26.0
click at [949, 290] on span "This protection method has been studied and debated for more than two centuries…" at bounding box center [903, 249] width 480 height 251
drag, startPoint x: 830, startPoint y: 264, endPoint x: 704, endPoint y: 332, distance: 143.4
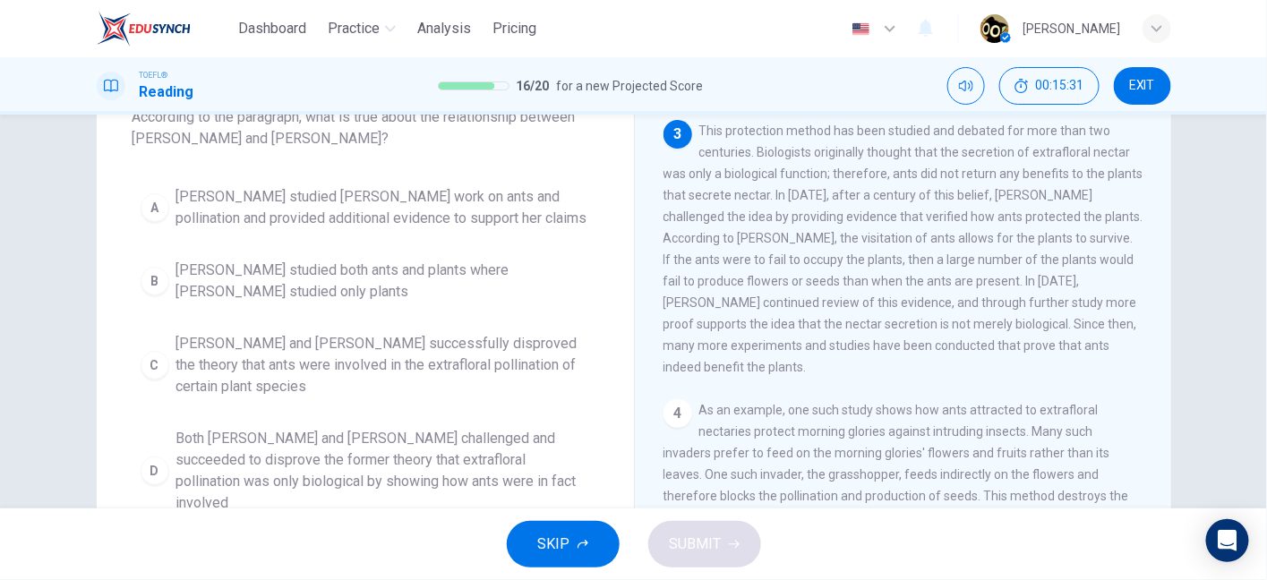
click at [704, 332] on span "This protection method has been studied and debated for more than two centuries…" at bounding box center [903, 249] width 480 height 251
drag, startPoint x: 704, startPoint y: 332, endPoint x: 833, endPoint y: 343, distance: 130.2
click at [833, 343] on div "3 This protection method has been studied and debated for more than two centuri…" at bounding box center [903, 249] width 480 height 258
drag, startPoint x: 872, startPoint y: 336, endPoint x: 927, endPoint y: 331, distance: 55.7
click at [927, 331] on span "This protection method has been studied and debated for more than two centuries…" at bounding box center [903, 249] width 480 height 251
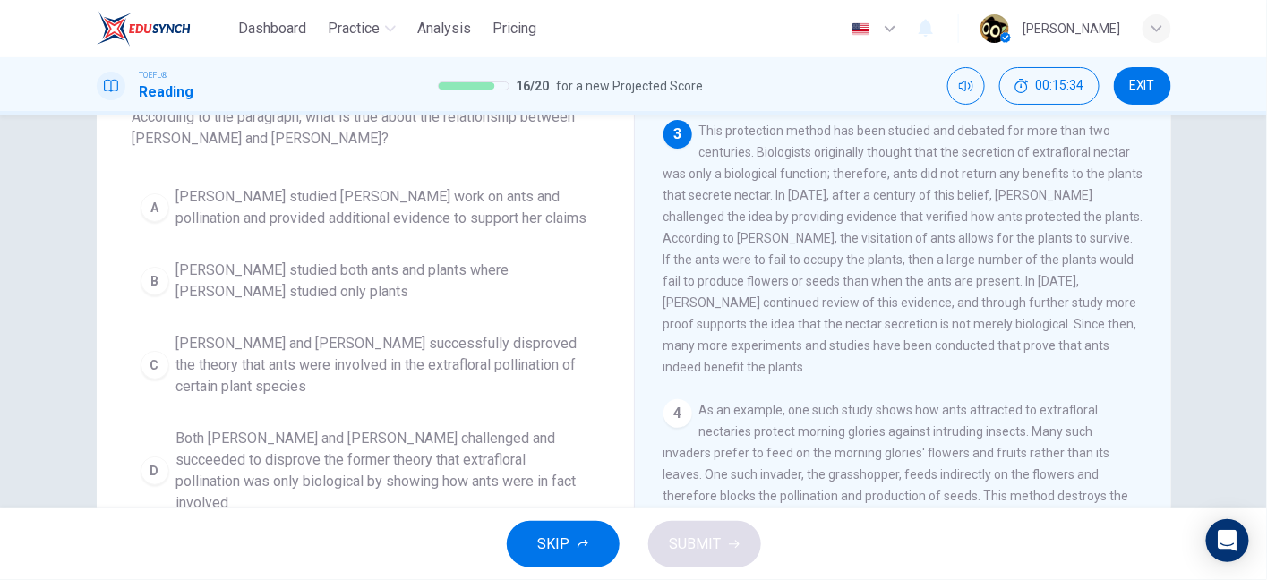
drag, startPoint x: 927, startPoint y: 331, endPoint x: 1071, endPoint y: 337, distance: 143.4
click at [1071, 337] on span "This protection method has been studied and debated for more than two centuries…" at bounding box center [903, 249] width 480 height 251
drag, startPoint x: 1071, startPoint y: 337, endPoint x: 1095, endPoint y: 339, distance: 24.2
click at [1095, 339] on span "This protection method has been studied and debated for more than two centuries…" at bounding box center [903, 249] width 480 height 251
drag, startPoint x: 681, startPoint y: 364, endPoint x: 809, endPoint y: 354, distance: 128.4
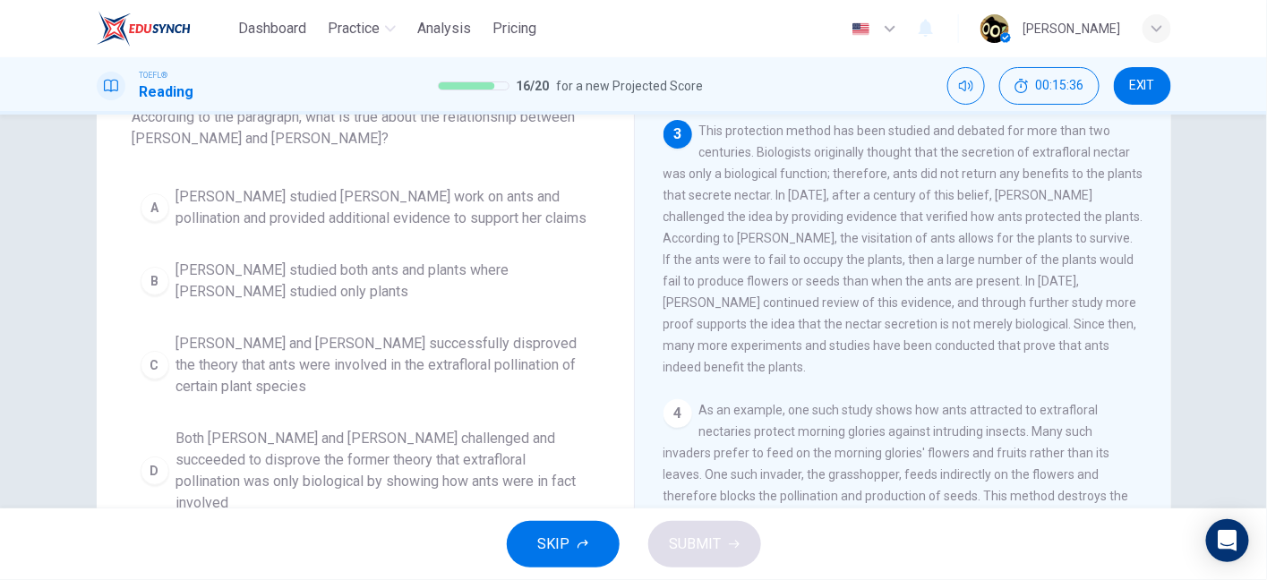
click at [809, 354] on span "This protection method has been studied and debated for more than two centuries…" at bounding box center [903, 249] width 480 height 251
drag, startPoint x: 809, startPoint y: 354, endPoint x: 875, endPoint y: 359, distance: 66.4
click at [875, 359] on span "This protection method has been studied and debated for more than two centuries…" at bounding box center [903, 249] width 480 height 251
drag, startPoint x: 668, startPoint y: 386, endPoint x: 785, endPoint y: 387, distance: 117.3
click at [785, 374] on span "This protection method has been studied and debated for more than two centuries…" at bounding box center [903, 249] width 480 height 251
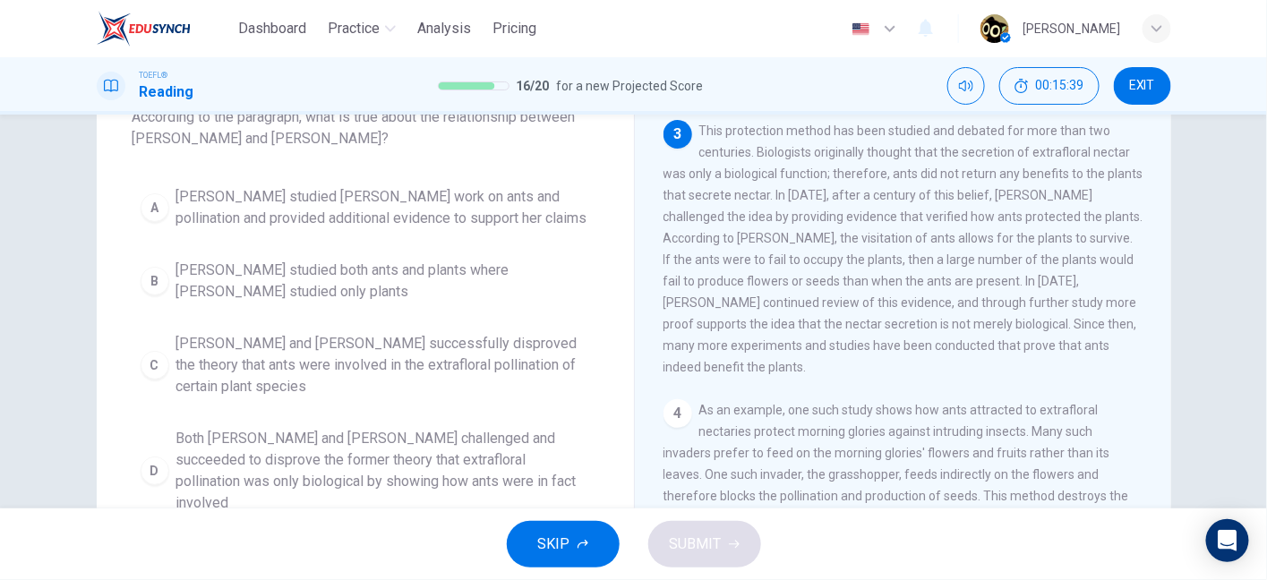
drag, startPoint x: 785, startPoint y: 387, endPoint x: 811, endPoint y: 411, distance: 35.5
click at [811, 378] on div "3 This protection method has been studied and debated for more than two centuri…" at bounding box center [903, 249] width 480 height 258
click at [397, 242] on div "A Wheeler studied Bentley's work on ants and pollination and provided additiona…" at bounding box center [364, 350] width 465 height 344
click at [393, 236] on div "A Wheeler studied Bentley's work on ants and pollination and provided additiona…" at bounding box center [364, 350] width 465 height 344
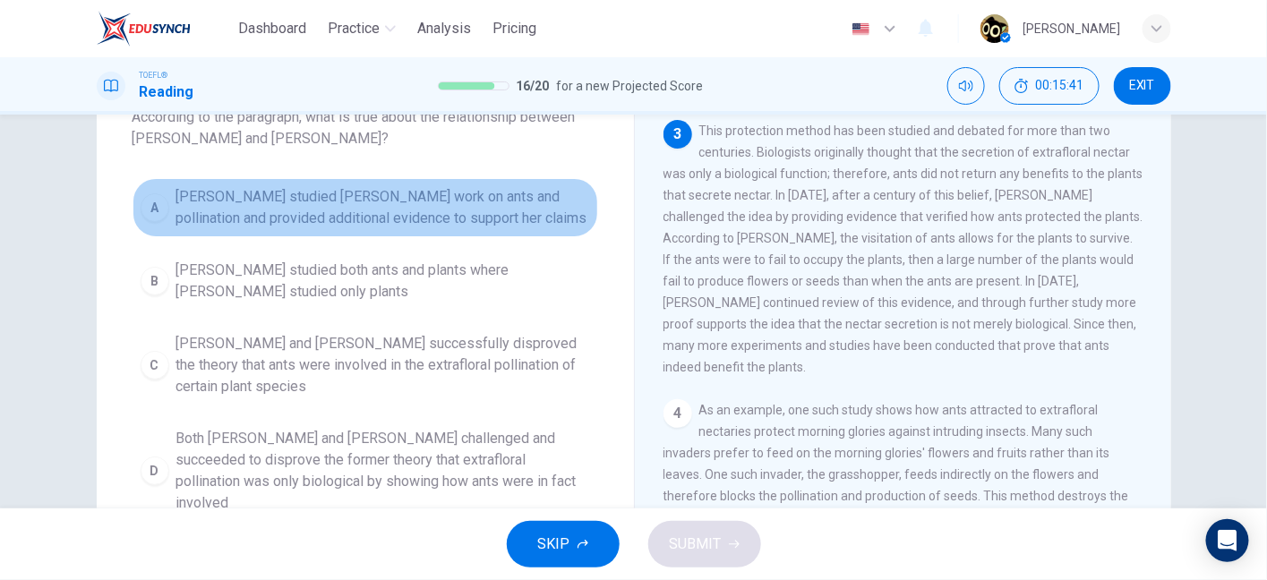
click at [363, 213] on span "Wheeler studied Bentley's work on ants and pollination and provided additional …" at bounding box center [383, 207] width 414 height 43
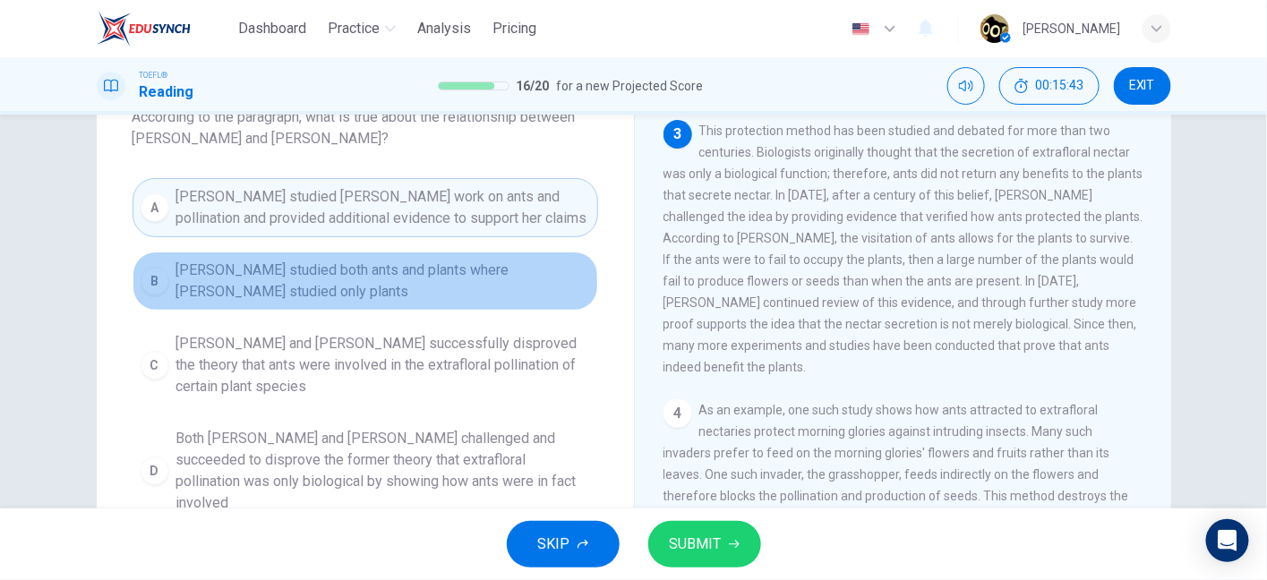
click at [383, 287] on span "Wheeler studied both ants and plants where Bentley studied only plants" at bounding box center [383, 281] width 414 height 43
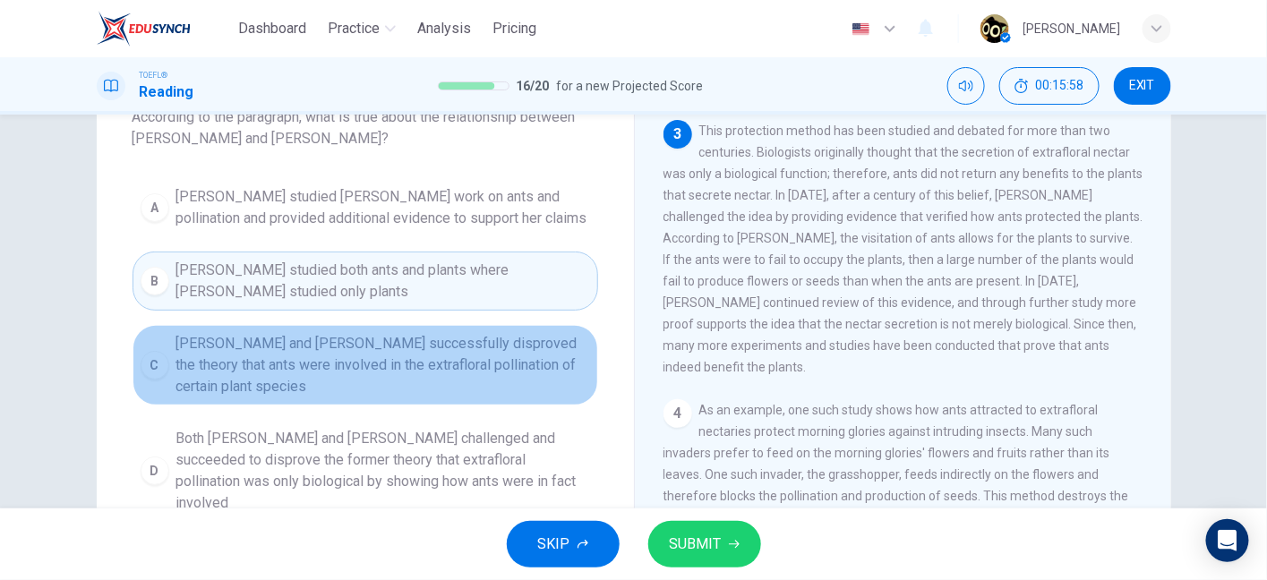
click at [503, 349] on span "Bentley and Wheeler successfully disproved the theory that ants were involved i…" at bounding box center [383, 365] width 414 height 64
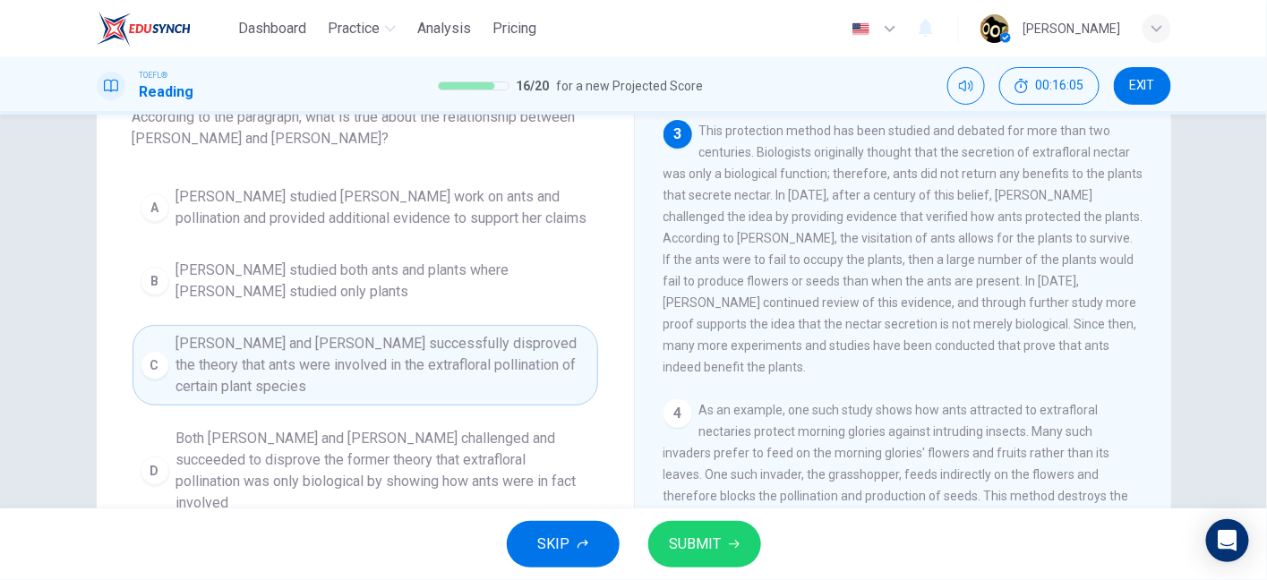
drag, startPoint x: 774, startPoint y: 155, endPoint x: 845, endPoint y: 165, distance: 71.4
click at [845, 165] on div "3 This protection method has been studied and debated for more than two centuri…" at bounding box center [903, 249] width 480 height 258
drag, startPoint x: 801, startPoint y: 177, endPoint x: 946, endPoint y: 188, distance: 145.4
click at [946, 188] on div "3 This protection method has been studied and debated for more than two centuri…" at bounding box center [903, 249] width 480 height 258
drag, startPoint x: 921, startPoint y: 181, endPoint x: 969, endPoint y: 175, distance: 48.7
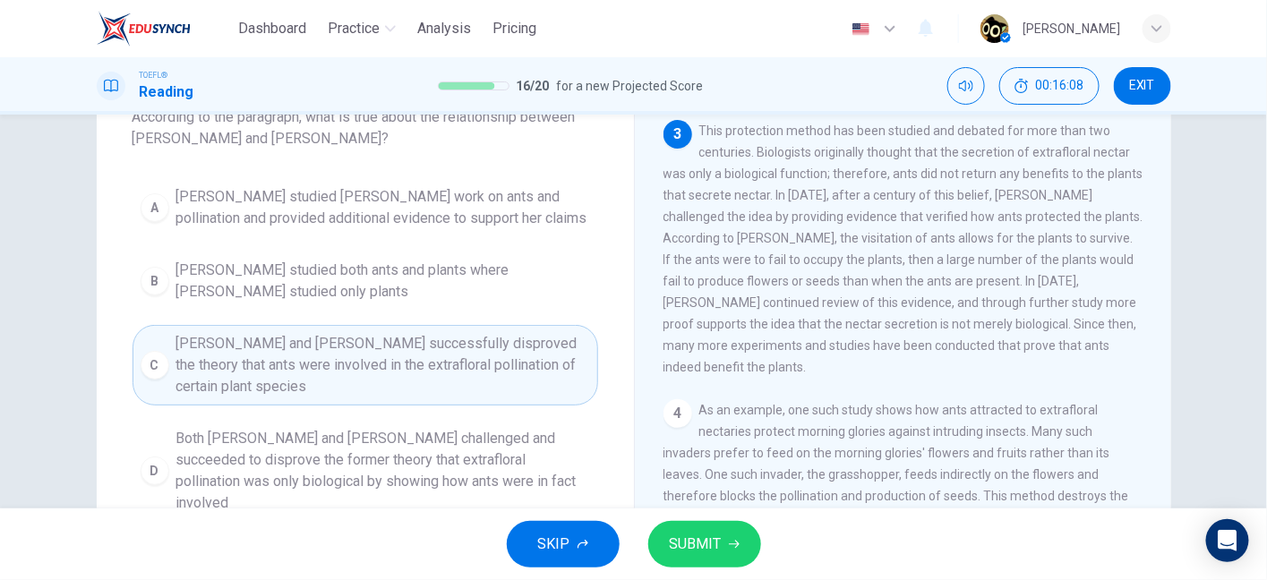
click at [969, 175] on span "This protection method has been studied and debated for more than two centuries…" at bounding box center [903, 249] width 480 height 251
drag, startPoint x: 969, startPoint y: 175, endPoint x: 1004, endPoint y: 165, distance: 36.3
click at [1004, 165] on div "3 This protection method has been studied and debated for more than two centuri…" at bounding box center [903, 249] width 480 height 258
drag, startPoint x: 852, startPoint y: 203, endPoint x: 929, endPoint y: 198, distance: 77.2
click at [929, 198] on span "This protection method has been studied and debated for more than two centuries…" at bounding box center [903, 249] width 480 height 251
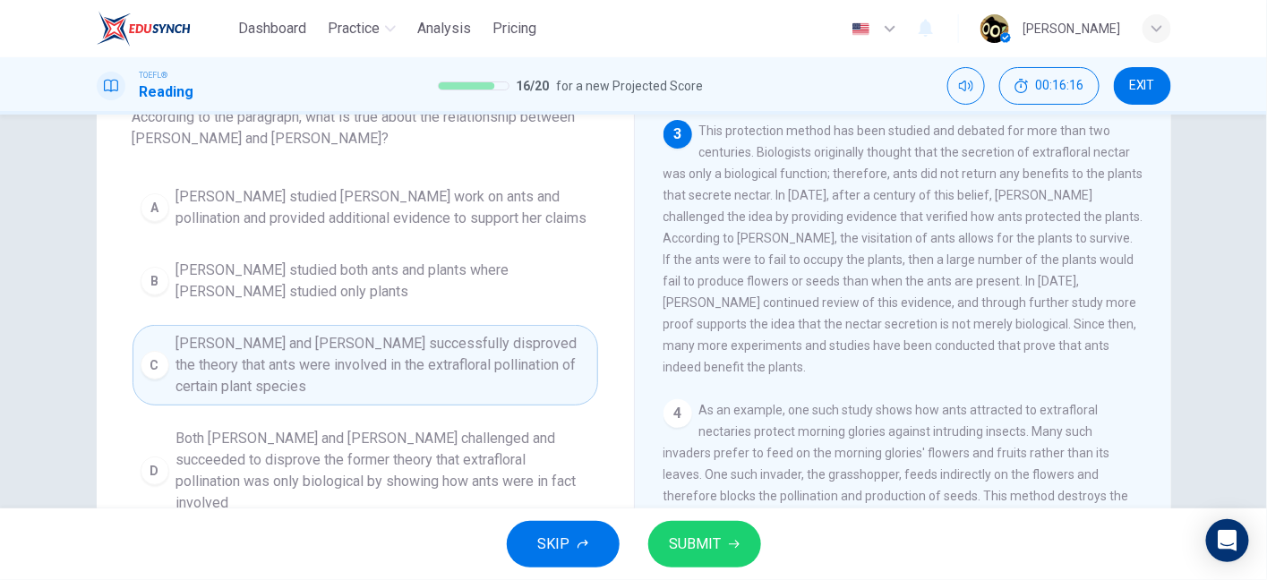
drag, startPoint x: 690, startPoint y: 230, endPoint x: 765, endPoint y: 218, distance: 76.2
click at [765, 218] on div "3 This protection method has been studied and debated for more than two centuri…" at bounding box center [903, 249] width 480 height 258
drag, startPoint x: 765, startPoint y: 218, endPoint x: 790, endPoint y: 218, distance: 25.1
click at [790, 218] on span "This protection method has been studied and debated for more than two centuries…" at bounding box center [903, 249] width 480 height 251
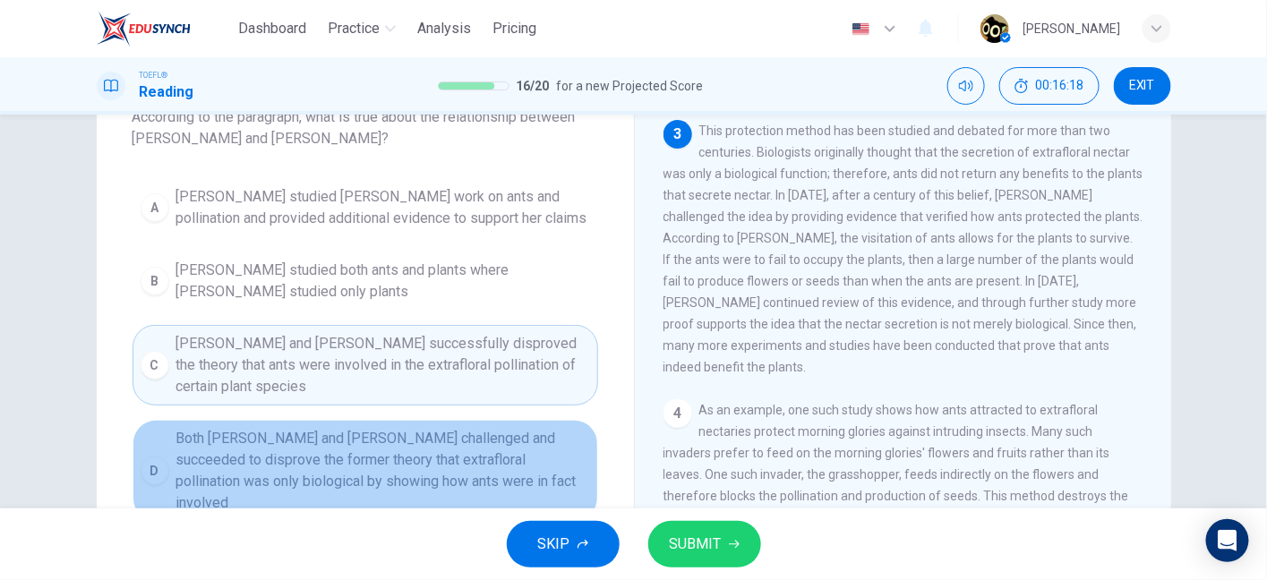
click at [475, 441] on span "Both Wheeler and Bentley challenged and succeeded to disprove the former theory…" at bounding box center [383, 471] width 414 height 86
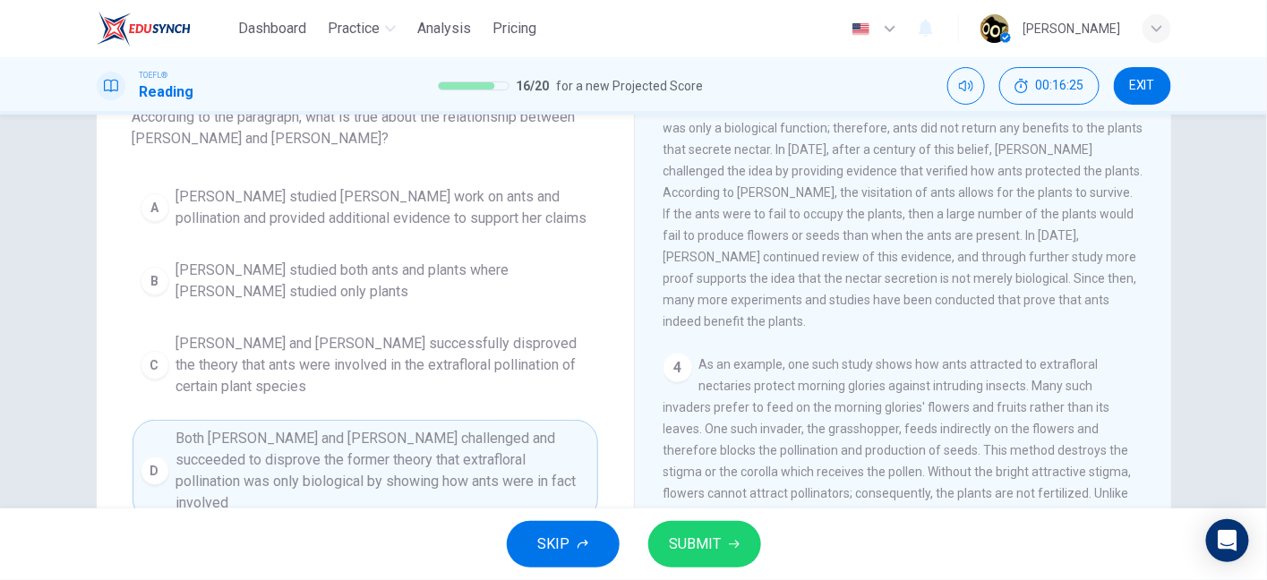
scroll to position [417, 0]
drag, startPoint x: 724, startPoint y: 549, endPoint x: 748, endPoint y: 431, distance: 120.6
click at [748, 431] on div "Dashboard Practice Analysis Pricing English en ​ Fernanda Milanez Brugnari TOEF…" at bounding box center [633, 290] width 1267 height 580
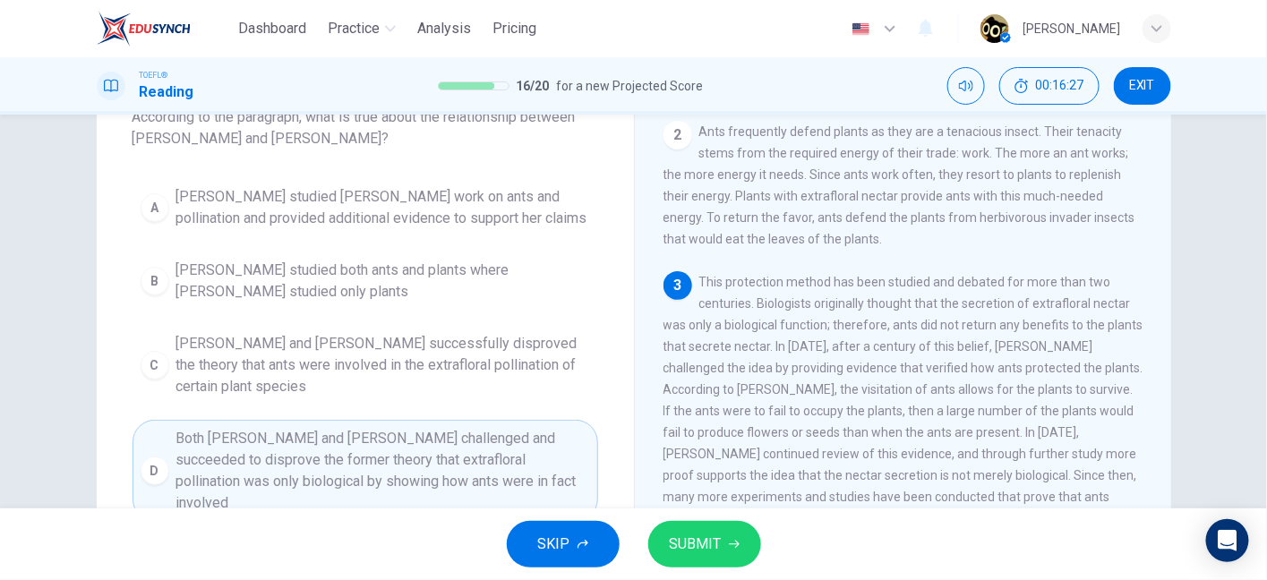
scroll to position [220, 0]
click at [732, 543] on icon "button" at bounding box center [734, 545] width 11 height 8
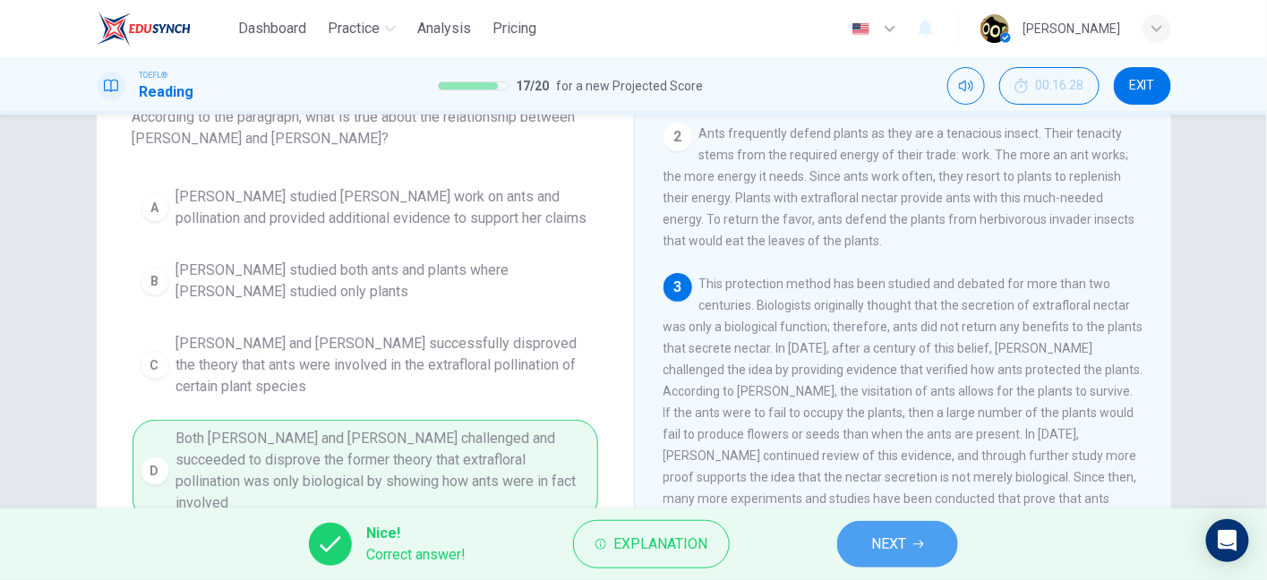
click at [860, 523] on button "NEXT" at bounding box center [897, 544] width 121 height 47
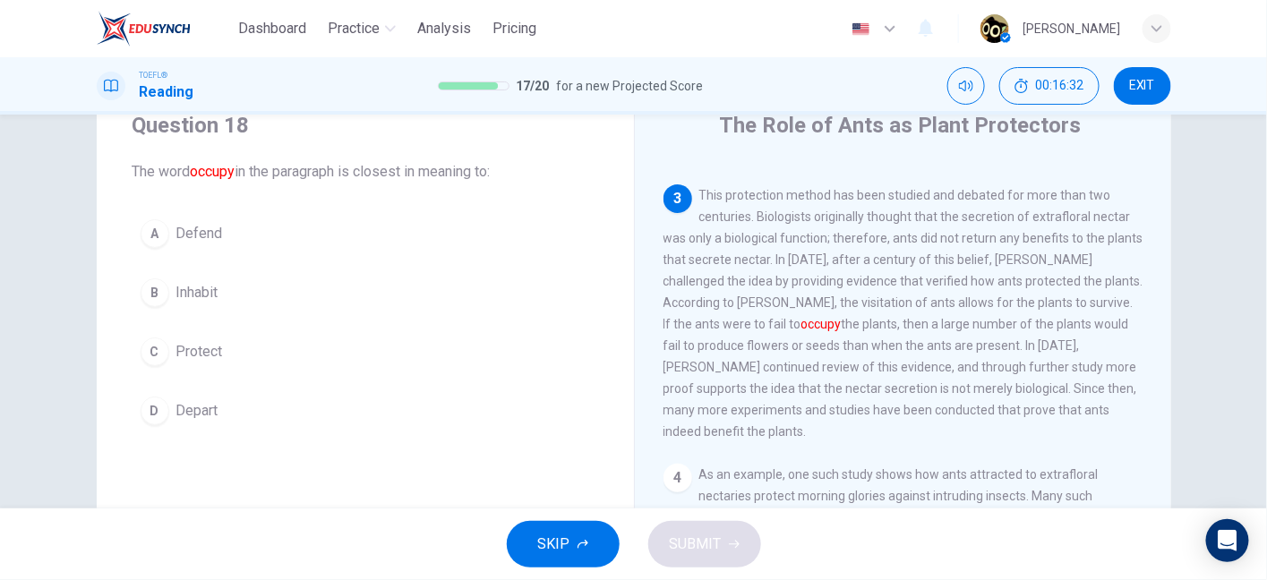
scroll to position [366, 0]
drag, startPoint x: 751, startPoint y: 327, endPoint x: 857, endPoint y: 318, distance: 106.0
click at [857, 318] on div "3 This protection method has been studied and debated for more than two centuri…" at bounding box center [903, 311] width 480 height 258
drag, startPoint x: 857, startPoint y: 318, endPoint x: 916, endPoint y: 320, distance: 59.1
click at [916, 320] on div "3 This protection method has been studied and debated for more than two centuri…" at bounding box center [903, 311] width 480 height 258
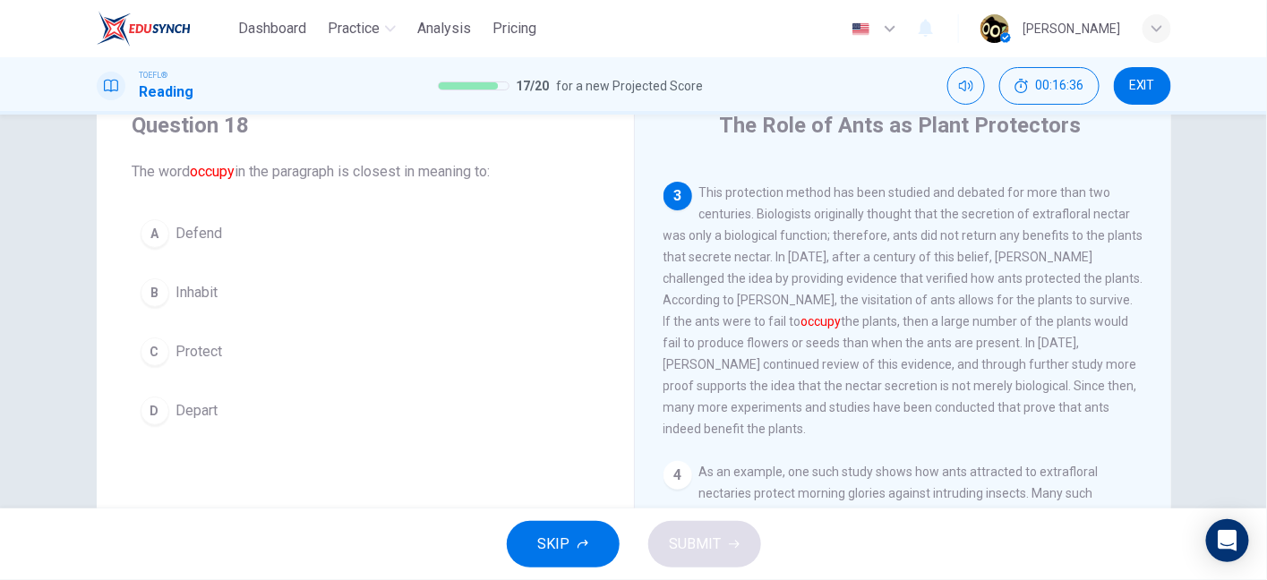
drag, startPoint x: 955, startPoint y: 334, endPoint x: 996, endPoint y: 333, distance: 41.2
click at [996, 333] on span "This protection method has been studied and debated for more than two centuries…" at bounding box center [903, 310] width 480 height 251
drag, startPoint x: 996, startPoint y: 333, endPoint x: 1042, endPoint y: 331, distance: 45.7
click at [1042, 331] on span "This protection method has been studied and debated for more than two centuries…" at bounding box center [903, 310] width 480 height 251
drag, startPoint x: 695, startPoint y: 352, endPoint x: 720, endPoint y: 354, distance: 25.1
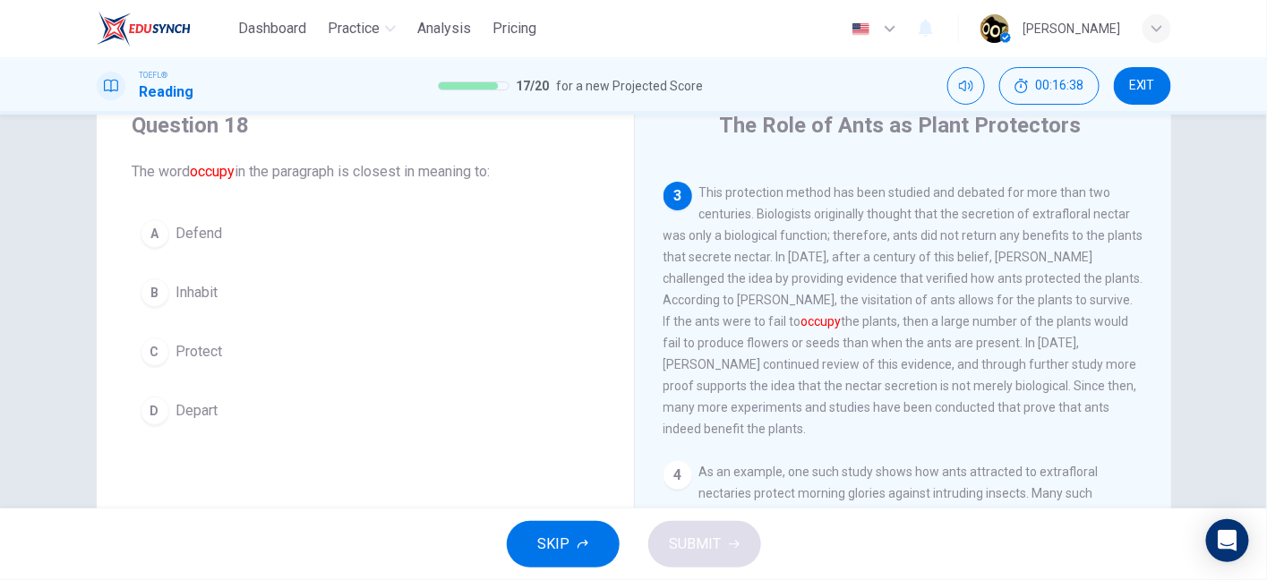
click at [720, 354] on span "This protection method has been studied and debated for more than two centuries…" at bounding box center [903, 310] width 480 height 251
drag, startPoint x: 783, startPoint y: 350, endPoint x: 889, endPoint y: 357, distance: 105.9
click at [889, 357] on span "This protection method has been studied and debated for more than two centuries…" at bounding box center [903, 310] width 480 height 251
drag, startPoint x: 889, startPoint y: 357, endPoint x: 924, endPoint y: 352, distance: 35.3
click at [924, 352] on span "This protection method has been studied and debated for more than two centuries…" at bounding box center [903, 310] width 480 height 251
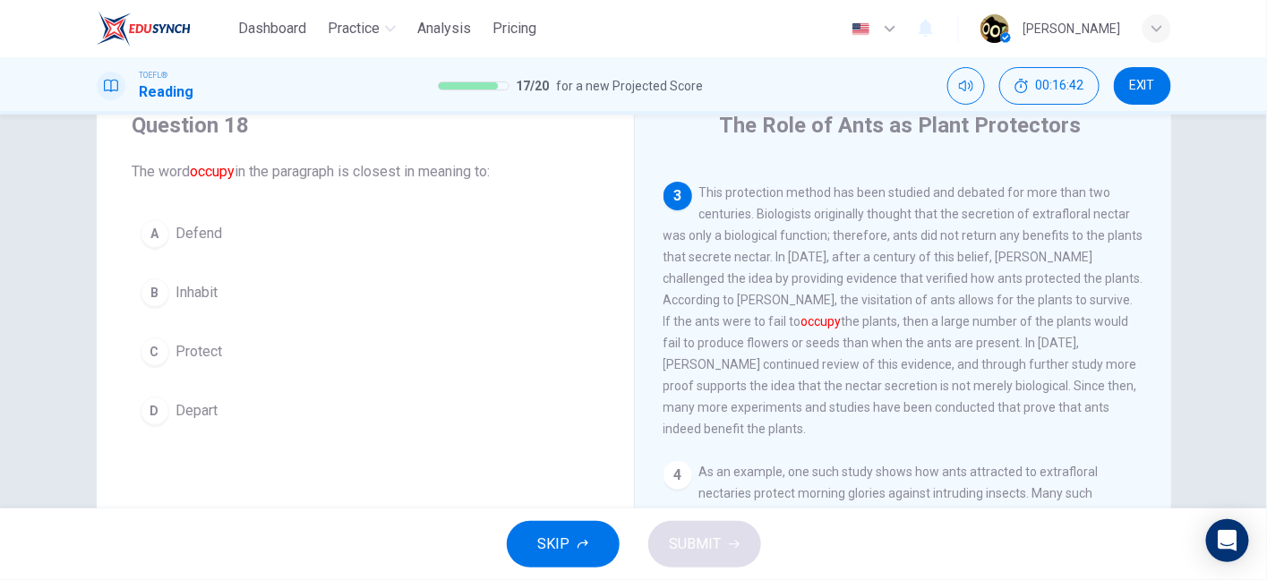
drag, startPoint x: 682, startPoint y: 377, endPoint x: 789, endPoint y: 381, distance: 106.6
click at [789, 381] on div "3 This protection method has been studied and debated for more than two centuri…" at bounding box center [903, 311] width 480 height 258
drag, startPoint x: 789, startPoint y: 381, endPoint x: 842, endPoint y: 380, distance: 53.7
click at [842, 380] on div "3 This protection method has been studied and debated for more than two centuri…" at bounding box center [903, 311] width 480 height 258
drag, startPoint x: 842, startPoint y: 380, endPoint x: 894, endPoint y: 376, distance: 52.0
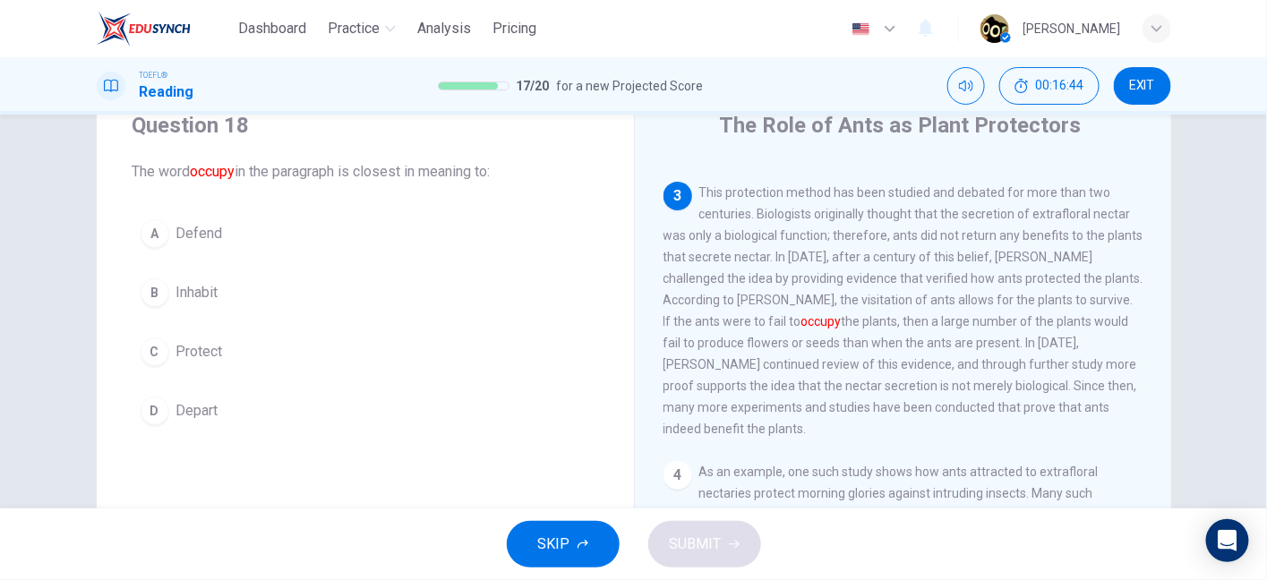
click at [894, 376] on span "This protection method has been studied and debated for more than two centuries…" at bounding box center [903, 310] width 480 height 251
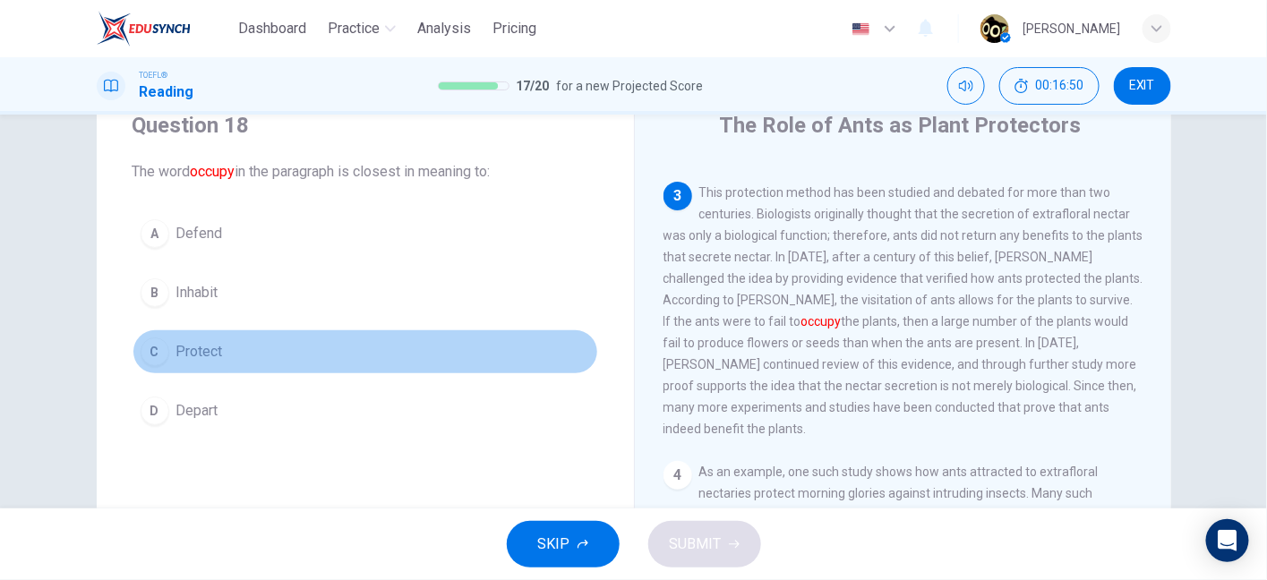
click at [320, 362] on button "C Protect" at bounding box center [364, 351] width 465 height 45
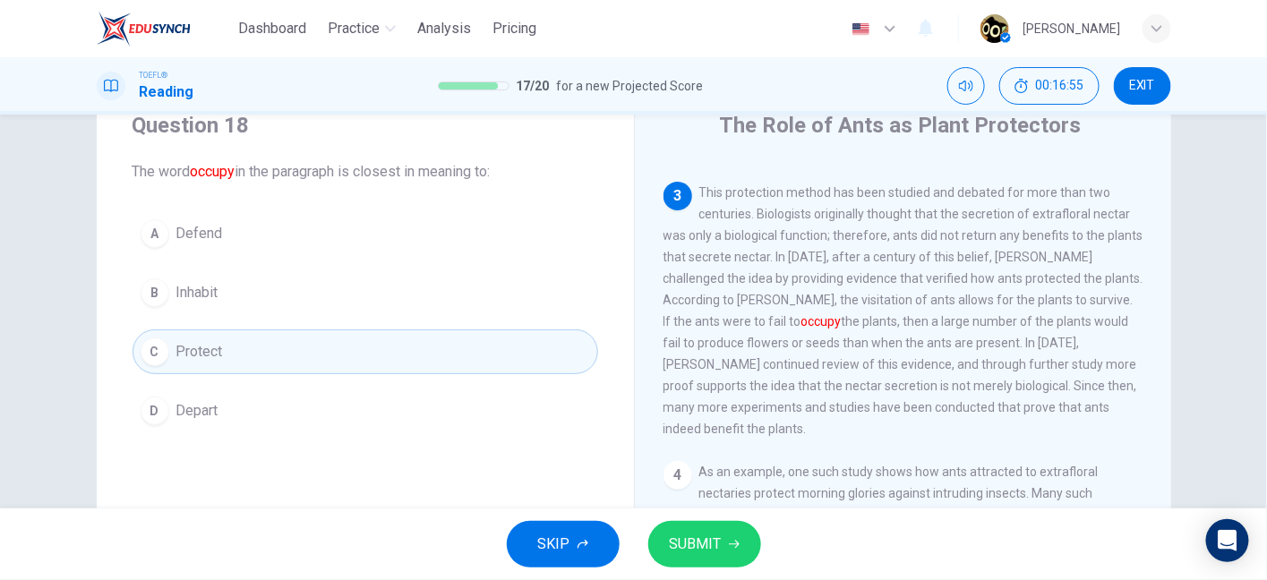
click at [324, 258] on div "A Defend B Inhabit C Protect D Depart" at bounding box center [364, 322] width 465 height 222
click at [341, 276] on button "B Inhabit" at bounding box center [364, 292] width 465 height 45
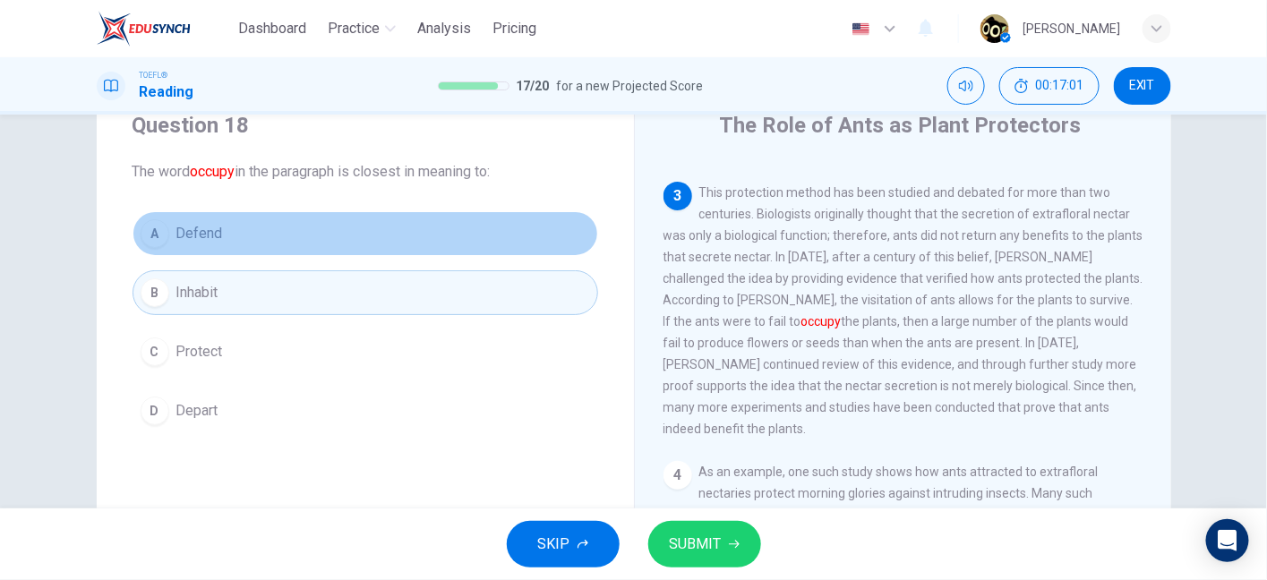
click at [341, 232] on button "A Defend" at bounding box center [364, 233] width 465 height 45
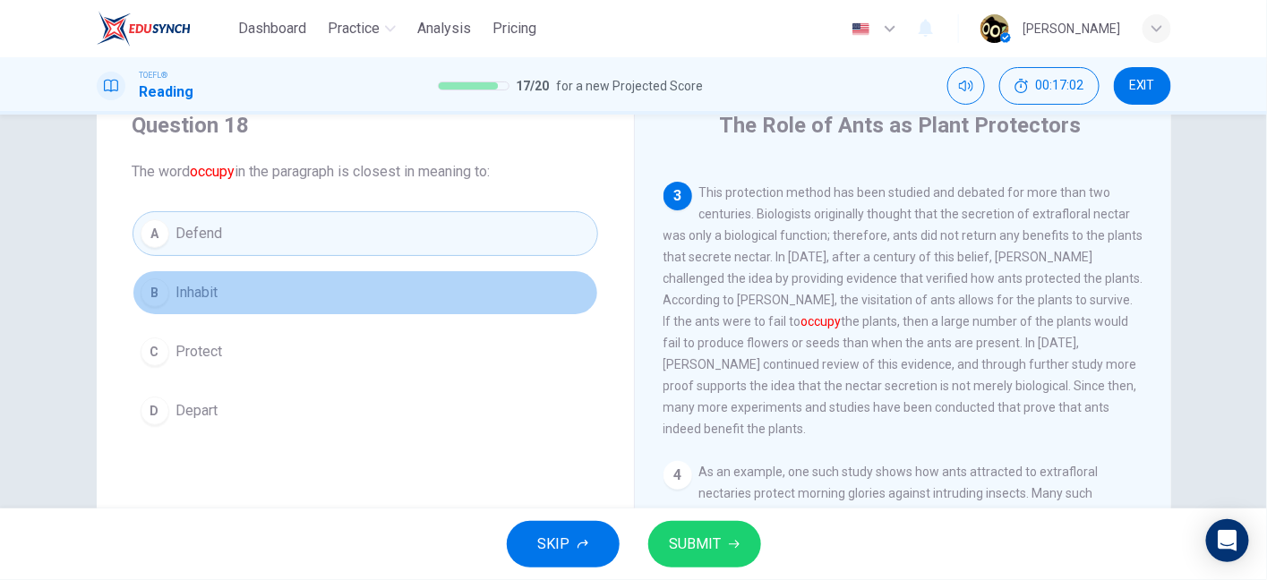
click at [340, 277] on button "B Inhabit" at bounding box center [364, 292] width 465 height 45
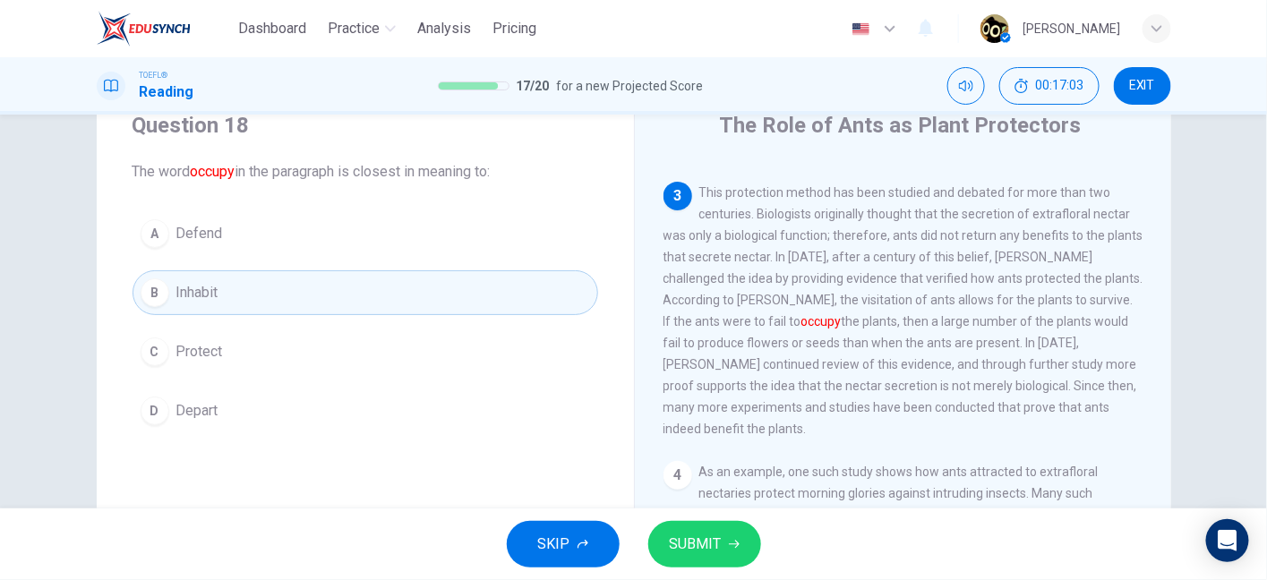
click at [340, 237] on button "A Defend" at bounding box center [364, 233] width 465 height 45
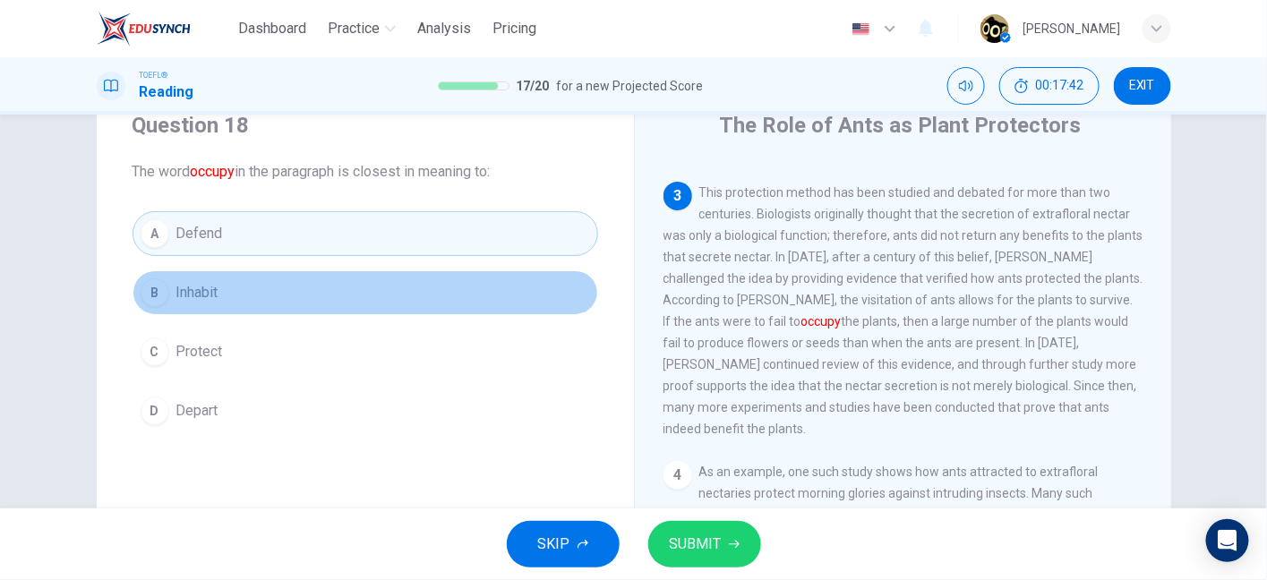
click at [250, 272] on button "B Inhabit" at bounding box center [364, 292] width 465 height 45
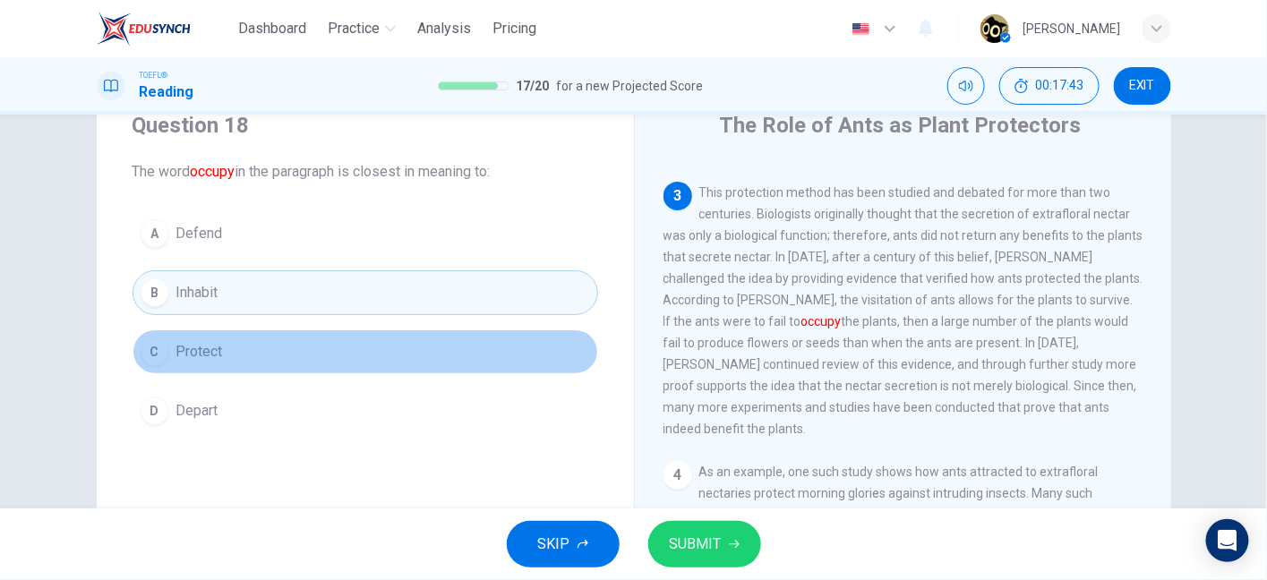
click at [267, 339] on button "C Protect" at bounding box center [364, 351] width 465 height 45
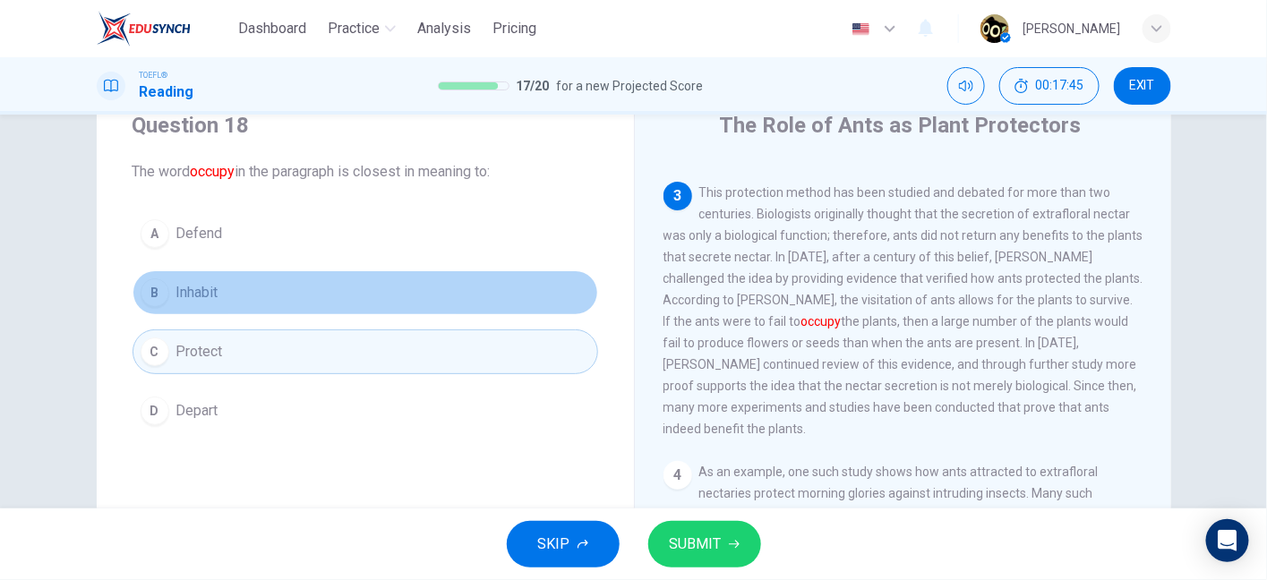
click at [287, 295] on button "B Inhabit" at bounding box center [364, 292] width 465 height 45
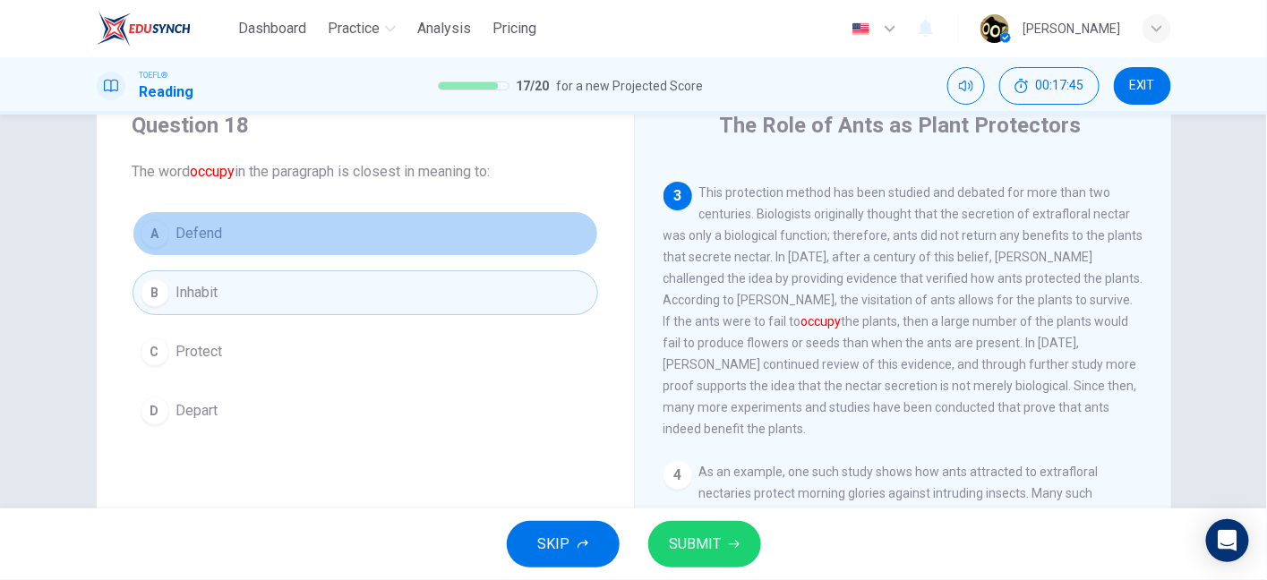
click at [287, 254] on button "A Defend" at bounding box center [364, 233] width 465 height 45
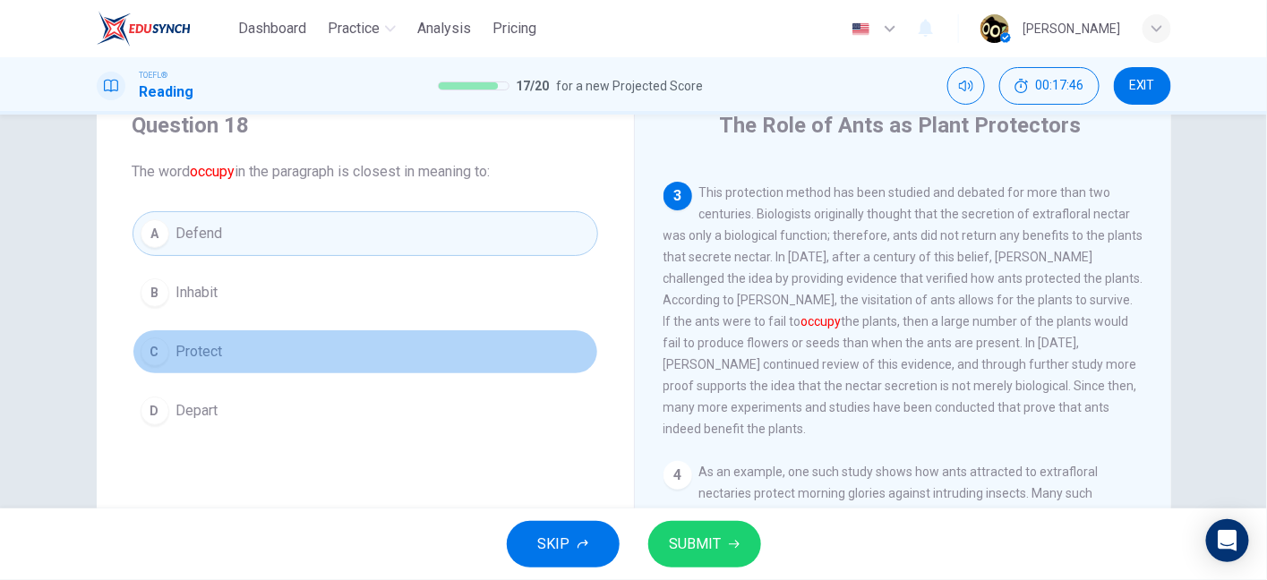
click at [293, 348] on button "C Protect" at bounding box center [364, 351] width 465 height 45
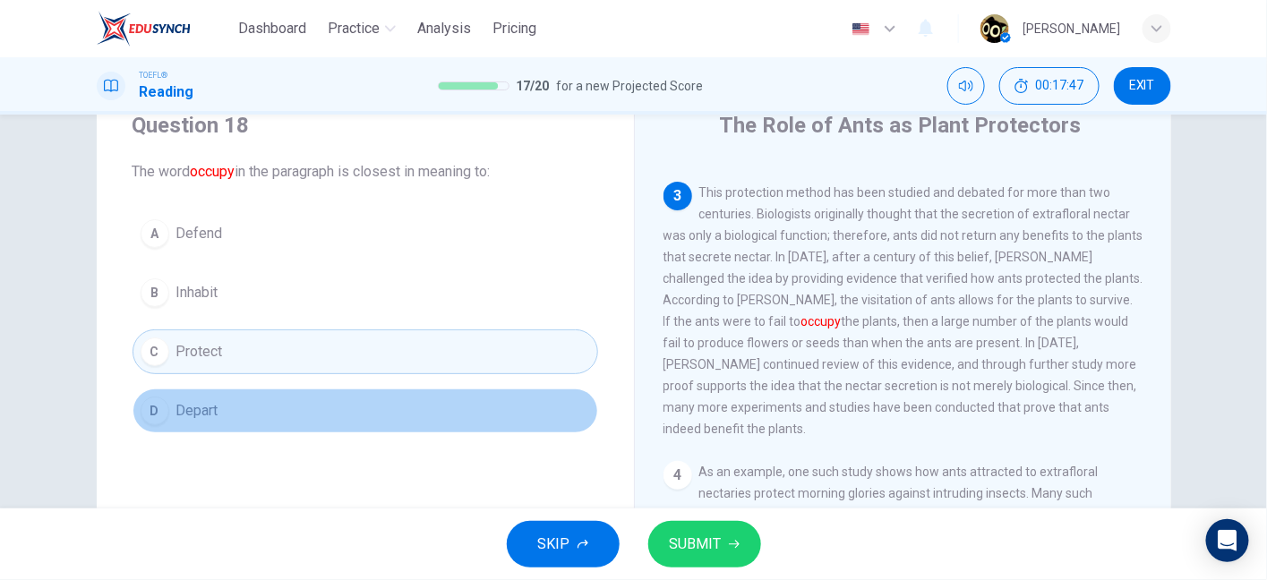
click at [291, 393] on button "D Depart" at bounding box center [364, 410] width 465 height 45
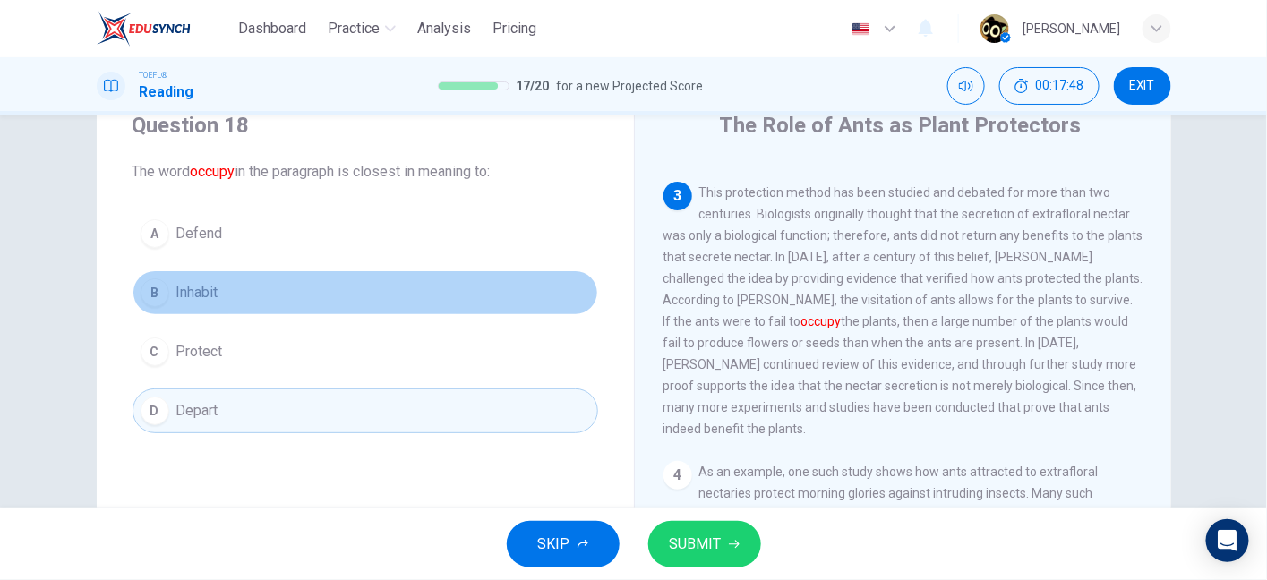
click at [282, 295] on button "B Inhabit" at bounding box center [364, 292] width 465 height 45
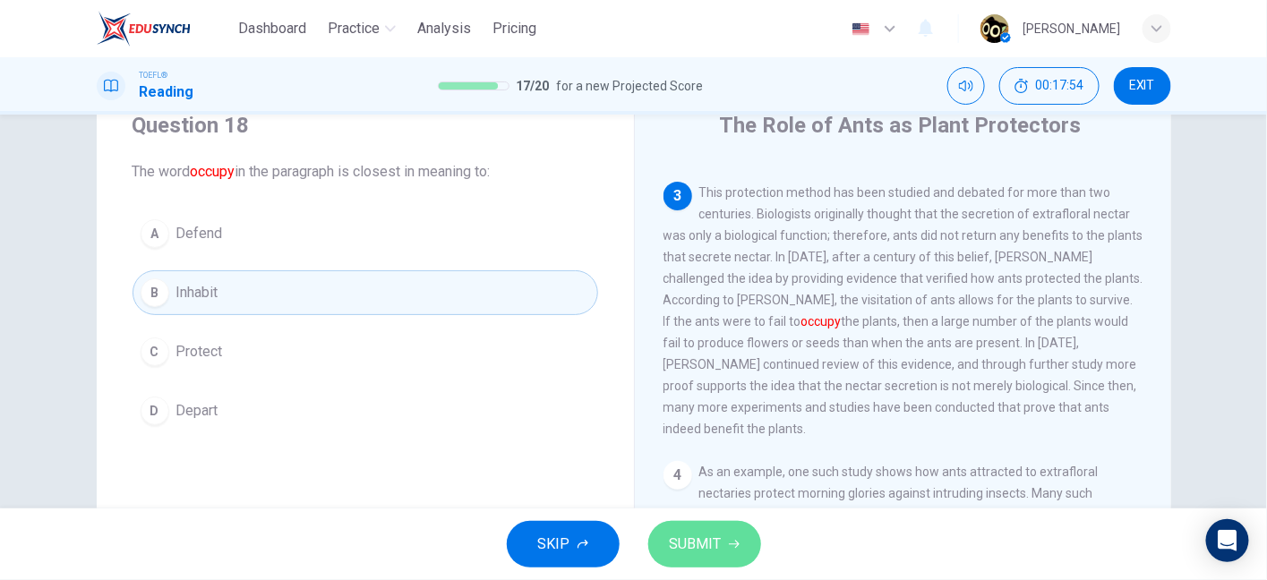
click at [718, 551] on span "SUBMIT" at bounding box center [696, 544] width 52 height 25
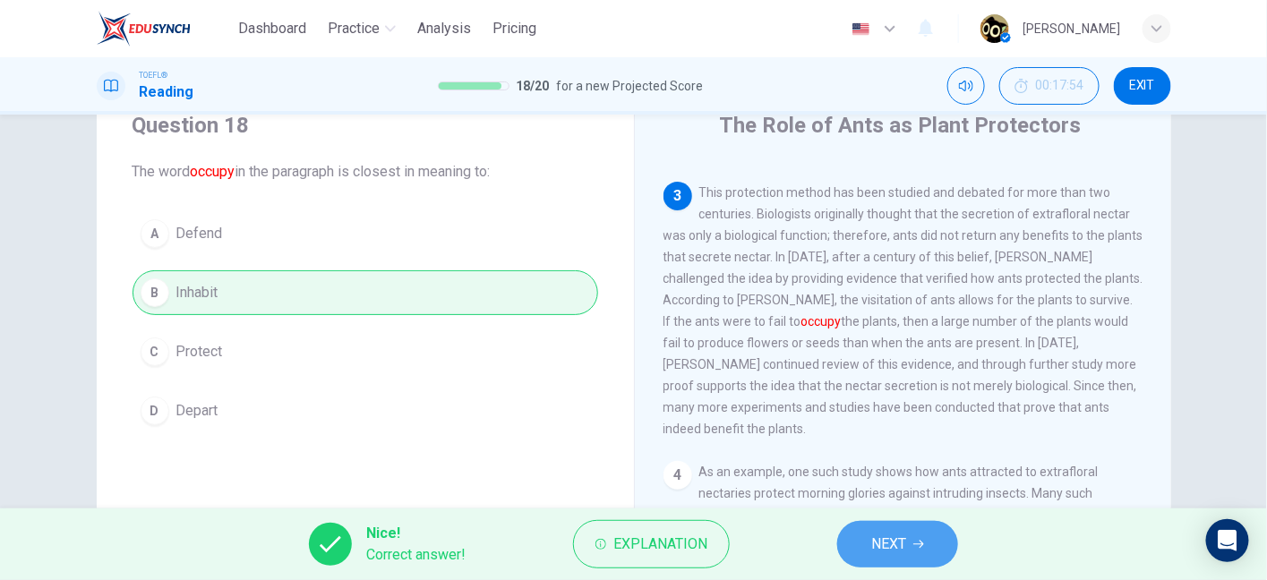
click at [903, 566] on button "NEXT" at bounding box center [897, 544] width 121 height 47
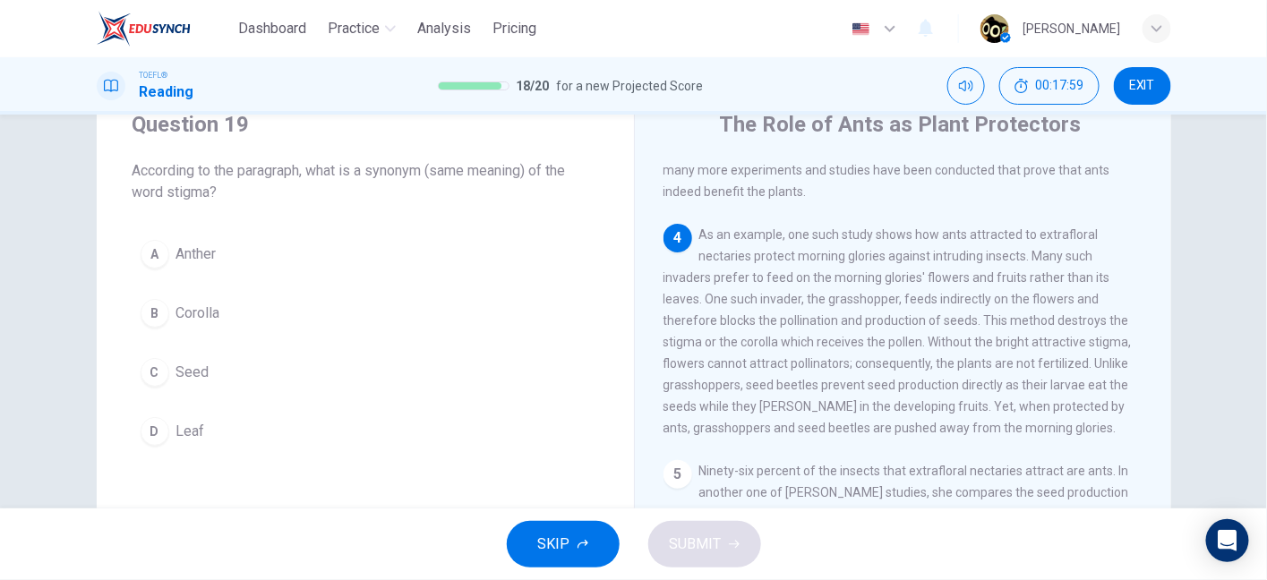
scroll to position [68, 0]
drag, startPoint x: 720, startPoint y: 214, endPoint x: 776, endPoint y: 251, distance: 67.3
click at [776, 251] on span "As an example, one such study shows how ants attracted to extrafloral nectaries…" at bounding box center [897, 332] width 468 height 208
click at [901, 228] on span "As an example, one such study shows how ants attracted to extrafloral nectaries…" at bounding box center [897, 332] width 468 height 208
drag, startPoint x: 901, startPoint y: 213, endPoint x: 1046, endPoint y: 216, distance: 144.1
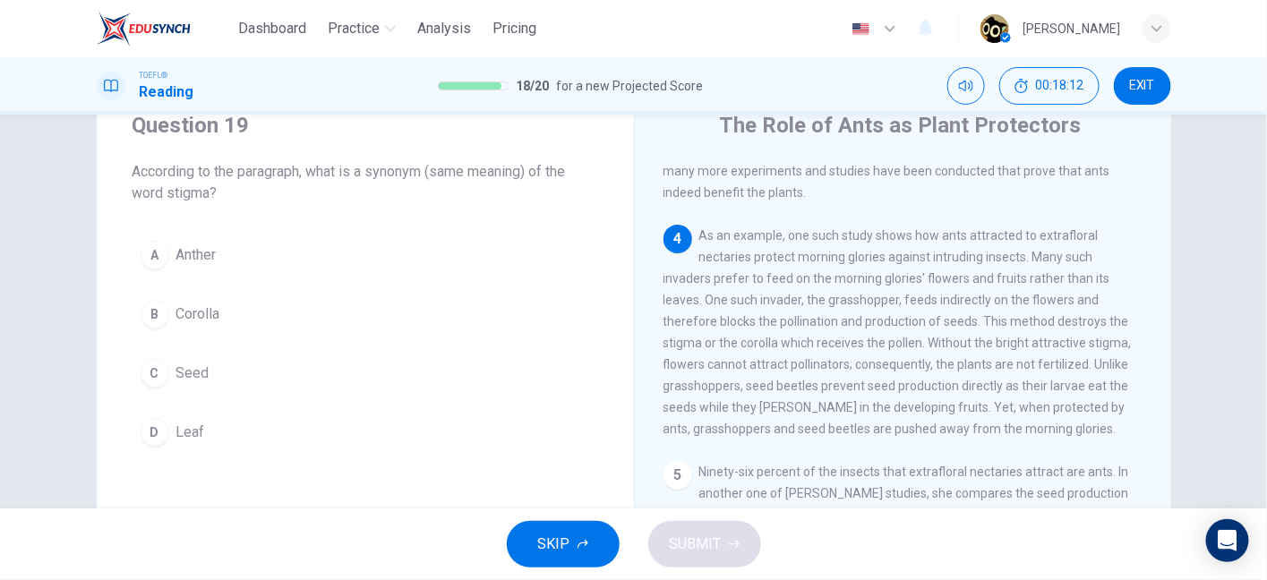
click at [1046, 228] on span "As an example, one such study shows how ants attracted to extrafloral nectaries…" at bounding box center [897, 332] width 468 height 208
drag, startPoint x: 702, startPoint y: 275, endPoint x: 912, endPoint y: 272, distance: 210.4
click at [912, 272] on span "As an example, one such study shows how ants attracted to extrafloral nectaries…" at bounding box center [897, 332] width 468 height 208
drag, startPoint x: 973, startPoint y: 303, endPoint x: 1098, endPoint y: 298, distance: 125.4
click at [1098, 298] on span "As an example, one such study shows how ants attracted to extrafloral nectaries…" at bounding box center [897, 332] width 468 height 208
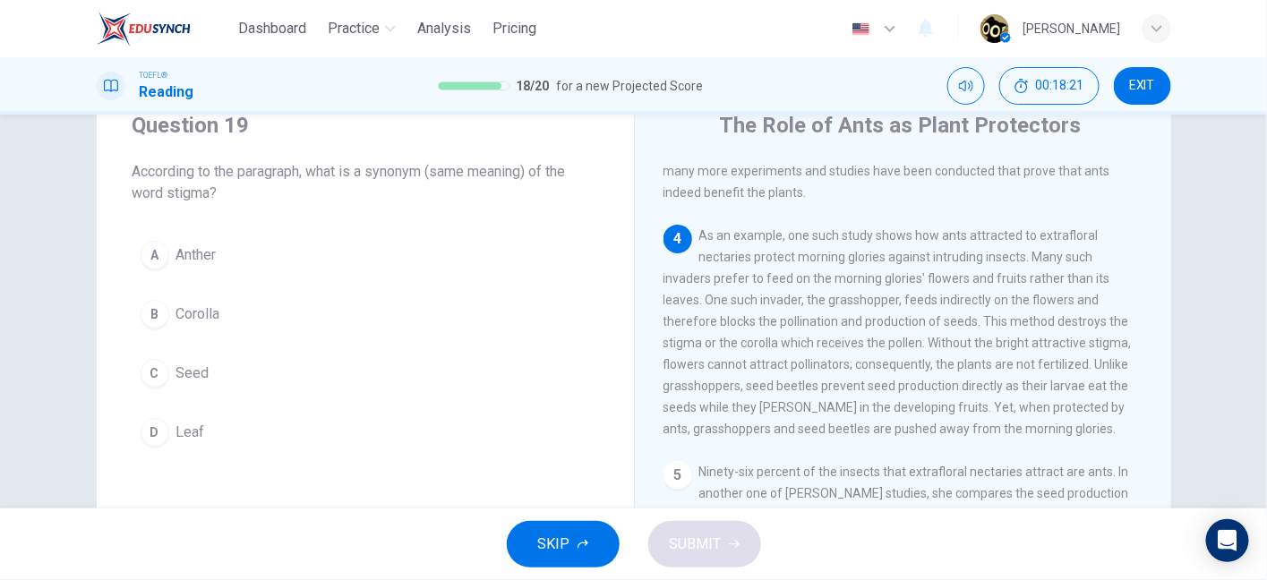
drag, startPoint x: 664, startPoint y: 324, endPoint x: 724, endPoint y: 327, distance: 60.0
click at [724, 327] on span "As an example, one such study shows how ants attracted to extrafloral nectaries…" at bounding box center [897, 332] width 468 height 208
drag, startPoint x: 724, startPoint y: 327, endPoint x: 900, endPoint y: 329, distance: 176.3
click at [900, 329] on span "As an example, one such study shows how ants attracted to extrafloral nectaries…" at bounding box center [897, 332] width 468 height 208
click at [687, 329] on span "As an example, one such study shows how ants attracted to extrafloral nectaries…" at bounding box center [897, 332] width 468 height 208
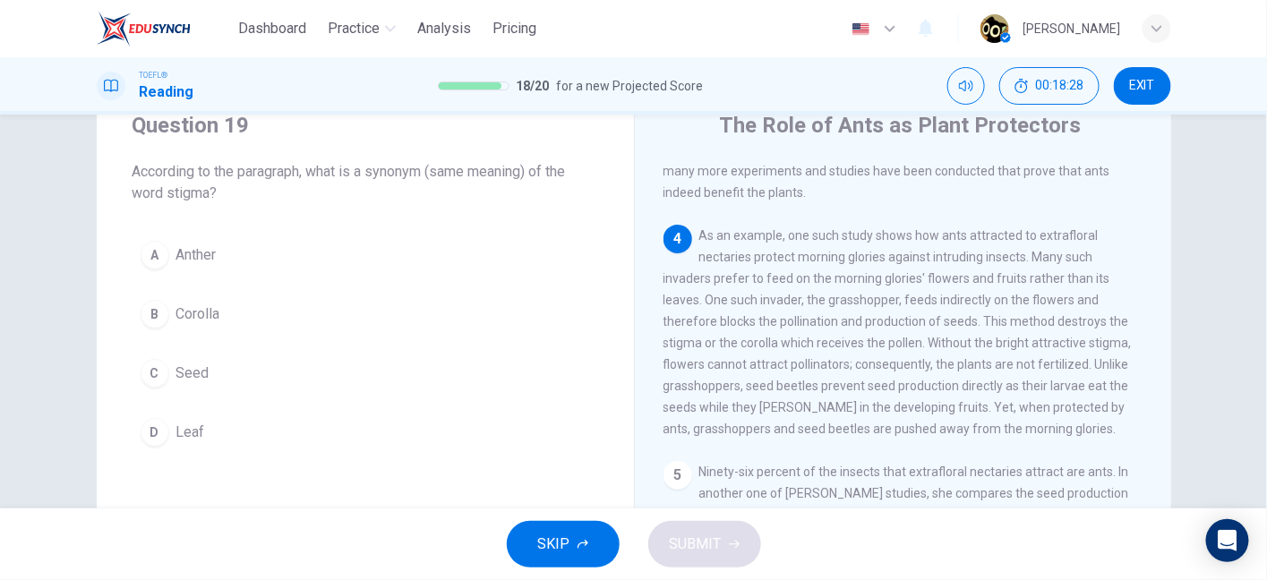
click at [687, 329] on span "As an example, one such study shows how ants attracted to extrafloral nectaries…" at bounding box center [897, 332] width 468 height 208
click at [718, 329] on span "As an example, one such study shows how ants attracted to extrafloral nectaries…" at bounding box center [897, 332] width 468 height 208
click at [730, 323] on span "As an example, one such study shows how ants attracted to extrafloral nectaries…" at bounding box center [897, 332] width 468 height 208
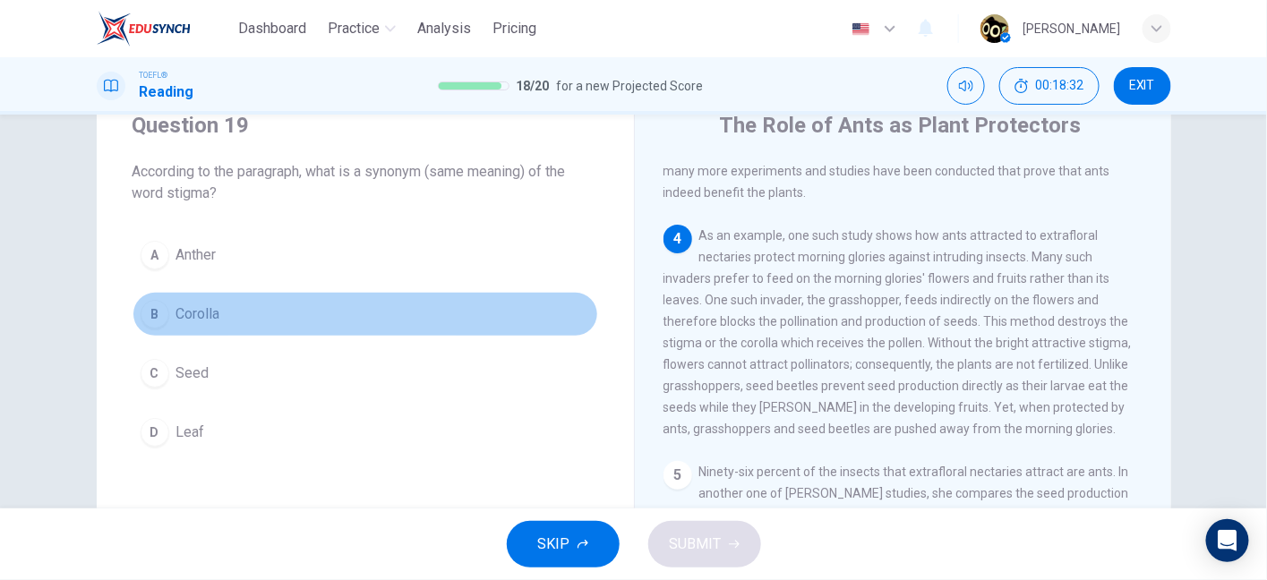
click at [368, 308] on button "B Corolla" at bounding box center [364, 314] width 465 height 45
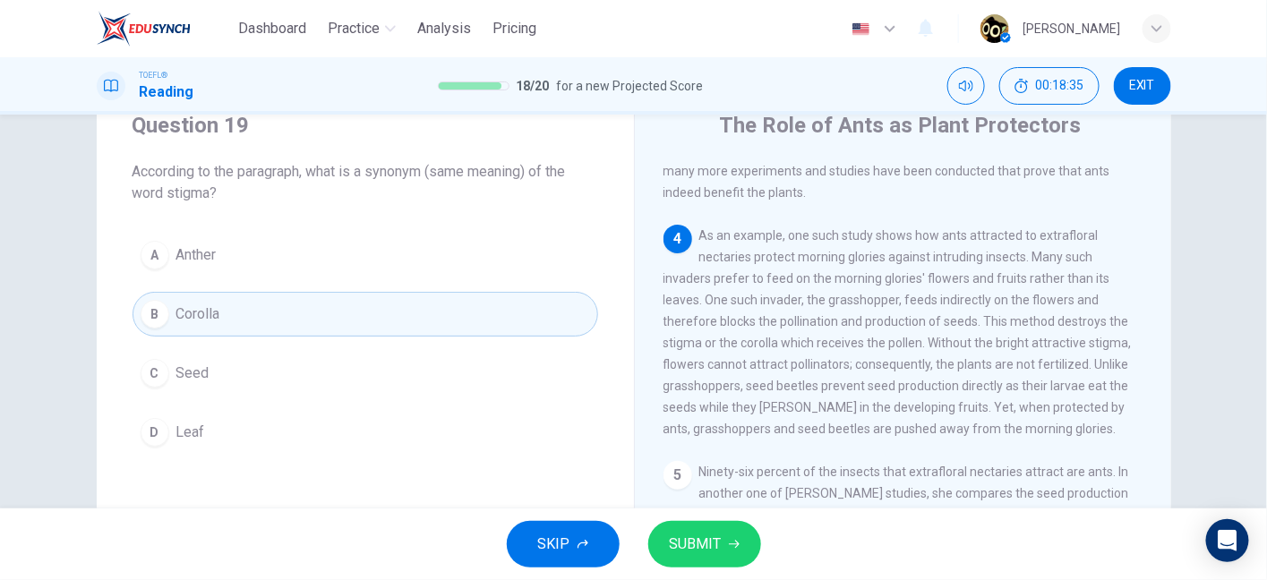
drag, startPoint x: 937, startPoint y: 323, endPoint x: 1080, endPoint y: 331, distance: 143.4
click at [1080, 331] on span "As an example, one such study shows how ants attracted to extrafloral nectaries…" at bounding box center [897, 332] width 468 height 208
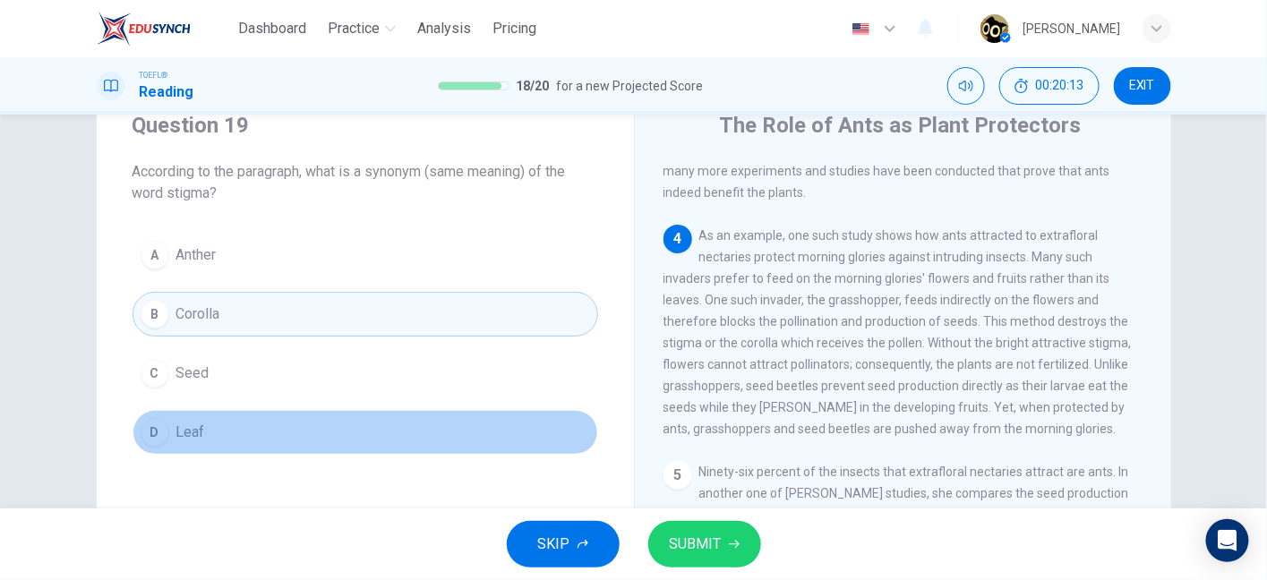
click at [207, 433] on button "D Leaf" at bounding box center [364, 432] width 465 height 45
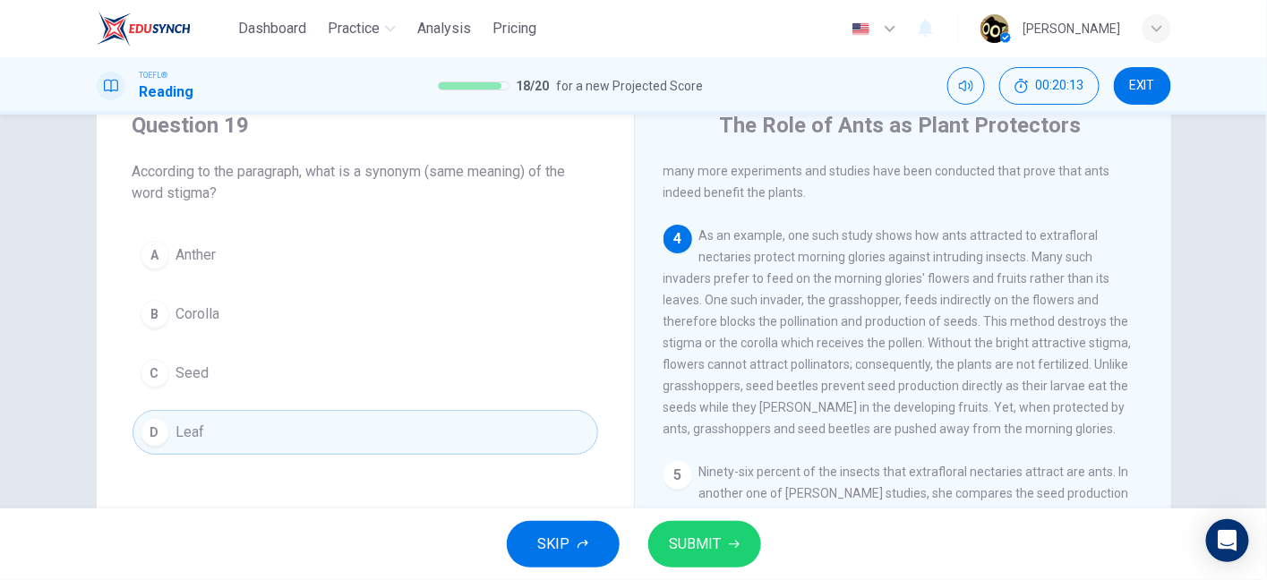
click at [209, 385] on button "C Seed" at bounding box center [364, 373] width 465 height 45
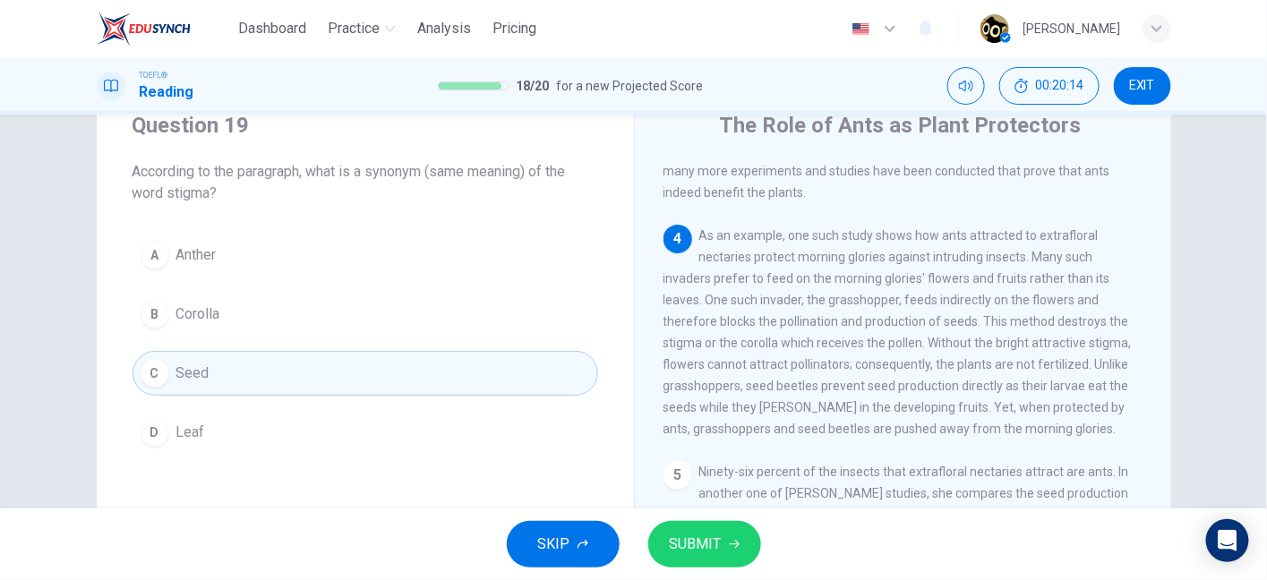
click at [209, 428] on button "D Leaf" at bounding box center [364, 432] width 465 height 45
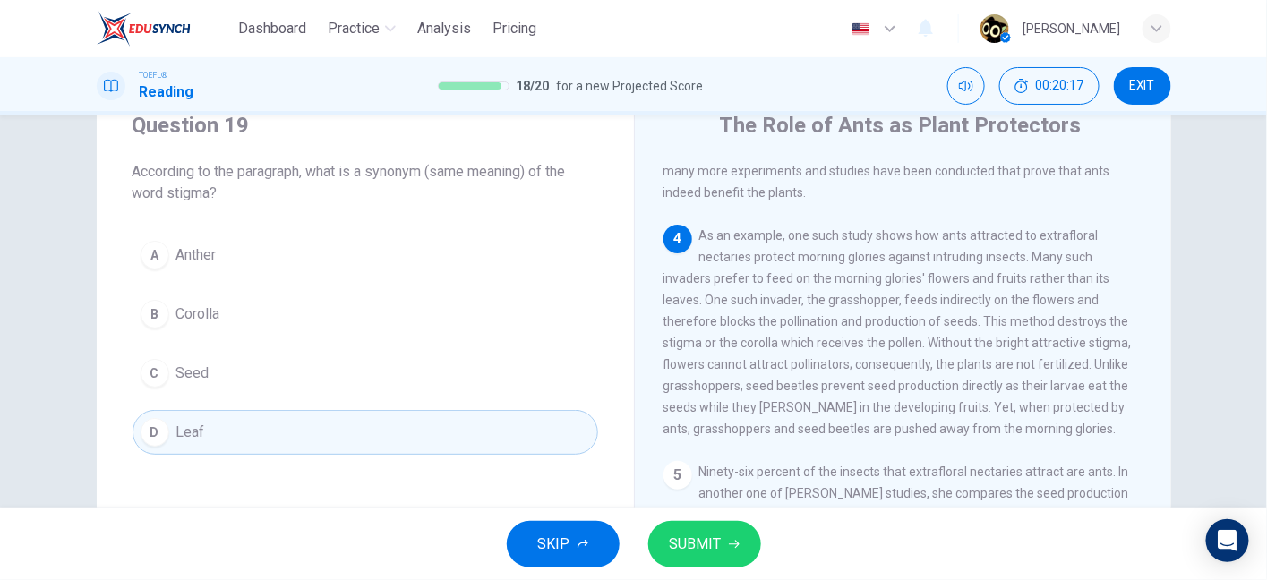
click at [206, 377] on button "C Seed" at bounding box center [364, 373] width 465 height 45
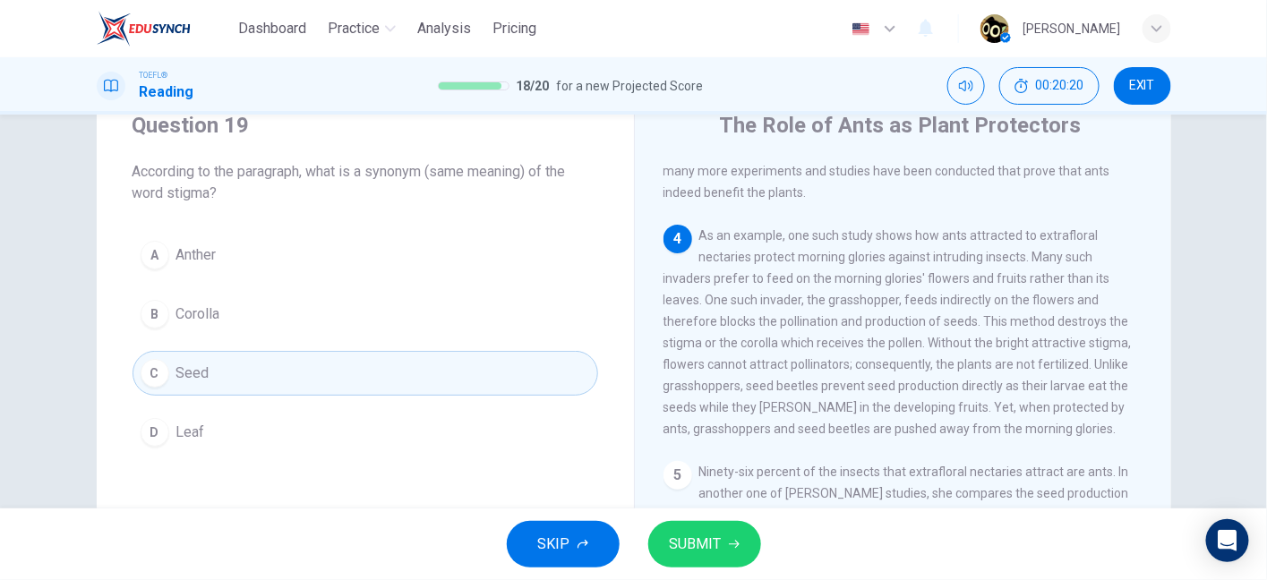
drag, startPoint x: 983, startPoint y: 303, endPoint x: 1054, endPoint y: 310, distance: 71.1
click at [1054, 310] on div "4 As an example, one such study shows how ants attracted to extrafloral nectari…" at bounding box center [903, 332] width 480 height 215
drag, startPoint x: 747, startPoint y: 322, endPoint x: 827, endPoint y: 320, distance: 80.6
click at [827, 320] on span "As an example, one such study shows how ants attracted to extrafloral nectaries…" at bounding box center [897, 332] width 468 height 208
drag, startPoint x: 746, startPoint y: 328, endPoint x: 900, endPoint y: 334, distance: 155.0
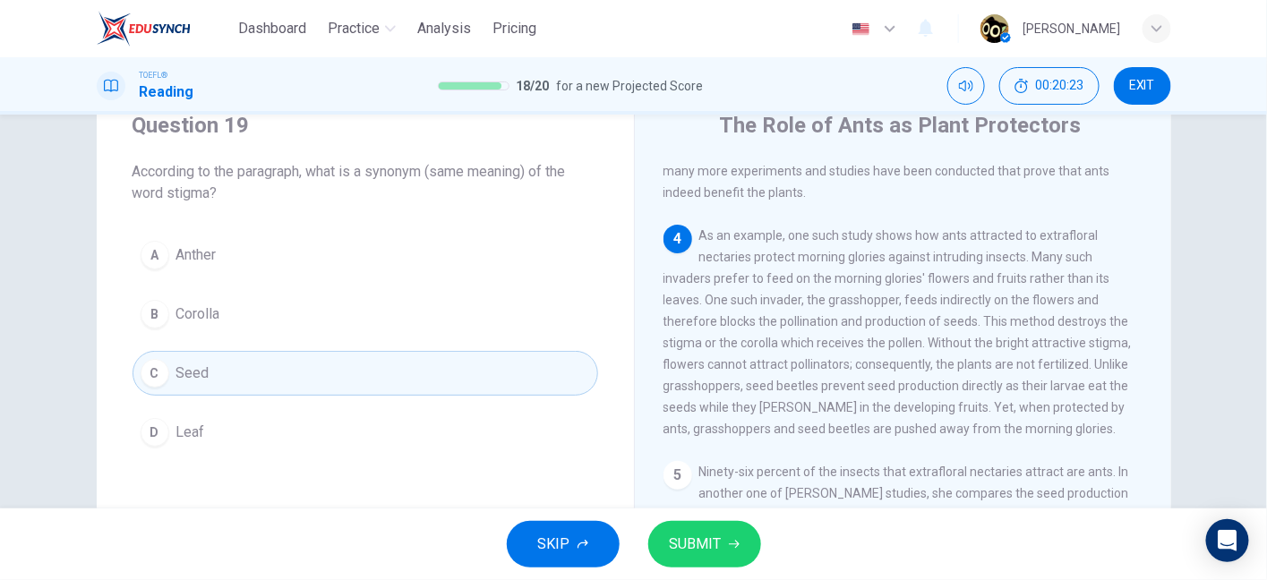
click at [900, 334] on div "4 As an example, one such study shows how ants attracted to extrafloral nectari…" at bounding box center [903, 332] width 480 height 215
click at [689, 546] on span "SUBMIT" at bounding box center [696, 544] width 52 height 25
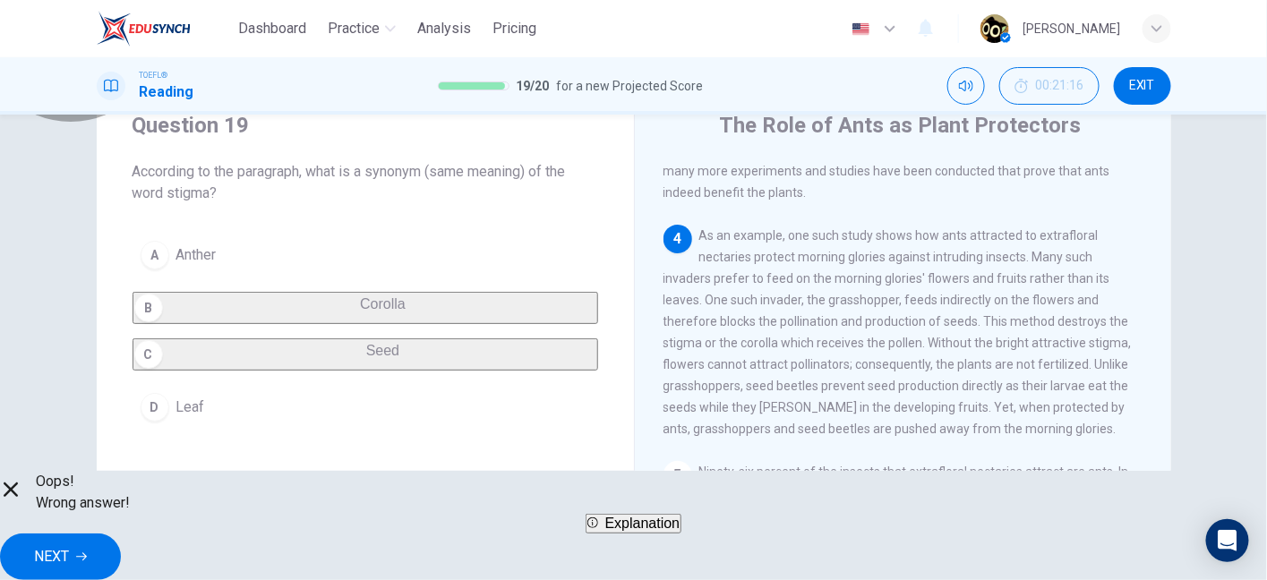
click at [642, 531] on span "Explanation" at bounding box center [642, 523] width 75 height 15
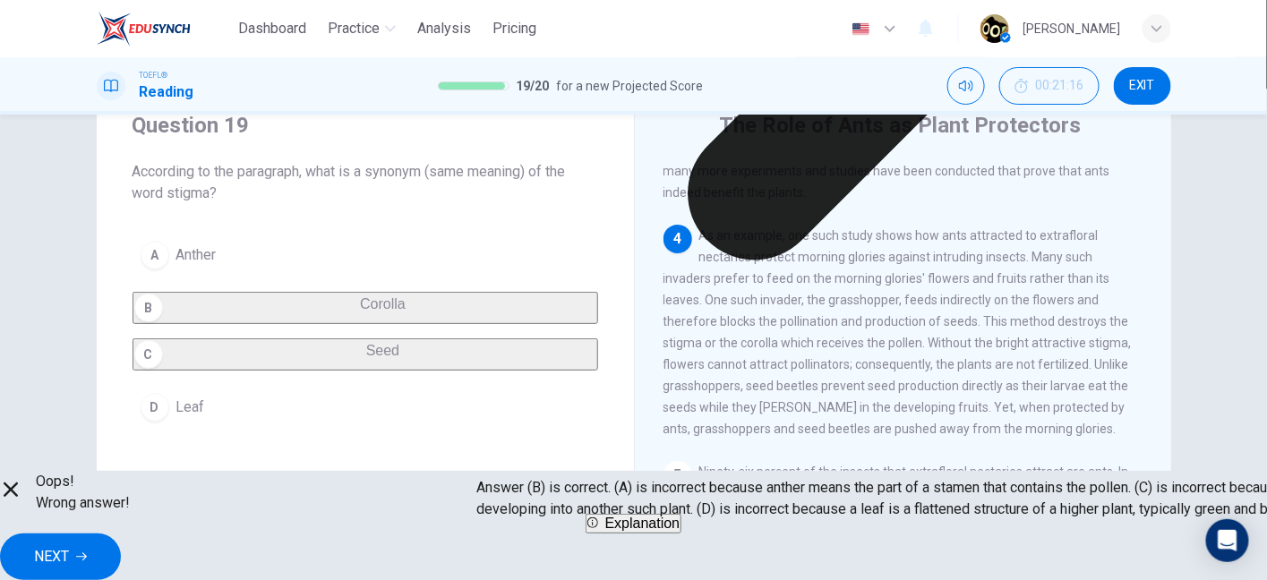
drag, startPoint x: 517, startPoint y: 420, endPoint x: 741, endPoint y: 413, distance: 223.9
click at [741, 477] on p "Answer (B) is correct. (A) is incorrect because anther means the part of a stam…" at bounding box center [1110, 498] width 1267 height 43
drag, startPoint x: 502, startPoint y: 436, endPoint x: 674, endPoint y: 431, distance: 171.9
click at [674, 477] on p "Answer (B) is correct. (A) is incorrect because anther means the part of a stam…" at bounding box center [1110, 498] width 1267 height 43
drag, startPoint x: 674, startPoint y: 431, endPoint x: 773, endPoint y: 438, distance: 99.6
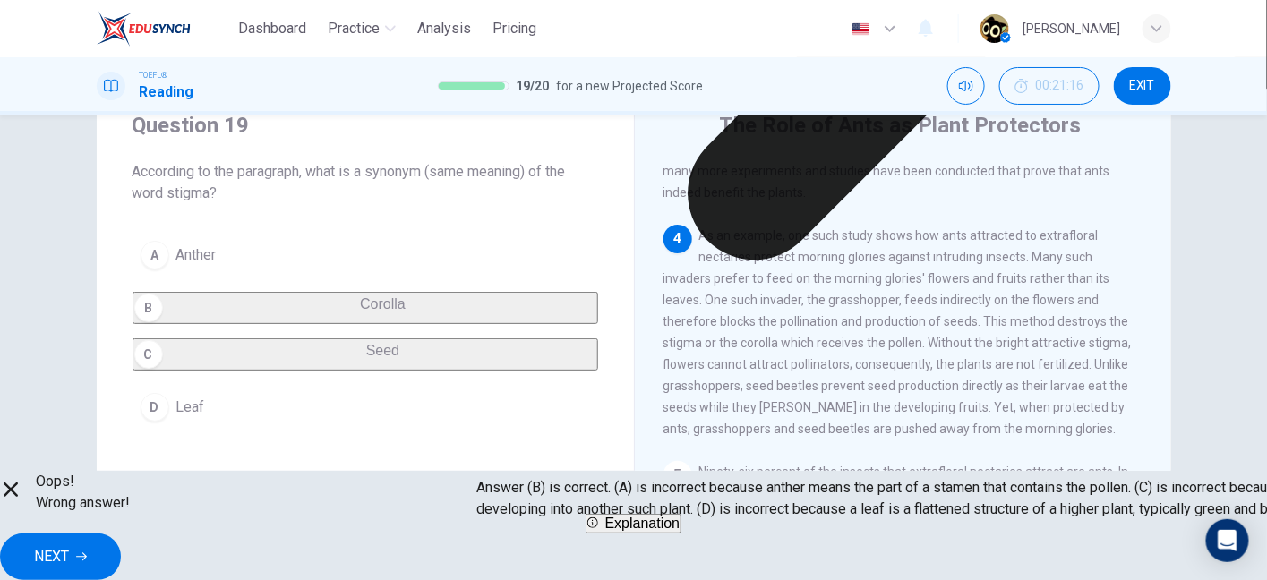
click at [773, 477] on p "Answer (B) is correct. (A) is incorrect because anther means the part of a stam…" at bounding box center [1110, 498] width 1267 height 43
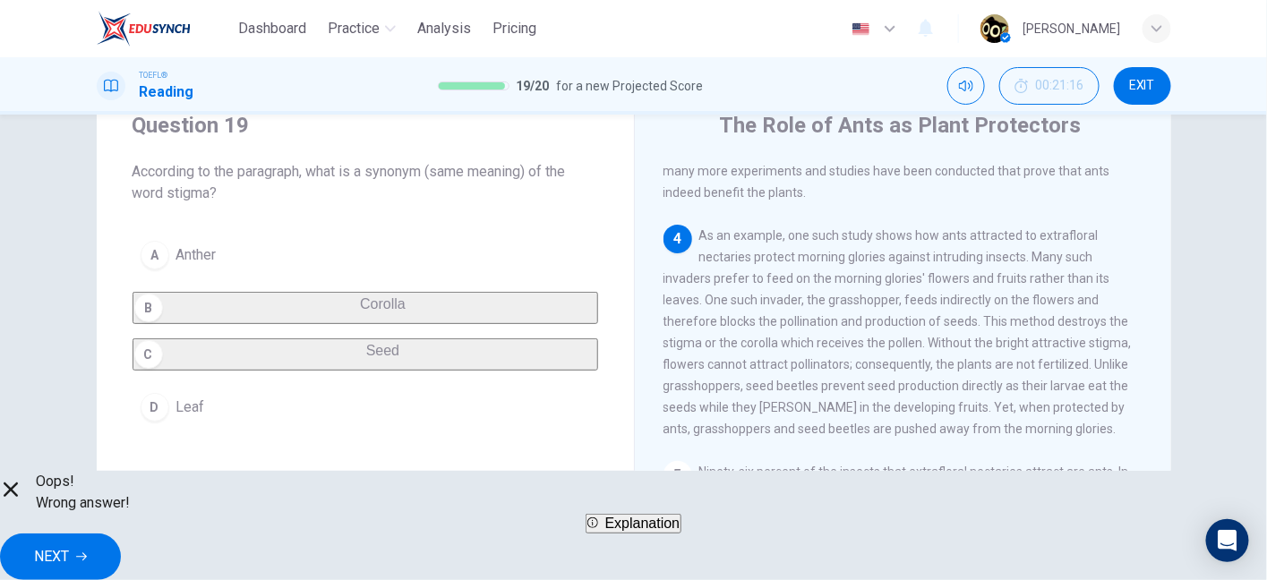
drag, startPoint x: 714, startPoint y: 320, endPoint x: 778, endPoint y: 326, distance: 63.8
click at [778, 326] on span "As an example, one such study shows how ants attracted to extrafloral nectaries…" at bounding box center [897, 332] width 468 height 208
click at [121, 533] on button "NEXT" at bounding box center [60, 556] width 121 height 47
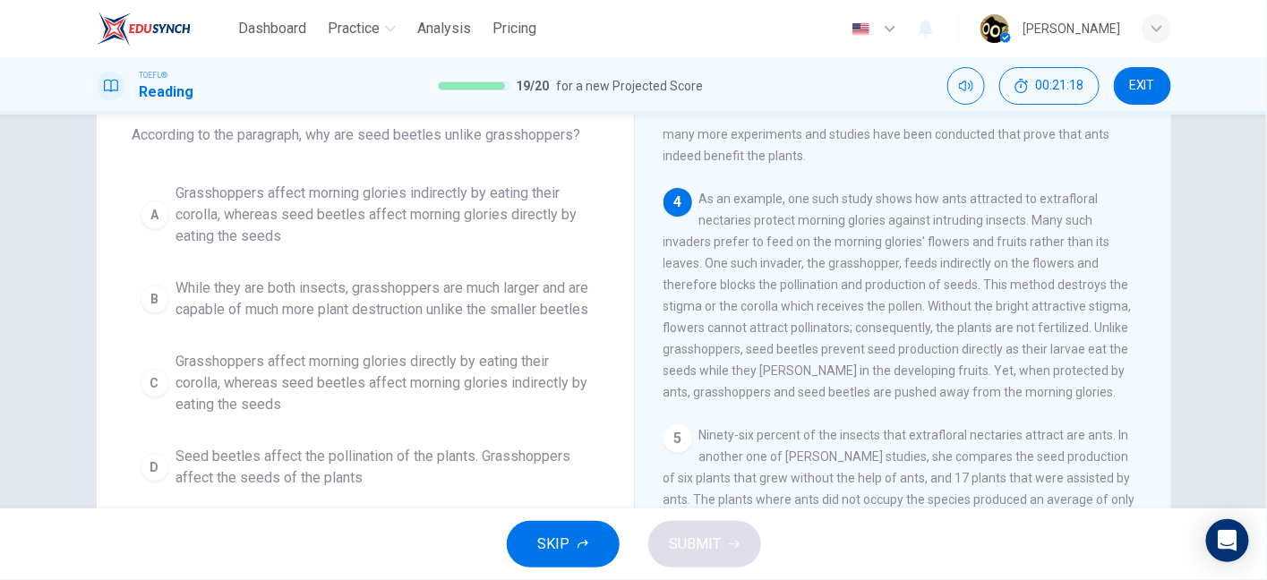
scroll to position [105, 0]
drag, startPoint x: 457, startPoint y: 142, endPoint x: 556, endPoint y: 131, distance: 100.0
click at [556, 131] on span "According to the paragraph, why are seed beetles unlike grasshoppers?" at bounding box center [364, 134] width 465 height 21
drag, startPoint x: 838, startPoint y: 181, endPoint x: 986, endPoint y: 167, distance: 148.3
click at [986, 192] on span "As an example, one such study shows how ants attracted to extrafloral nectaries…" at bounding box center [897, 296] width 468 height 208
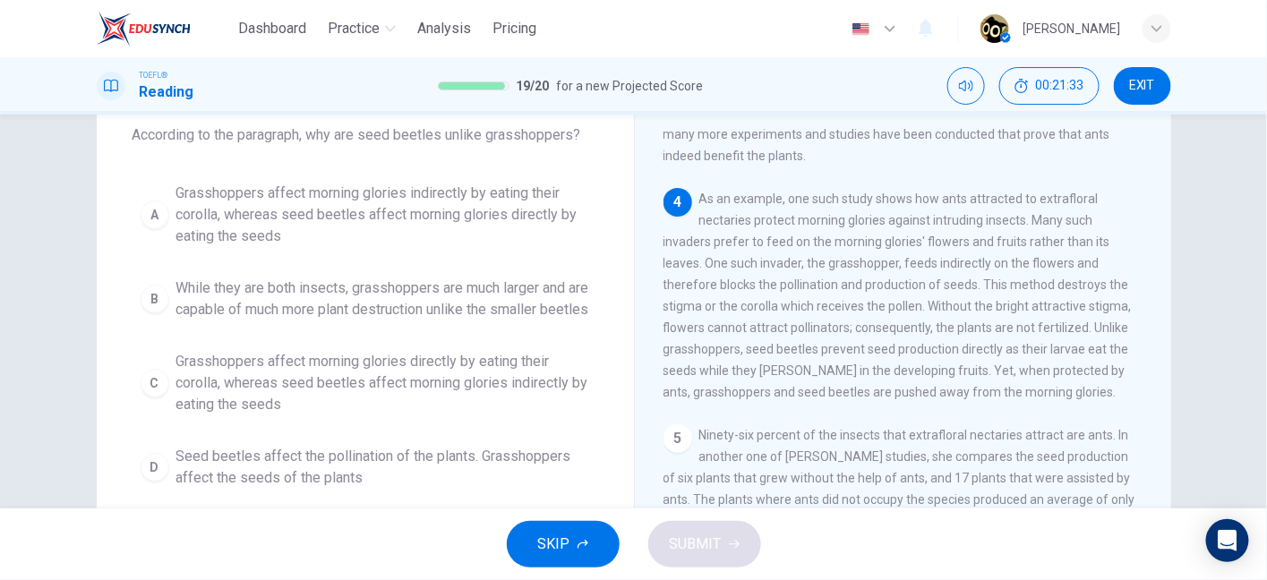
click at [847, 246] on span "As an example, one such study shows how ants attracted to extrafloral nectaries…" at bounding box center [897, 296] width 468 height 208
drag, startPoint x: 922, startPoint y: 245, endPoint x: 1049, endPoint y: 253, distance: 127.4
click at [1049, 253] on div "4 As an example, one such study shows how ants attracted to extrafloral nectari…" at bounding box center [903, 295] width 480 height 215
drag, startPoint x: 681, startPoint y: 260, endPoint x: 841, endPoint y: 273, distance: 159.8
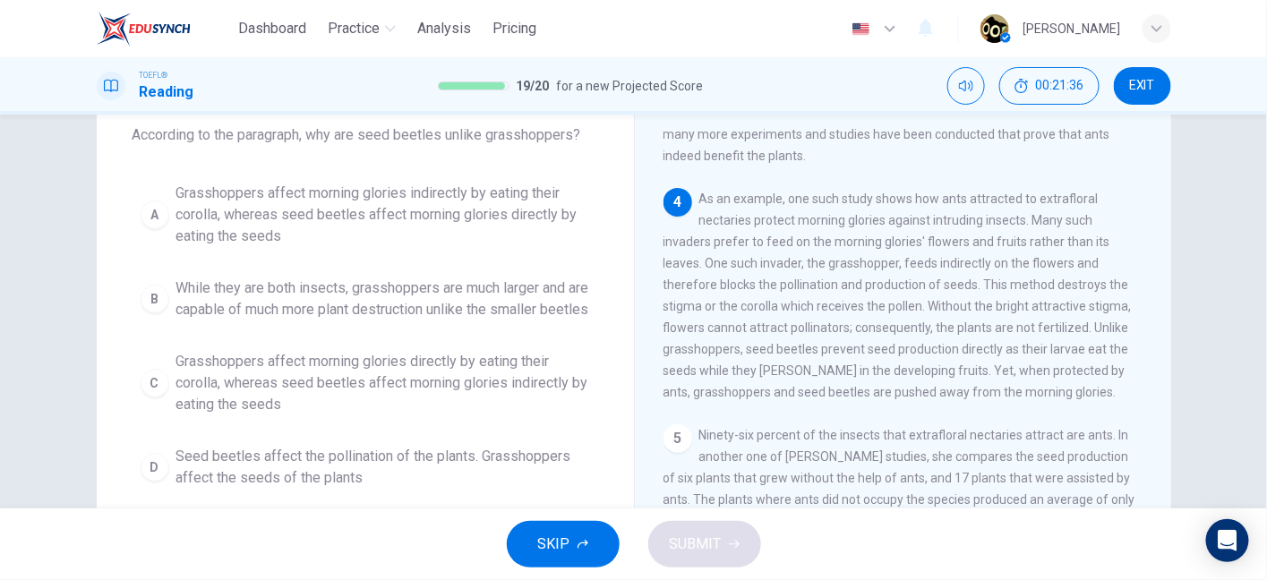
click at [841, 273] on div "4 As an example, one such study shows how ants attracted to extrafloral nectari…" at bounding box center [903, 295] width 480 height 215
drag, startPoint x: 919, startPoint y: 242, endPoint x: 999, endPoint y: 240, distance: 79.7
click at [999, 240] on span "As an example, one such study shows how ants attracted to extrafloral nectaries…" at bounding box center [897, 296] width 468 height 208
drag, startPoint x: 767, startPoint y: 276, endPoint x: 940, endPoint y: 269, distance: 172.9
click at [940, 269] on div "4 As an example, one such study shows how ants attracted to extrafloral nectari…" at bounding box center [903, 295] width 480 height 215
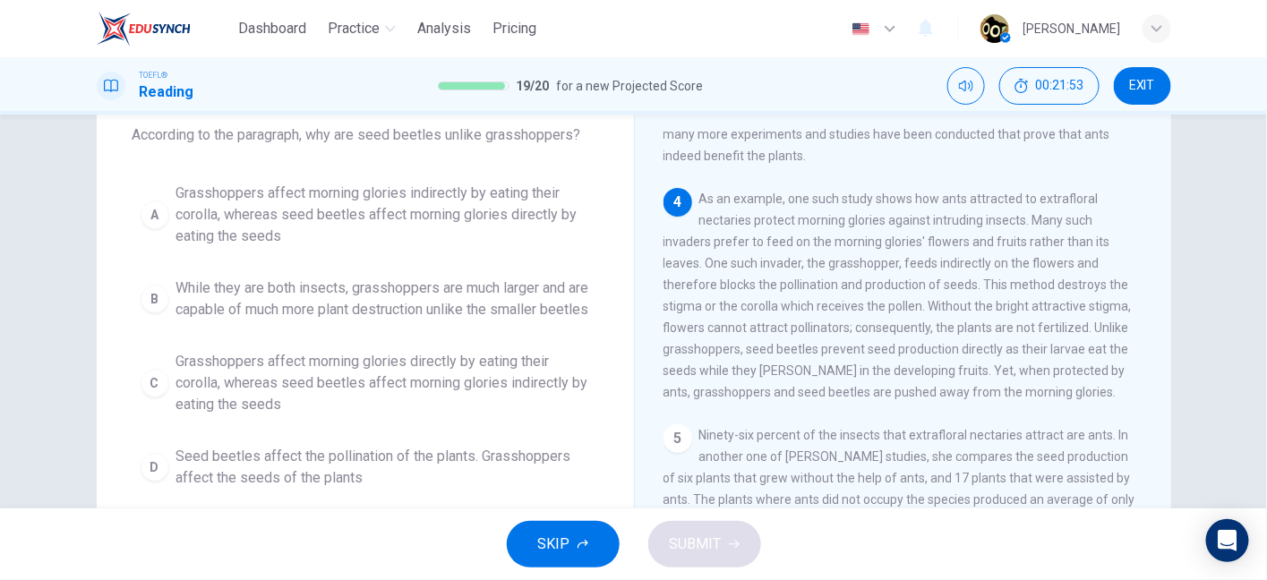
drag, startPoint x: 740, startPoint y: 334, endPoint x: 873, endPoint y: 319, distance: 133.3
click at [873, 319] on div "4 As an example, one such study shows how ants attracted to extrafloral nectari…" at bounding box center [903, 295] width 480 height 215
drag, startPoint x: 854, startPoint y: 333, endPoint x: 927, endPoint y: 329, distance: 73.5
click at [927, 329] on span "As an example, one such study shows how ants attracted to extrafloral nectaries…" at bounding box center [897, 296] width 468 height 208
drag, startPoint x: 671, startPoint y: 363, endPoint x: 779, endPoint y: 354, distance: 107.8
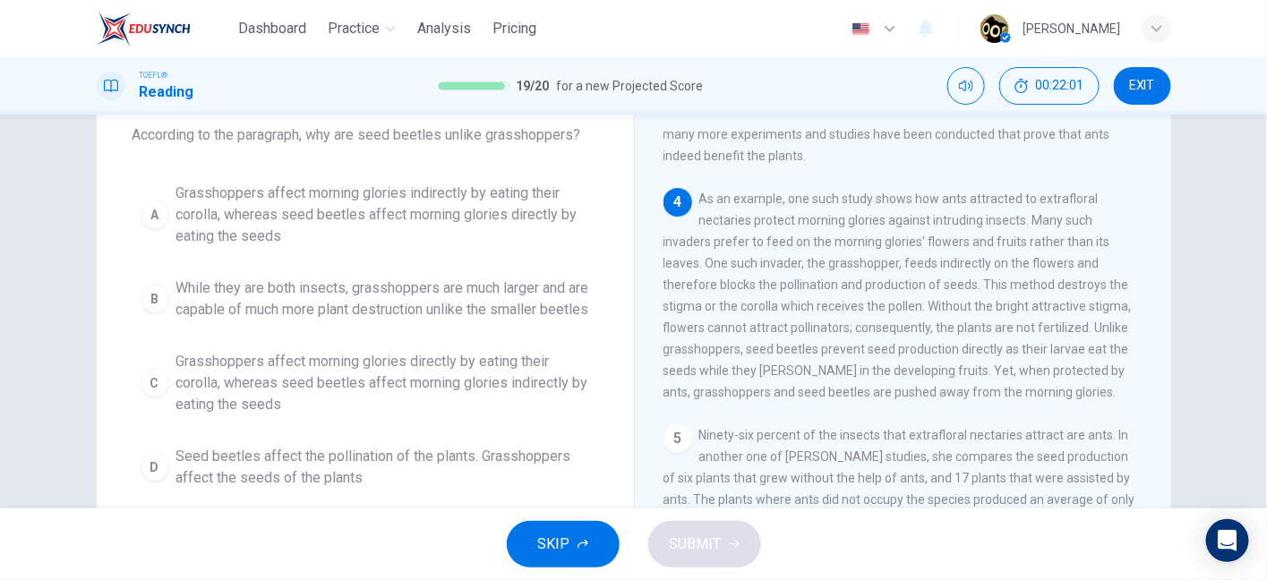
click at [779, 354] on span "As an example, one such study shows how ants attracted to extrafloral nectaries…" at bounding box center [897, 296] width 468 height 208
drag, startPoint x: 812, startPoint y: 351, endPoint x: 882, endPoint y: 354, distance: 69.9
click at [882, 354] on span "As an example, one such study shows how ants attracted to extrafloral nectaries…" at bounding box center [897, 296] width 468 height 208
click at [892, 354] on span "As an example, one such study shows how ants attracted to extrafloral nectaries…" at bounding box center [897, 296] width 468 height 208
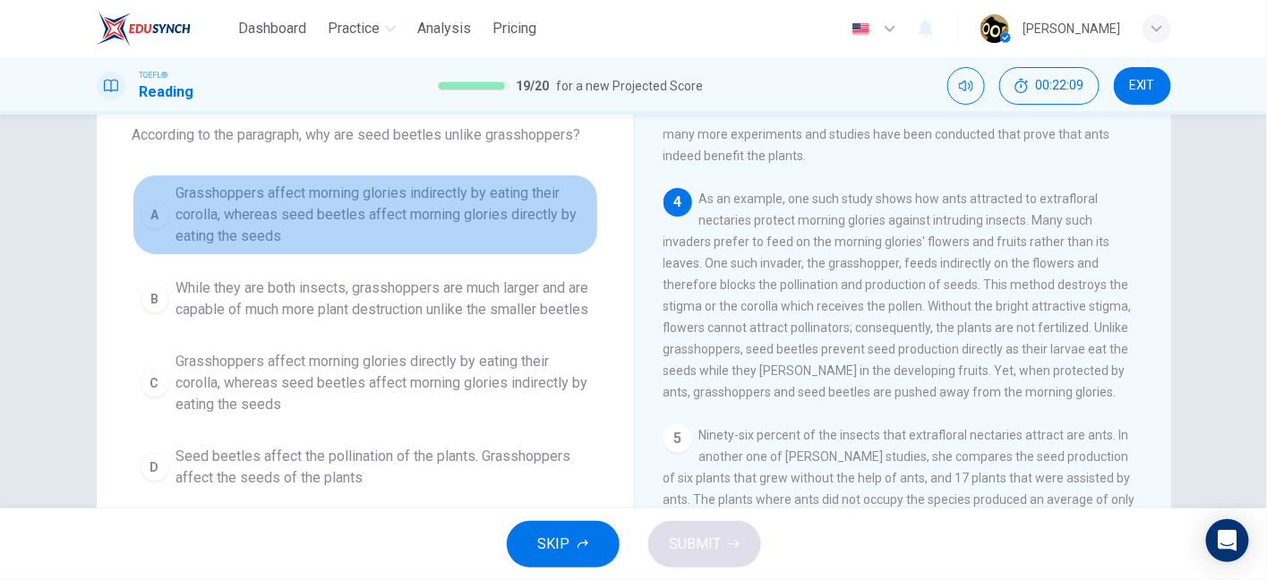
click at [424, 211] on span "Grasshoppers affect morning glories indirectly by eating their corolla, whereas…" at bounding box center [383, 215] width 414 height 64
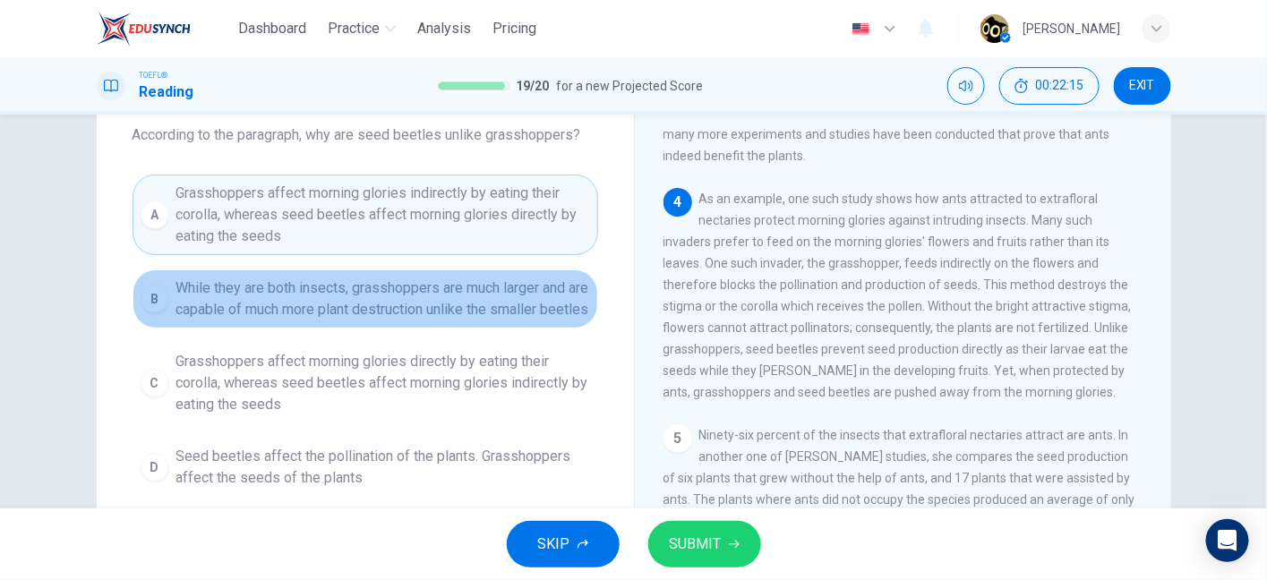
click at [430, 307] on span "While they are both insects, grasshoppers are much larger and are capable of mu…" at bounding box center [383, 298] width 414 height 43
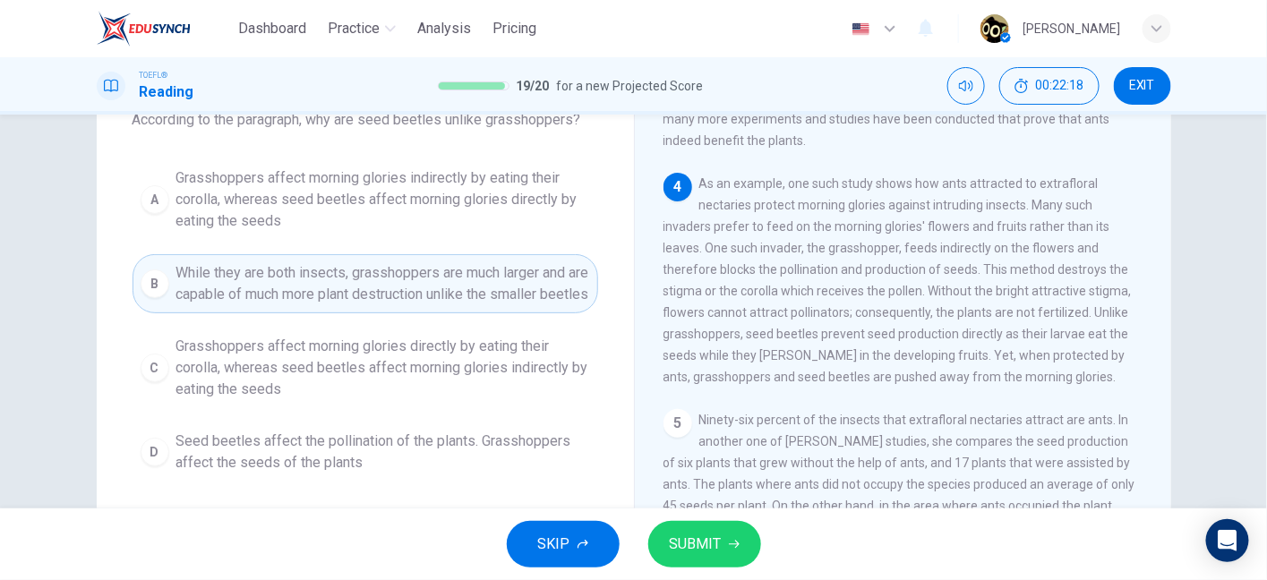
scroll to position [119, 0]
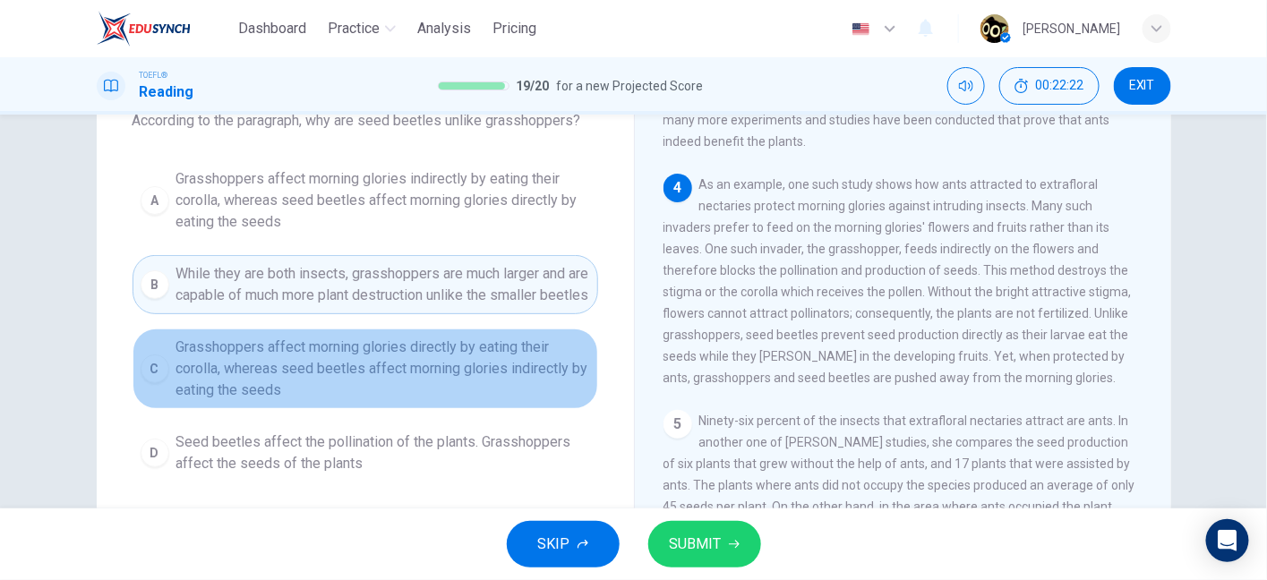
click at [423, 399] on span "Grasshoppers affect morning glories directly by eating their corolla, whereas s…" at bounding box center [383, 369] width 414 height 64
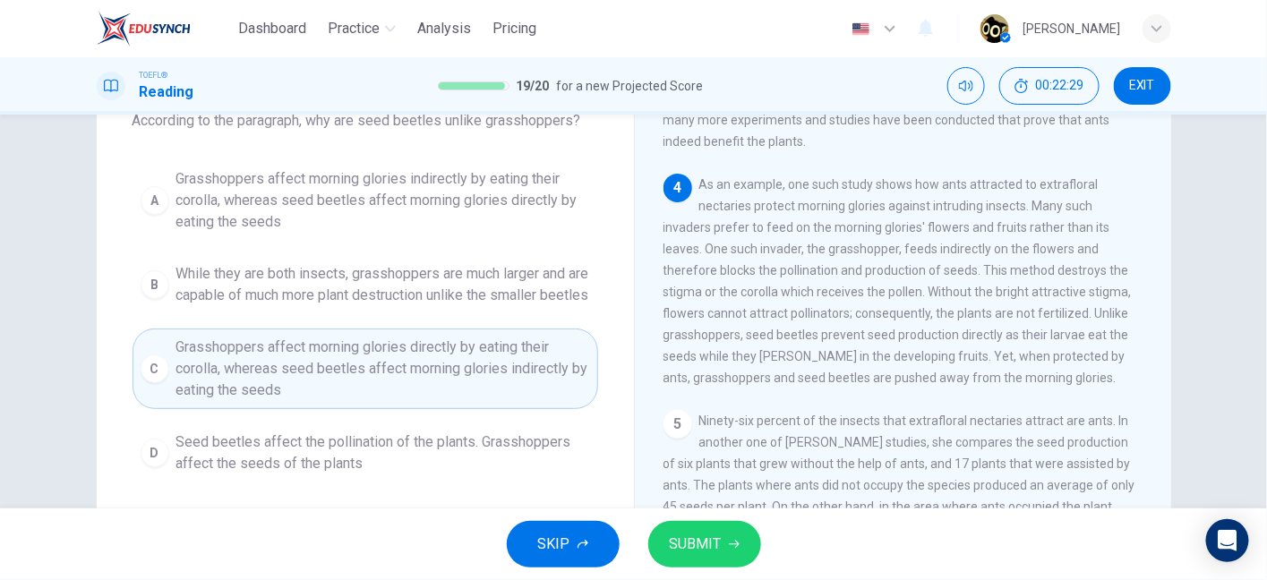
drag, startPoint x: 907, startPoint y: 175, endPoint x: 835, endPoint y: 201, distance: 75.9
click at [835, 201] on span "As an example, one such study shows how ants attracted to extrafloral nectaries…" at bounding box center [897, 281] width 468 height 208
drag, startPoint x: 835, startPoint y: 201, endPoint x: 918, endPoint y: 205, distance: 82.5
click at [918, 205] on span "As an example, one such study shows how ants attracted to extrafloral nectaries…" at bounding box center [897, 281] width 468 height 208
drag, startPoint x: 732, startPoint y: 226, endPoint x: 908, endPoint y: 229, distance: 175.5
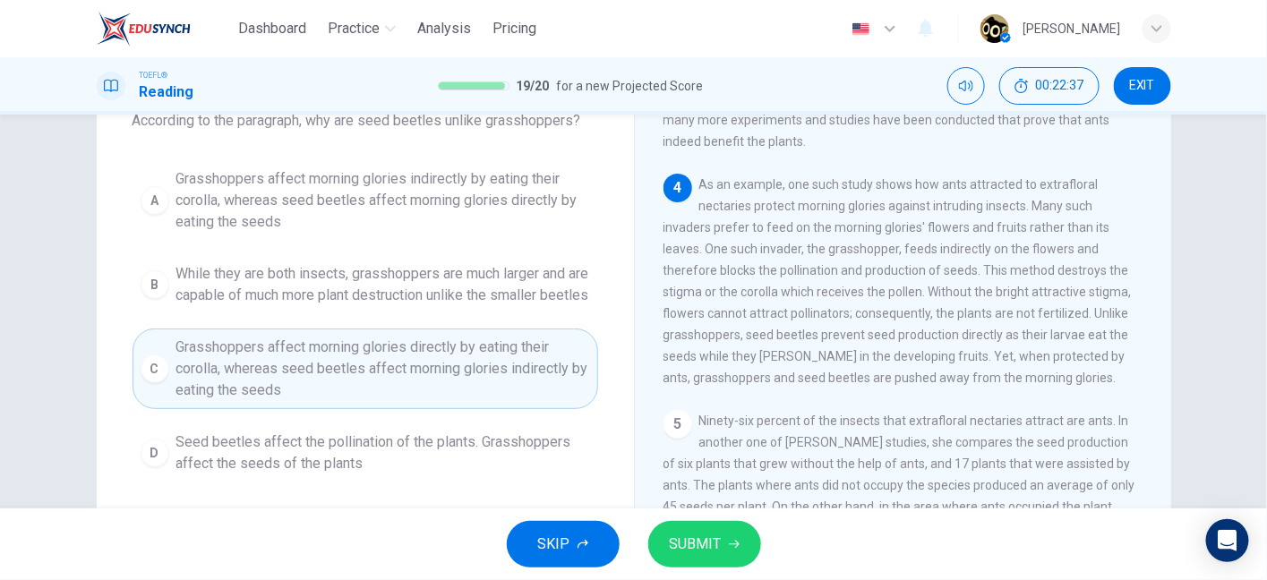
click at [908, 229] on span "As an example, one such study shows how ants attracted to extrafloral nectaries…" at bounding box center [897, 281] width 468 height 208
drag, startPoint x: 908, startPoint y: 229, endPoint x: 963, endPoint y: 225, distance: 55.7
click at [963, 225] on span "As an example, one such study shows how ants attracted to extrafloral nectaries…" at bounding box center [897, 281] width 468 height 208
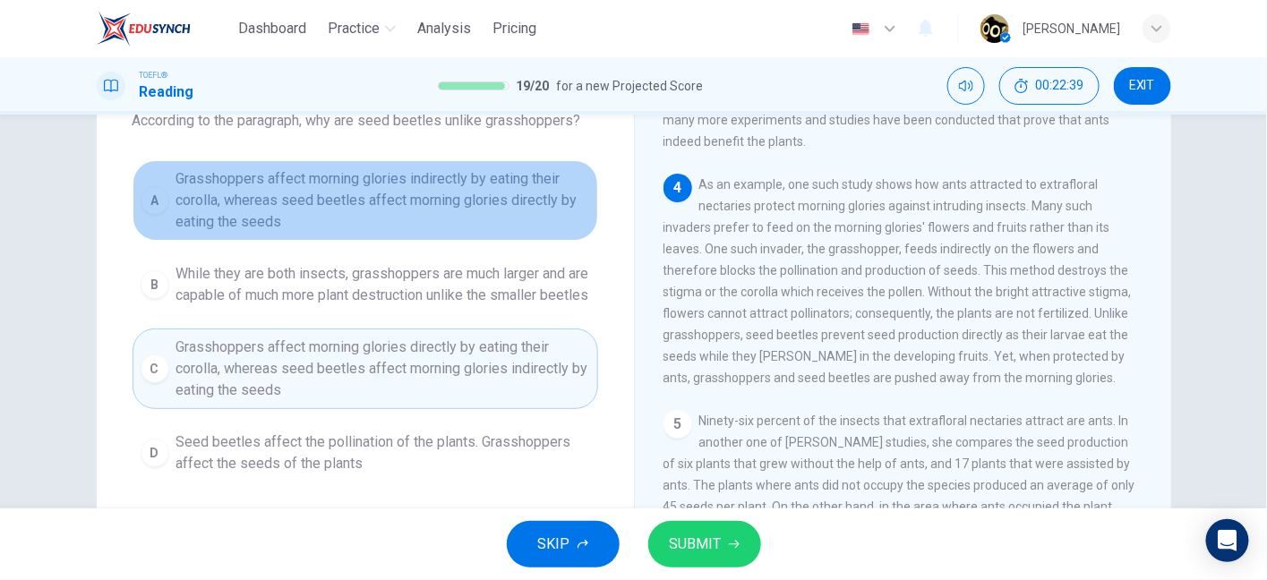
click at [465, 226] on span "Grasshoppers affect morning glories indirectly by eating their corolla, whereas…" at bounding box center [383, 200] width 414 height 64
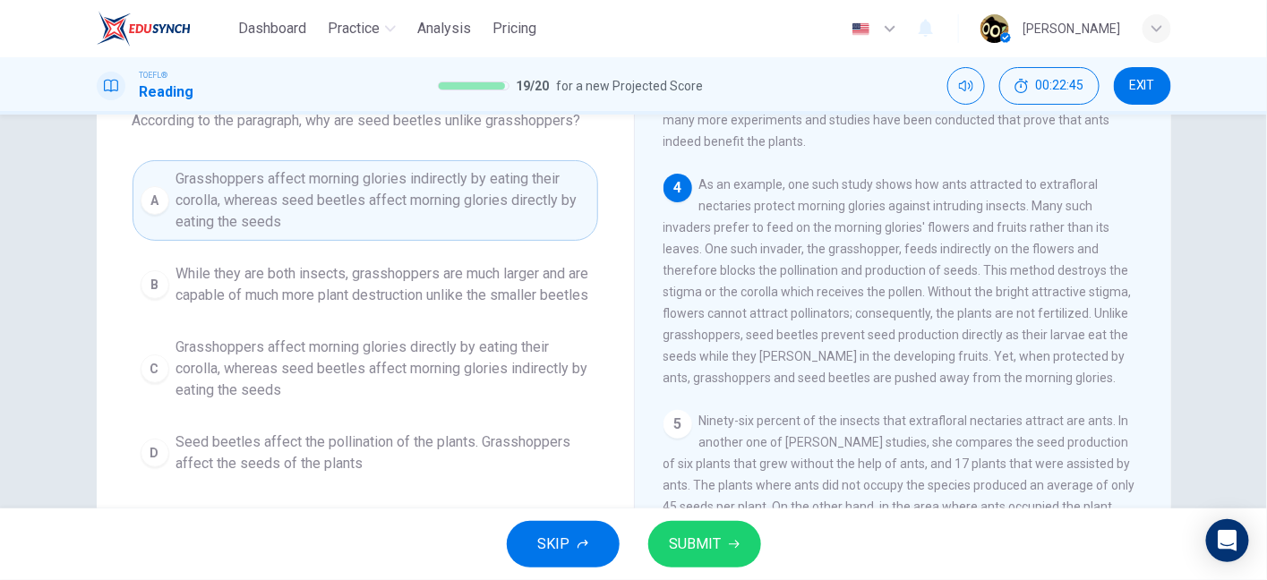
click at [952, 224] on span "As an example, one such study shows how ants attracted to extrafloral nectaries…" at bounding box center [897, 281] width 468 height 208
click at [704, 251] on span "As an example, one such study shows how ants attracted to extrafloral nectaries…" at bounding box center [897, 281] width 468 height 208
click at [720, 249] on span "As an example, one such study shows how ants attracted to extrafloral nectaries…" at bounding box center [897, 281] width 468 height 208
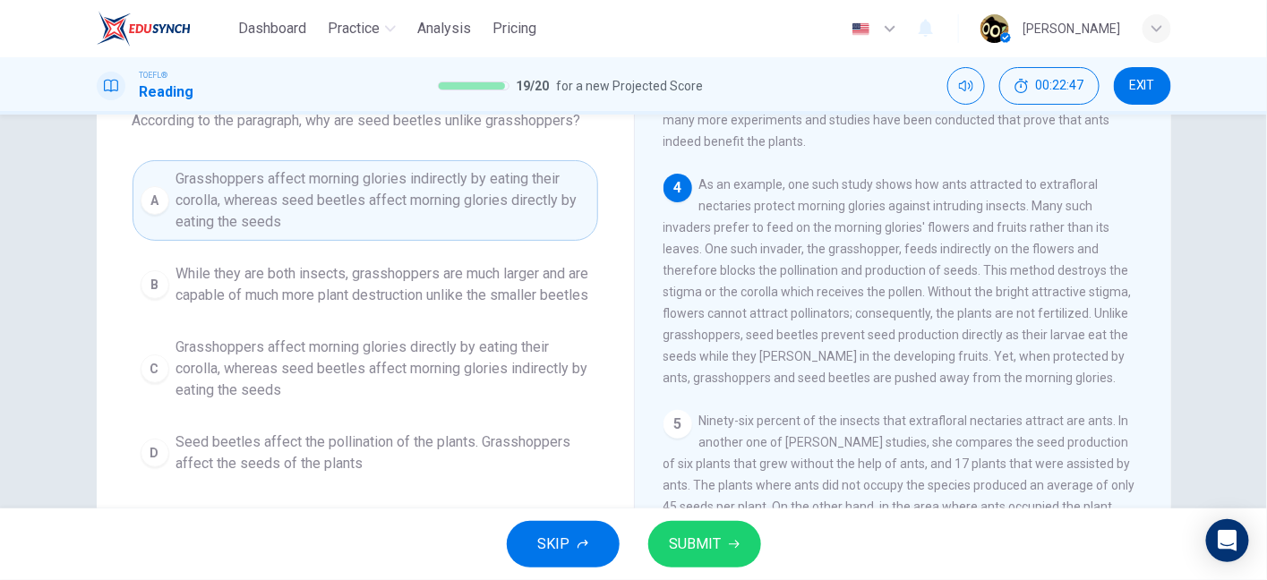
click at [720, 249] on span "As an example, one such study shows how ants attracted to extrafloral nectaries…" at bounding box center [897, 281] width 468 height 208
drag, startPoint x: 720, startPoint y: 249, endPoint x: 837, endPoint y: 269, distance: 118.9
click at [837, 269] on span "As an example, one such study shows how ants attracted to extrafloral nectaries…" at bounding box center [897, 281] width 468 height 208
drag, startPoint x: 849, startPoint y: 257, endPoint x: 943, endPoint y: 248, distance: 94.4
click at [943, 248] on span "As an example, one such study shows how ants attracted to extrafloral nectaries…" at bounding box center [897, 281] width 468 height 208
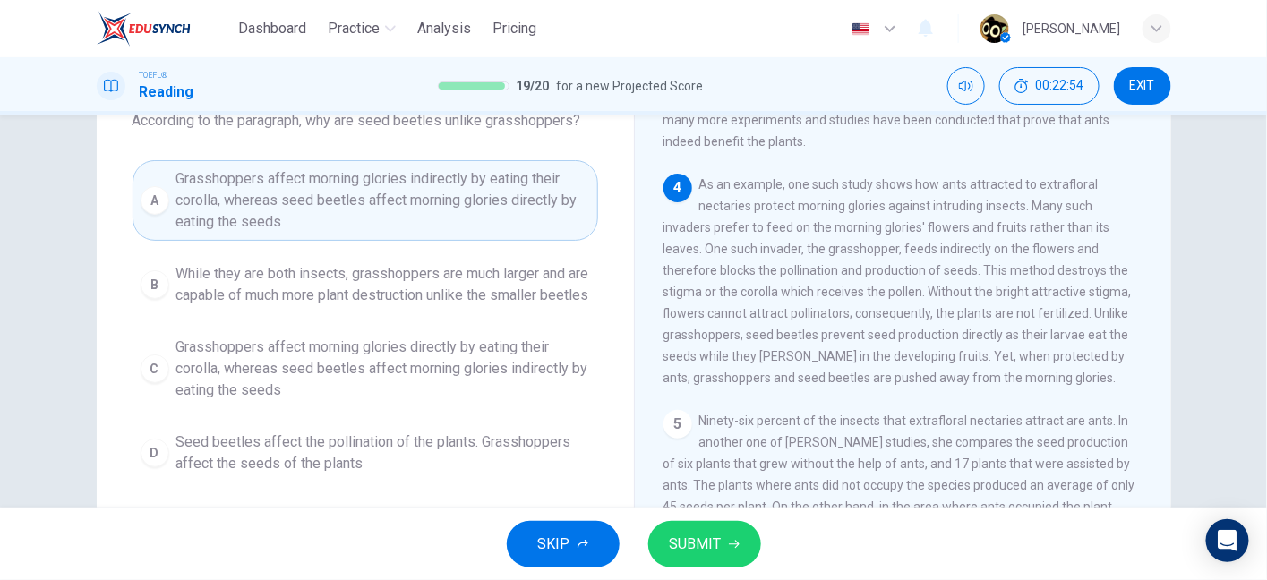
drag, startPoint x: 743, startPoint y: 275, endPoint x: 893, endPoint y: 279, distance: 150.4
click at [893, 279] on span "As an example, one such study shows how ants attracted to extrafloral nectaries…" at bounding box center [897, 281] width 468 height 208
drag, startPoint x: 790, startPoint y: 325, endPoint x: 893, endPoint y: 312, distance: 103.8
click at [893, 312] on span "As an example, one such study shows how ants attracted to extrafloral nectaries…" at bounding box center [897, 281] width 468 height 208
drag, startPoint x: 895, startPoint y: 314, endPoint x: 943, endPoint y: 316, distance: 47.5
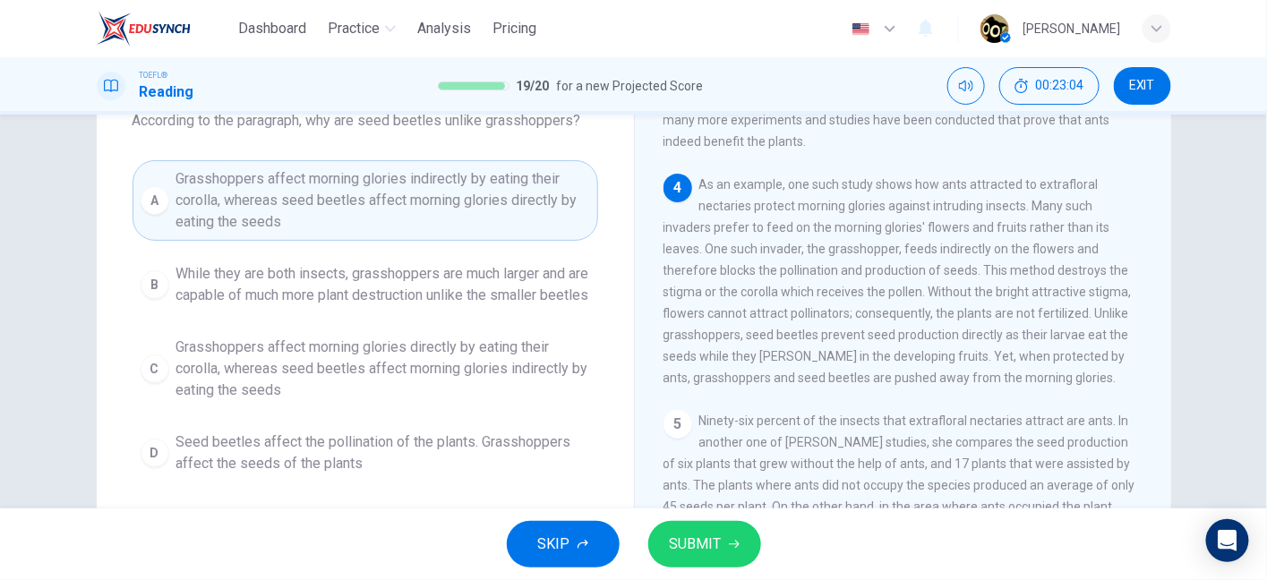
click at [943, 316] on span "As an example, one such study shows how ants attracted to extrafloral nectaries…" at bounding box center [897, 281] width 468 height 208
click at [696, 546] on span "SUBMIT" at bounding box center [696, 544] width 52 height 25
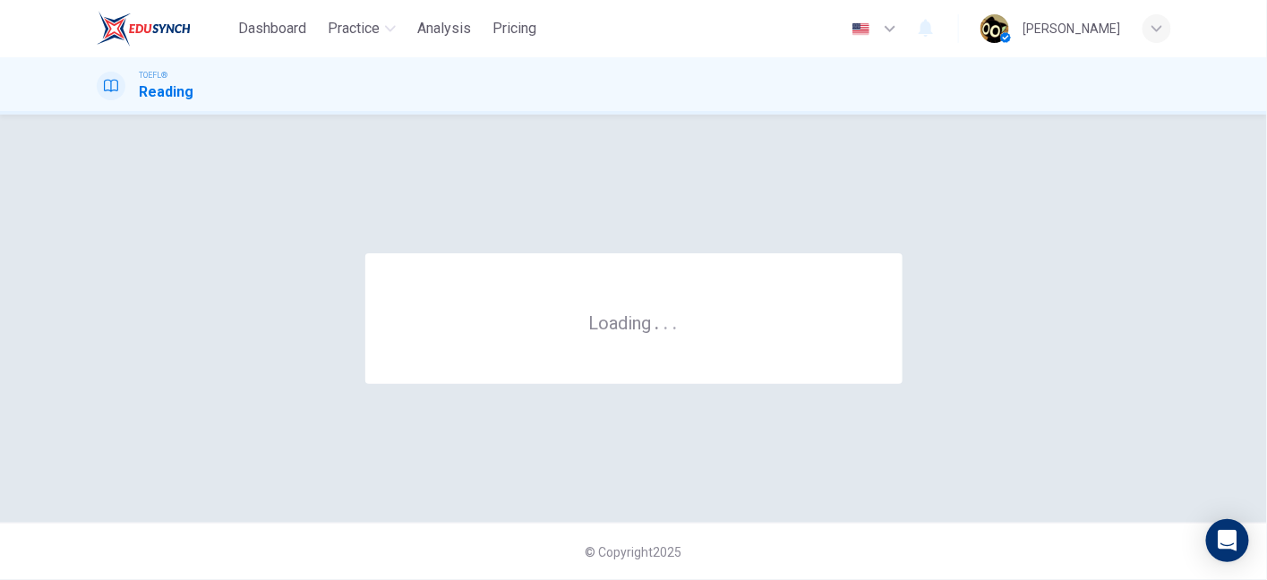
scroll to position [0, 0]
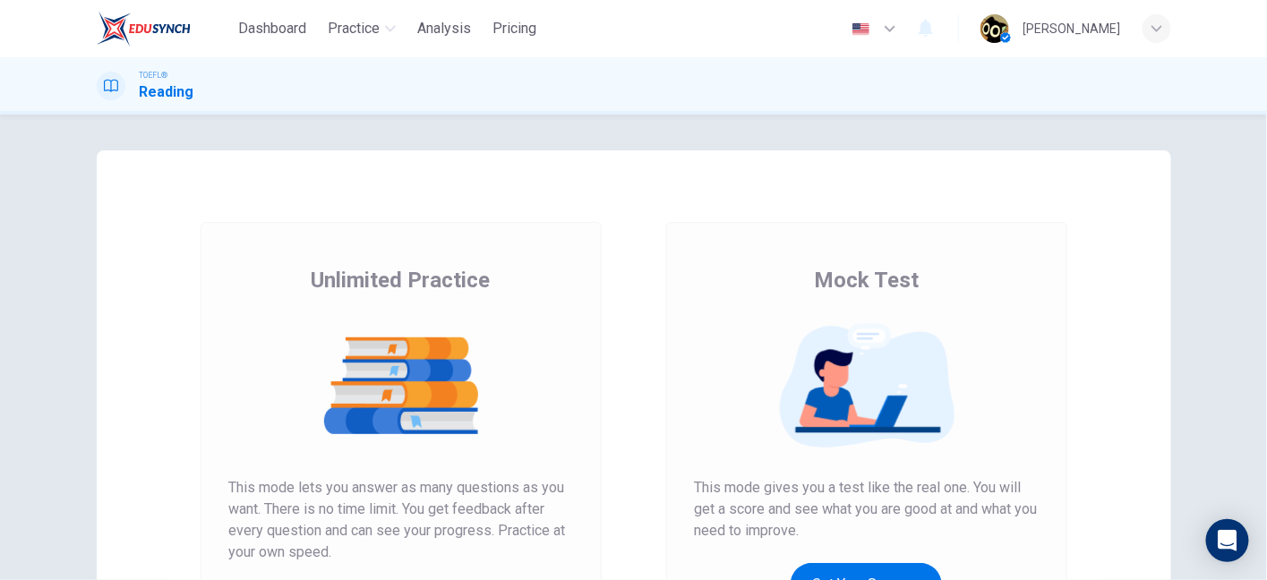
click at [1118, 32] on div "[PERSON_NAME]" at bounding box center [1072, 28] width 98 height 21
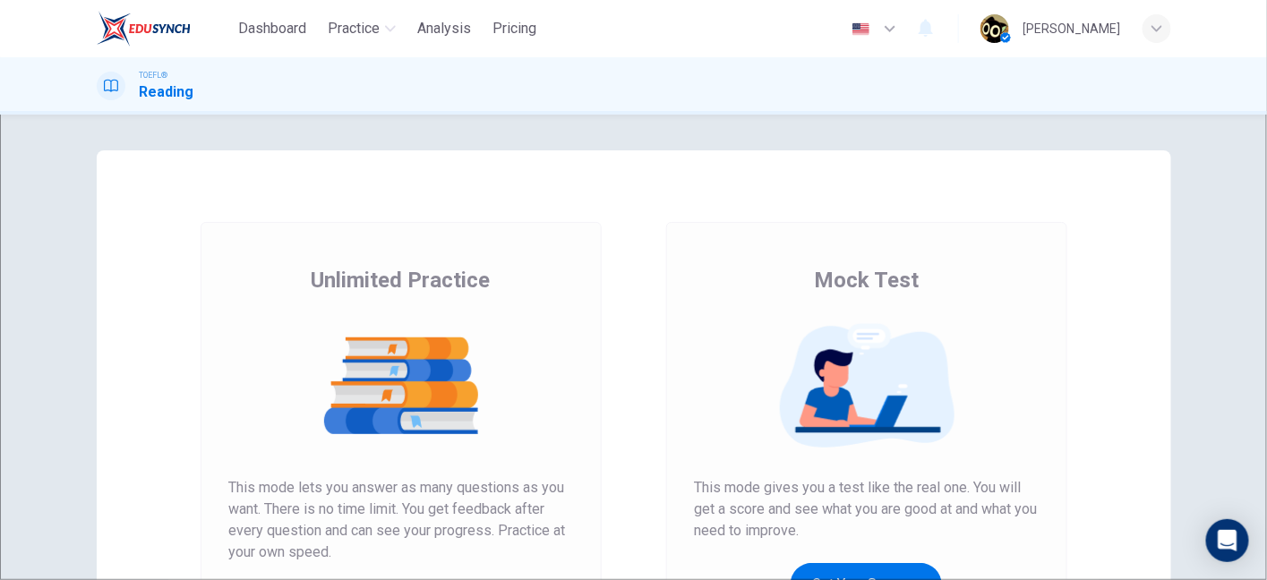
click at [689, 197] on body "Dashboard Practice Analysis Pricing English en ​ [PERSON_NAME] TOEFL® Reading U…" at bounding box center [633, 290] width 1267 height 580
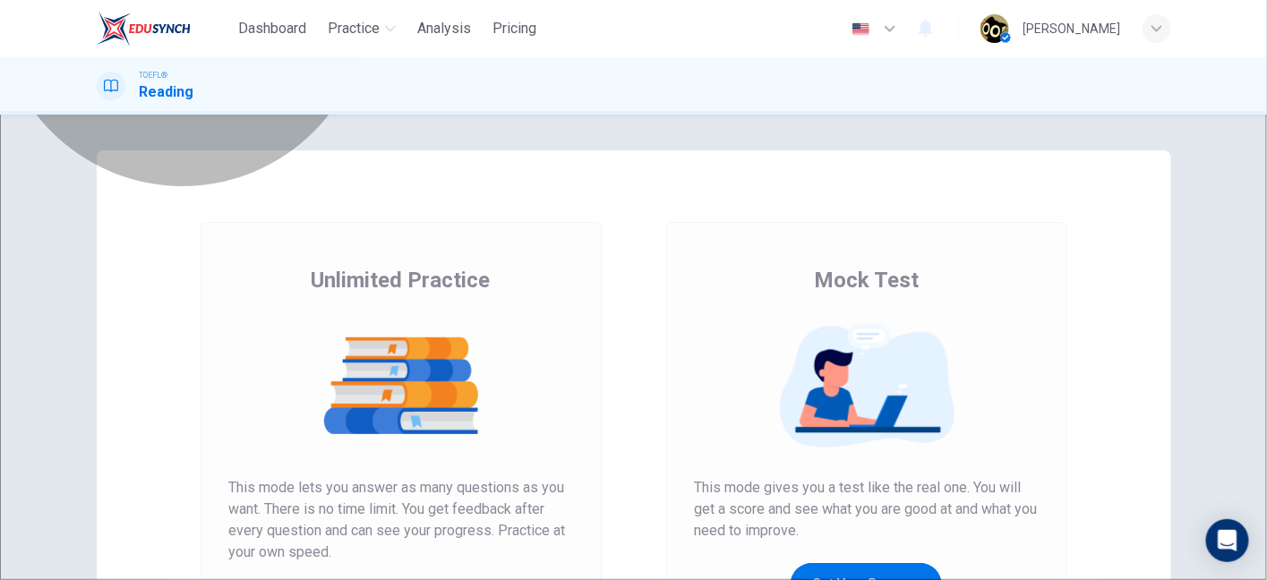
type input "Question"
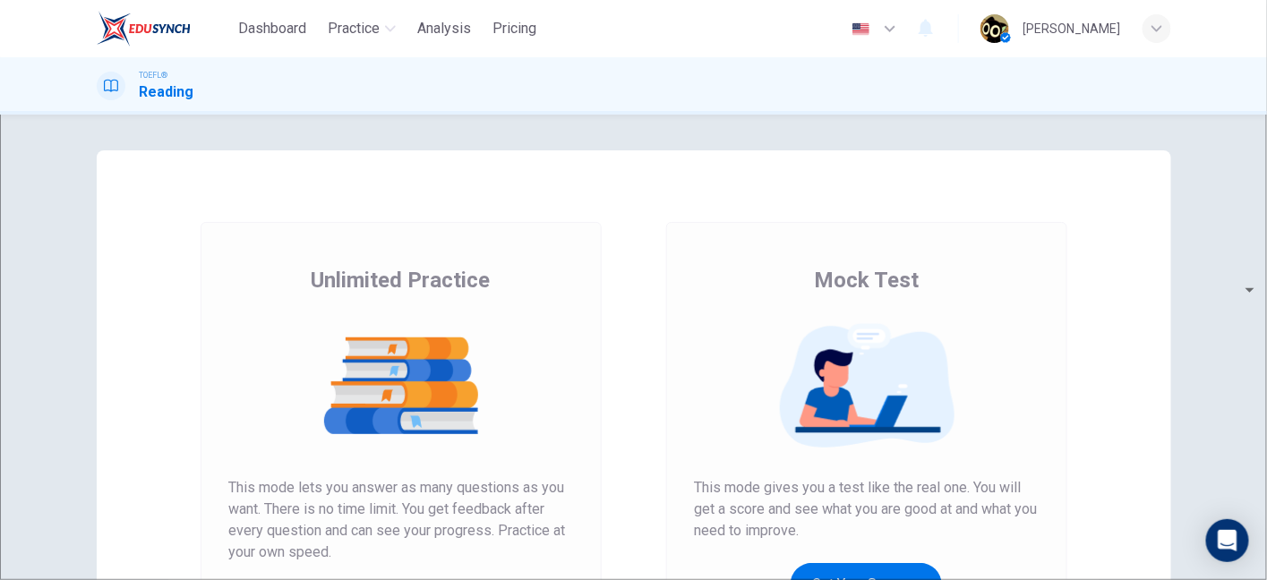
paste textarea "ous"
drag, startPoint x: 596, startPoint y: 239, endPoint x: 720, endPoint y: 330, distance: 153.6
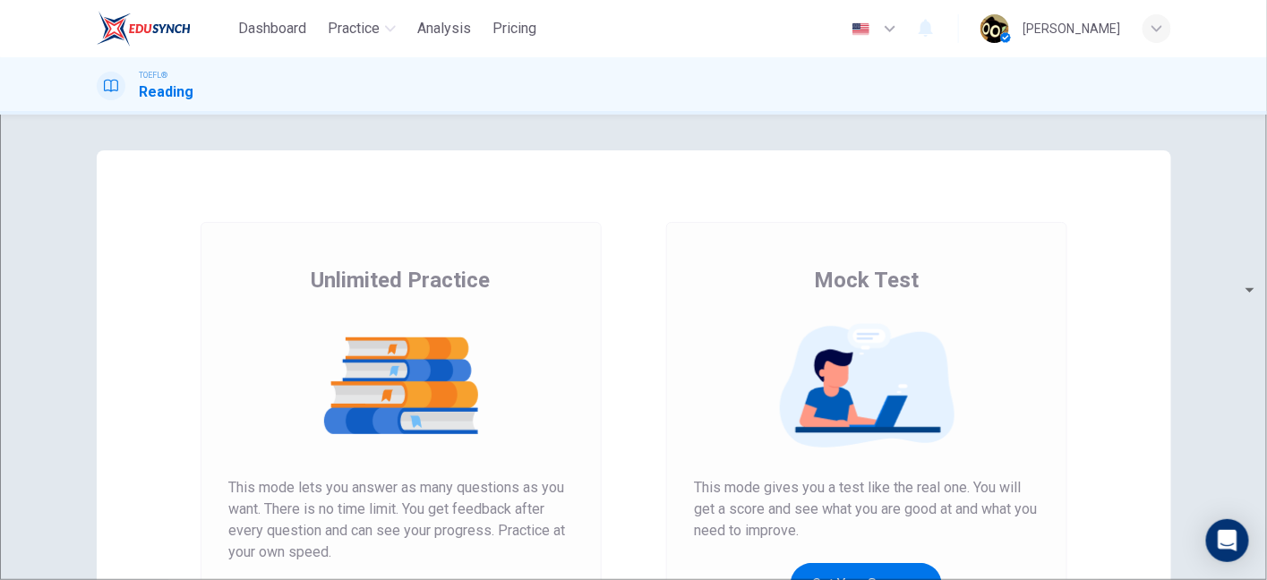
drag, startPoint x: 528, startPoint y: 271, endPoint x: 702, endPoint y: 320, distance: 180.5
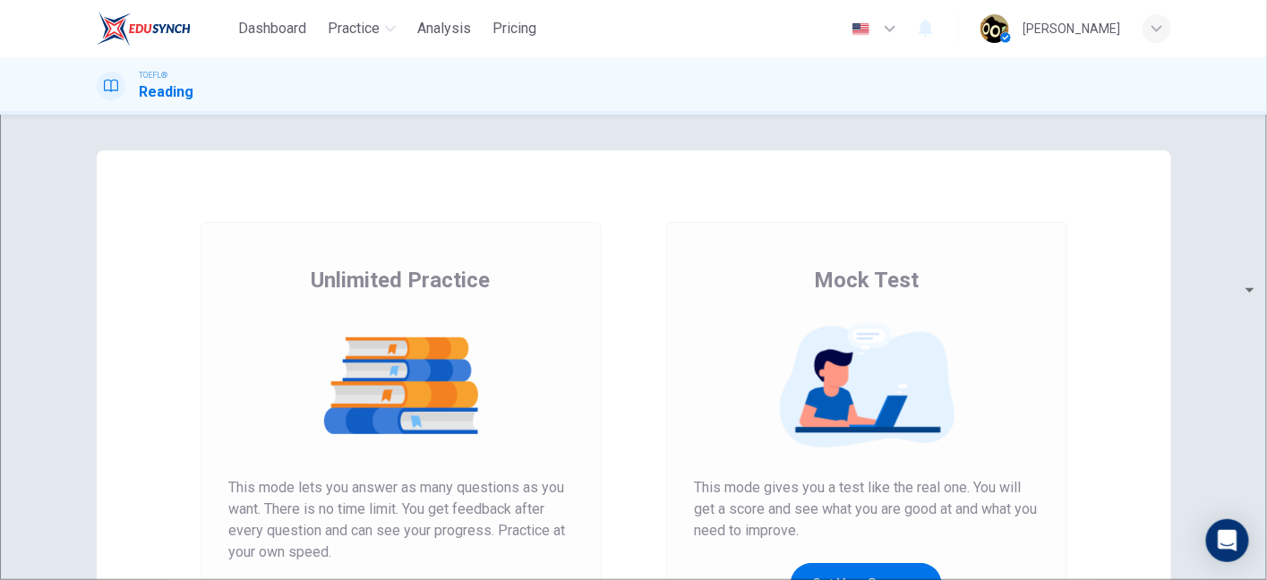
drag, startPoint x: 538, startPoint y: 294, endPoint x: 723, endPoint y: 328, distance: 188.2
drag, startPoint x: 574, startPoint y: 248, endPoint x: 715, endPoint y: 353, distance: 176.0
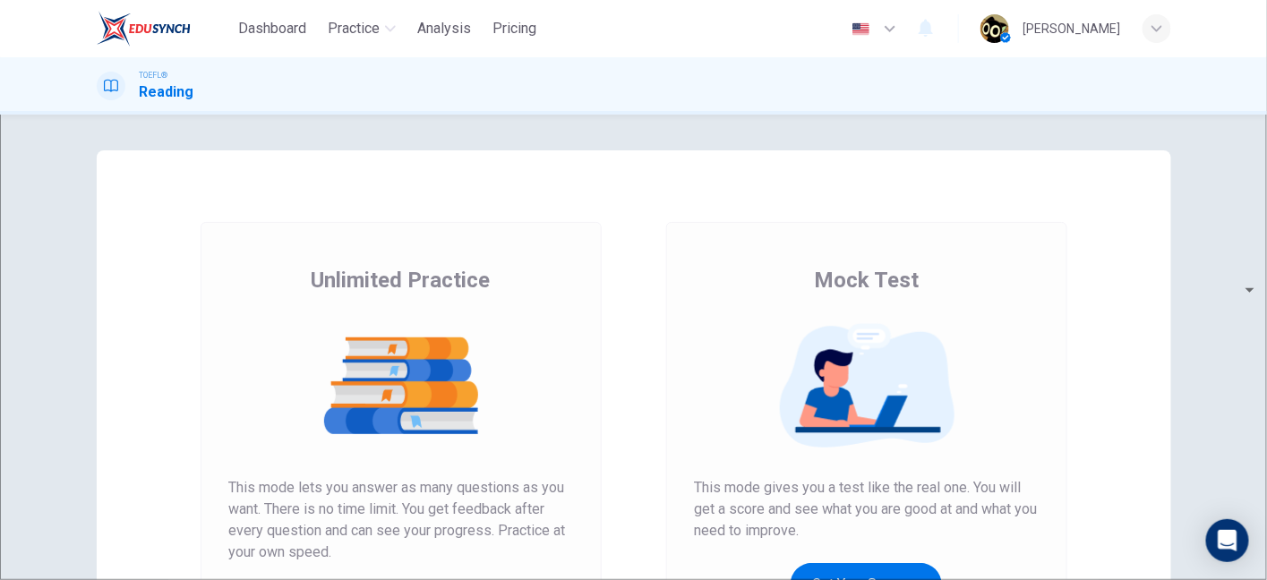
drag, startPoint x: 715, startPoint y: 353, endPoint x: 649, endPoint y: 331, distance: 69.6
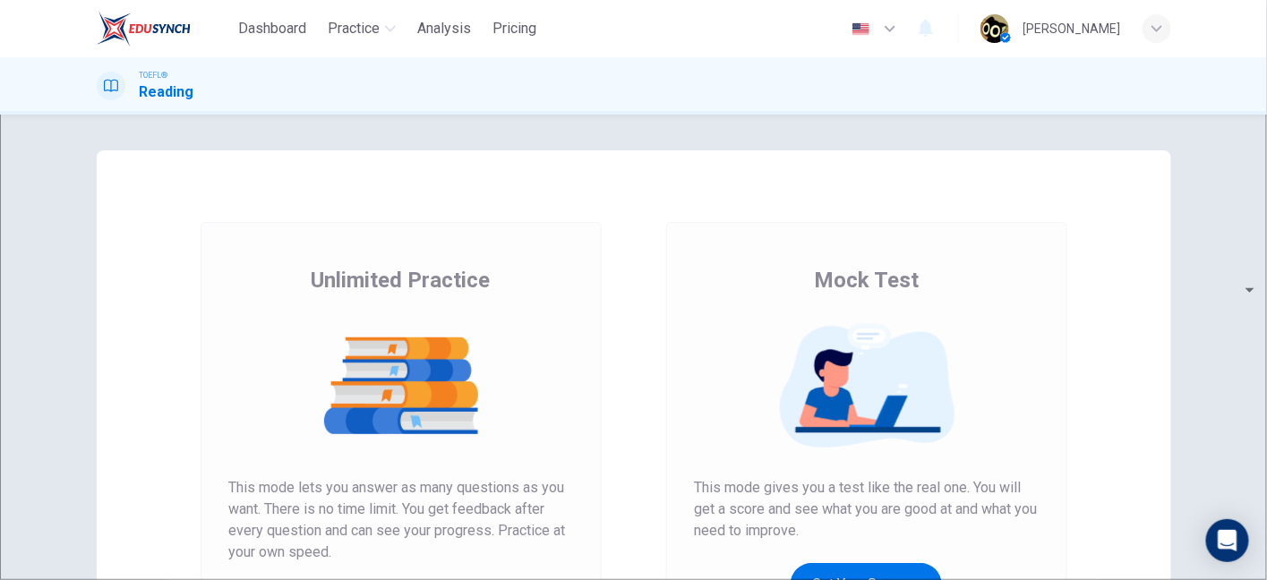
drag, startPoint x: 748, startPoint y: 330, endPoint x: 455, endPoint y: 199, distance: 321.7
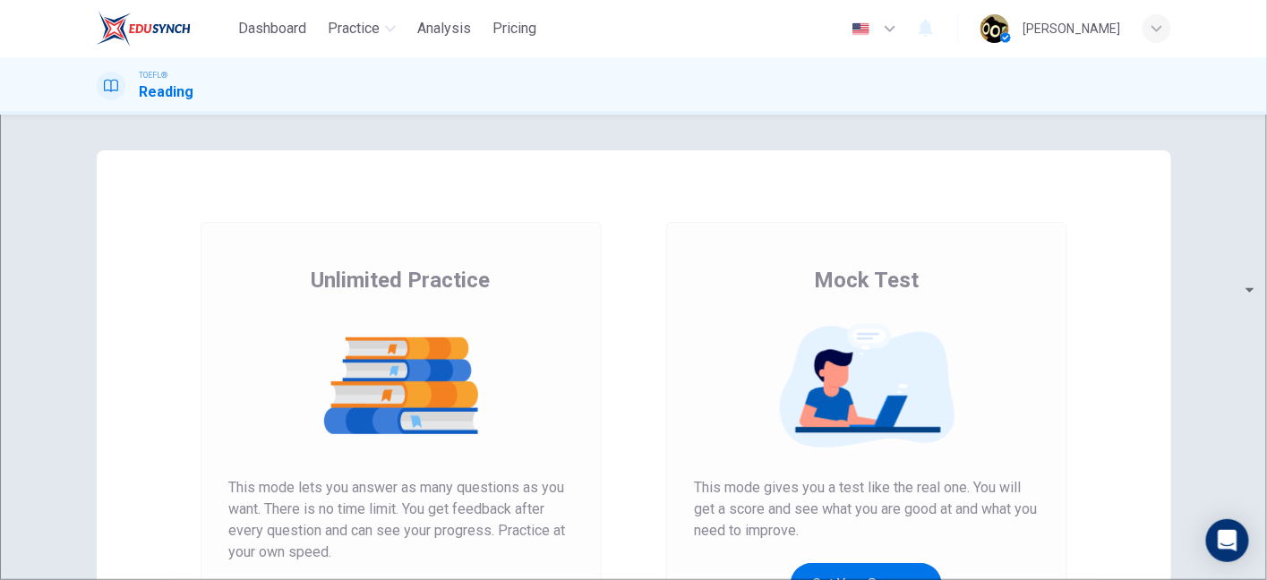
type textarea "There is a reading passage in the reading section about ants protecting flowers…"
click at [653, 207] on body "Dashboard Practice Analysis Pricing English en ​ [PERSON_NAME] TOEFL® Reading U…" at bounding box center [633, 290] width 1267 height 580
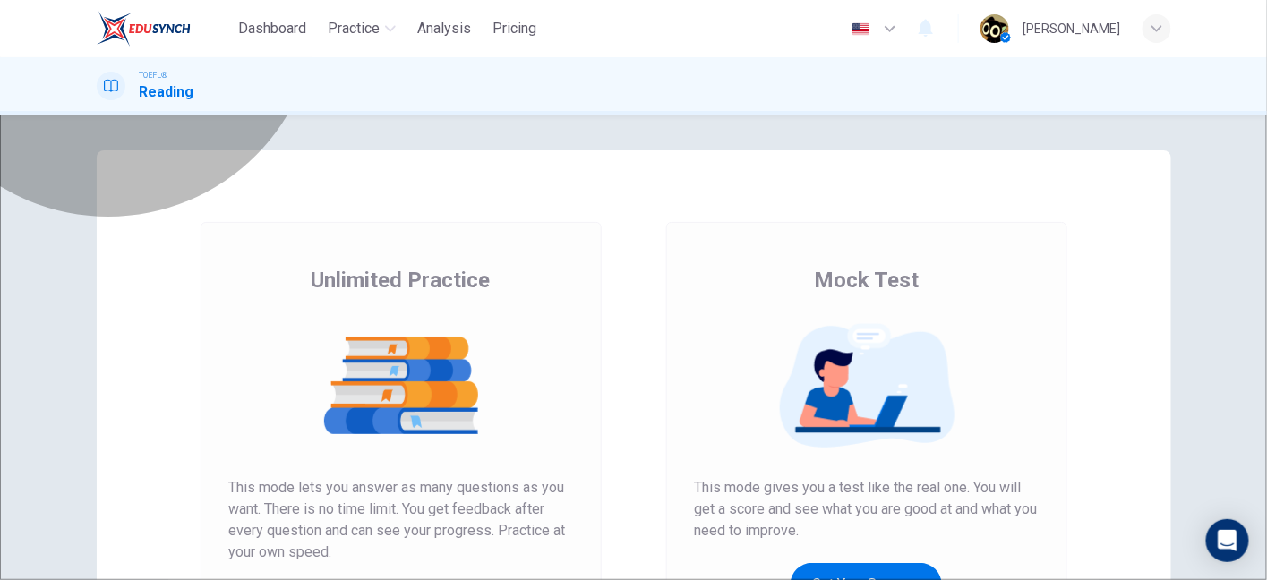
type input "Bug"
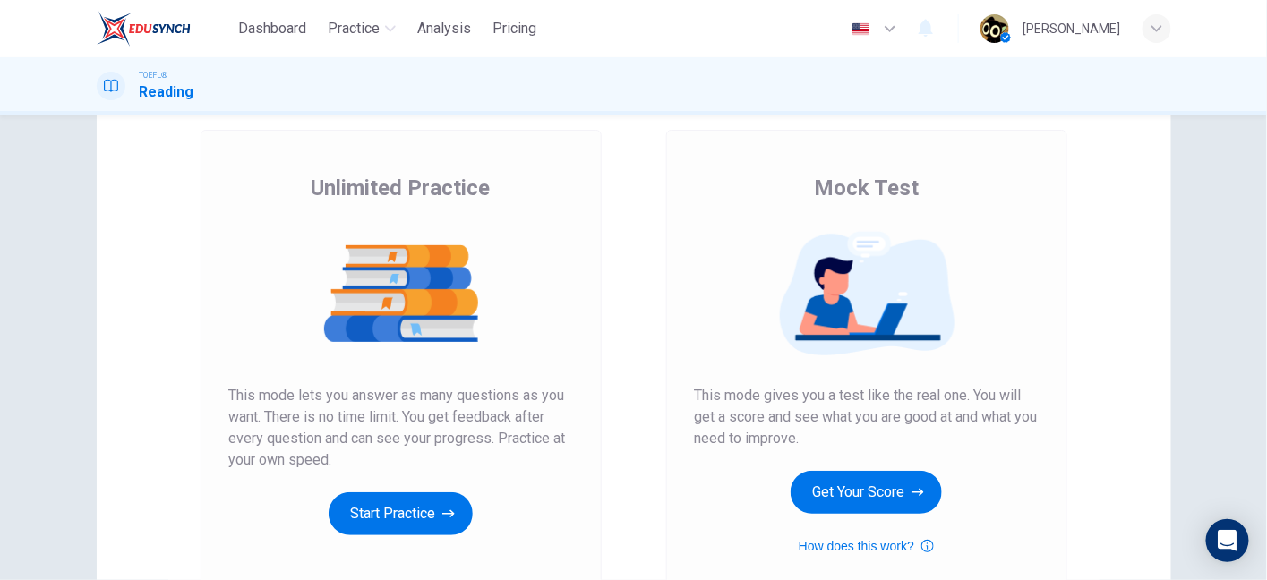
scroll to position [91, 0]
